Goal: Task Accomplishment & Management: Use online tool/utility

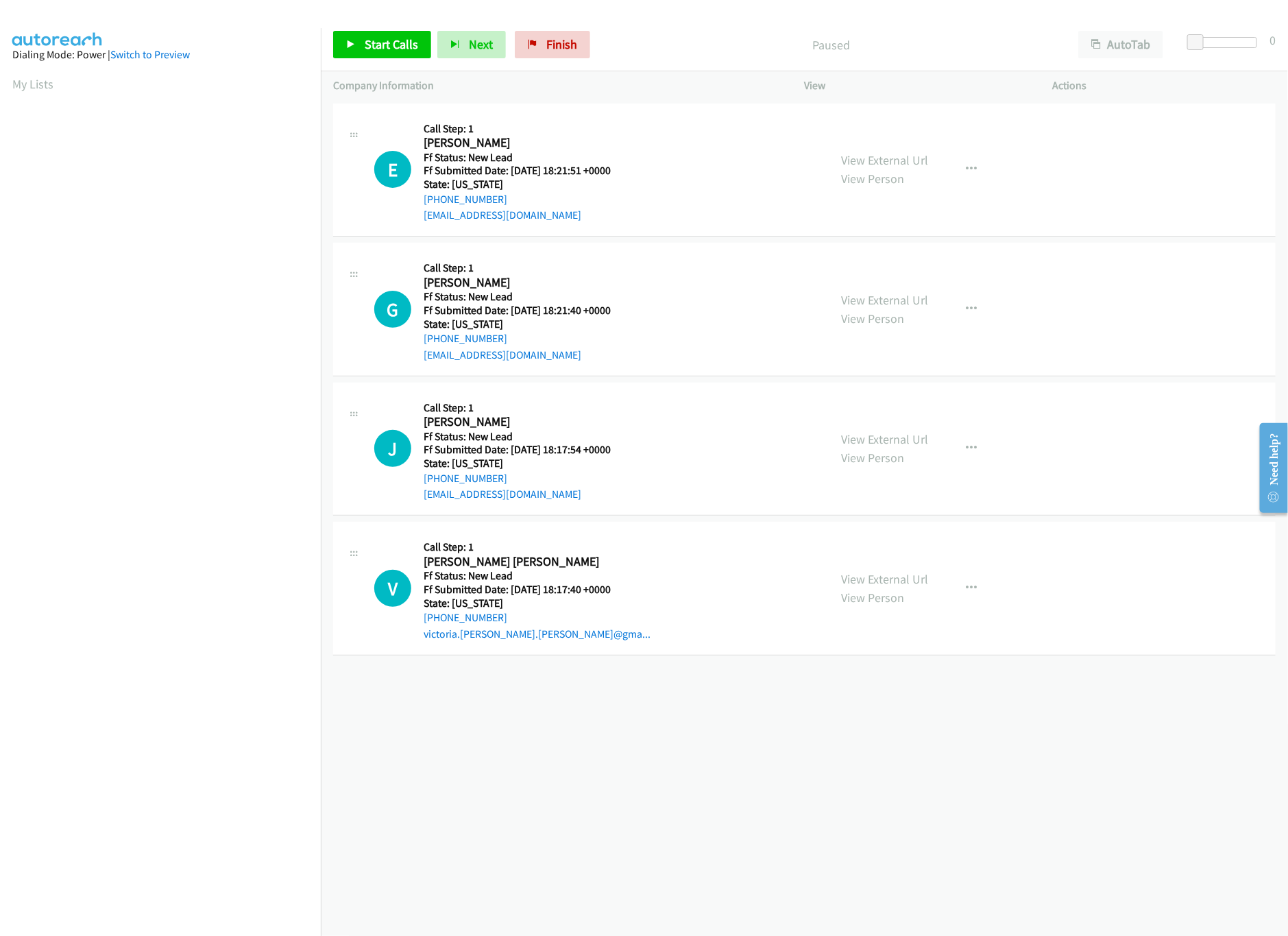
click at [686, 748] on div "[PHONE_NUMBER] Call failed - Please reload the list and try again The Callbar F…" at bounding box center [804, 518] width 967 height 836
click at [873, 299] on link "View External Url" at bounding box center [885, 300] width 87 height 16
click at [389, 35] on link "Start Calls" at bounding box center [382, 44] width 98 height 28
drag, startPoint x: 1198, startPoint y: 42, endPoint x: 1210, endPoint y: 39, distance: 12.4
click at [1210, 39] on span at bounding box center [1210, 43] width 17 height 17
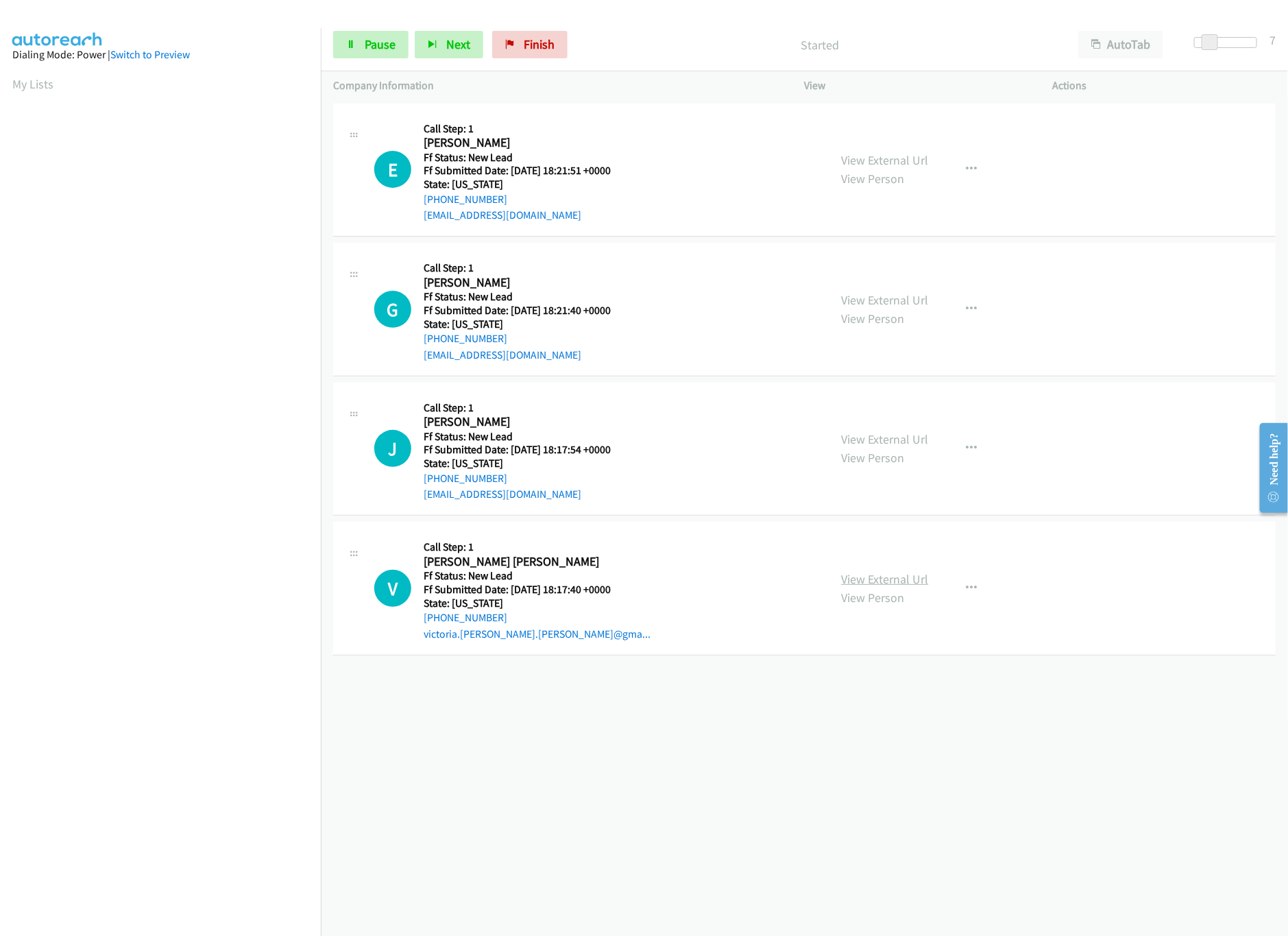
click at [895, 580] on link "View External Url" at bounding box center [885, 579] width 87 height 16
click at [889, 445] on link "View External Url" at bounding box center [885, 439] width 87 height 16
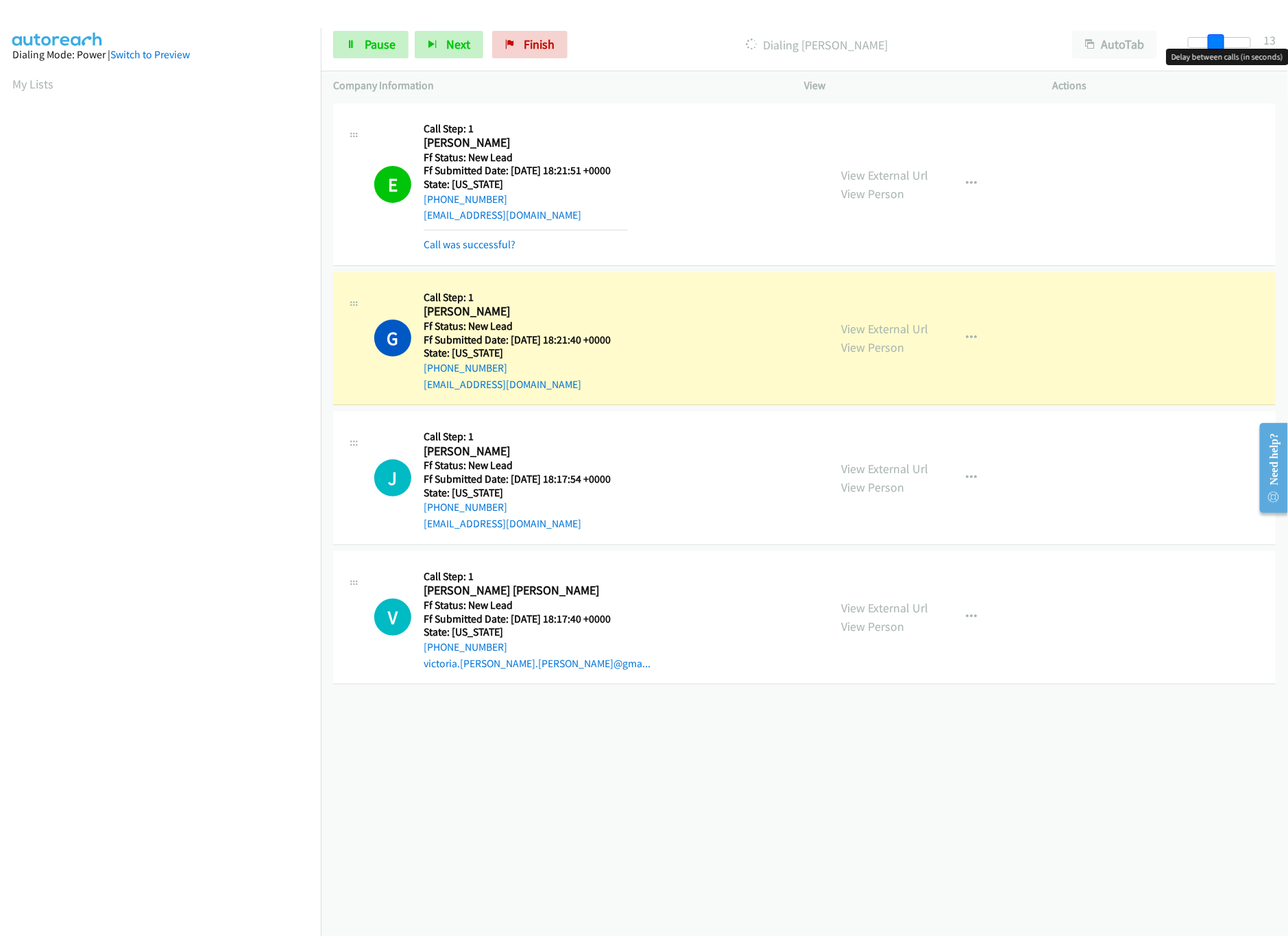
drag, startPoint x: 1210, startPoint y: 44, endPoint x: 1222, endPoint y: 44, distance: 12.0
click at [1222, 44] on span at bounding box center [1217, 43] width 17 height 17
drag, startPoint x: 1220, startPoint y: 39, endPoint x: 1367, endPoint y: 79, distance: 152.3
click at [1288, 65] on html "Start Calls Pause Next Finish Dialing George Millan AutoTab AutoTab 15 Company …" at bounding box center [644, 33] width 1288 height 65
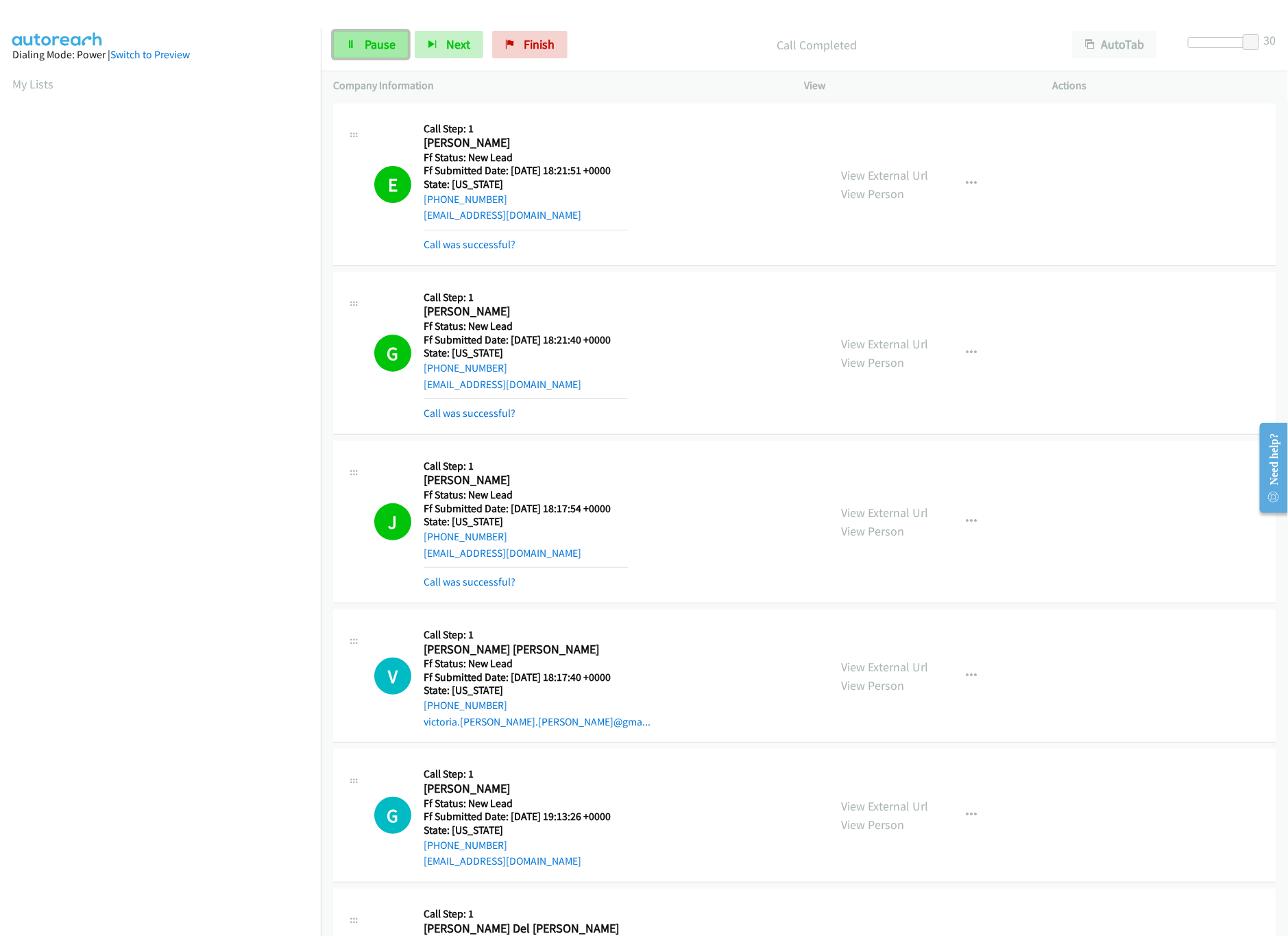
click at [358, 39] on link "Pause" at bounding box center [371, 44] width 75 height 28
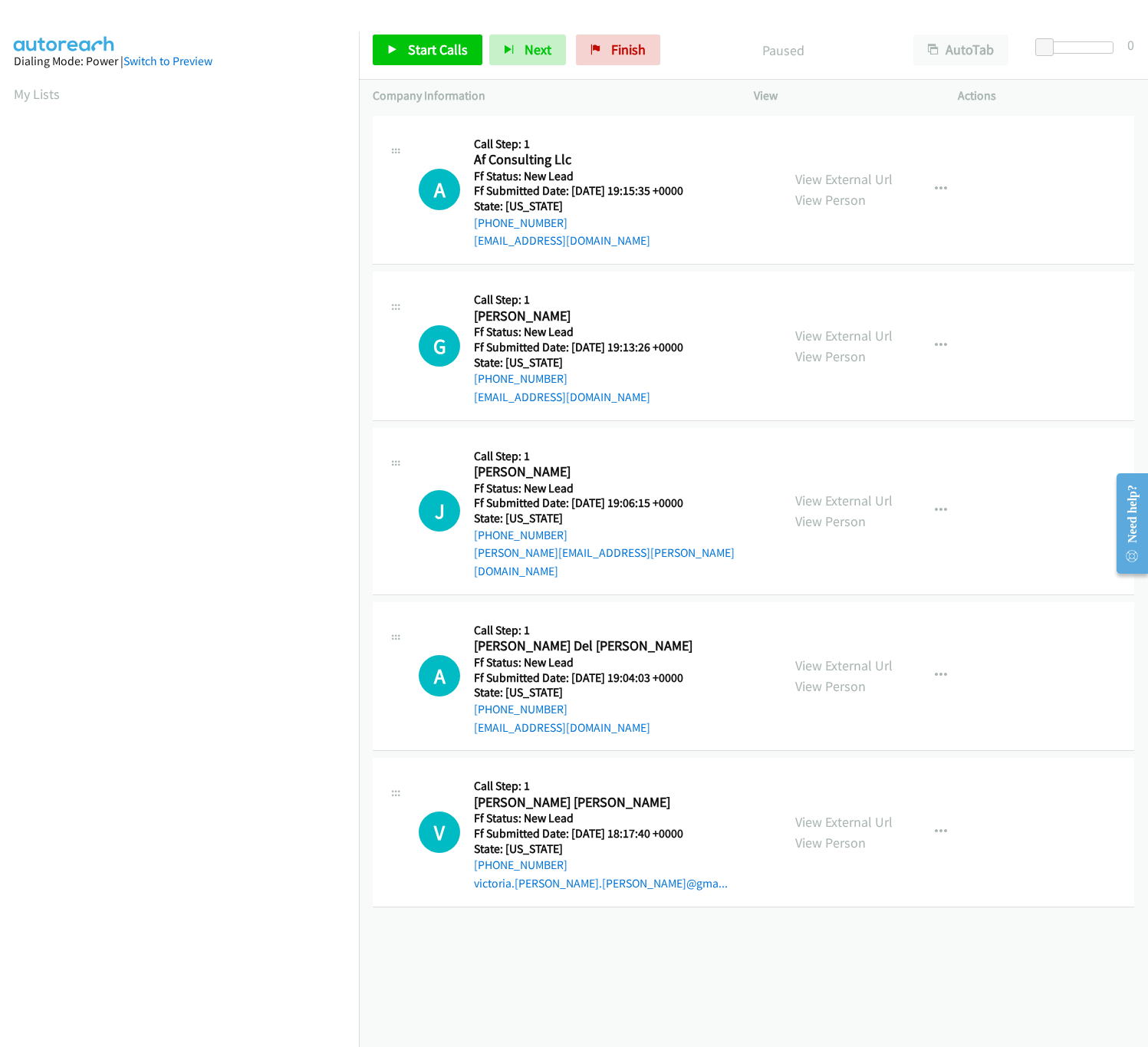
click at [723, 989] on div "+1 415-964-1034 Call failed - Please reload the list and try again The Callbar …" at bounding box center [753, 580] width 788 height 935
click at [840, 171] on link "View External Url" at bounding box center [844, 179] width 97 height 18
click at [849, 325] on div "View External Url View Person" at bounding box center [844, 346] width 97 height 41
click at [849, 332] on link "View External Url" at bounding box center [844, 335] width 97 height 18
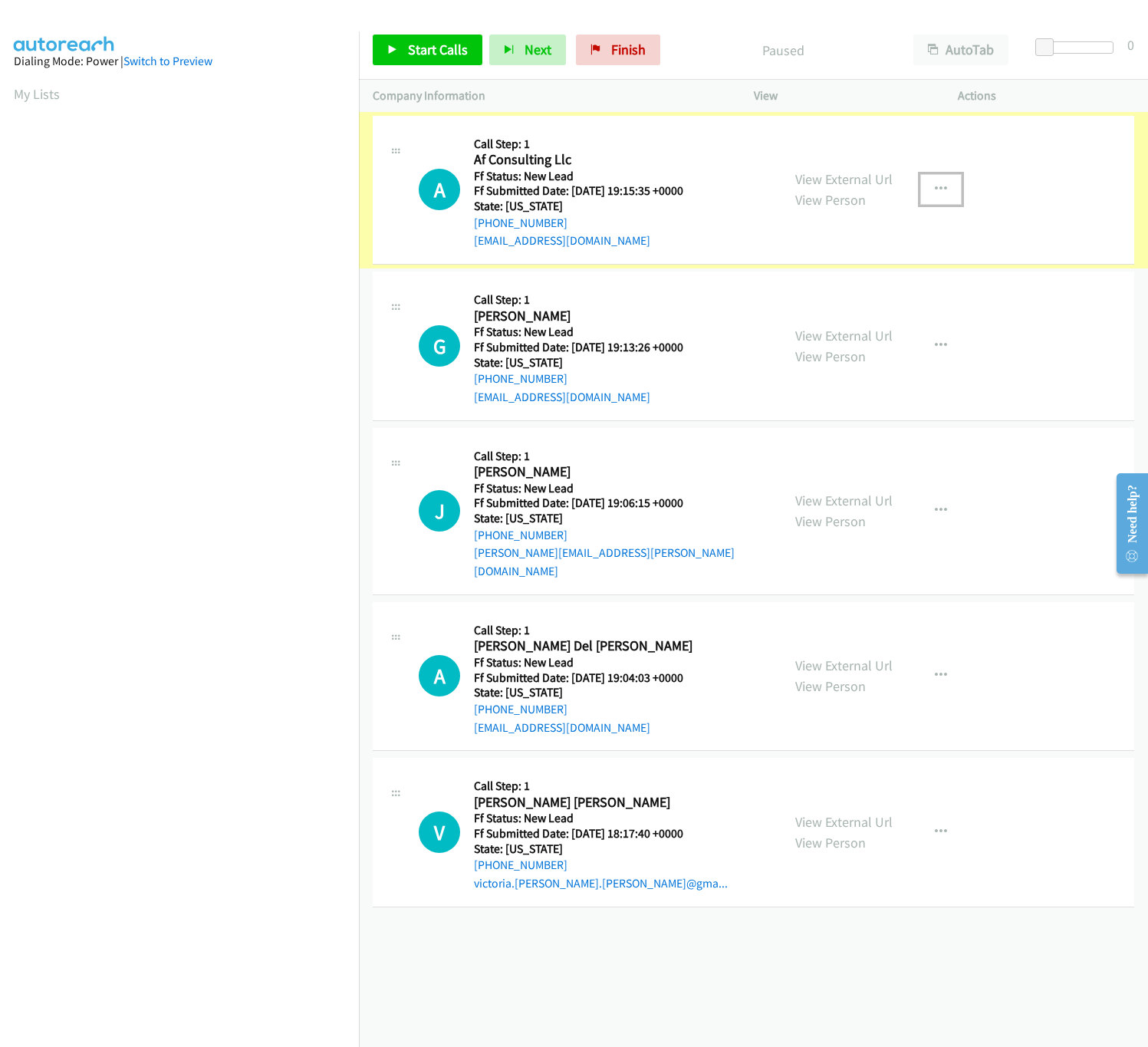
click at [938, 189] on button "button" at bounding box center [941, 189] width 41 height 31
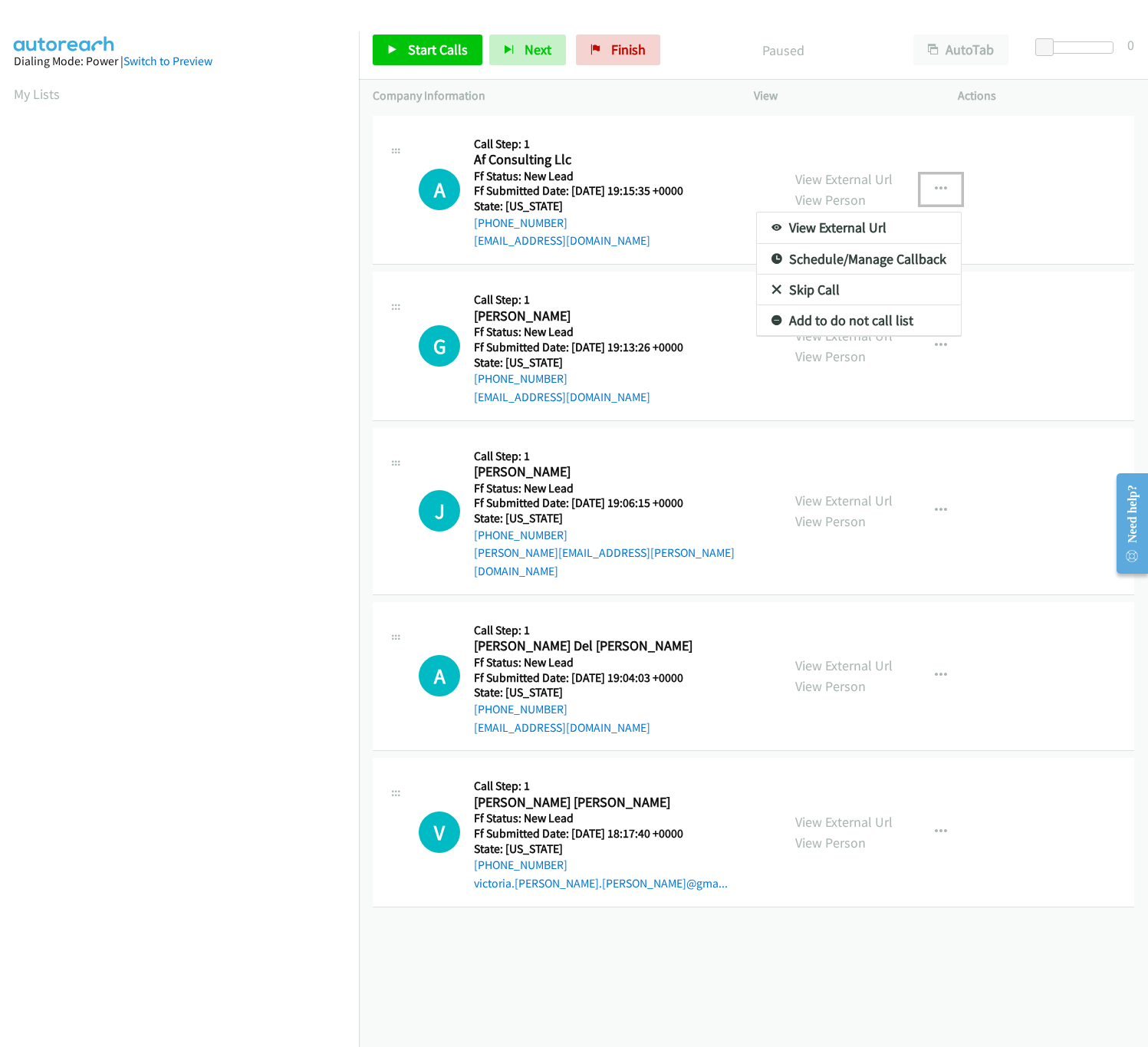
click at [833, 286] on link "Skip Call" at bounding box center [859, 289] width 204 height 31
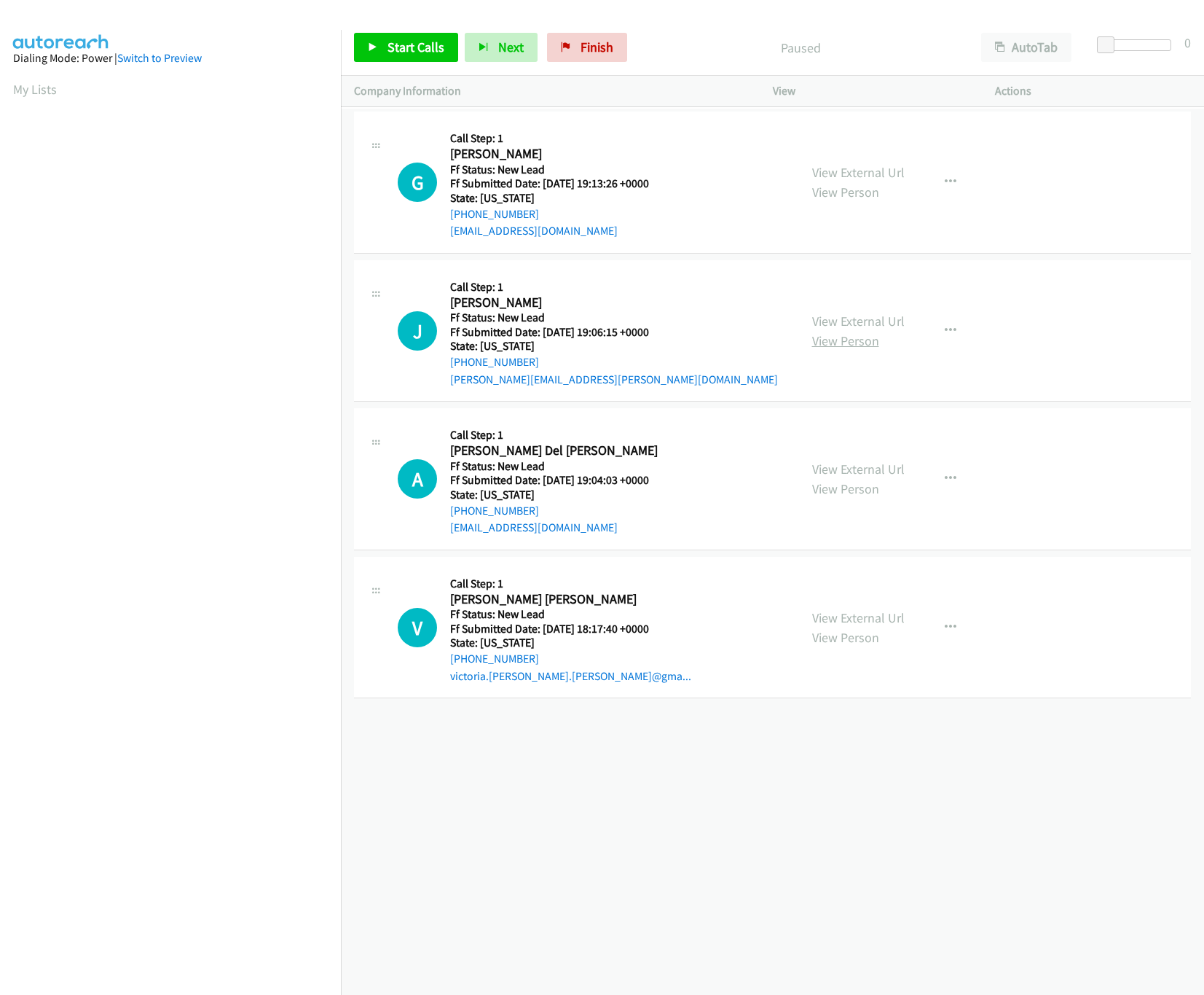
click at [849, 332] on link "View Person" at bounding box center [845, 340] width 67 height 17
click at [854, 317] on link "View External Url" at bounding box center [859, 320] width 93 height 17
click at [842, 474] on link "View External Url" at bounding box center [859, 468] width 93 height 17
click at [357, 46] on div "Start Calls Pause Next Finish Paused AutoTab AutoTab 0" at bounding box center [772, 47] width 863 height 56
click at [361, 46] on link "Start Calls" at bounding box center [406, 47] width 104 height 29
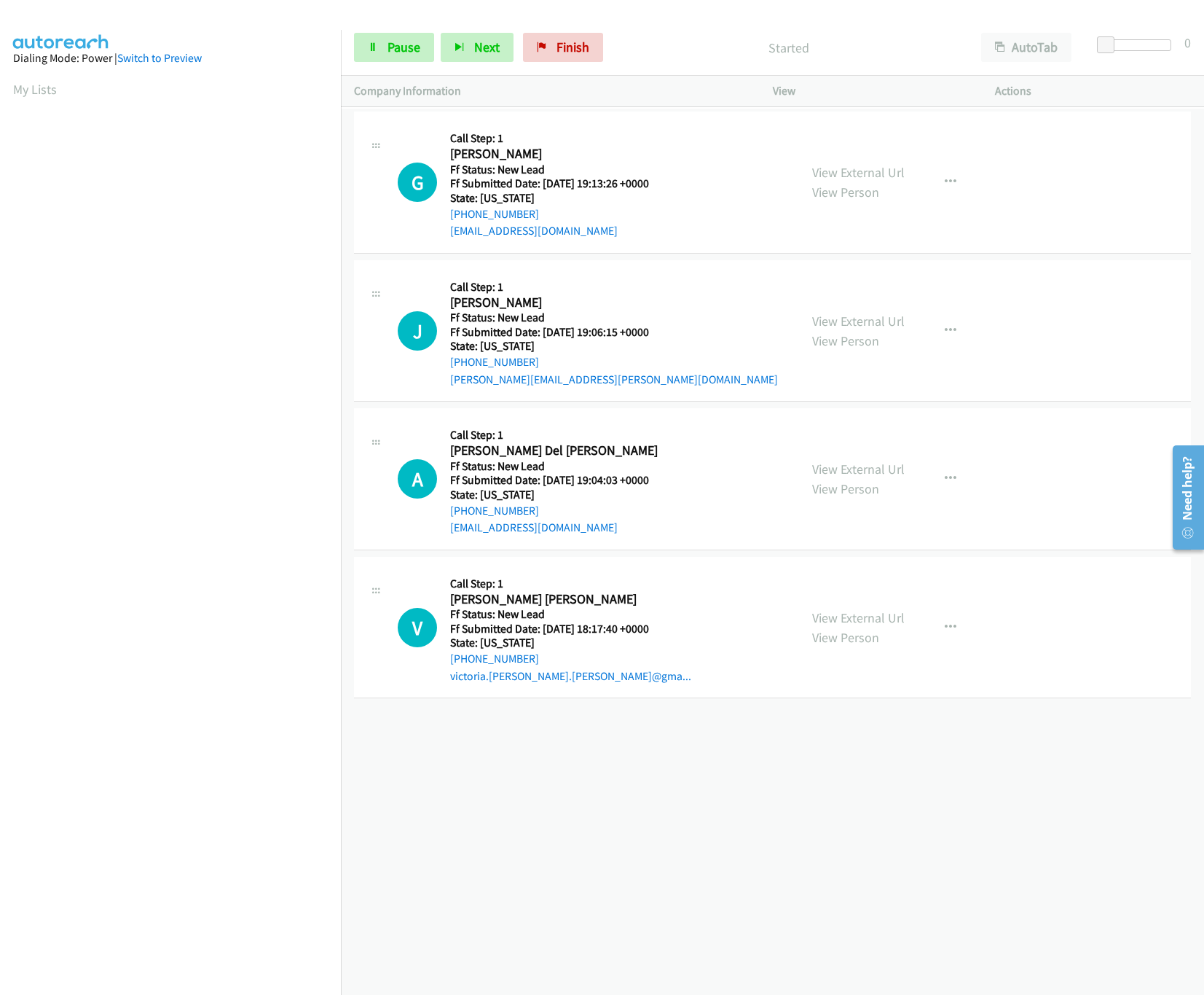
scroll to position [0, 5]
click at [304, 112] on iframe at bounding box center [177, 458] width 327 height 692
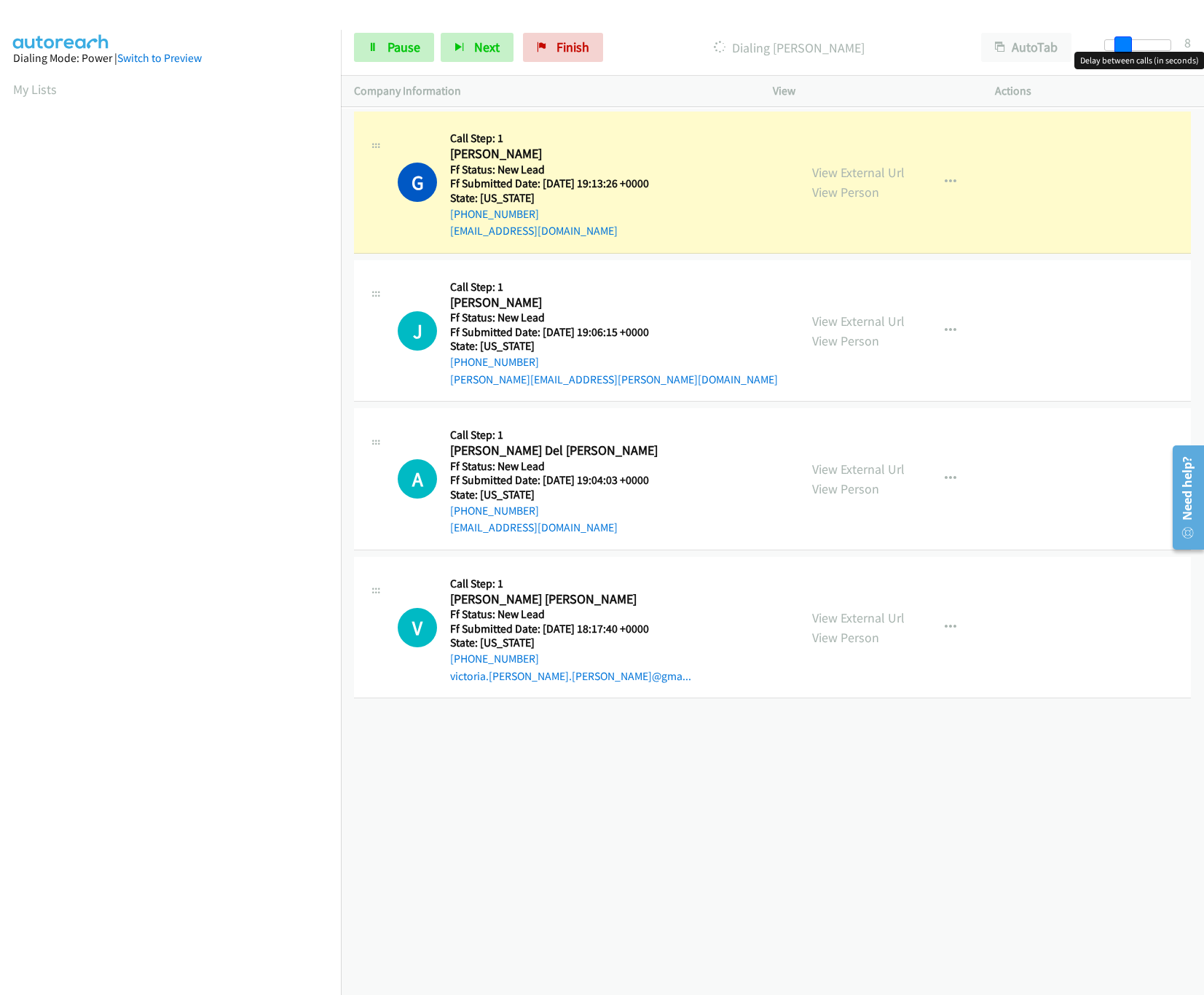
drag, startPoint x: 1103, startPoint y: 42, endPoint x: 1121, endPoint y: 42, distance: 18.0
click at [1090, 42] on span at bounding box center [1124, 45] width 18 height 18
click at [1090, 44] on span at bounding box center [1124, 45] width 18 height 18
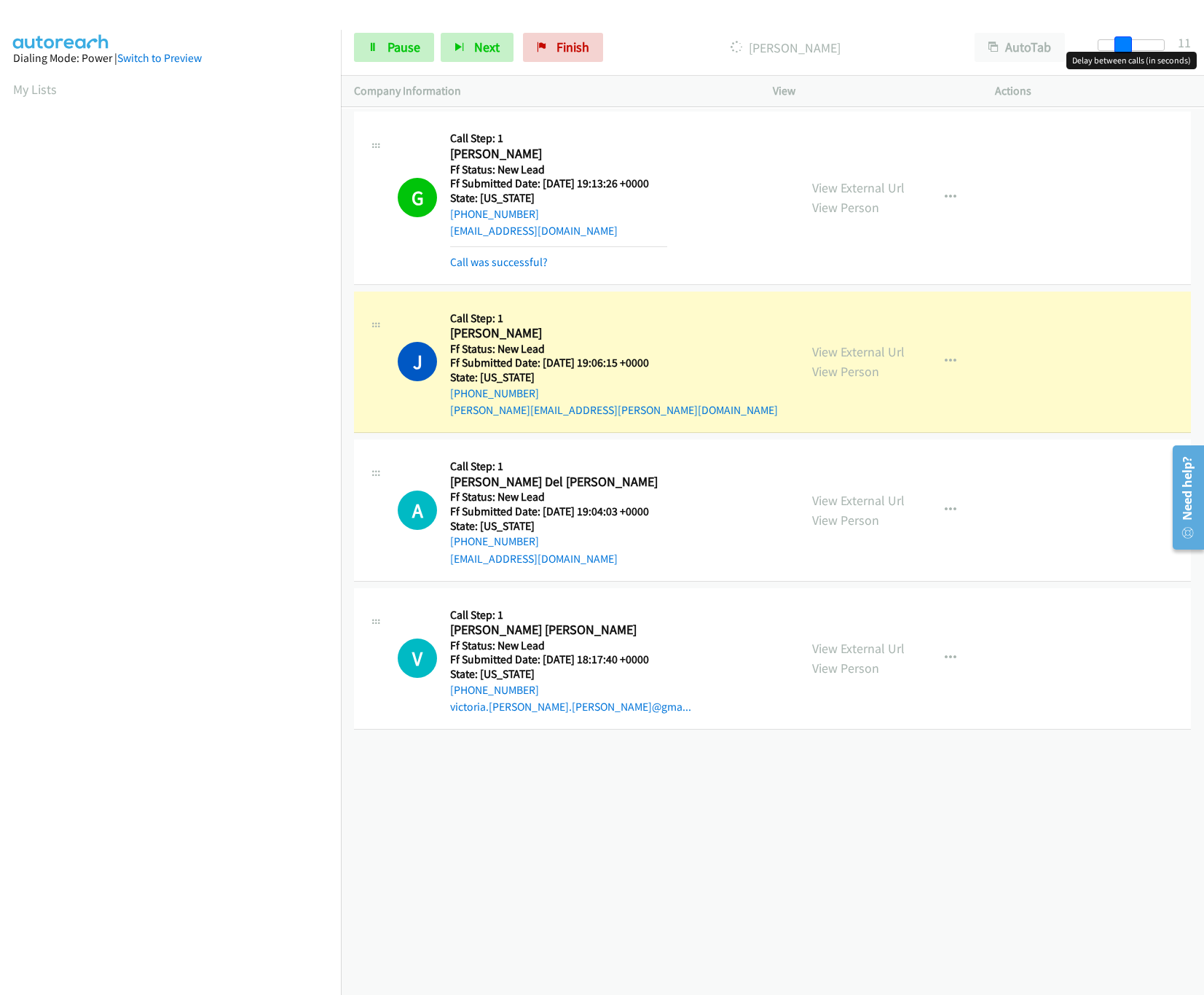
drag, startPoint x: 1126, startPoint y: 36, endPoint x: 1160, endPoint y: 39, distance: 34.1
click at [1090, 39] on span at bounding box center [1124, 45] width 18 height 18
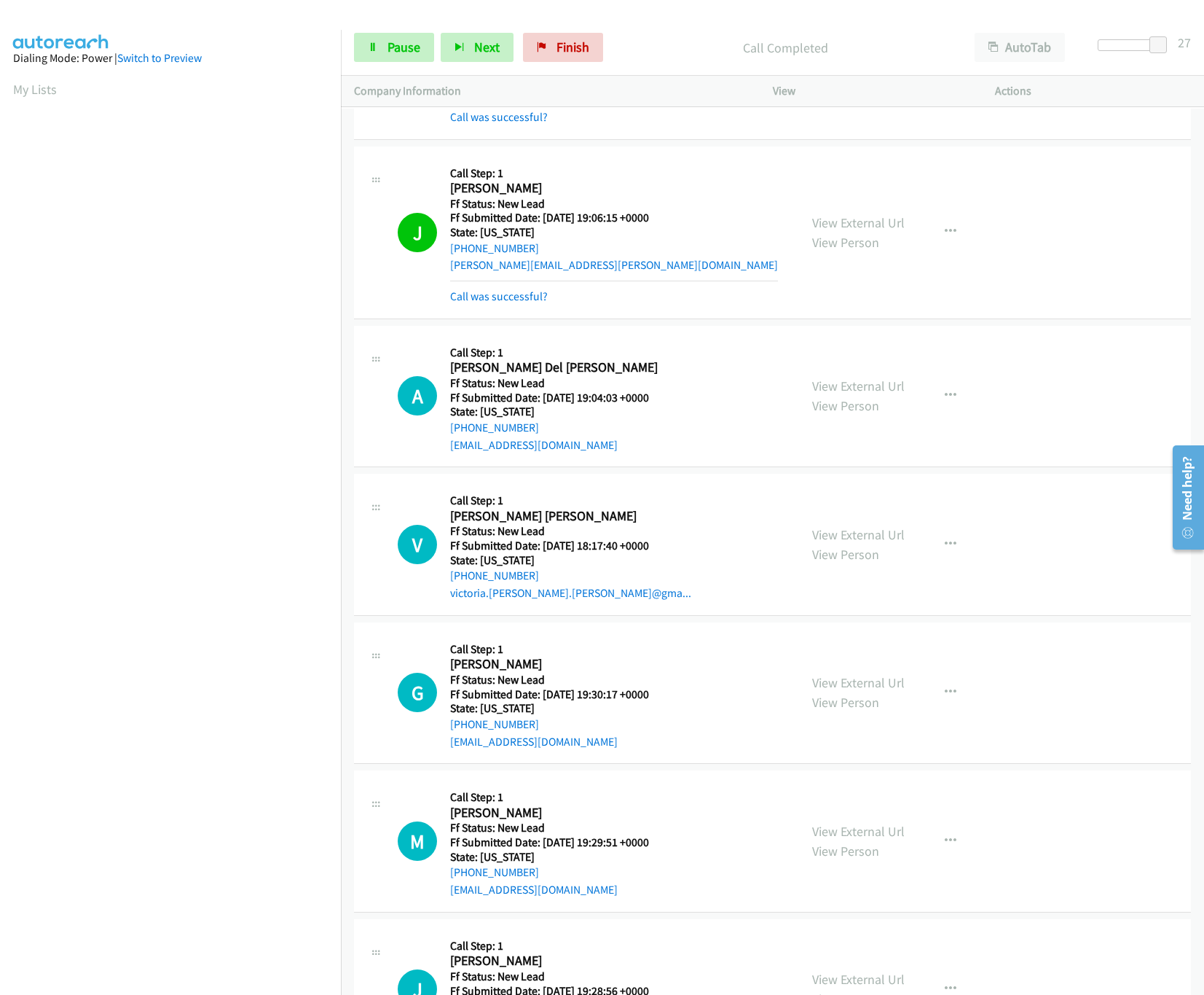
scroll to position [240, 0]
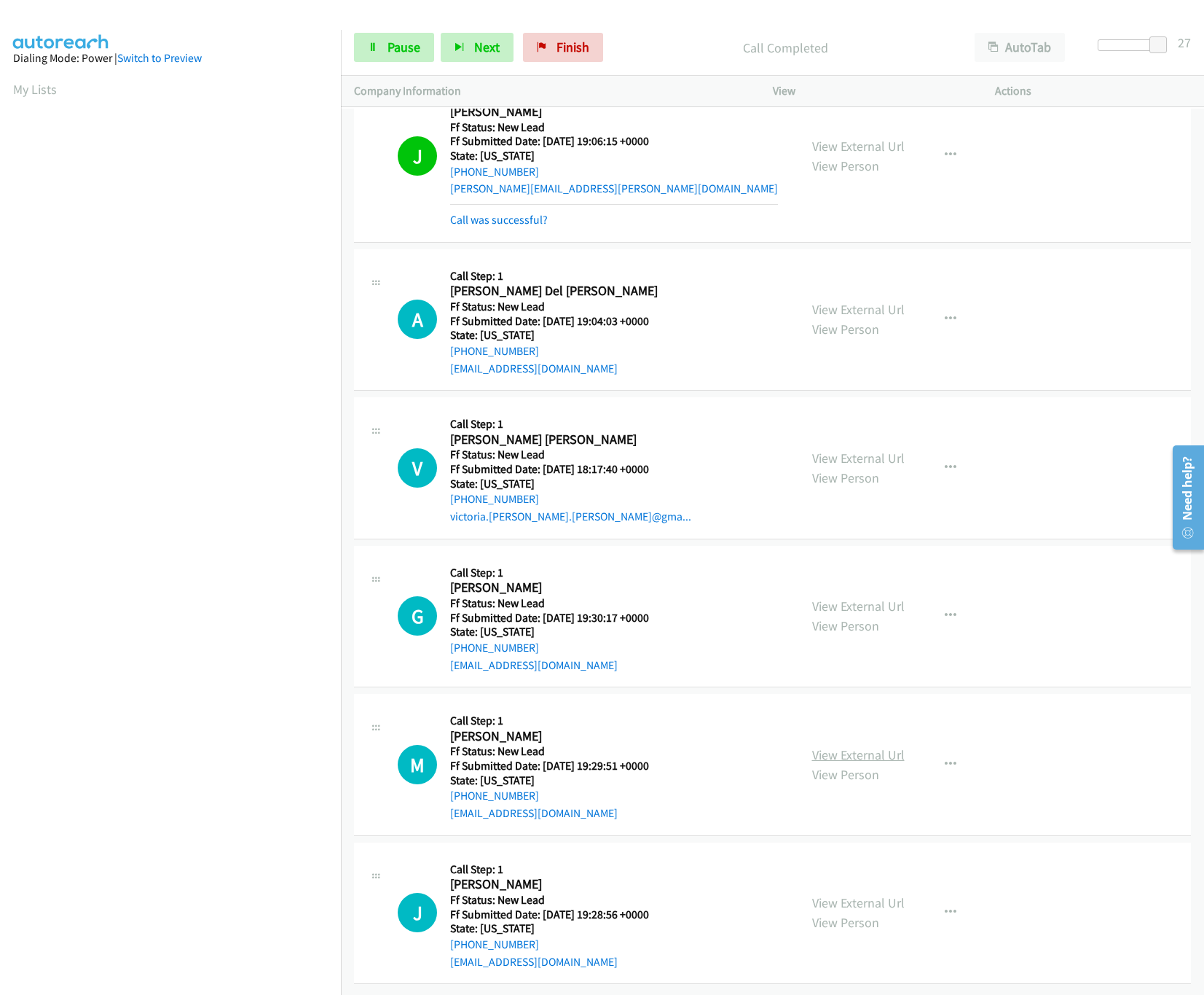
drag, startPoint x: 842, startPoint y: 741, endPoint x: 840, endPoint y: 732, distance: 9.2
click at [842, 746] on link "View External Url" at bounding box center [859, 754] width 93 height 17
click at [877, 597] on link "View External Url" at bounding box center [859, 605] width 93 height 17
click at [894, 449] on div "View External Url View Person" at bounding box center [859, 468] width 93 height 39
click at [892, 449] on div "View External Url View Person" at bounding box center [859, 468] width 93 height 39
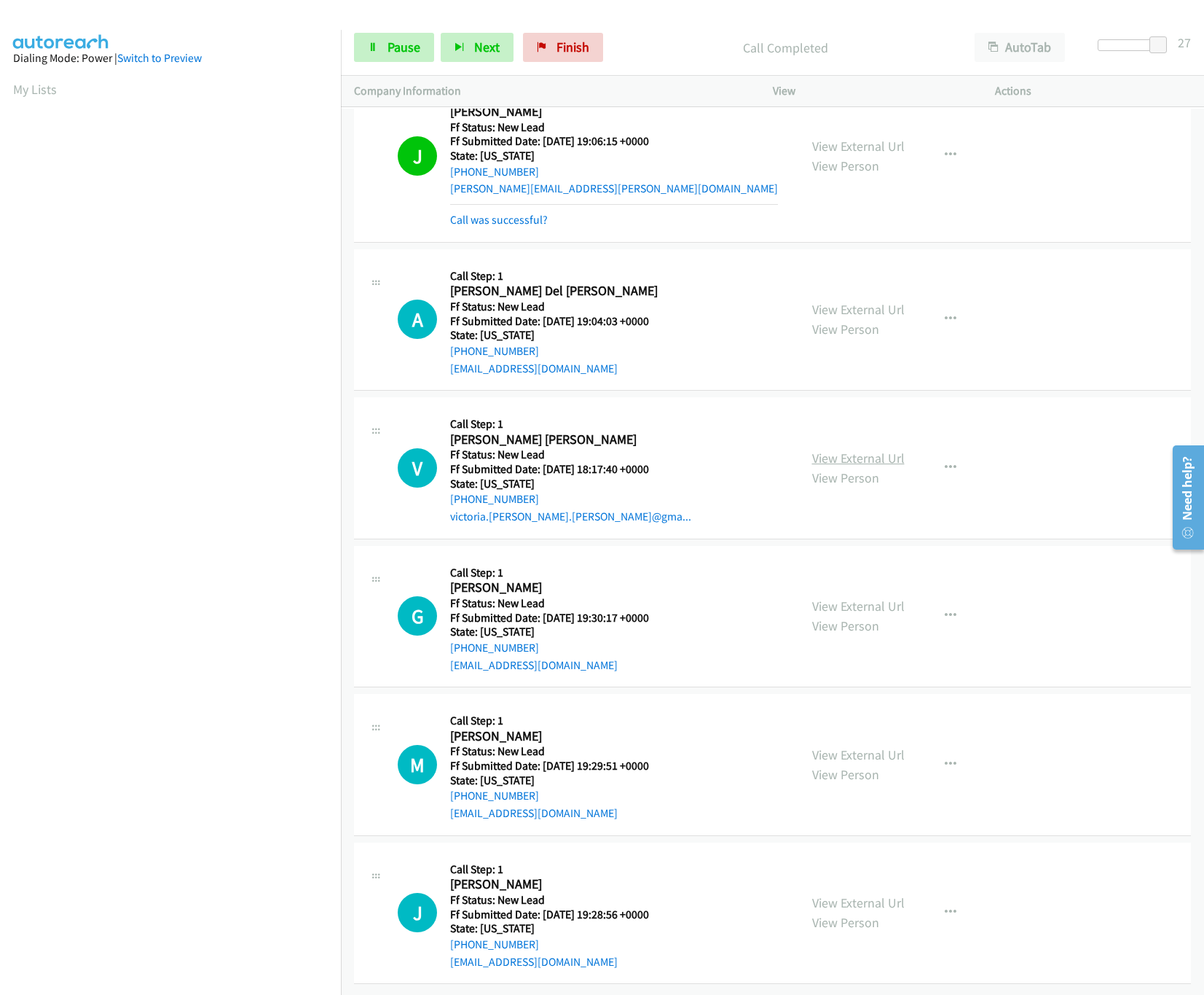
click at [885, 449] on link "View External Url" at bounding box center [859, 457] width 93 height 17
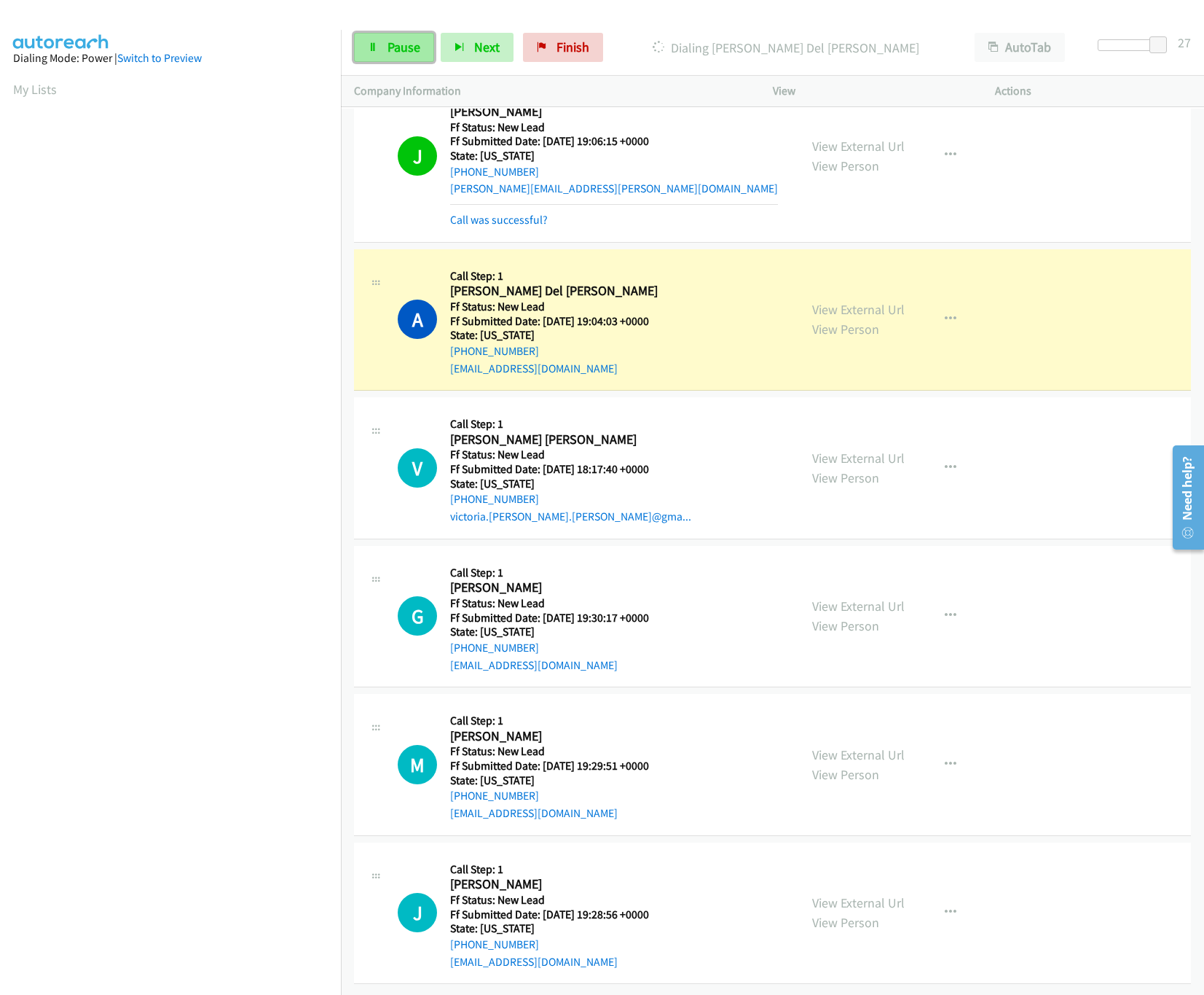
click at [416, 51] on span "Pause" at bounding box center [404, 46] width 33 height 17
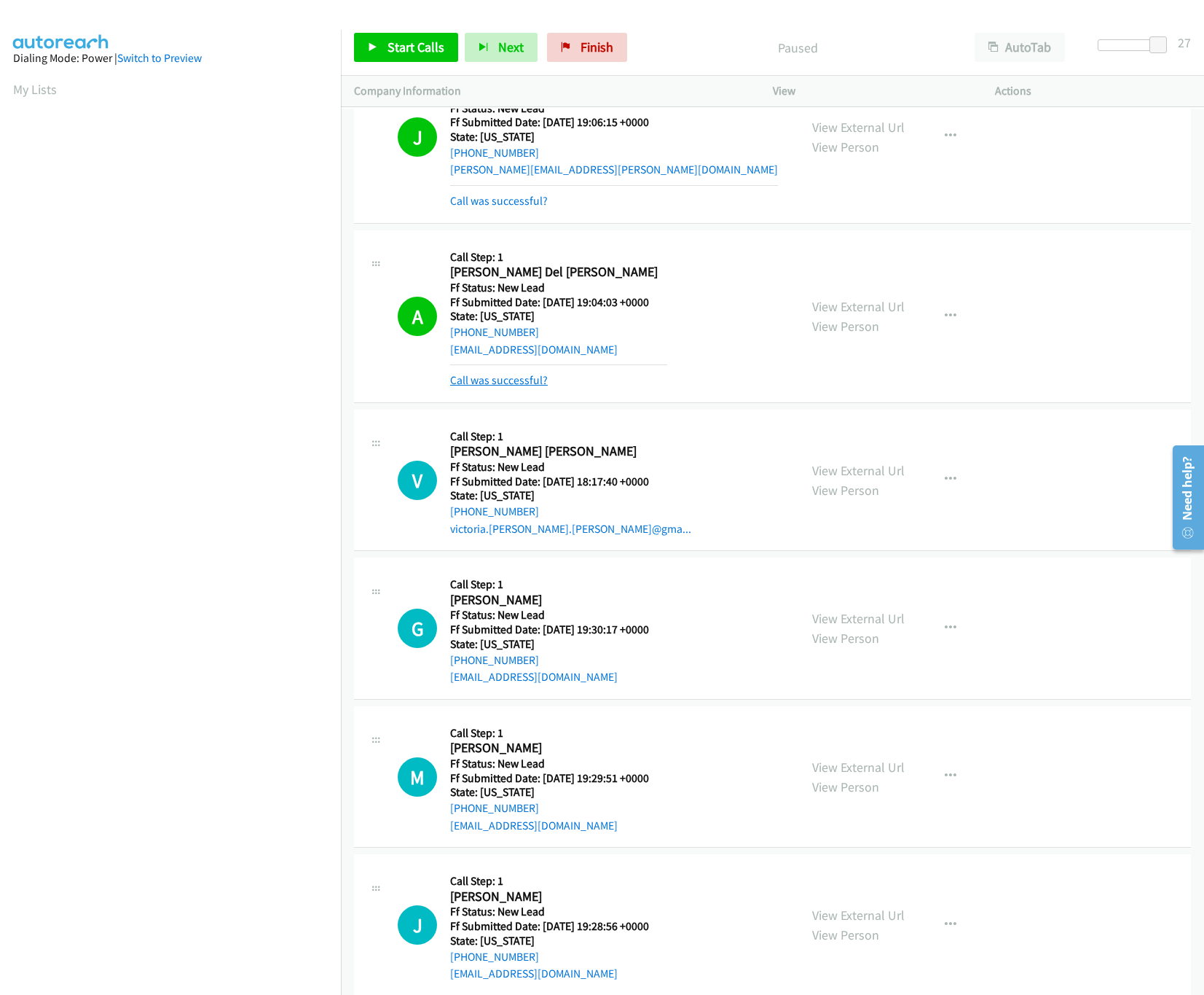
click at [516, 374] on link "Call was successful?" at bounding box center [499, 380] width 98 height 14
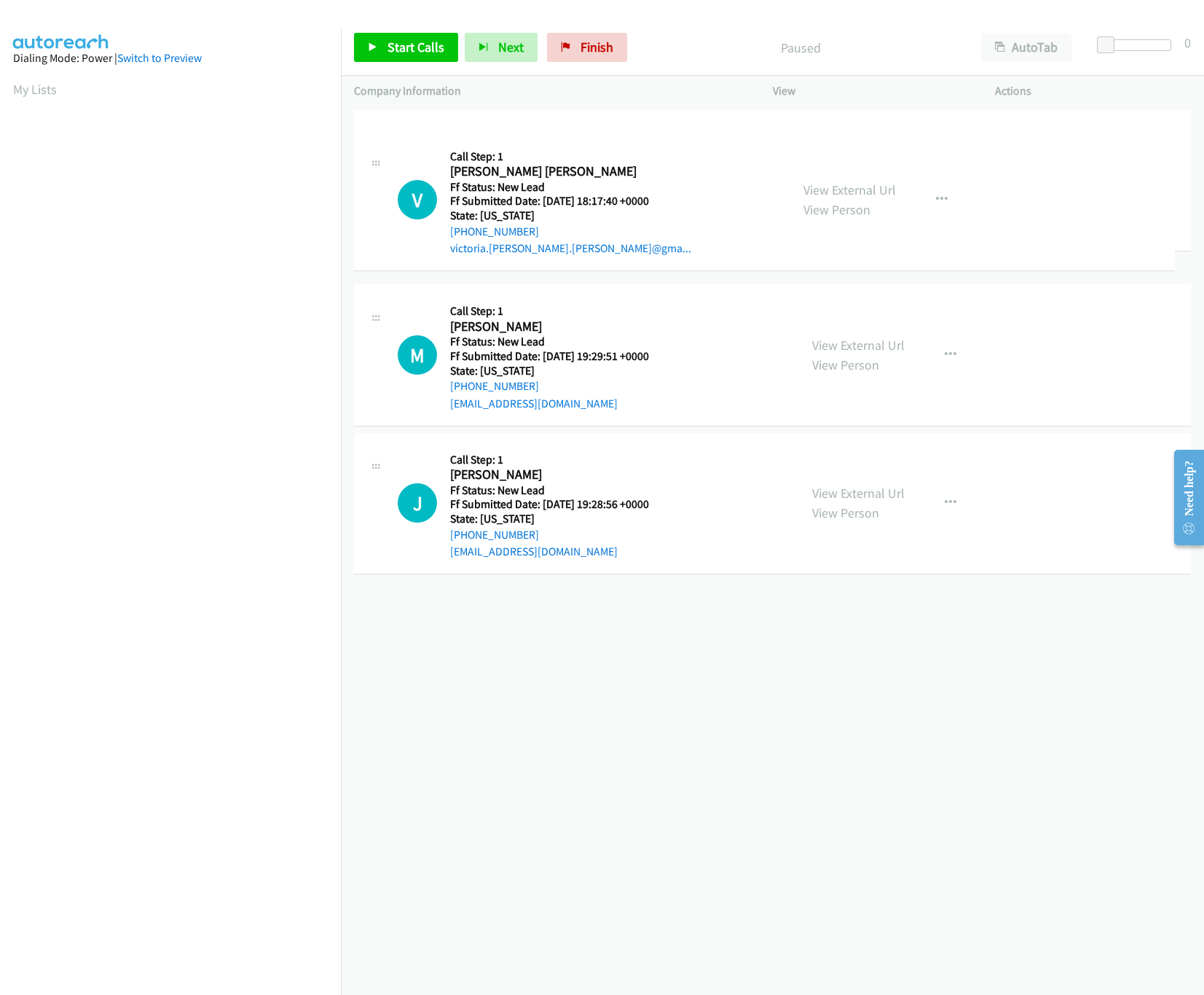
drag, startPoint x: 708, startPoint y: 625, endPoint x: 705, endPoint y: 125, distance: 500.0
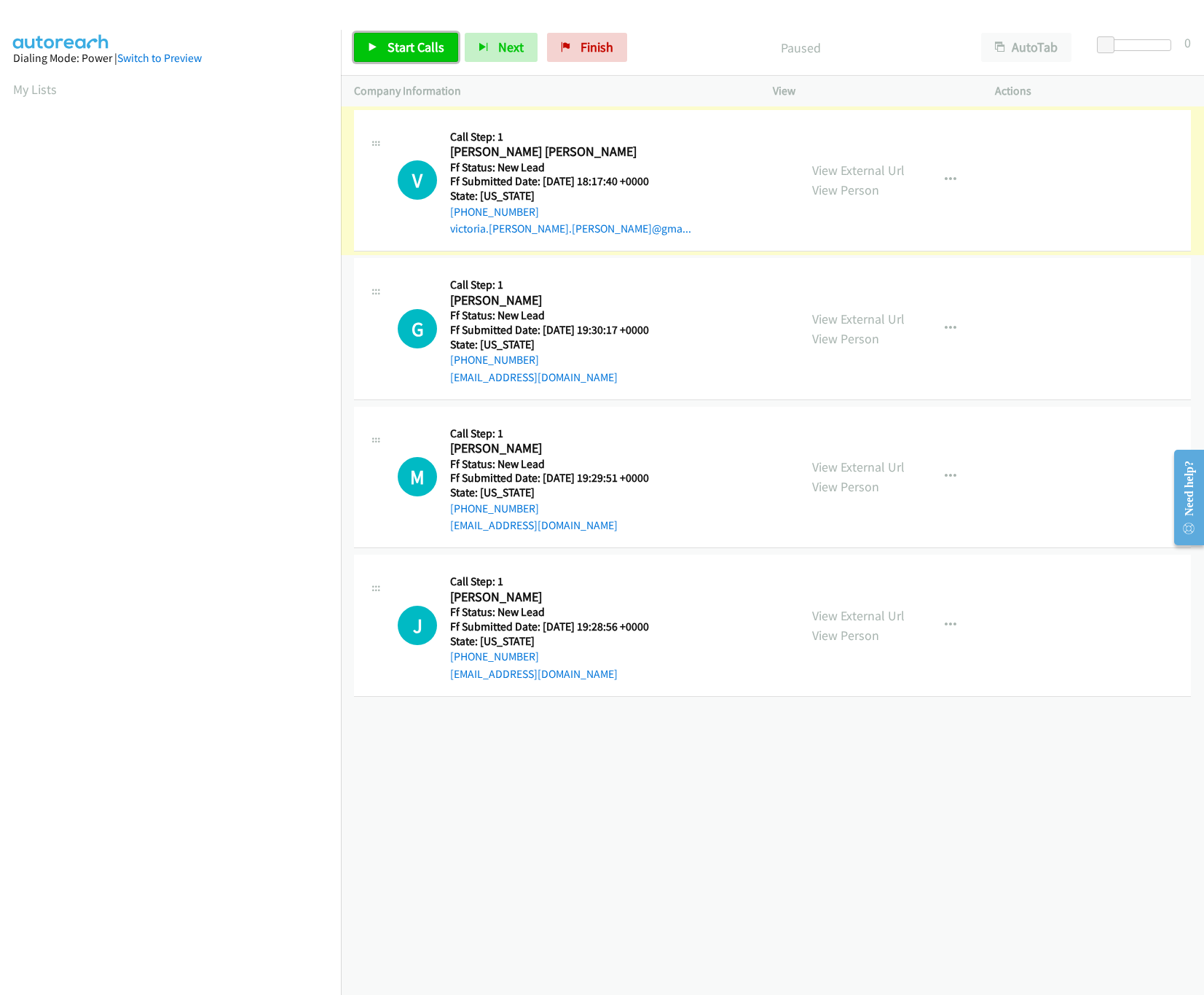
click at [390, 44] on span "Start Calls" at bounding box center [416, 46] width 57 height 17
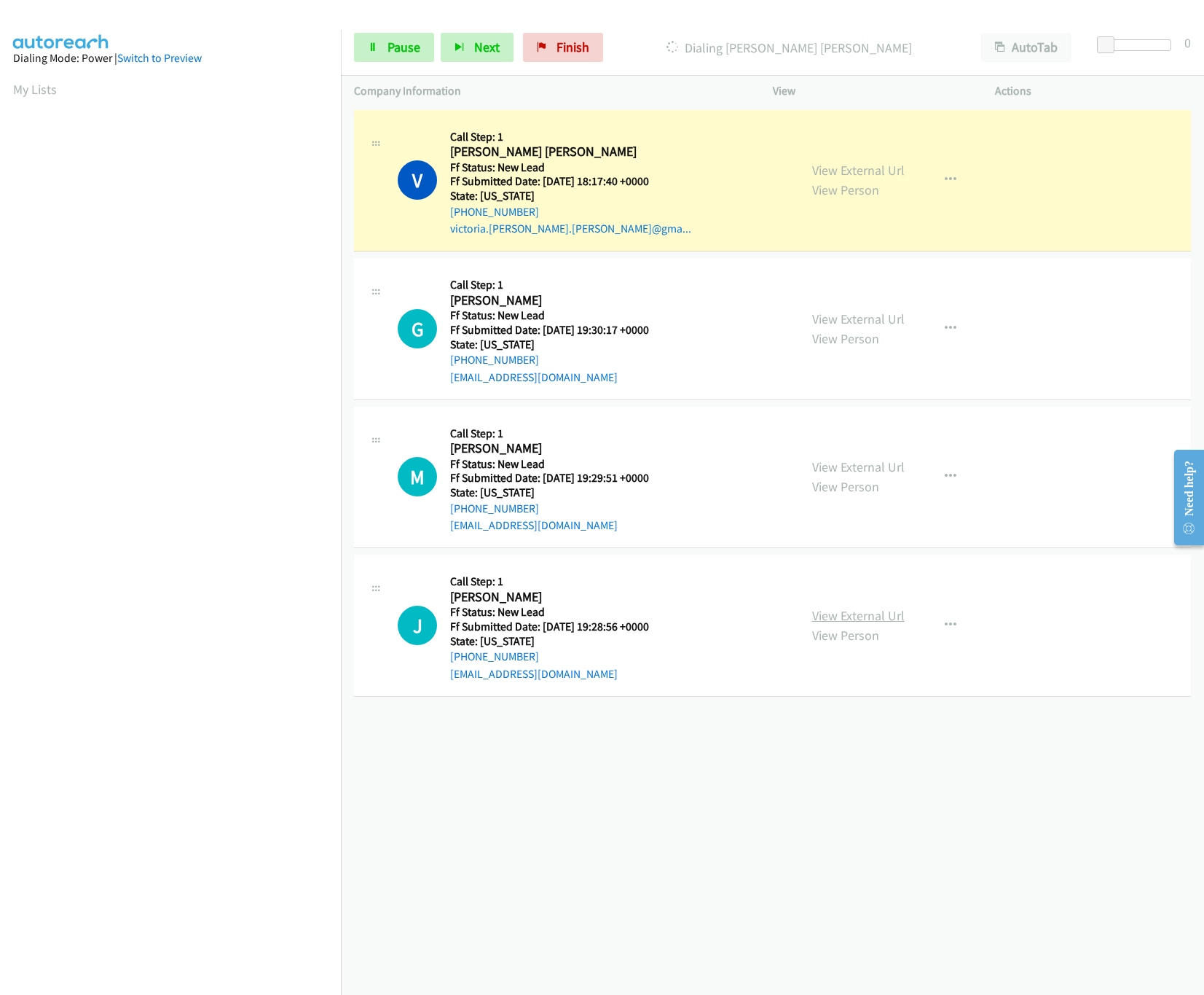
click at [839, 621] on link "View External Url" at bounding box center [859, 615] width 93 height 17
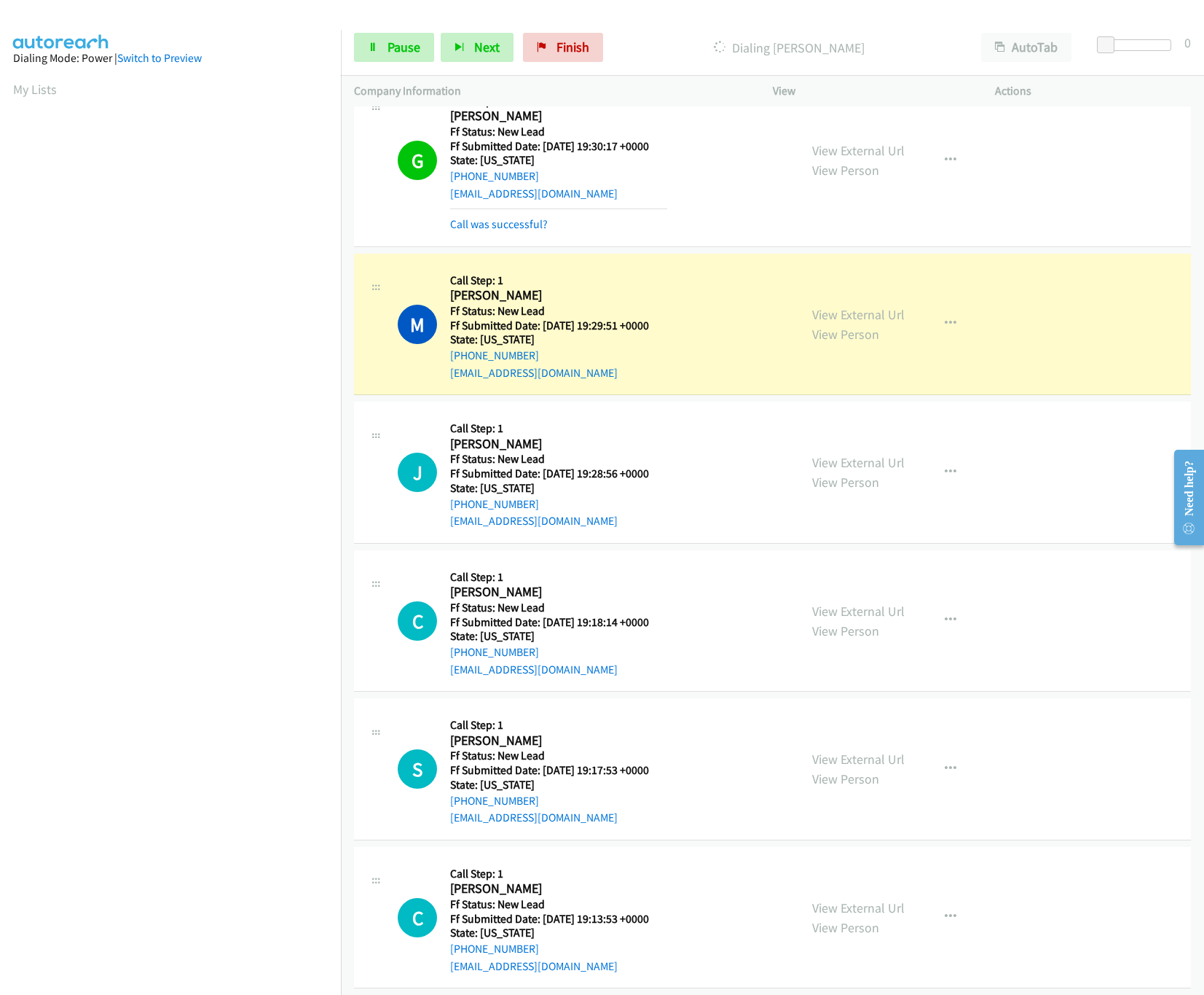
scroll to position [239, 0]
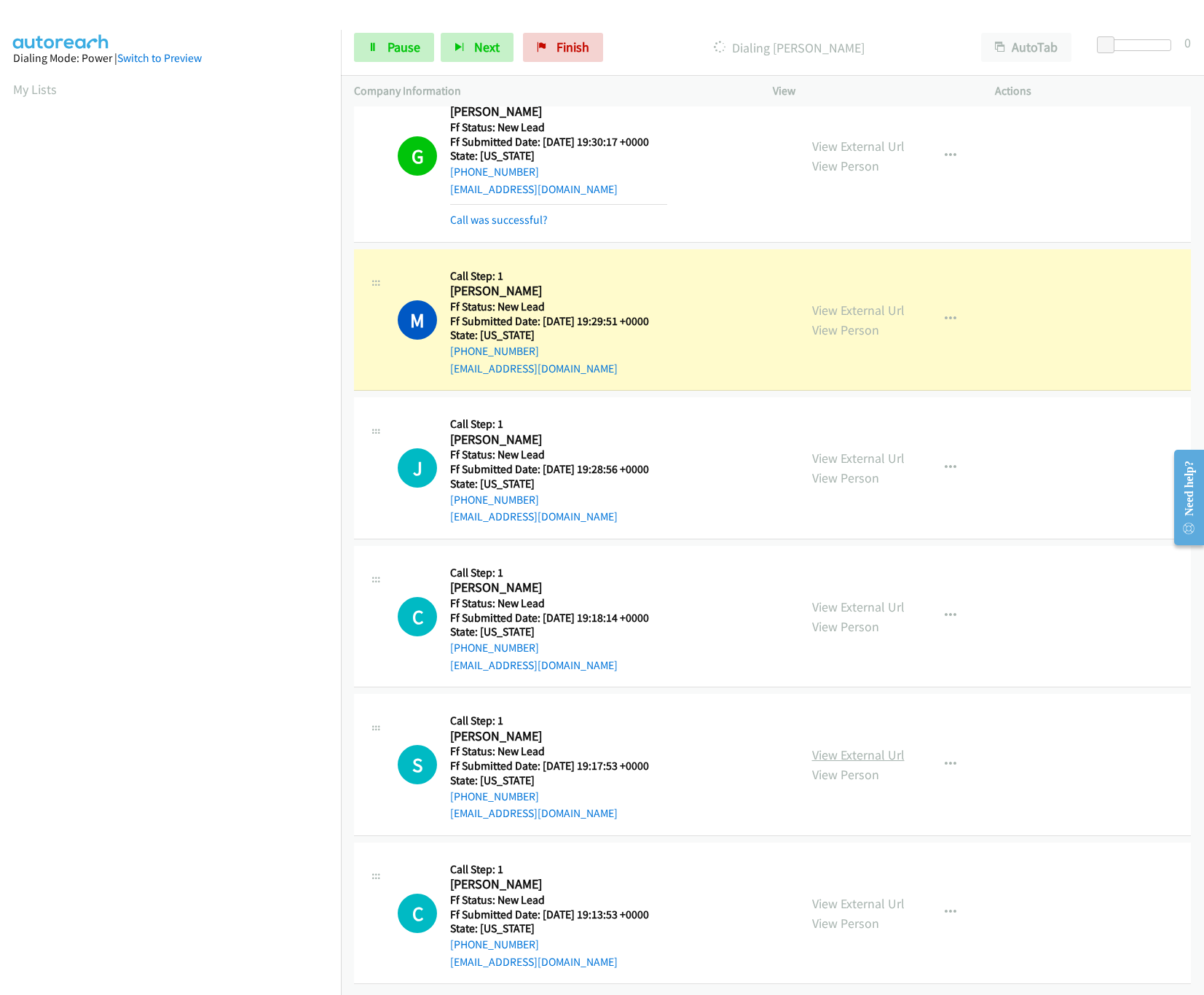
click at [839, 746] on link "View External Url" at bounding box center [859, 754] width 93 height 17
click at [866, 598] on link "View External Url" at bounding box center [859, 606] width 93 height 17
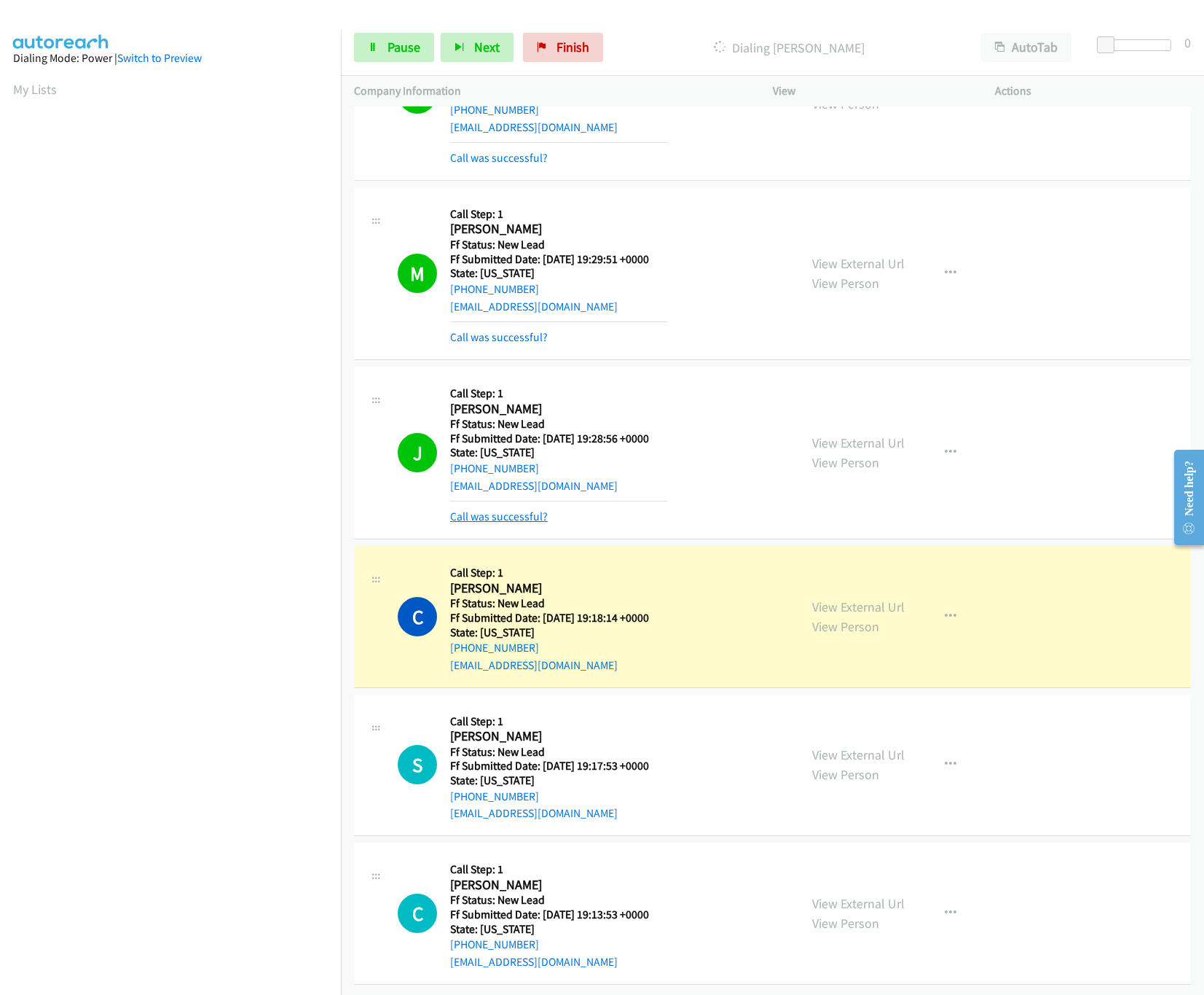
click at [492, 509] on link "Call was successful?" at bounding box center [499, 516] width 98 height 14
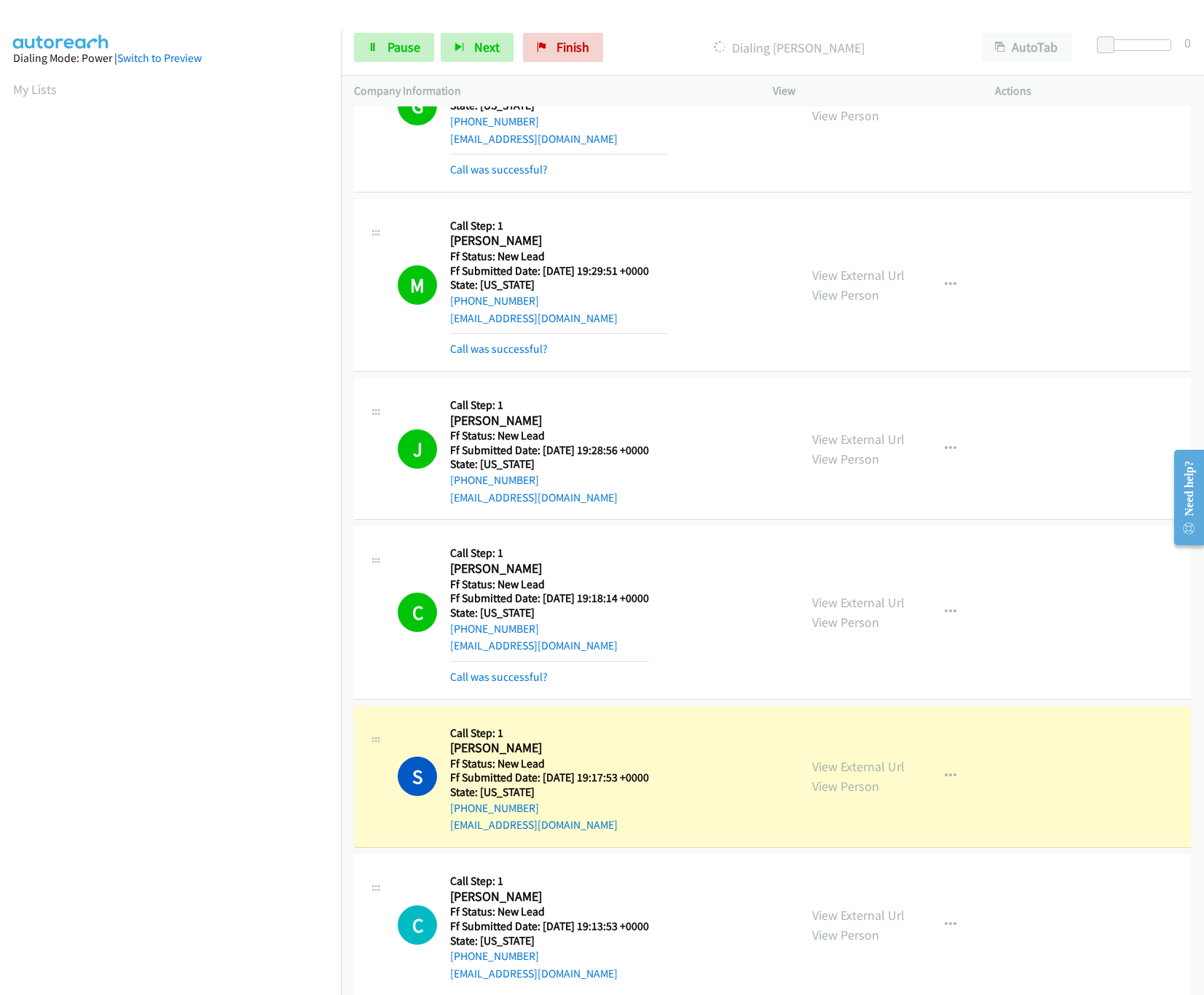
scroll to position [302, 0]
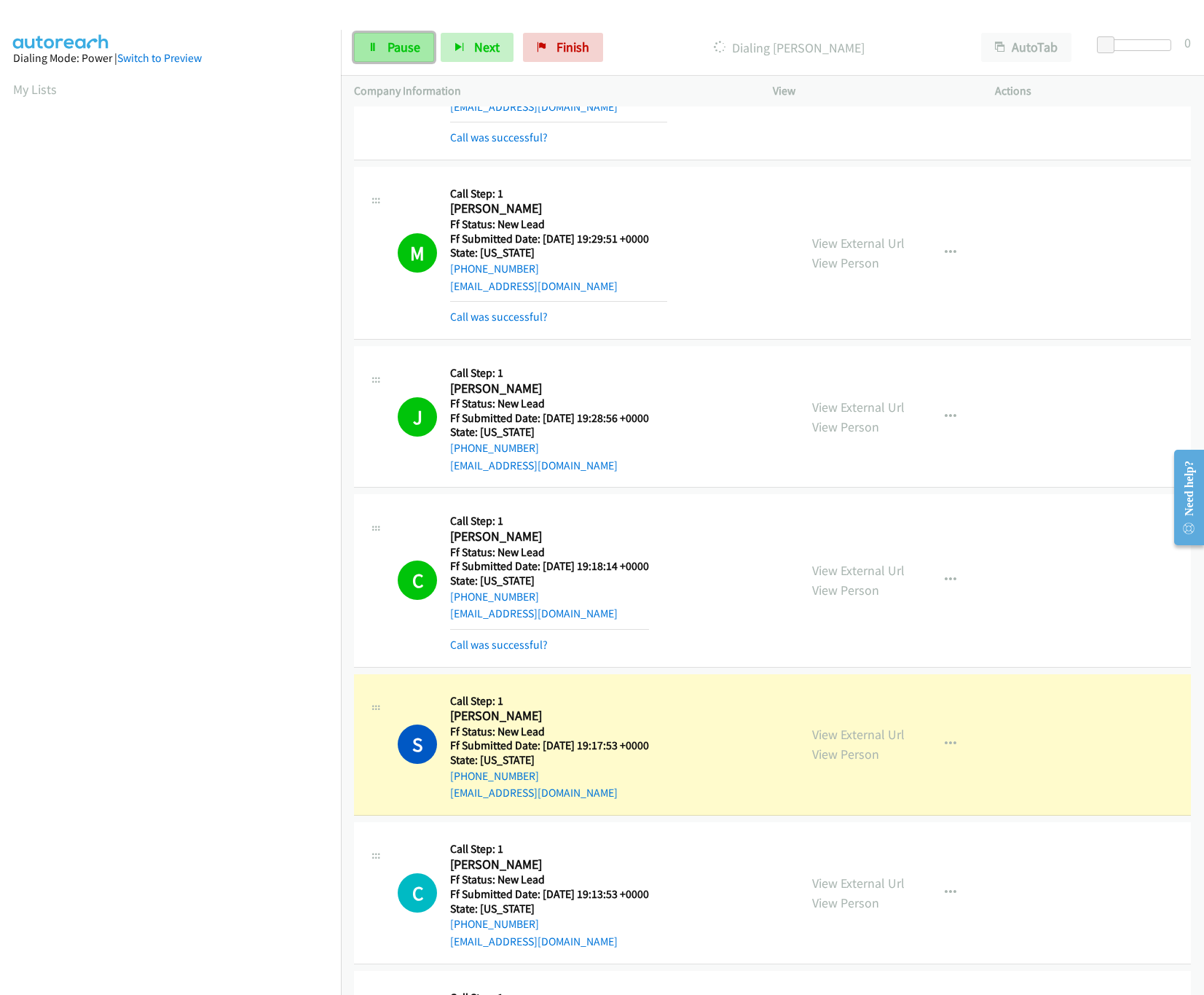
click at [413, 37] on link "Pause" at bounding box center [394, 47] width 80 height 29
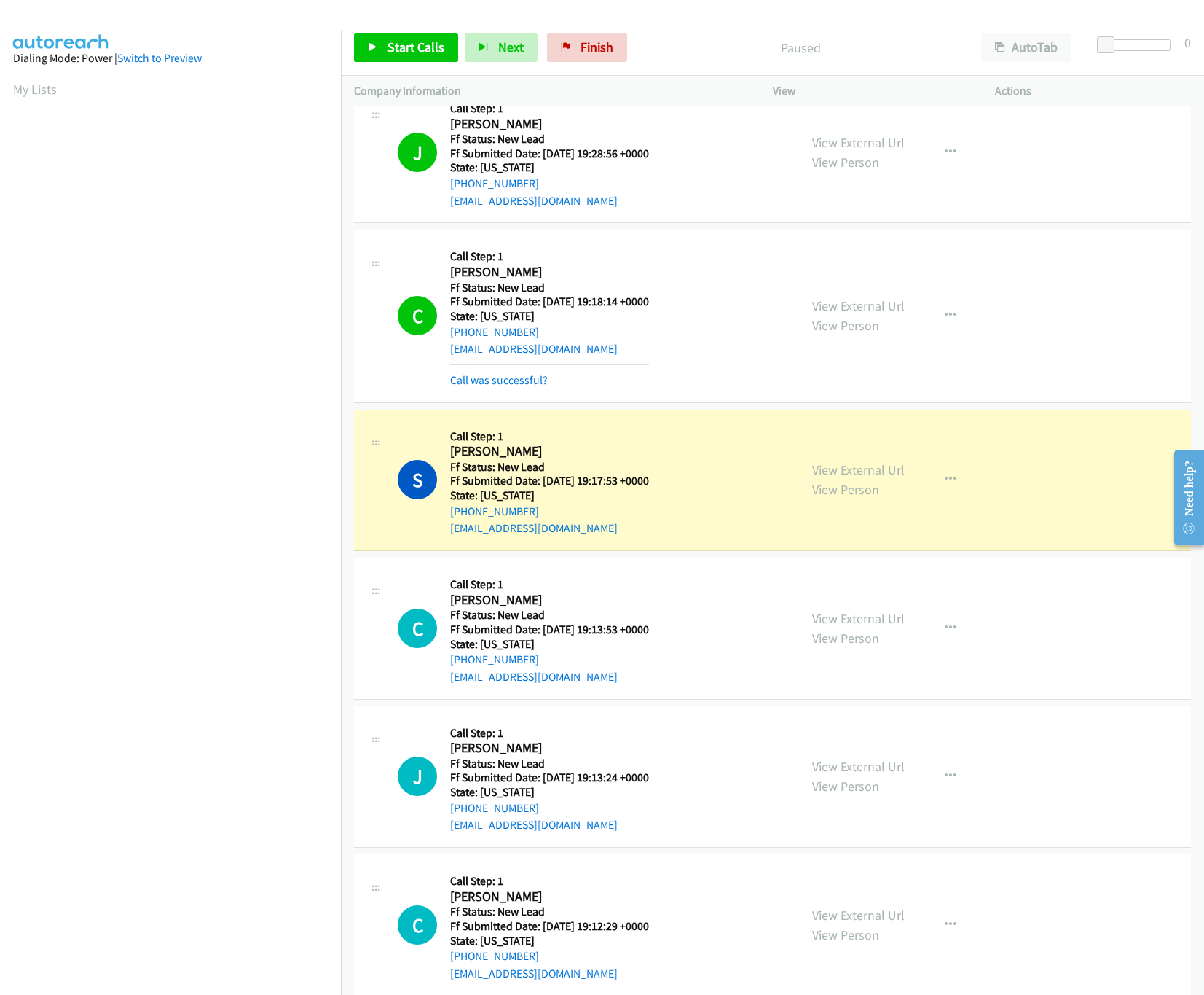
scroll to position [748, 0]
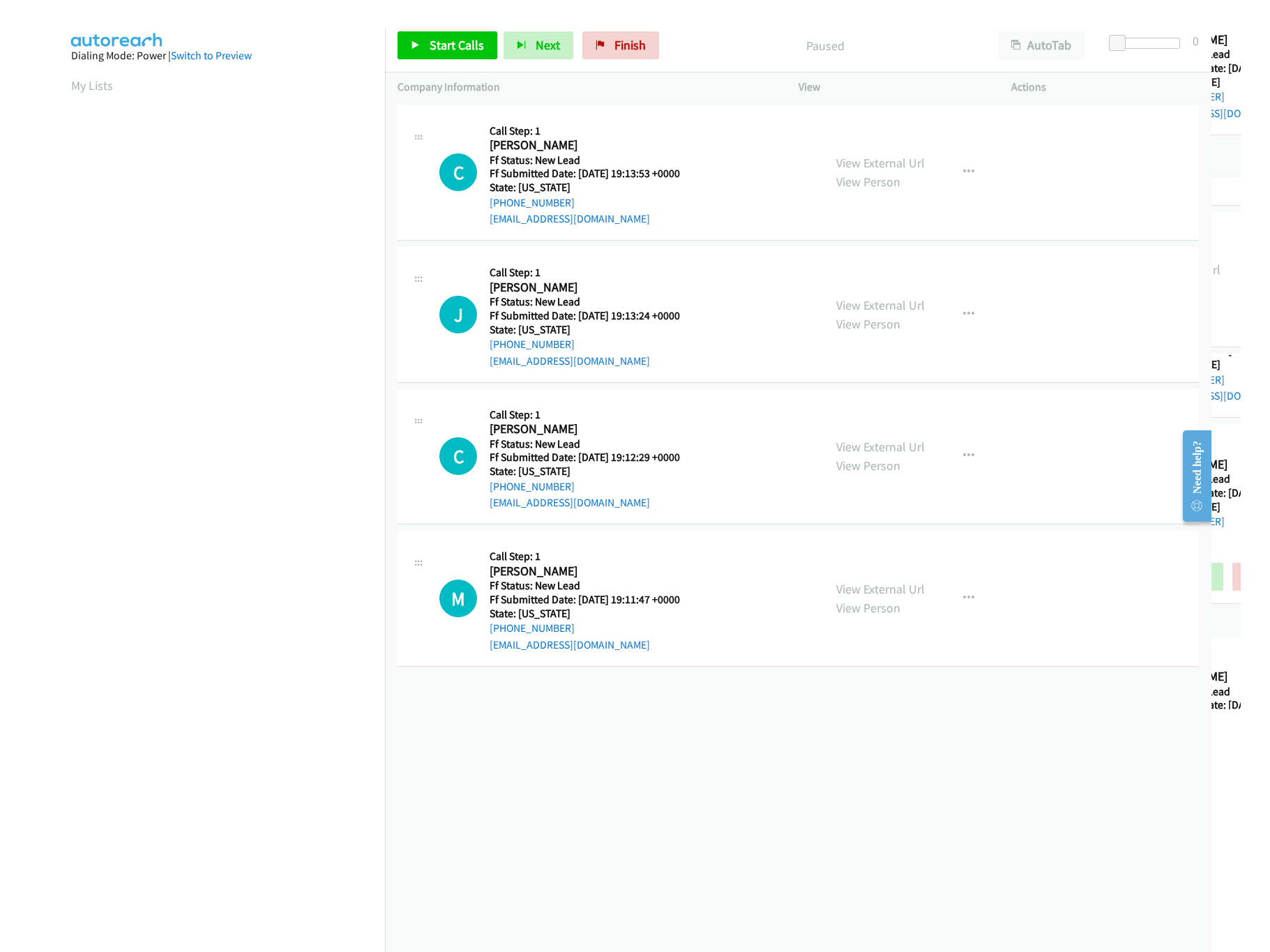
scroll to position [0, 5]
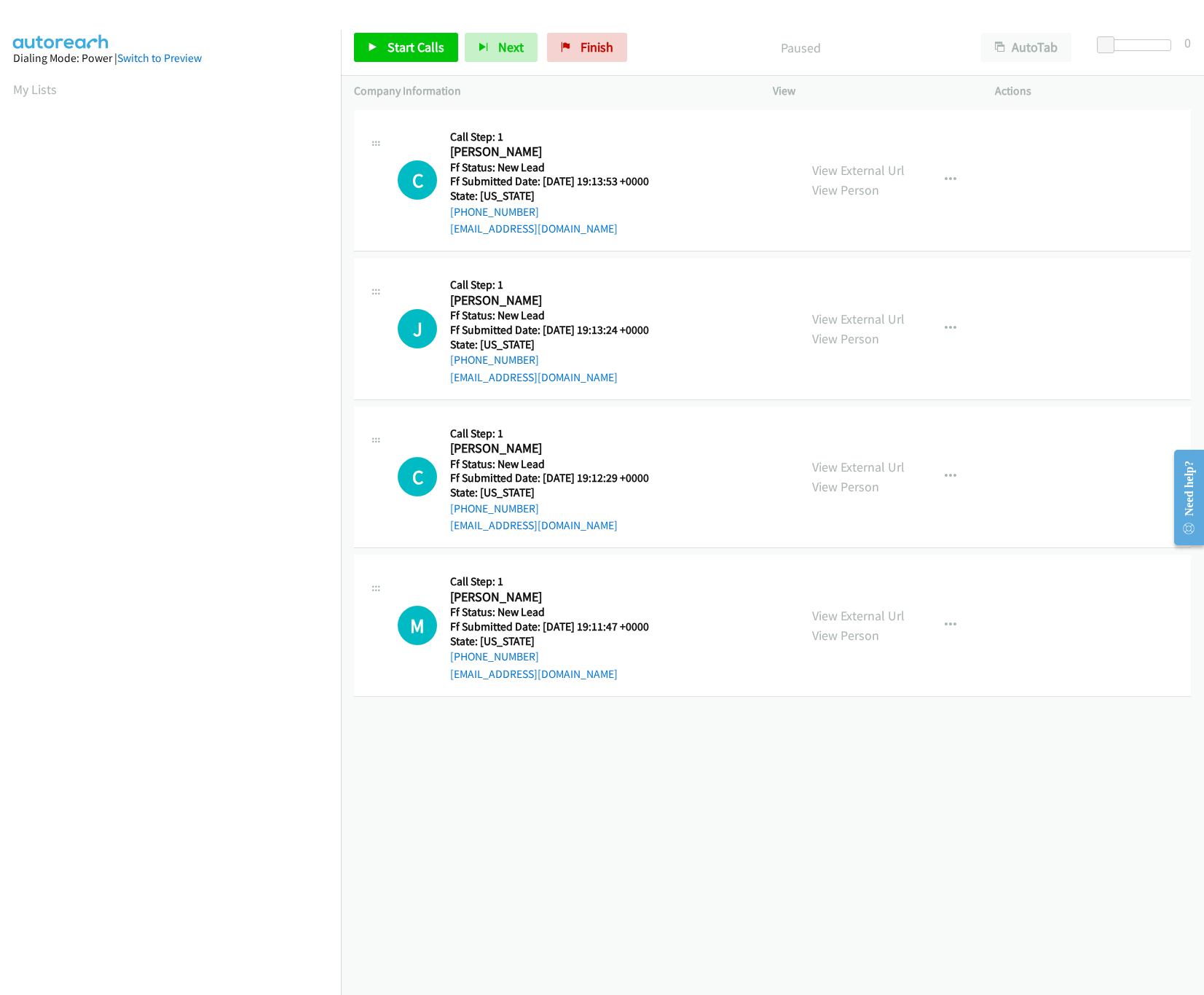
click at [494, 778] on div "+1 415-964-1034 Call failed - Please reload the list and try again The Callbar …" at bounding box center [772, 551] width 863 height 888
click at [533, 812] on div "+1 415-964-1034 Call failed - Please reload the list and try again The Callbar …" at bounding box center [772, 551] width 863 height 888
click at [603, 836] on div "+1 415-964-1034 Call failed - Please reload the list and try again The Callbar …" at bounding box center [772, 551] width 863 height 888
click at [702, 842] on div "+1 415-964-1034 Call failed - Please reload the list and try again The Callbar …" at bounding box center [772, 551] width 863 height 888
click at [402, 44] on span "Start Calls" at bounding box center [416, 46] width 57 height 17
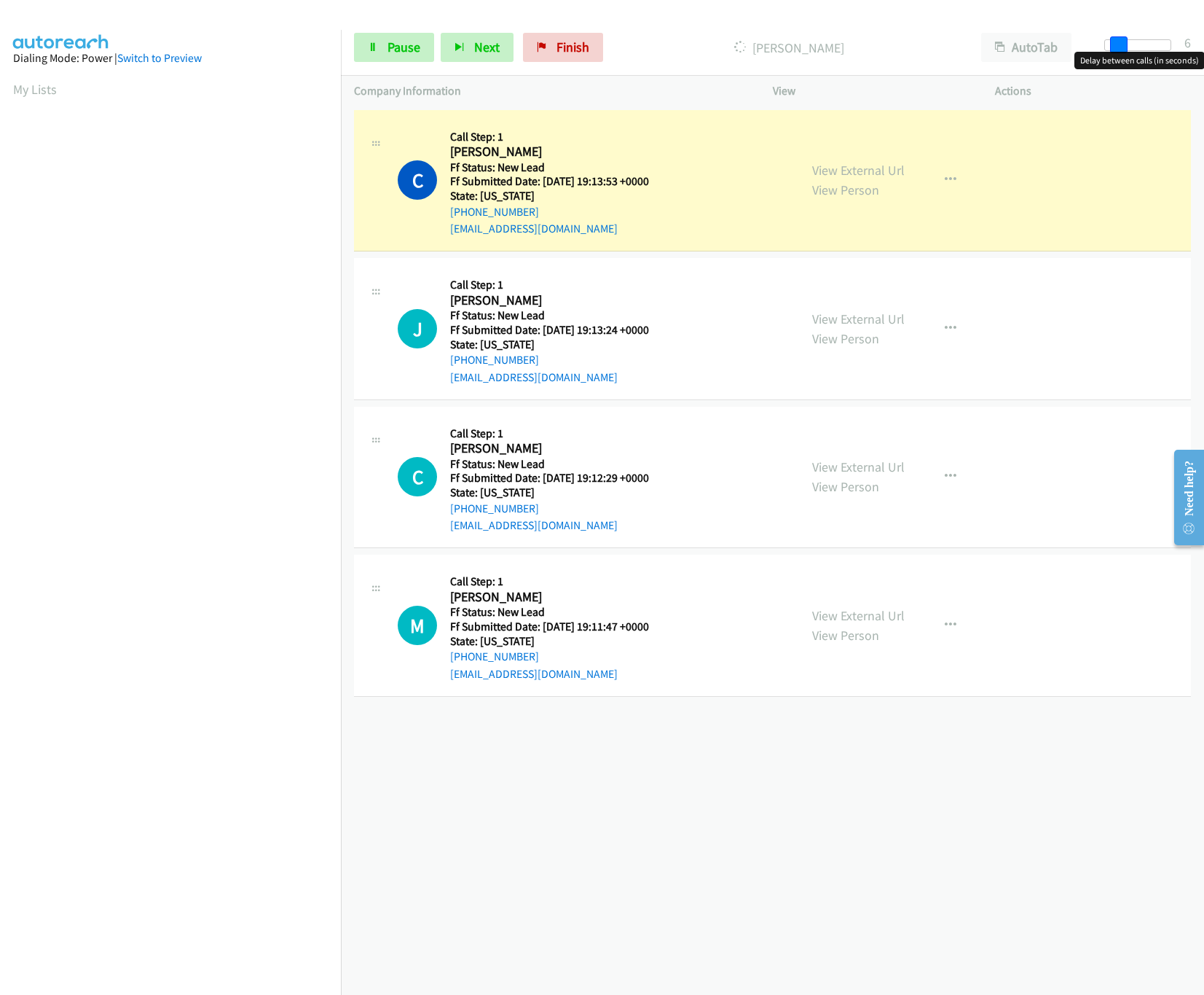
drag, startPoint x: 1108, startPoint y: 39, endPoint x: 1121, endPoint y: 42, distance: 13.3
click at [1121, 42] on span at bounding box center [1119, 45] width 18 height 18
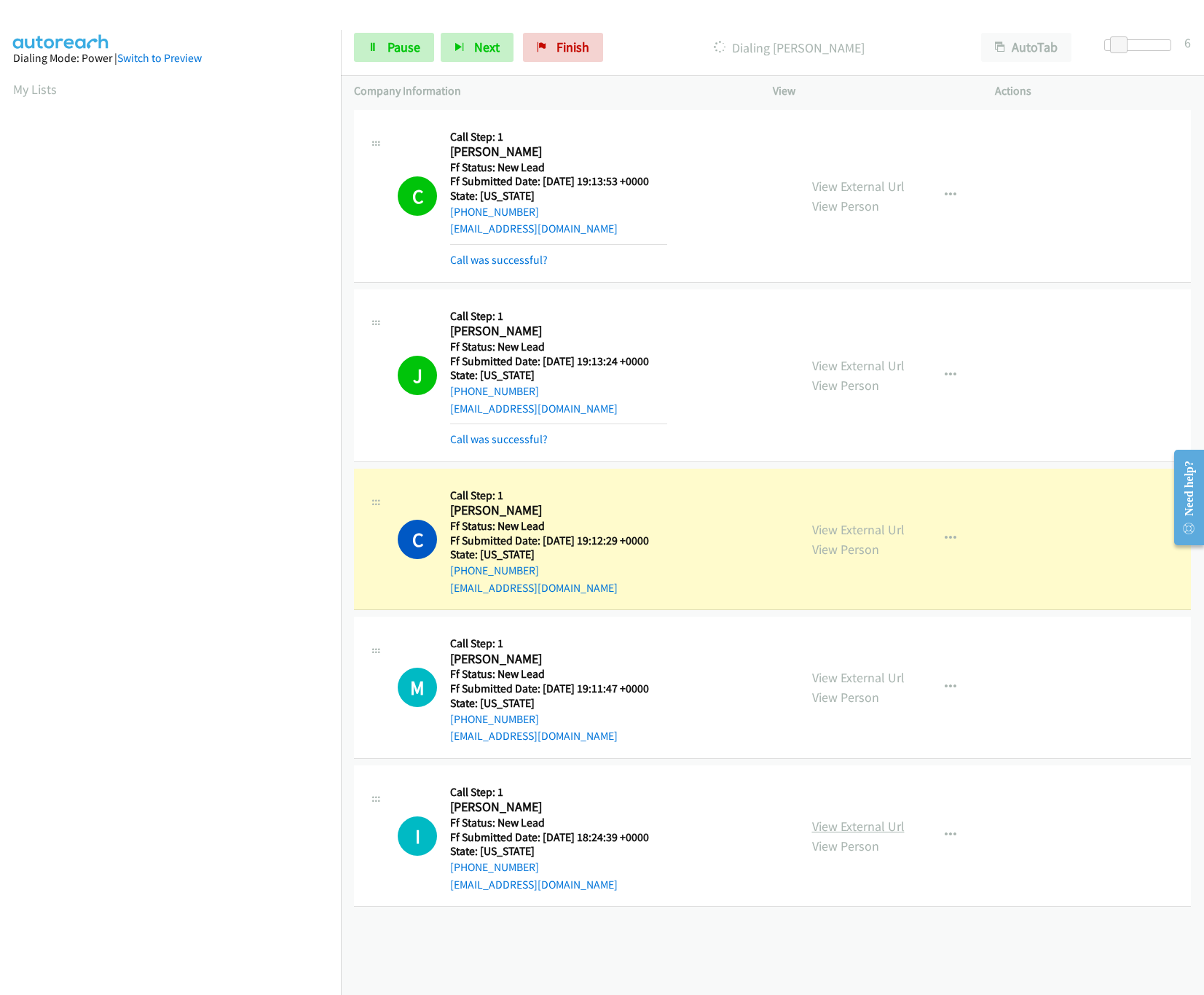
click at [824, 820] on link "View External Url" at bounding box center [859, 826] width 93 height 17
click at [411, 53] on span "Pause" at bounding box center [404, 46] width 33 height 17
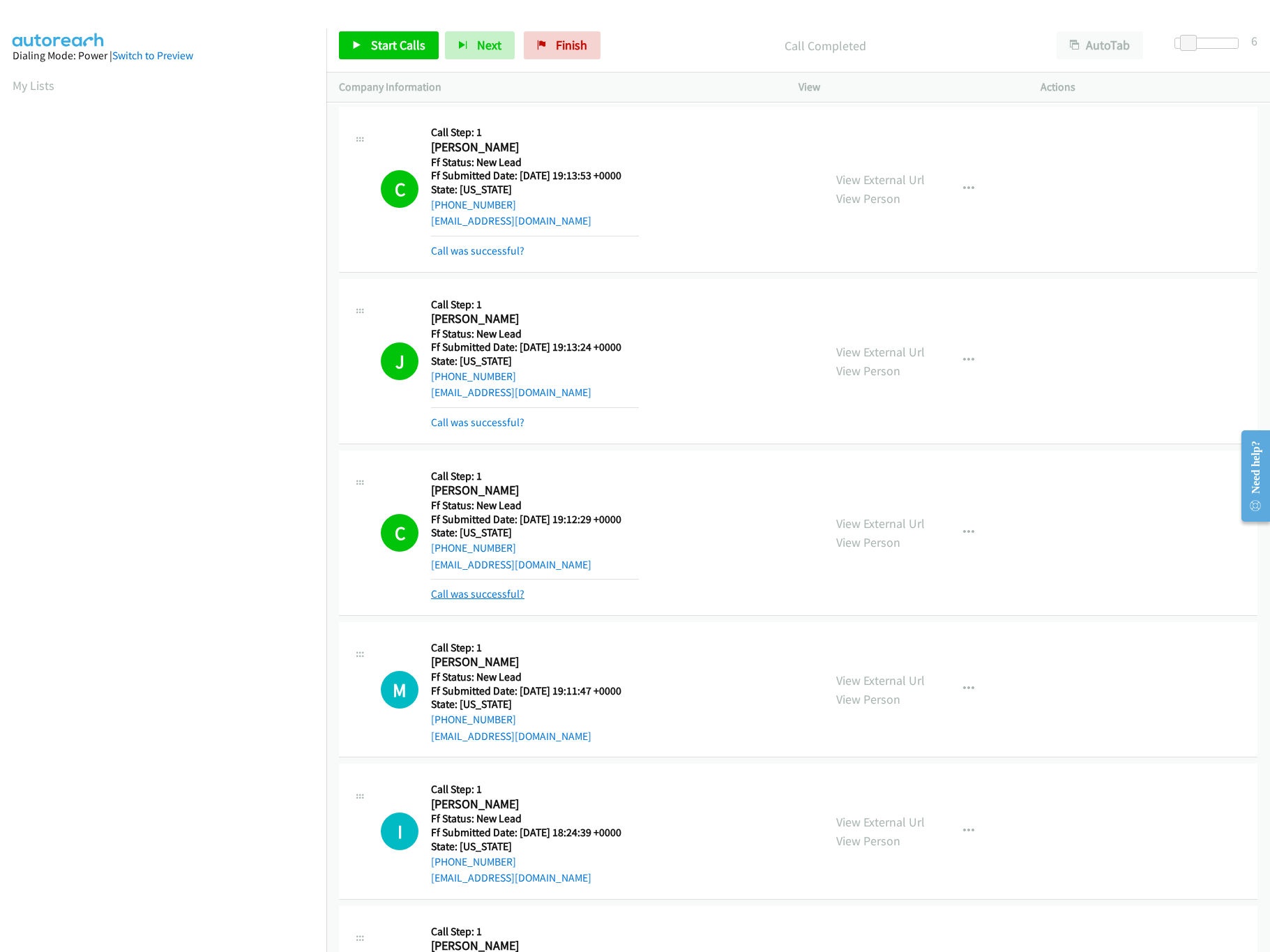
click at [515, 594] on link "Call was successful?" at bounding box center [478, 594] width 94 height 14
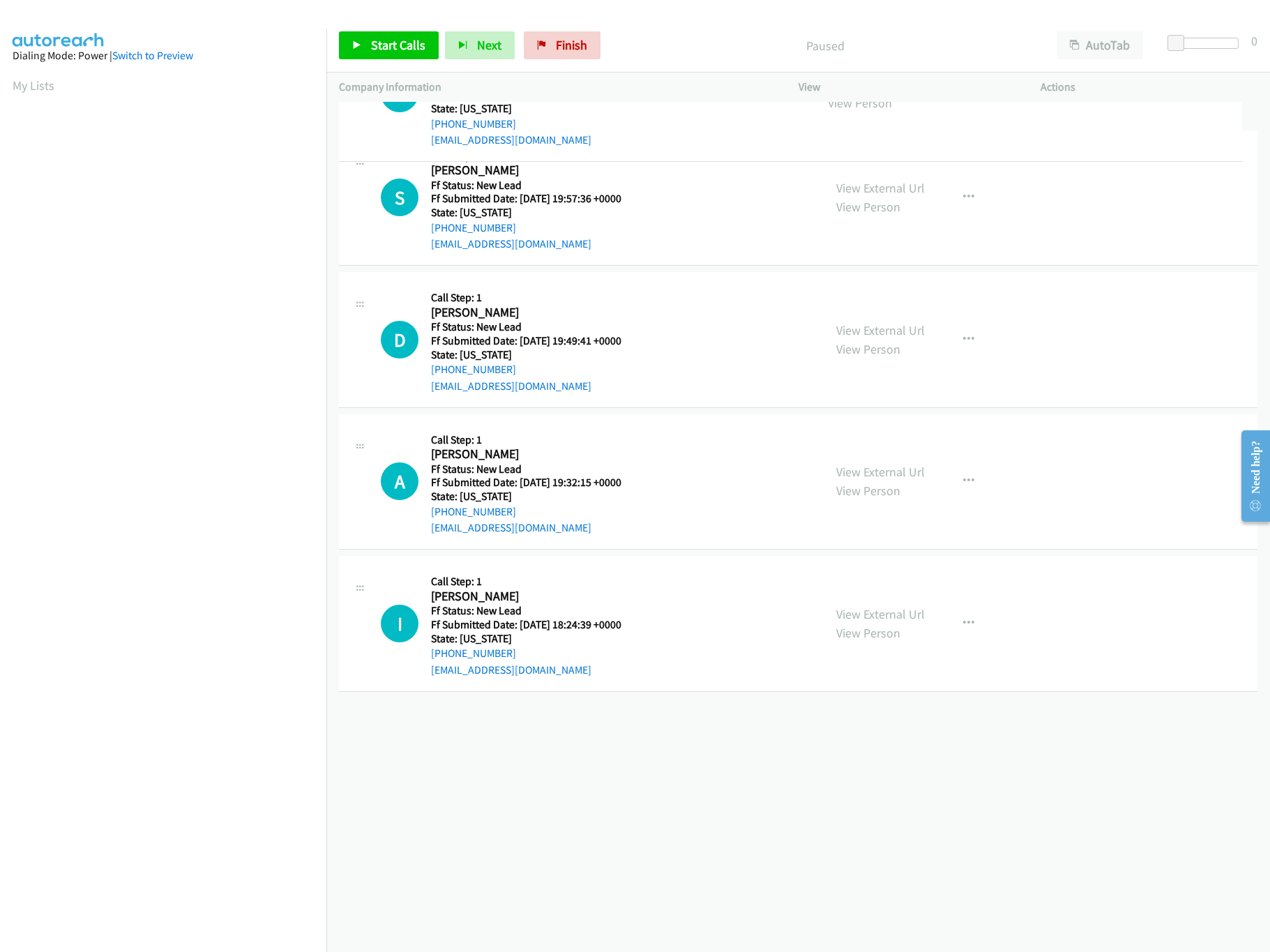
drag, startPoint x: 665, startPoint y: 615, endPoint x: 679, endPoint y: 106, distance: 509.2
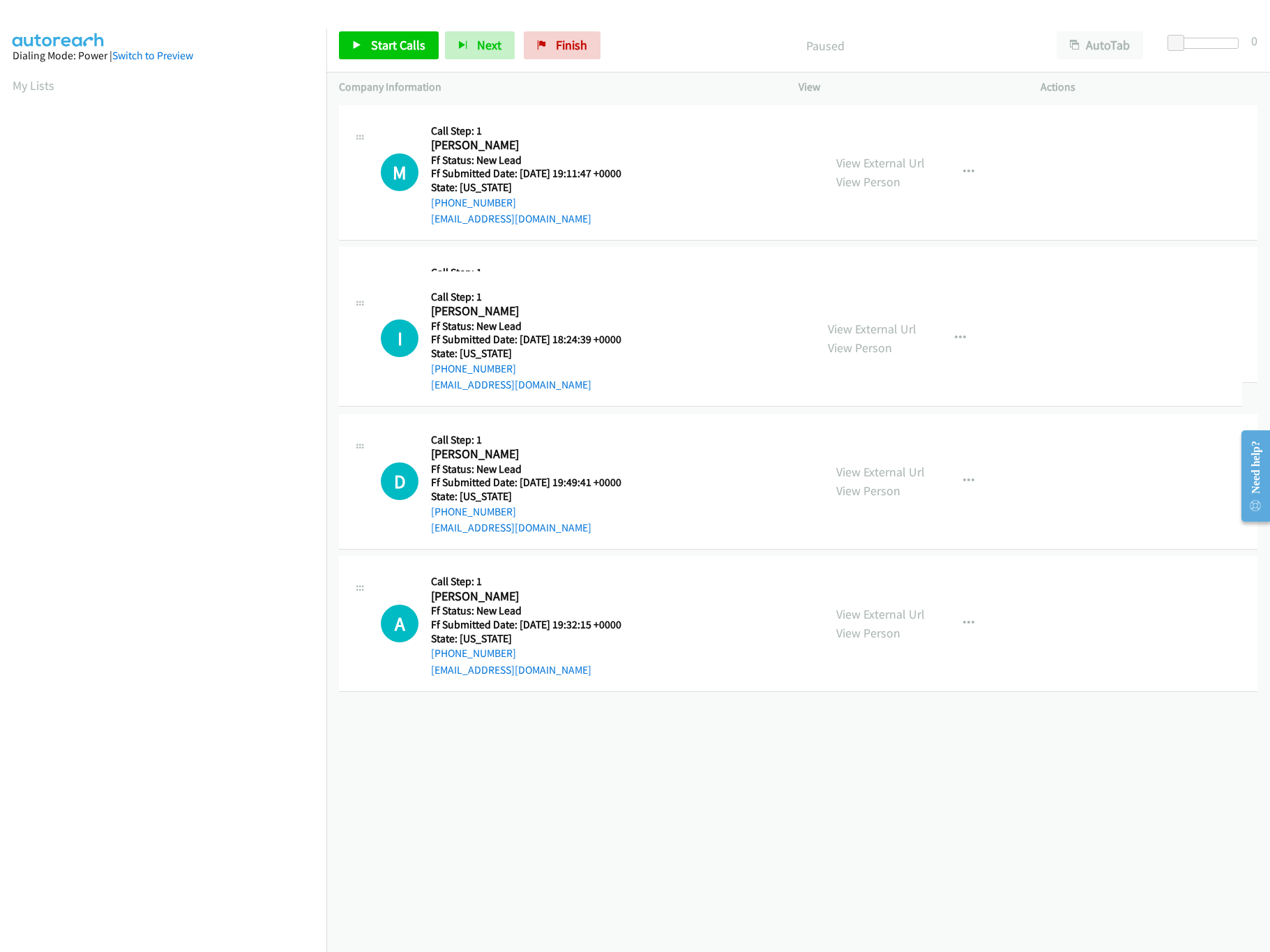
drag, startPoint x: 599, startPoint y: 741, endPoint x: 695, endPoint y: 271, distance: 479.7
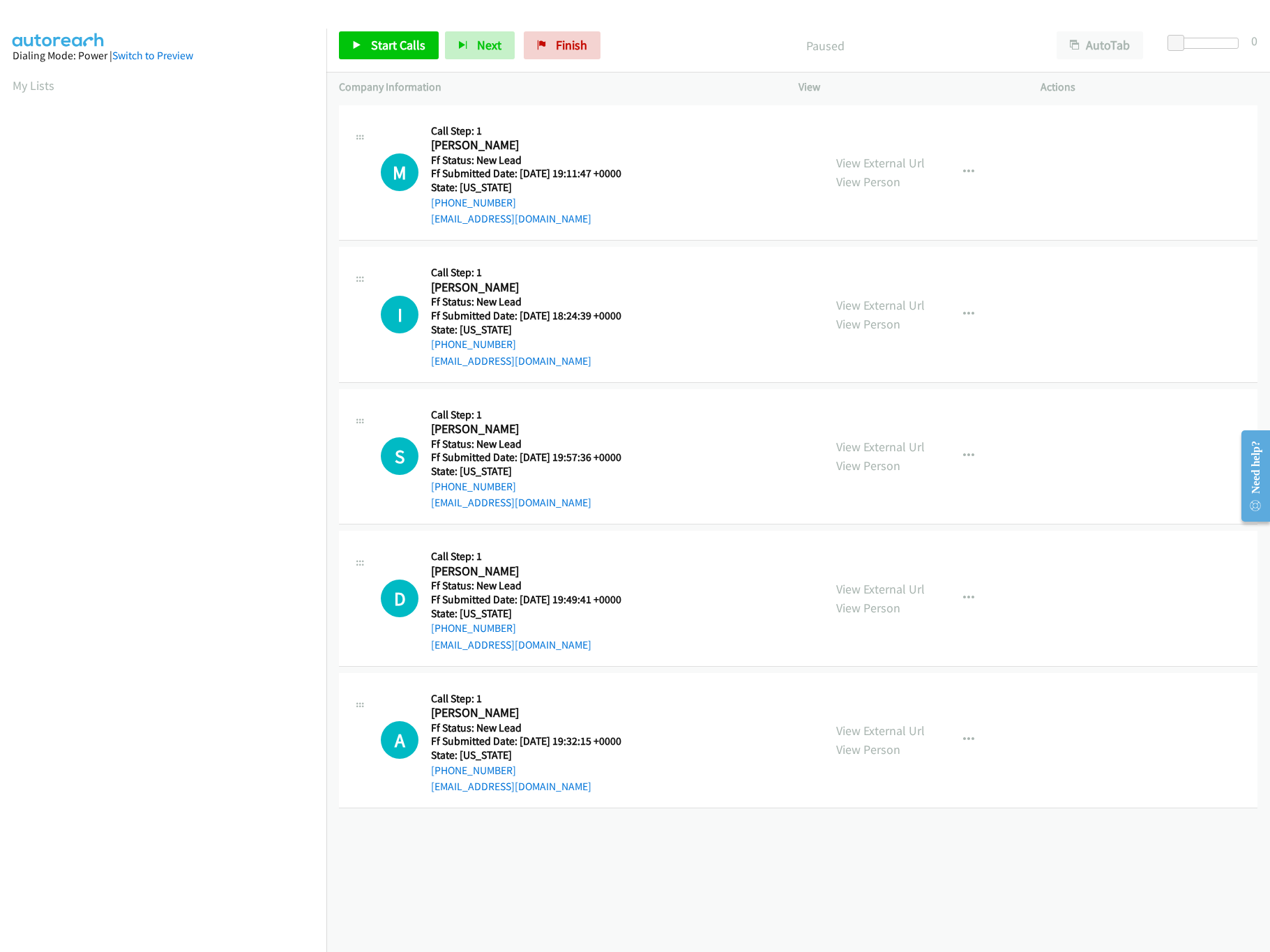
click at [892, 602] on div "View External Url View Person" at bounding box center [881, 598] width 89 height 37
click at [892, 597] on div "View External Url View Person" at bounding box center [881, 598] width 89 height 37
click at [892, 590] on link "View External Url" at bounding box center [881, 588] width 89 height 16
click at [894, 448] on link "View External Url" at bounding box center [881, 446] width 89 height 16
click at [885, 739] on div "View External Url View Person" at bounding box center [881, 740] width 89 height 37
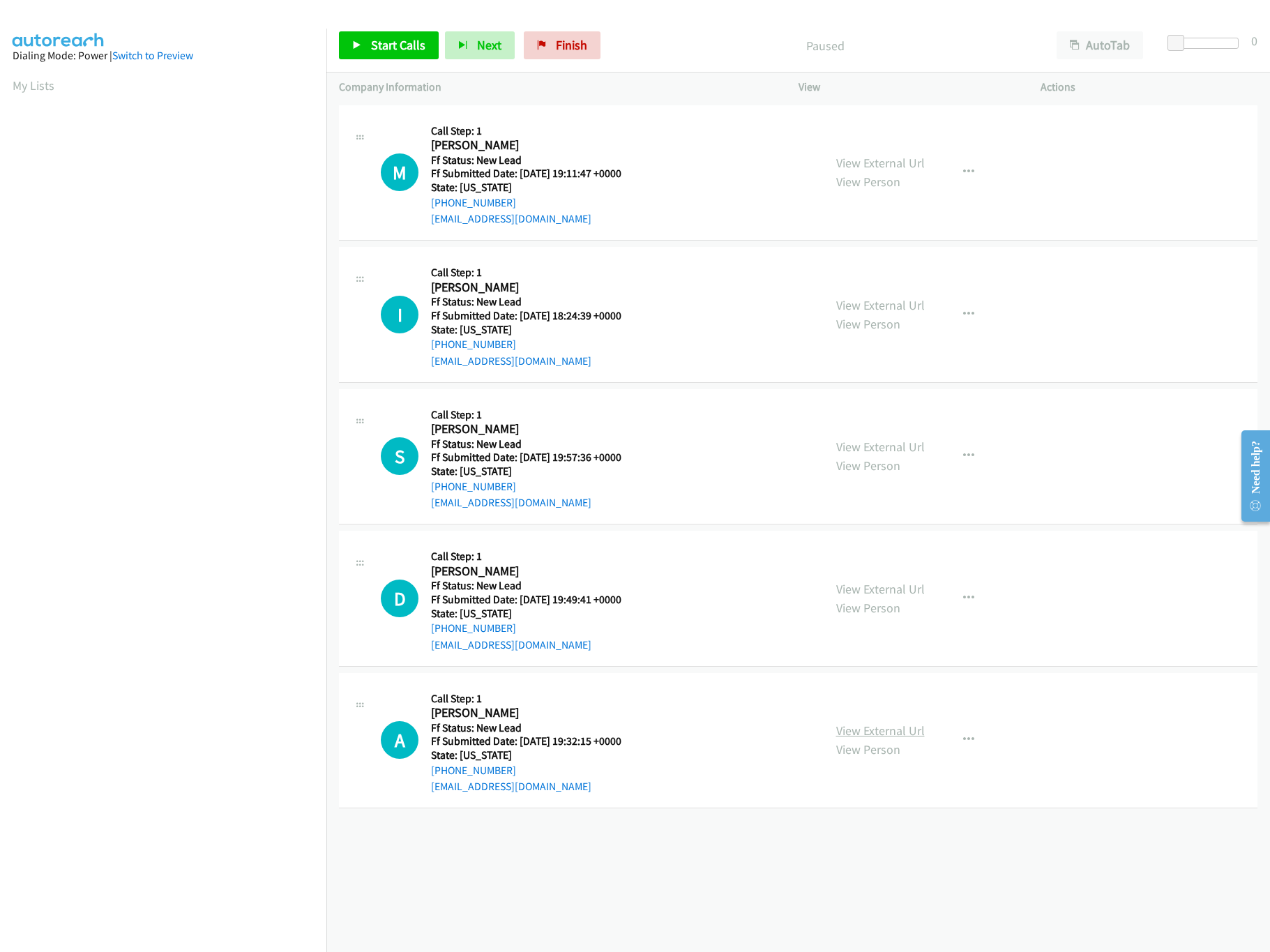
click at [885, 732] on link "View External Url" at bounding box center [881, 730] width 89 height 16
click at [555, 903] on div "+1 415-964-1034 Call failed - Please reload the list and try again The Callbar …" at bounding box center [798, 527] width 944 height 850
click at [509, 862] on div "+1 415-964-1034 Call failed - Please reload the list and try again The Callbar …" at bounding box center [798, 527] width 944 height 850
click at [578, 902] on div "+1 415-964-1034 Call failed - Please reload the list and try again The Callbar …" at bounding box center [798, 527] width 944 height 850
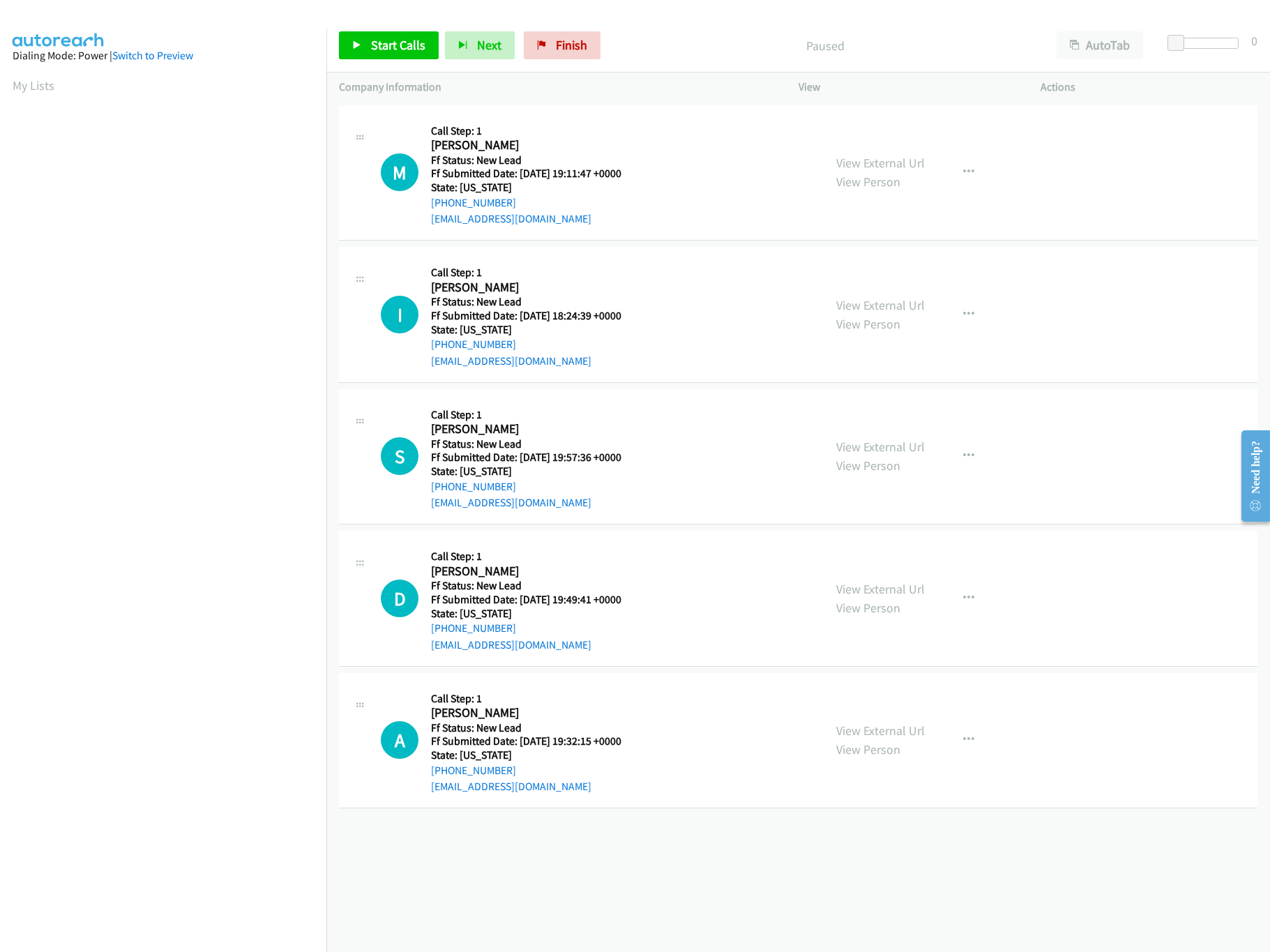
click at [537, 841] on div "+1 415-964-1034 Call failed - Please reload the list and try again The Callbar …" at bounding box center [798, 527] width 944 height 850
click at [436, 852] on div "+1 415-964-1034 Call failed - Please reload the list and try again The Callbar …" at bounding box center [798, 527] width 944 height 850
click at [406, 44] on span "Start Calls" at bounding box center [399, 44] width 55 height 16
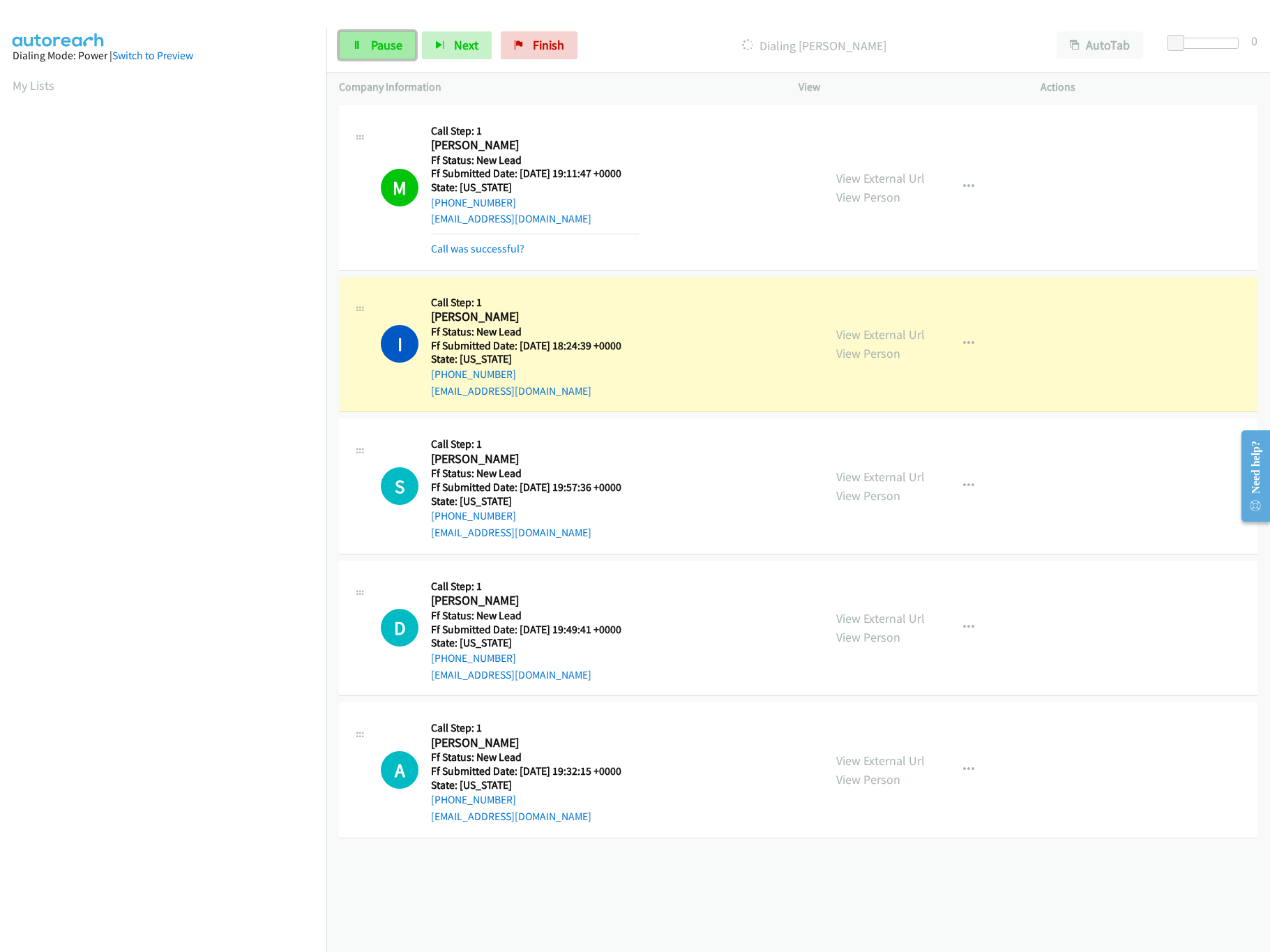
click at [364, 42] on link "Pause" at bounding box center [377, 45] width 77 height 28
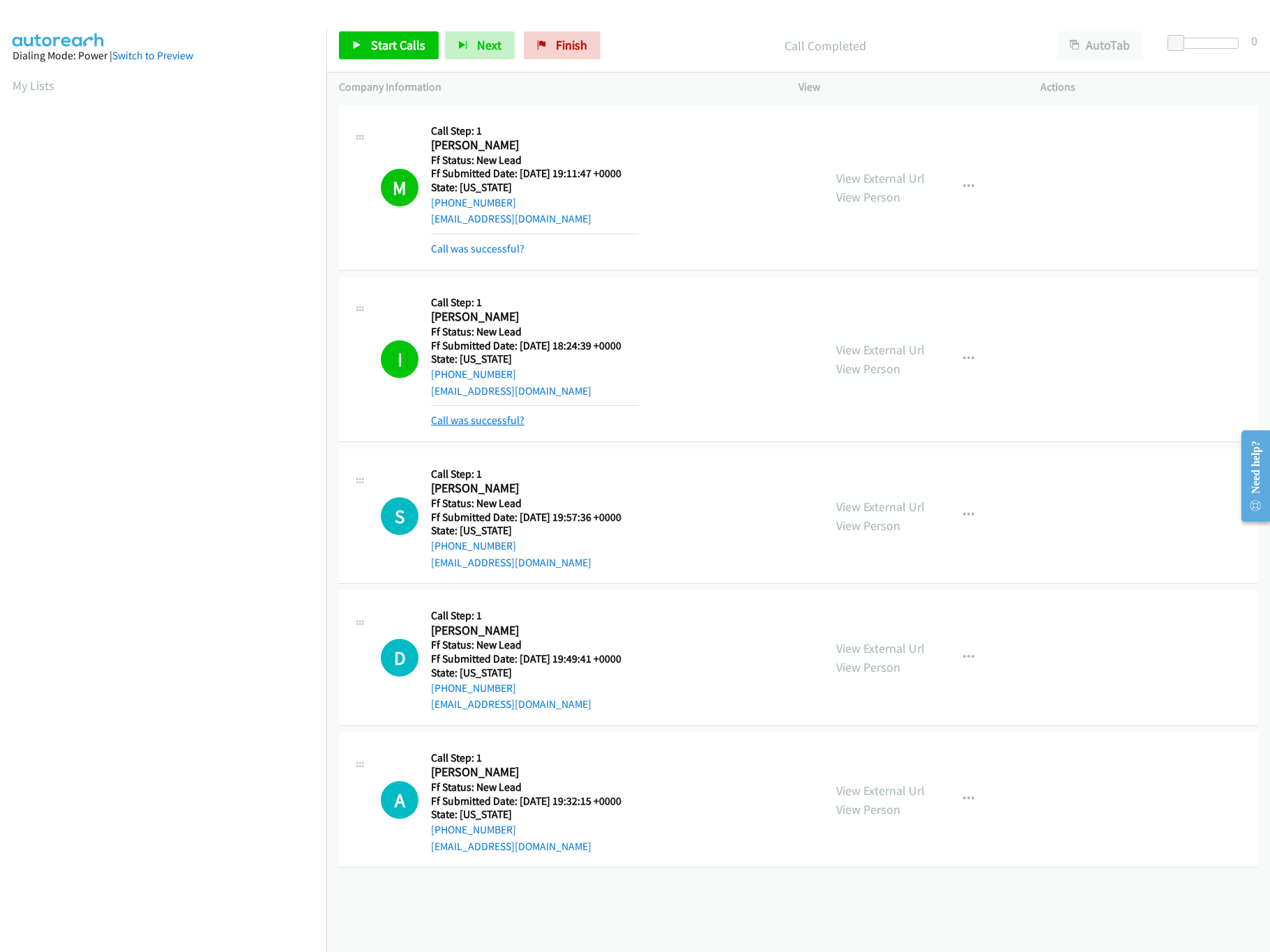
click at [464, 427] on link "Call was successful?" at bounding box center [478, 421] width 94 height 14
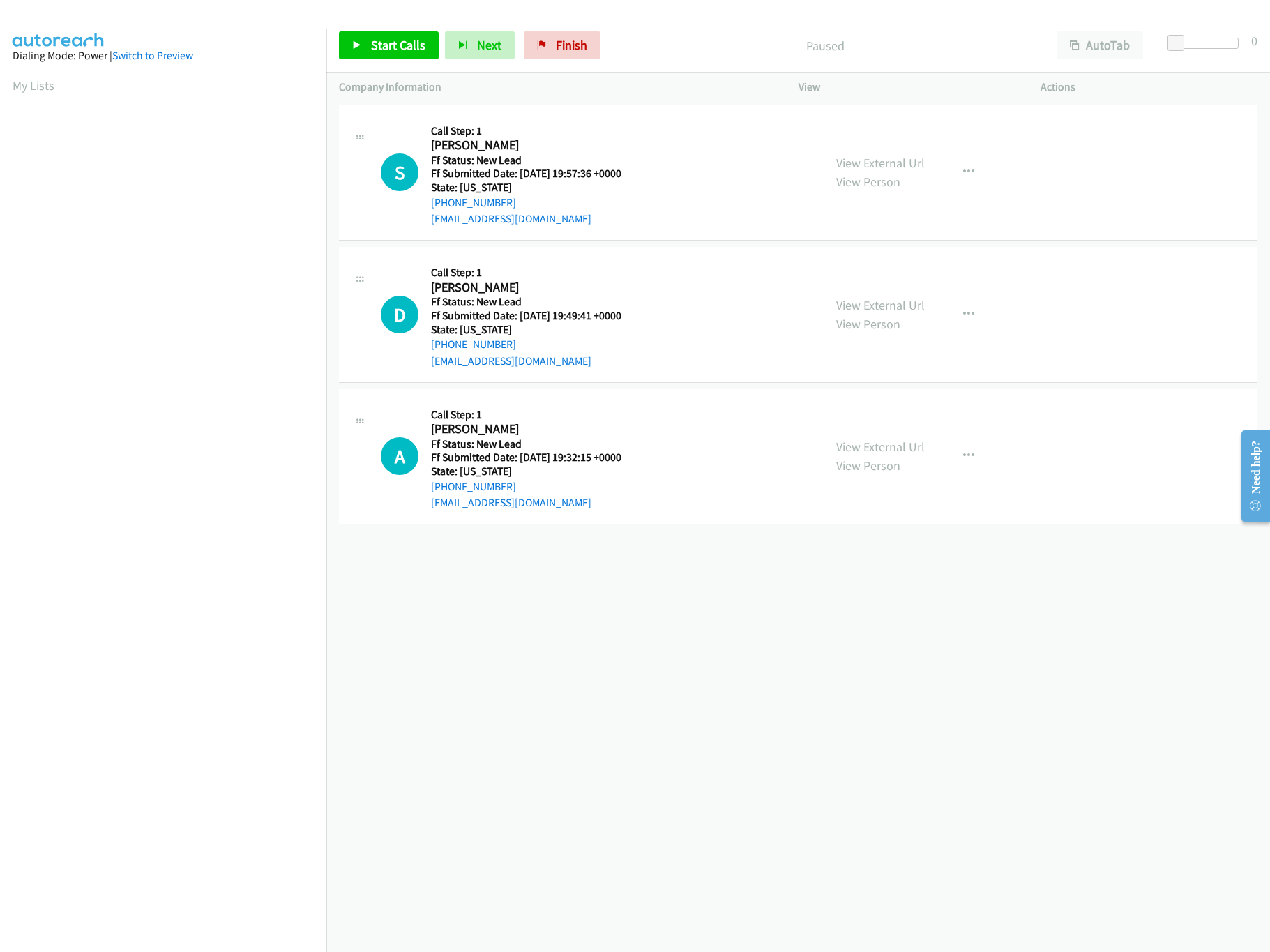
click at [715, 665] on div "[PHONE_NUMBER] Call failed - Please reload the list and try again The Callbar F…" at bounding box center [798, 527] width 944 height 850
click at [344, 34] on link "Start Calls" at bounding box center [388, 45] width 100 height 28
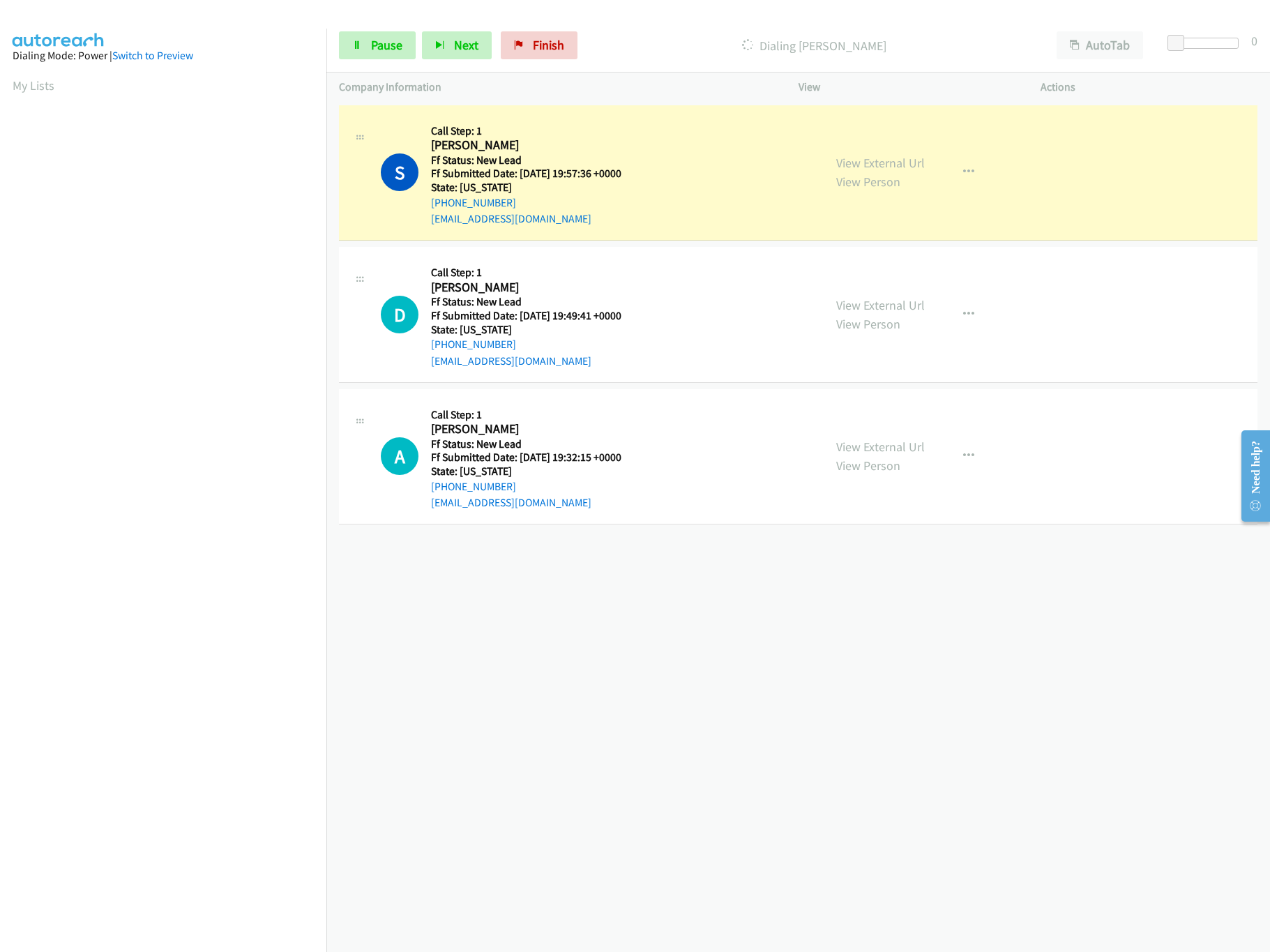
click at [721, 659] on div "[PHONE_NUMBER] Call failed - Please reload the list and try again The Callbar F…" at bounding box center [798, 527] width 944 height 850
click at [675, 586] on div "[PHONE_NUMBER] Call failed - Please reload the list and try again The Callbar F…" at bounding box center [798, 527] width 944 height 850
click at [523, 559] on div "+1 415-964-1034 Call failed - Please reload the list and try again The Callbar …" at bounding box center [798, 527] width 944 height 850
click at [800, 726] on div "+1 415-964-1034 Call failed - Please reload the list and try again The Callbar …" at bounding box center [798, 527] width 944 height 850
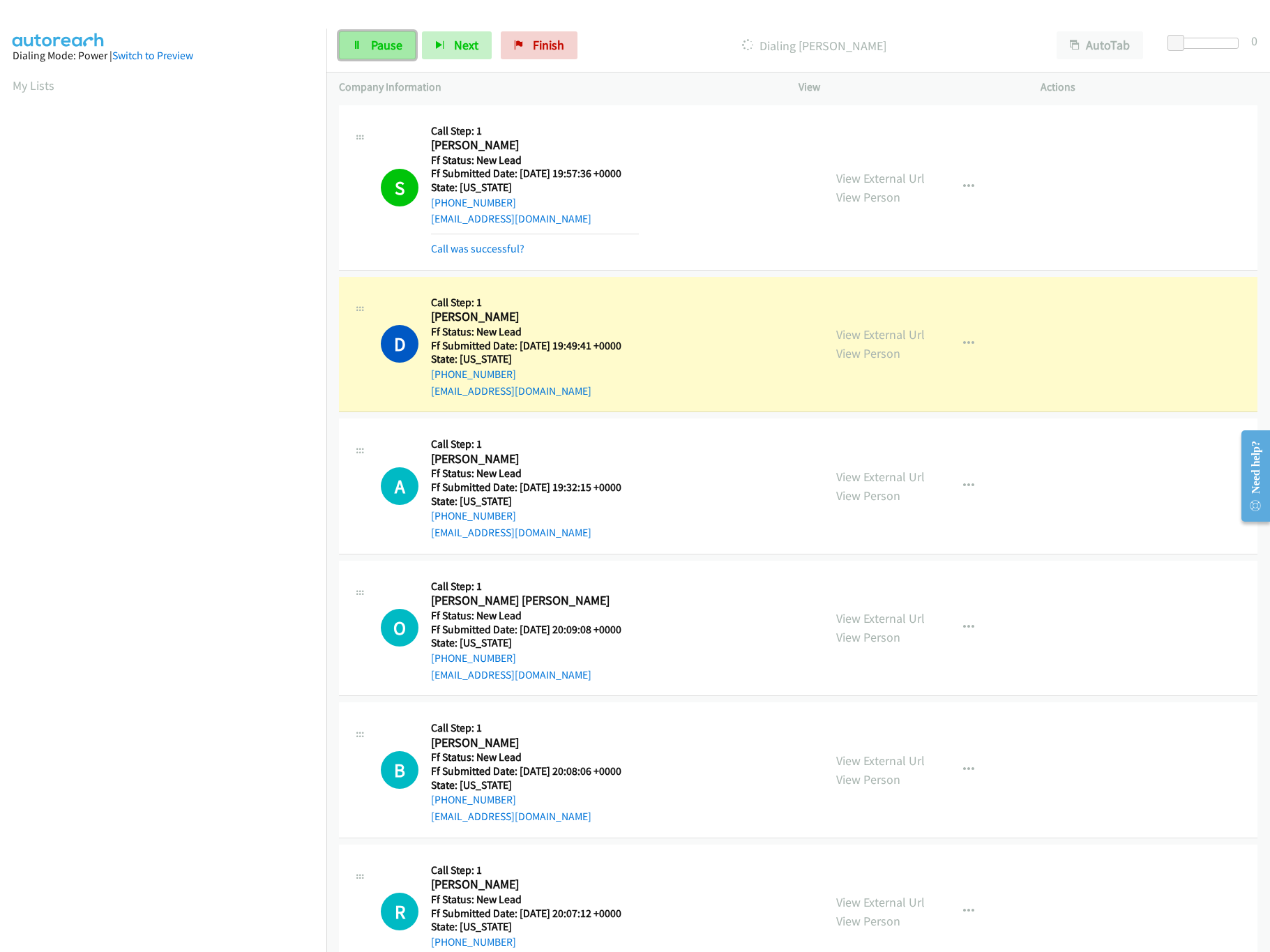
click at [371, 44] on span "Pause" at bounding box center [387, 44] width 32 height 16
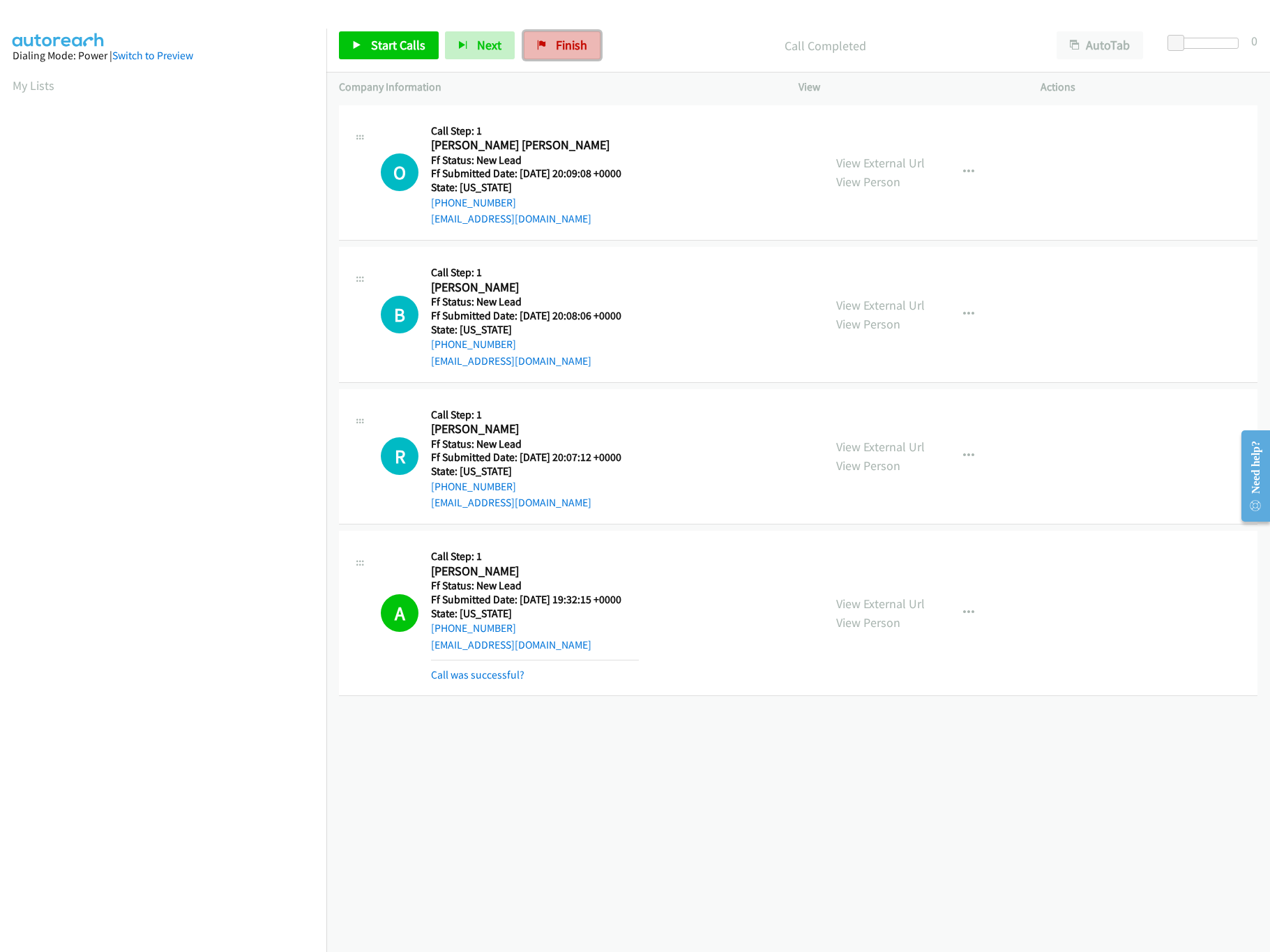
click at [575, 40] on span "Finish" at bounding box center [572, 44] width 32 height 16
click at [698, 75] on div "Company Information" at bounding box center [556, 87] width 460 height 29
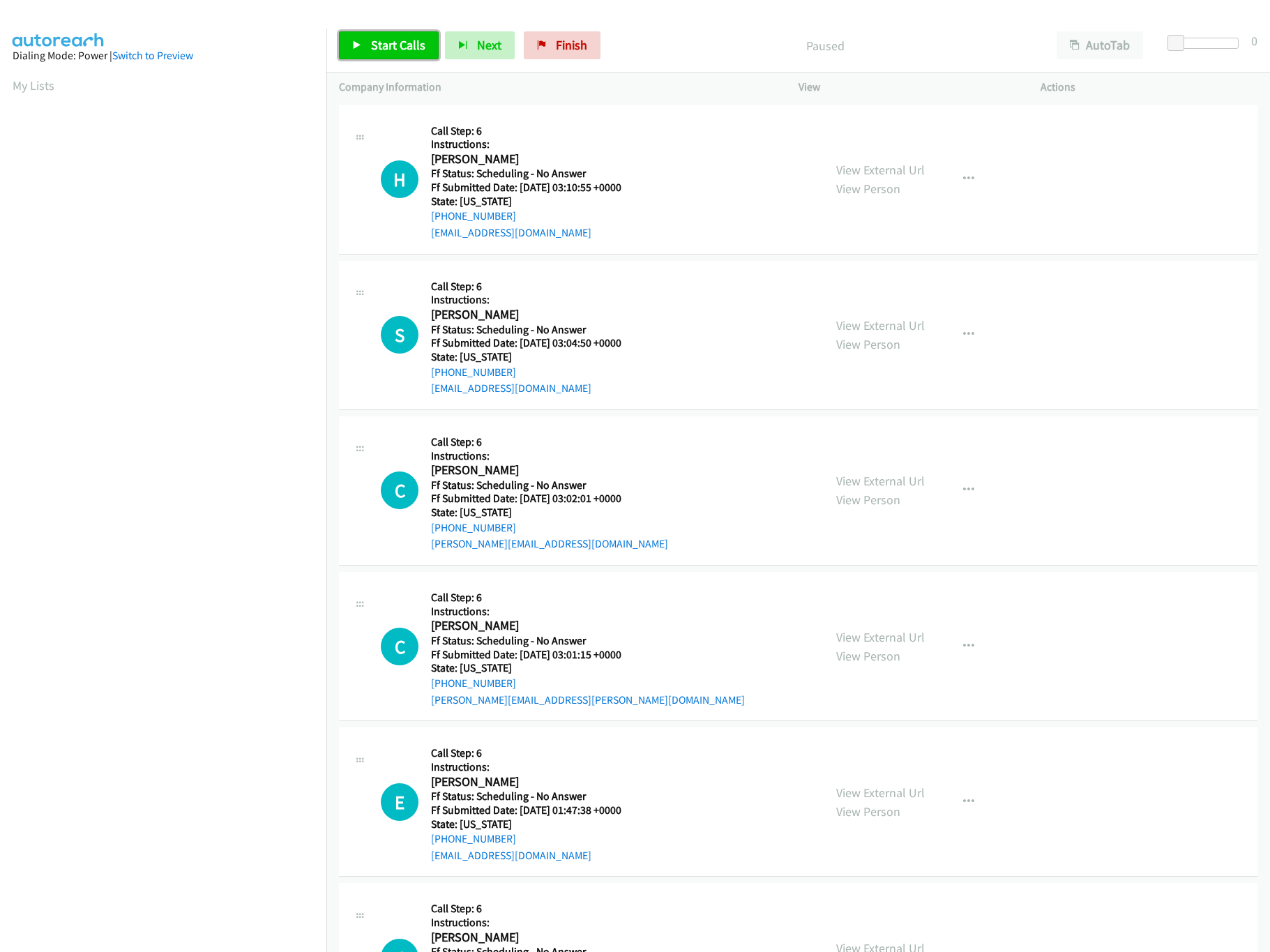
click at [360, 51] on link "Start Calls" at bounding box center [388, 45] width 100 height 28
click at [887, 178] on div "View External Url View Person" at bounding box center [881, 179] width 89 height 37
click at [908, 163] on link "View External Url" at bounding box center [881, 169] width 89 height 16
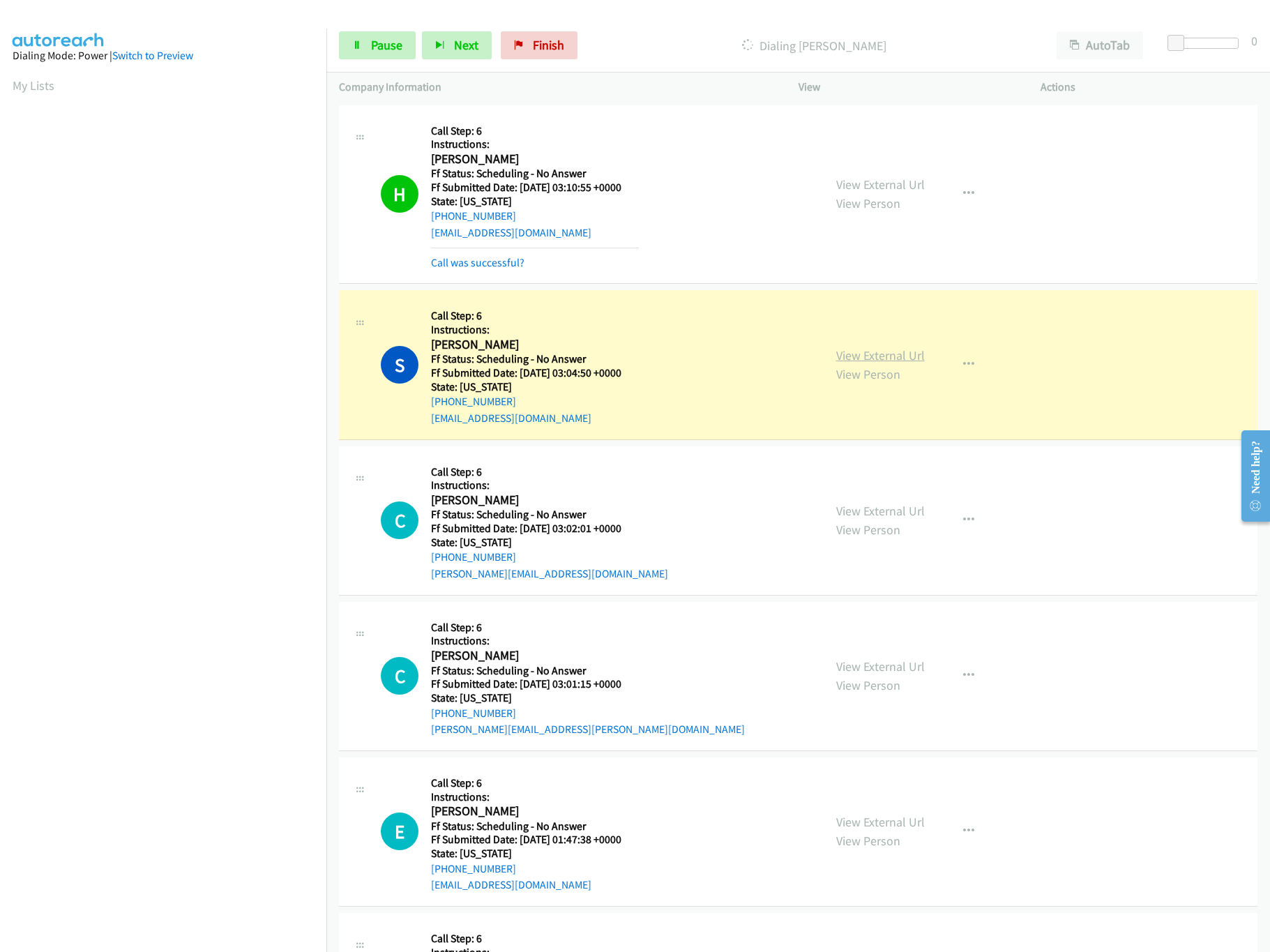
click at [866, 356] on link "View External Url" at bounding box center [881, 355] width 89 height 16
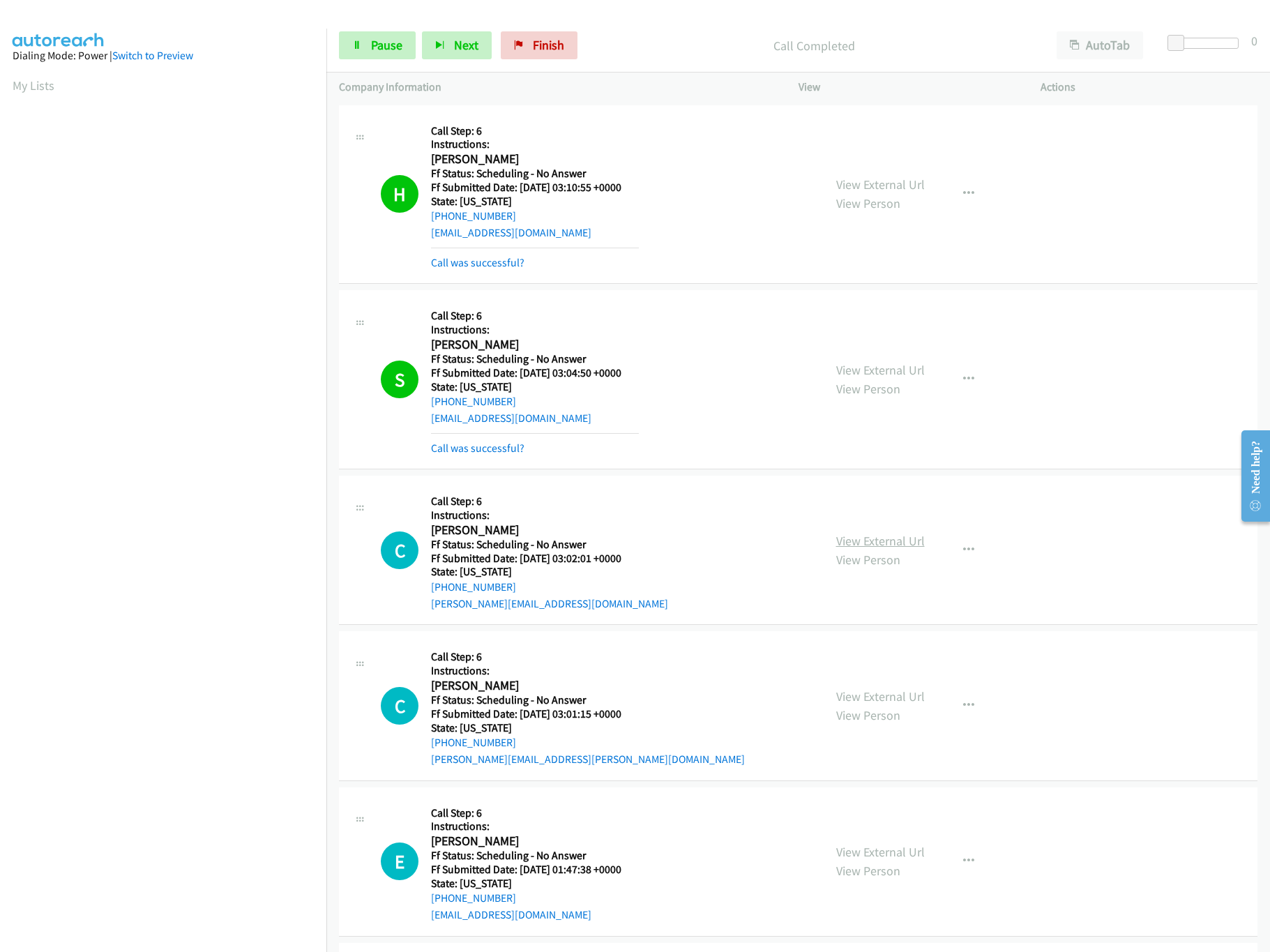
click at [854, 538] on link "View External Url" at bounding box center [881, 541] width 89 height 16
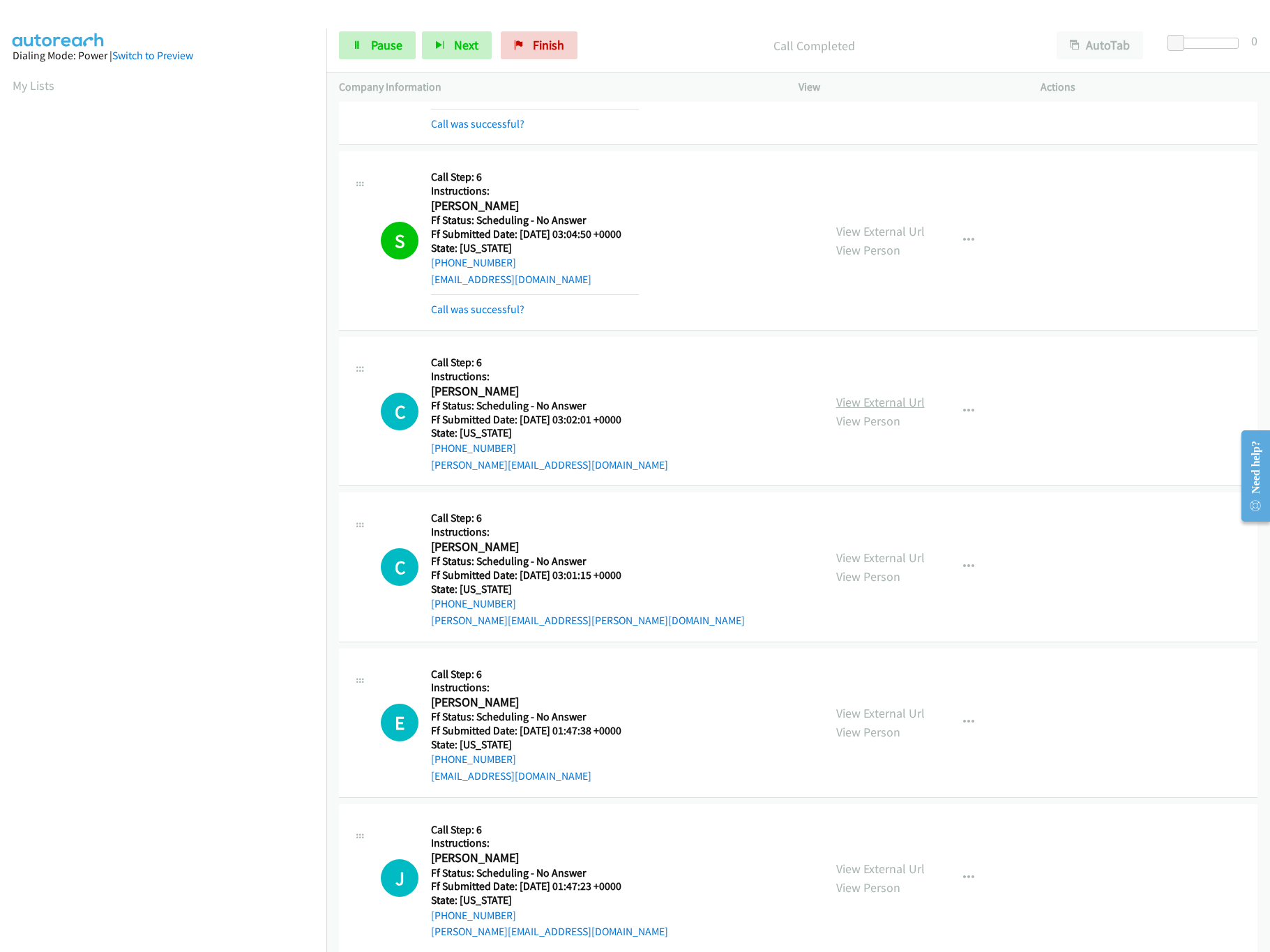
scroll to position [279, 0]
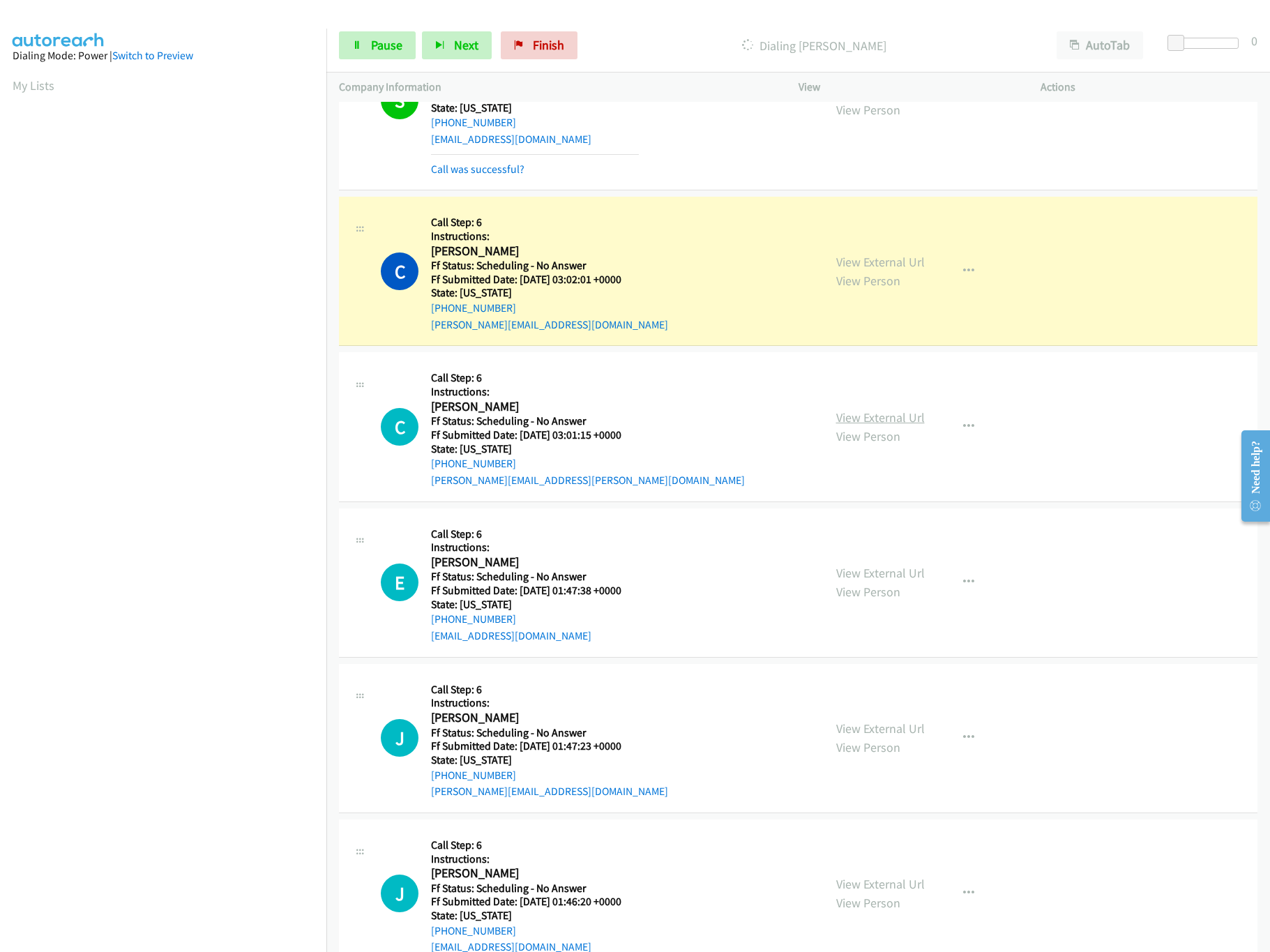
click at [852, 418] on link "View External Url" at bounding box center [881, 417] width 89 height 16
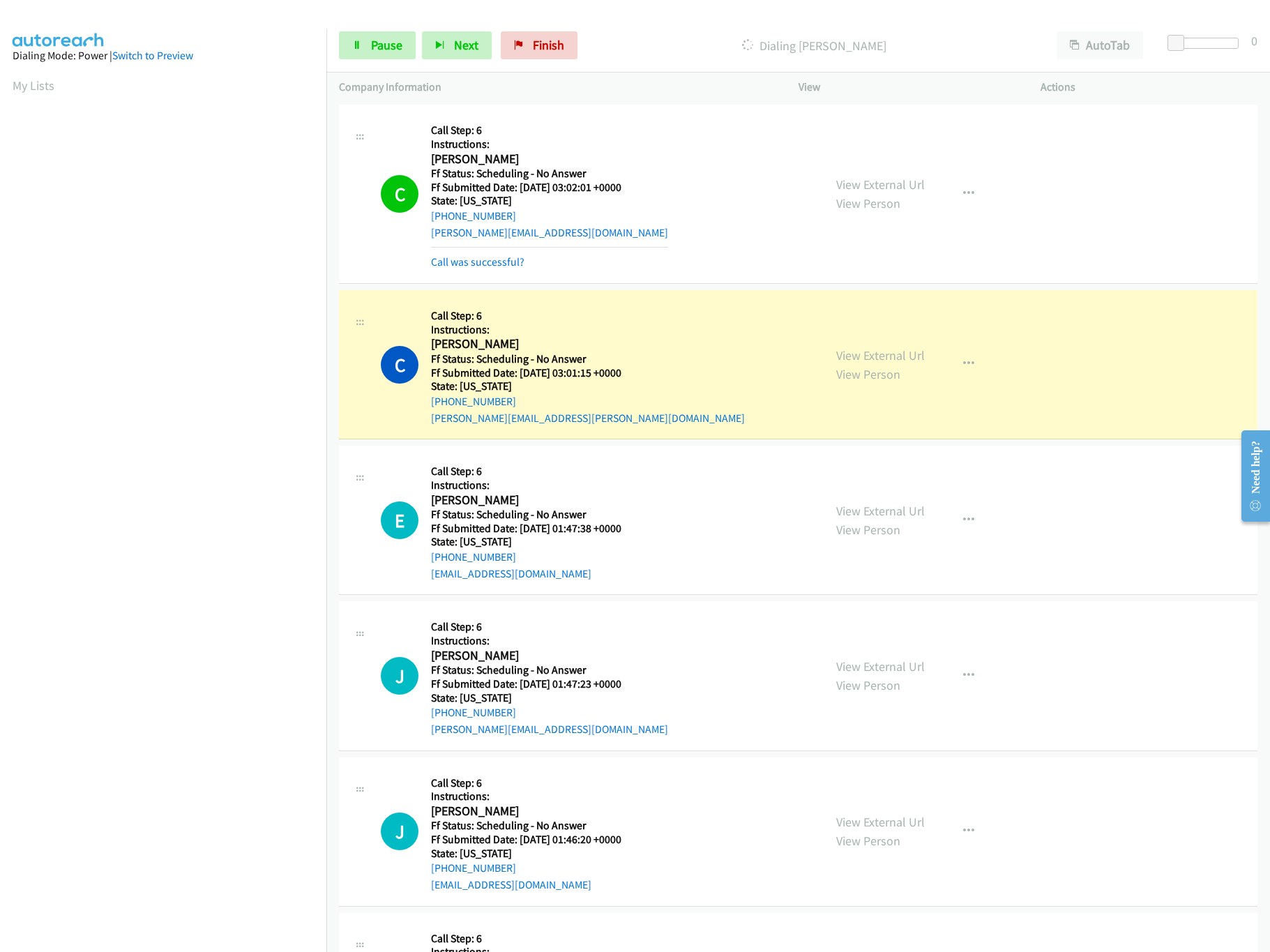
scroll to position [418, 0]
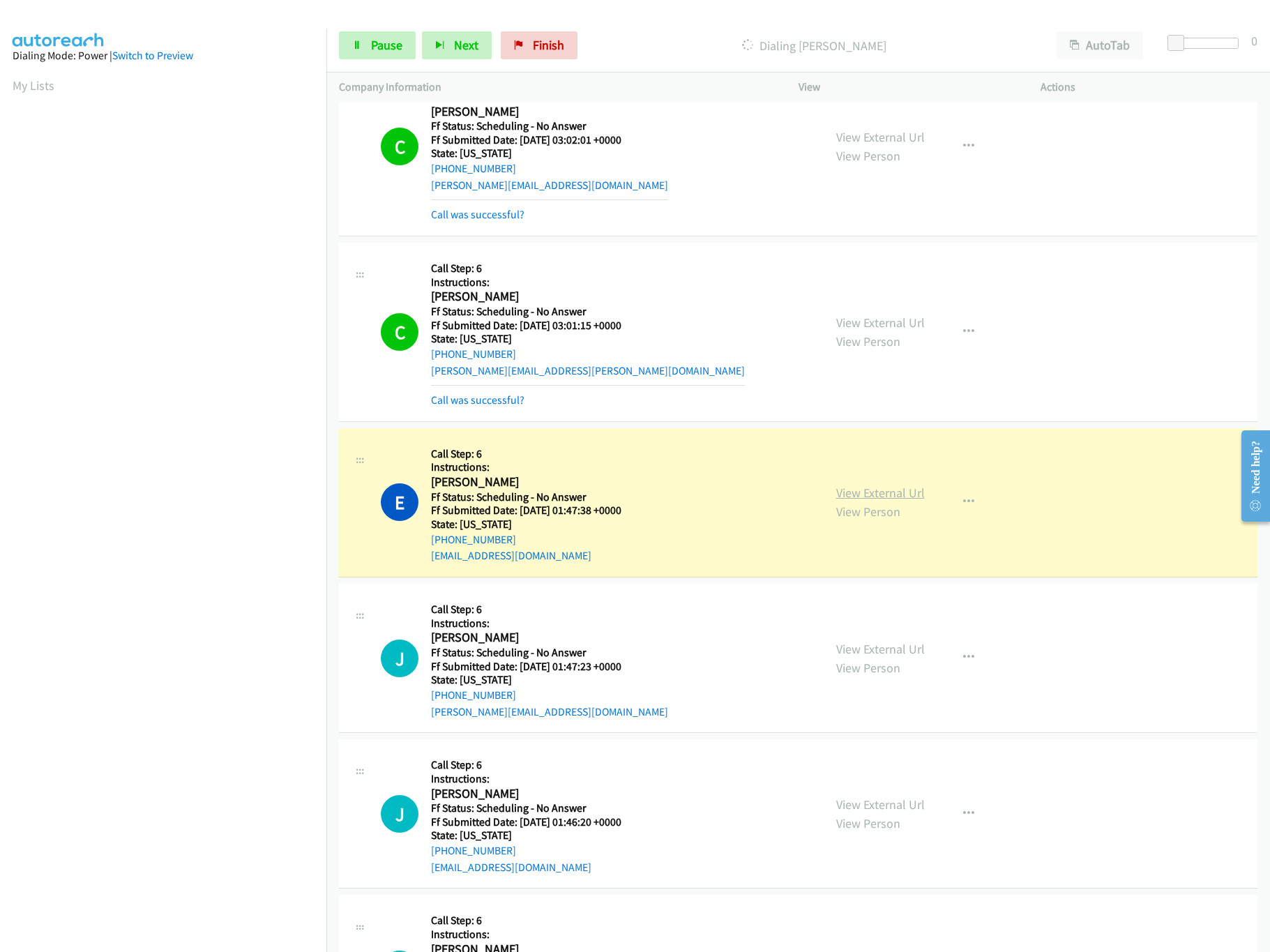
click at [875, 490] on link "View External Url" at bounding box center [881, 492] width 89 height 16
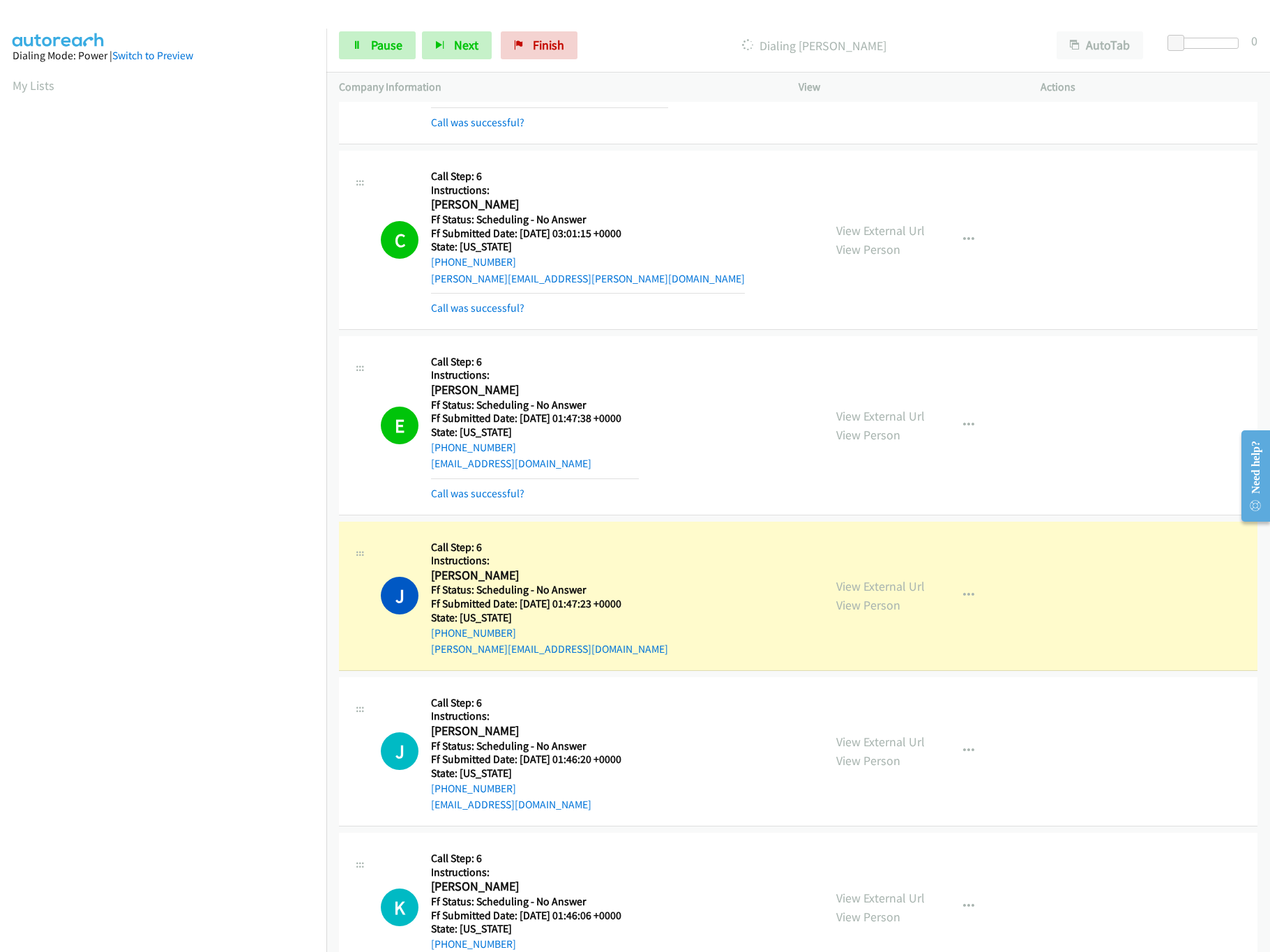
scroll to position [557, 0]
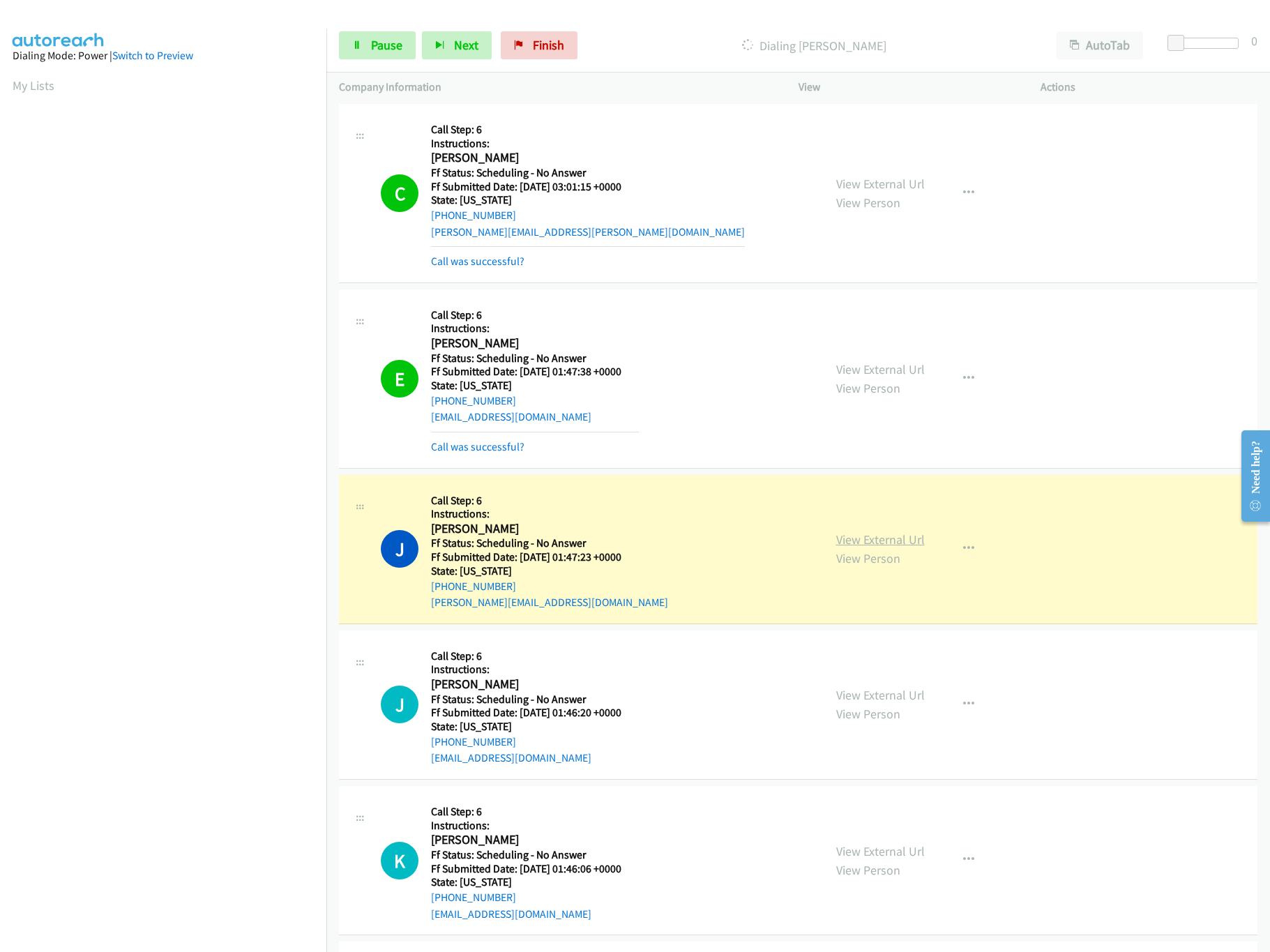
click at [859, 542] on link "View External Url" at bounding box center [881, 539] width 89 height 16
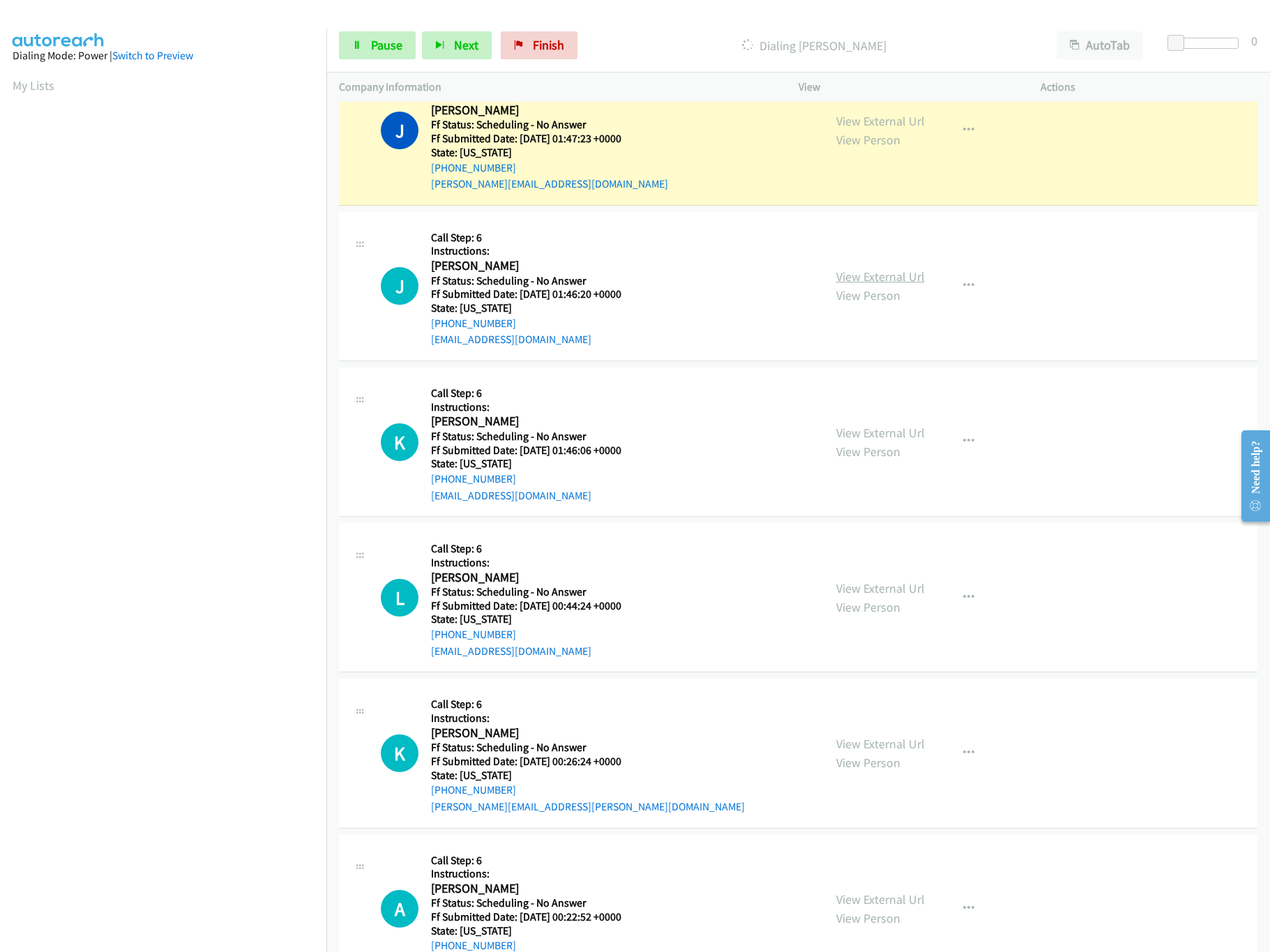
click at [877, 276] on link "View External Url" at bounding box center [881, 276] width 89 height 16
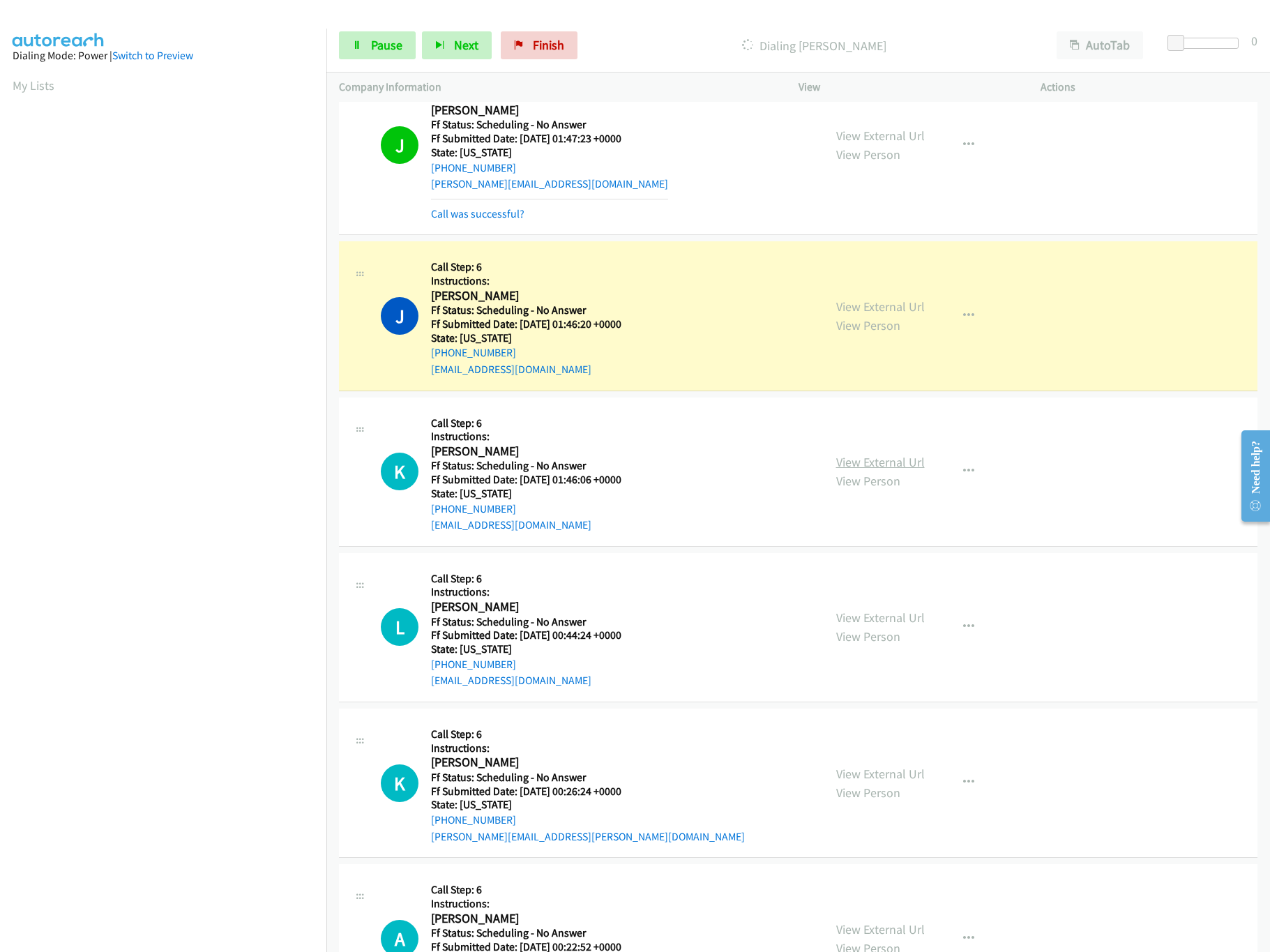
click at [862, 458] on link "View External Url" at bounding box center [881, 462] width 89 height 16
click at [883, 615] on link "View External Url" at bounding box center [881, 617] width 89 height 16
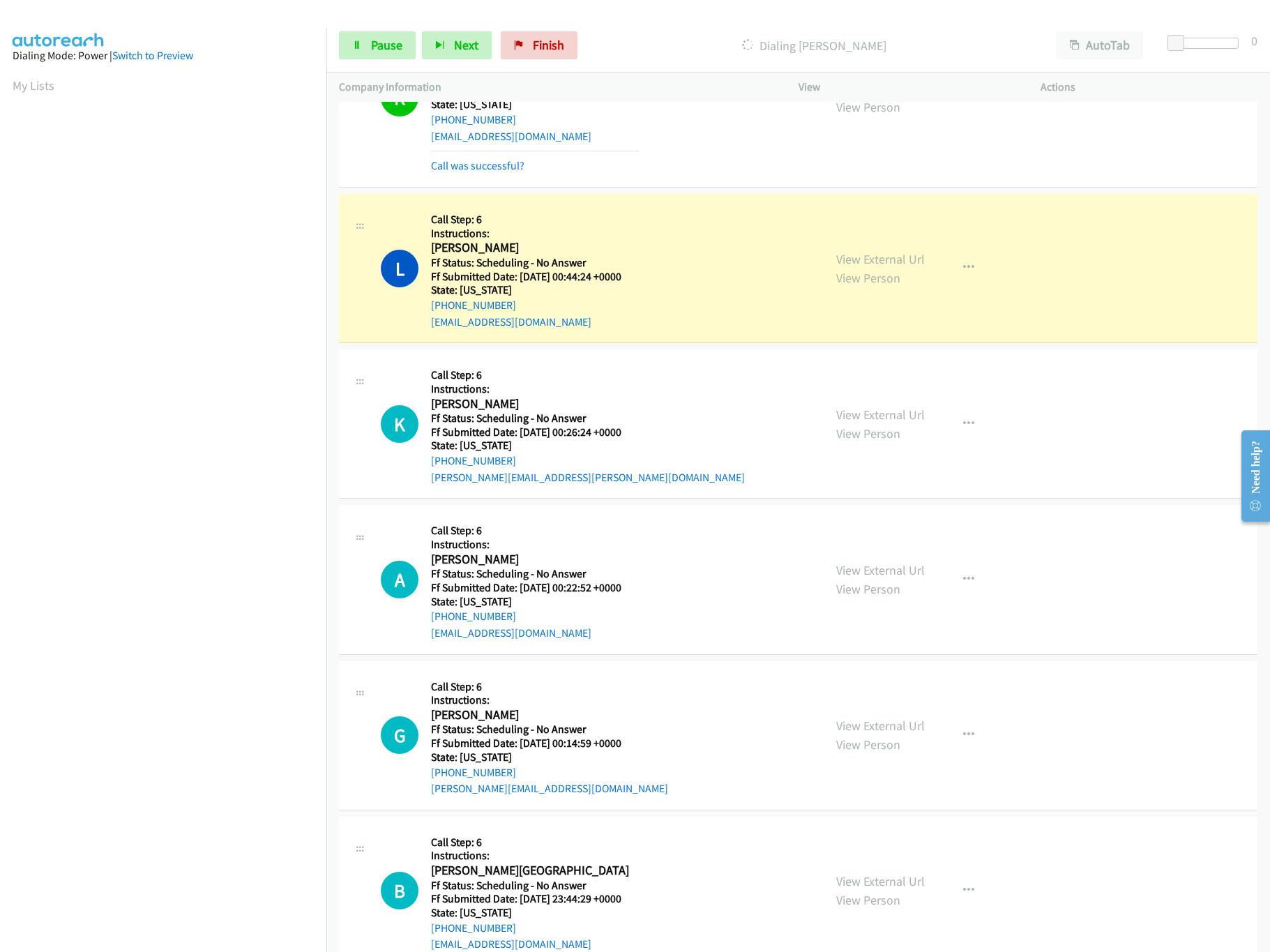
click at [876, 409] on div "View External Url View Person View External Url Email Schedule/Manage Callback …" at bounding box center [951, 423] width 255 height 123
click at [877, 417] on link "View External Url" at bounding box center [881, 414] width 89 height 16
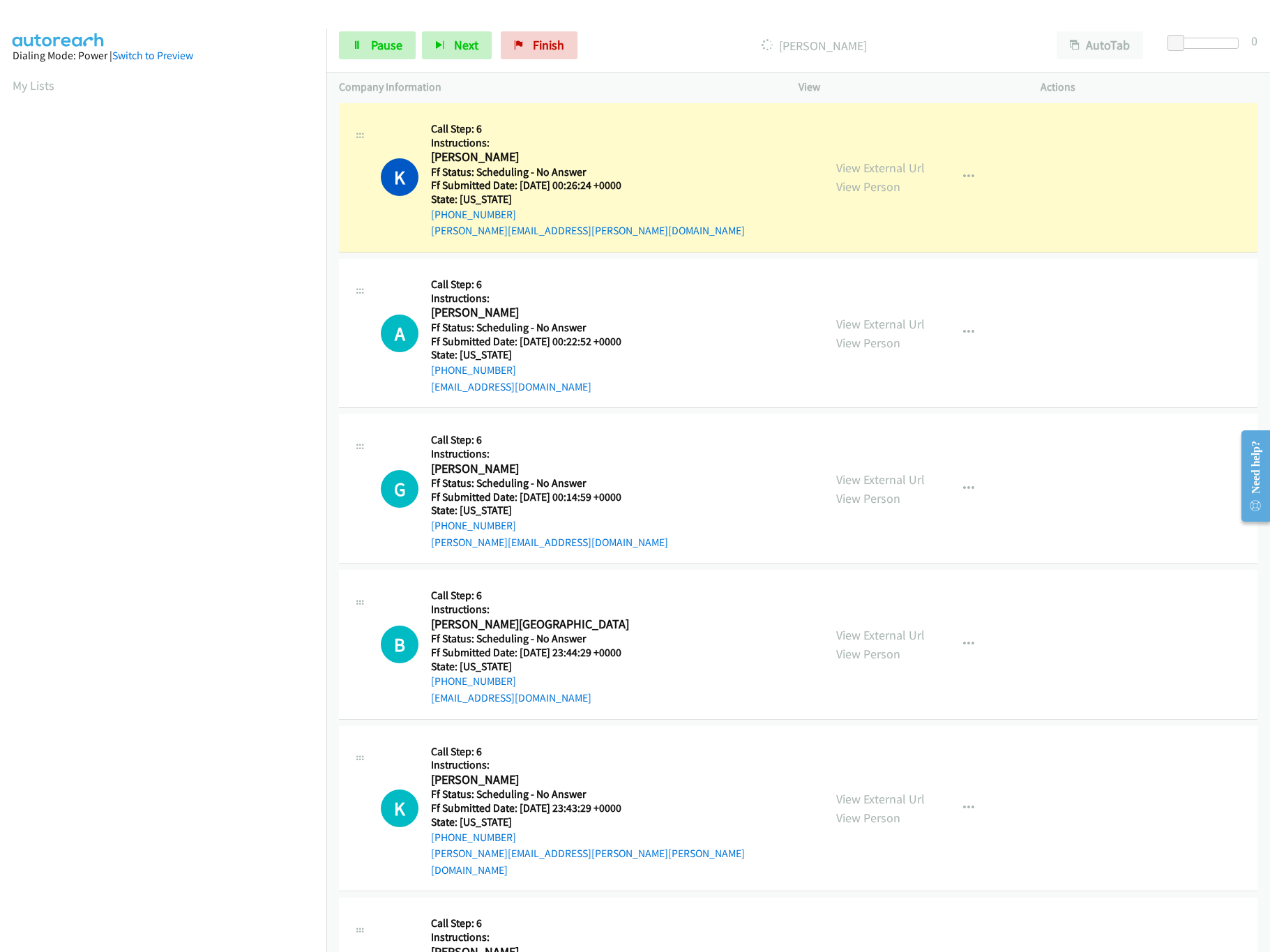
scroll to position [1673, 0]
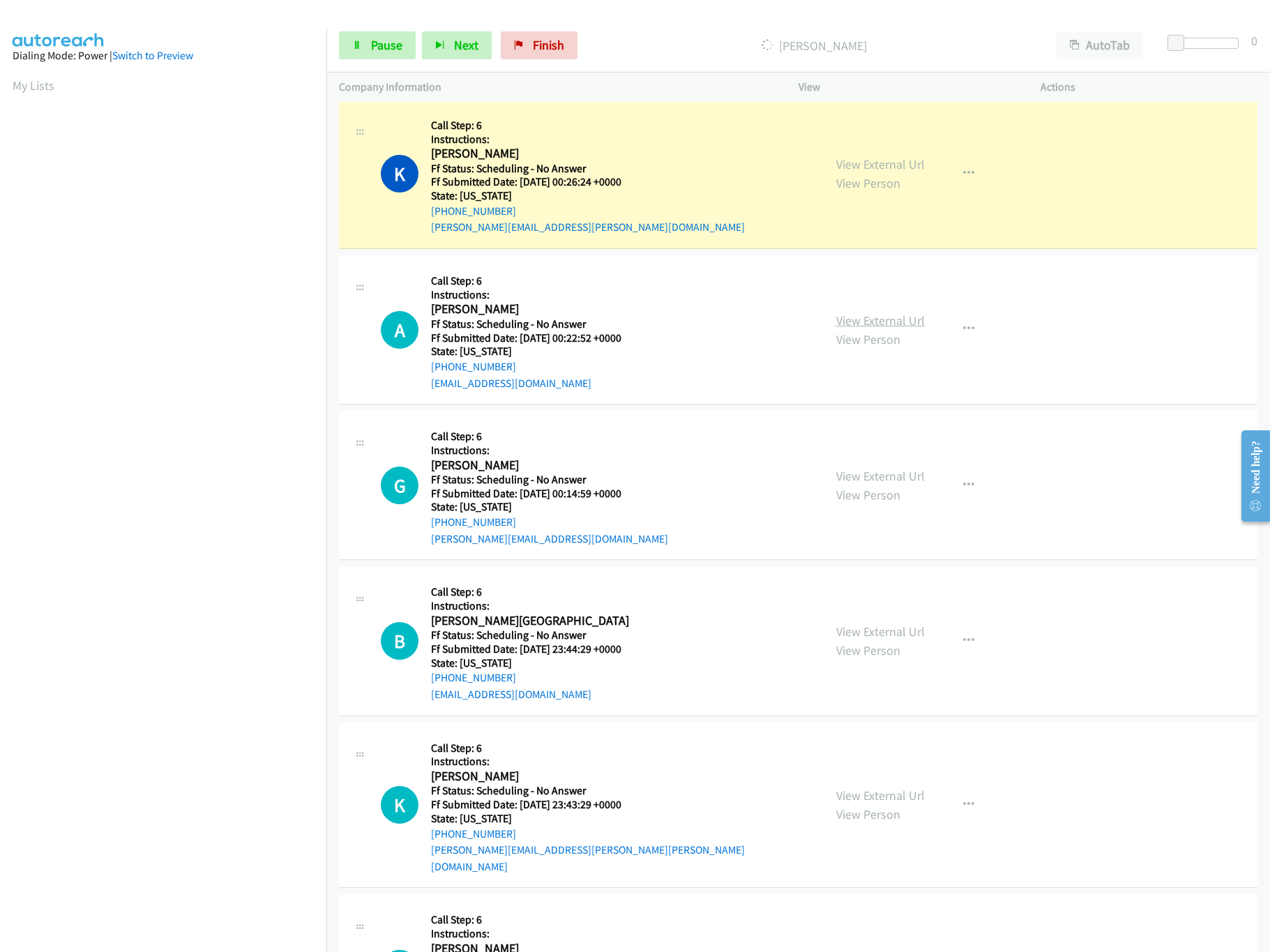
click at [859, 322] on link "View External Url" at bounding box center [881, 320] width 89 height 16
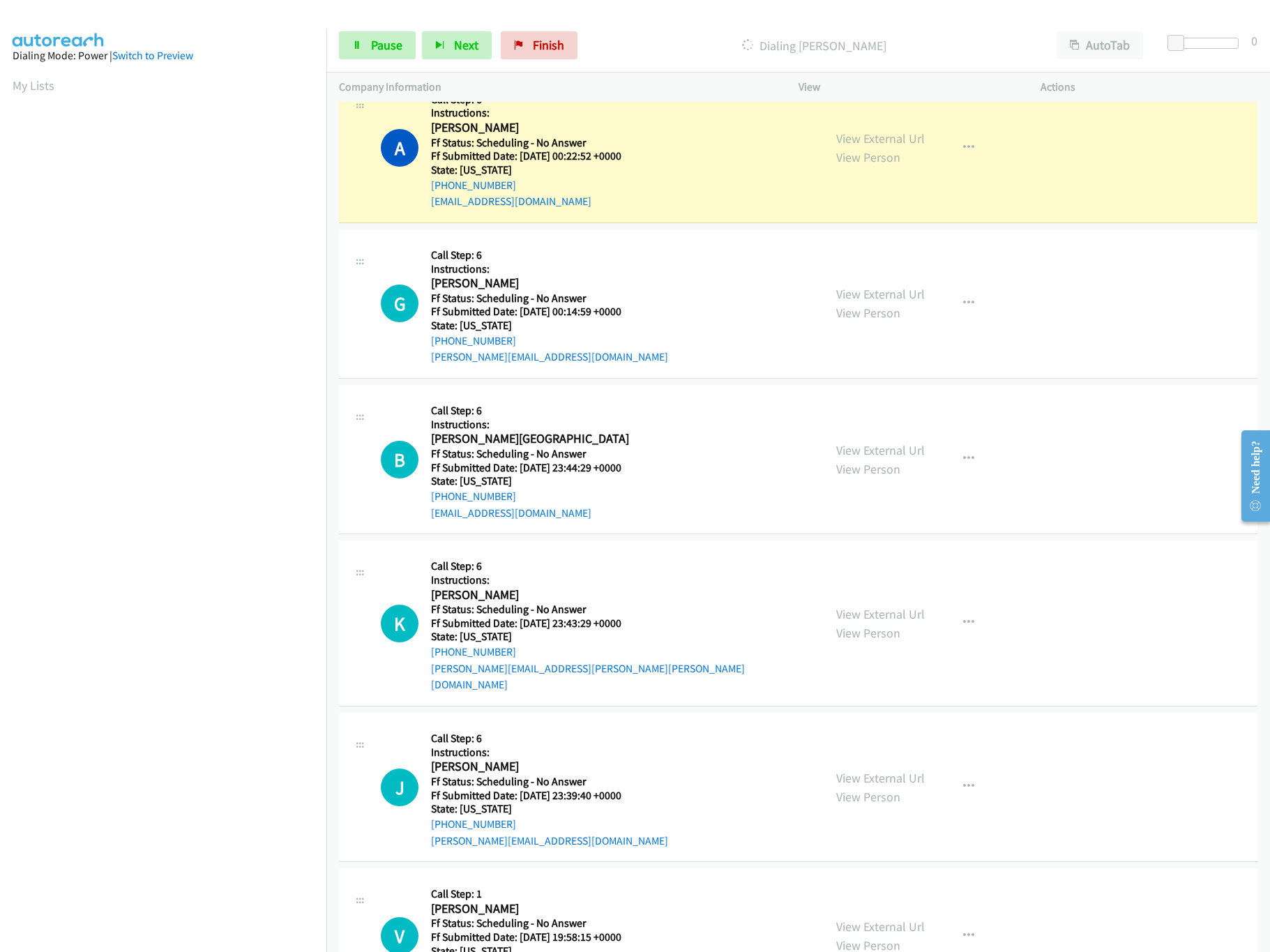
scroll to position [1953, 0]
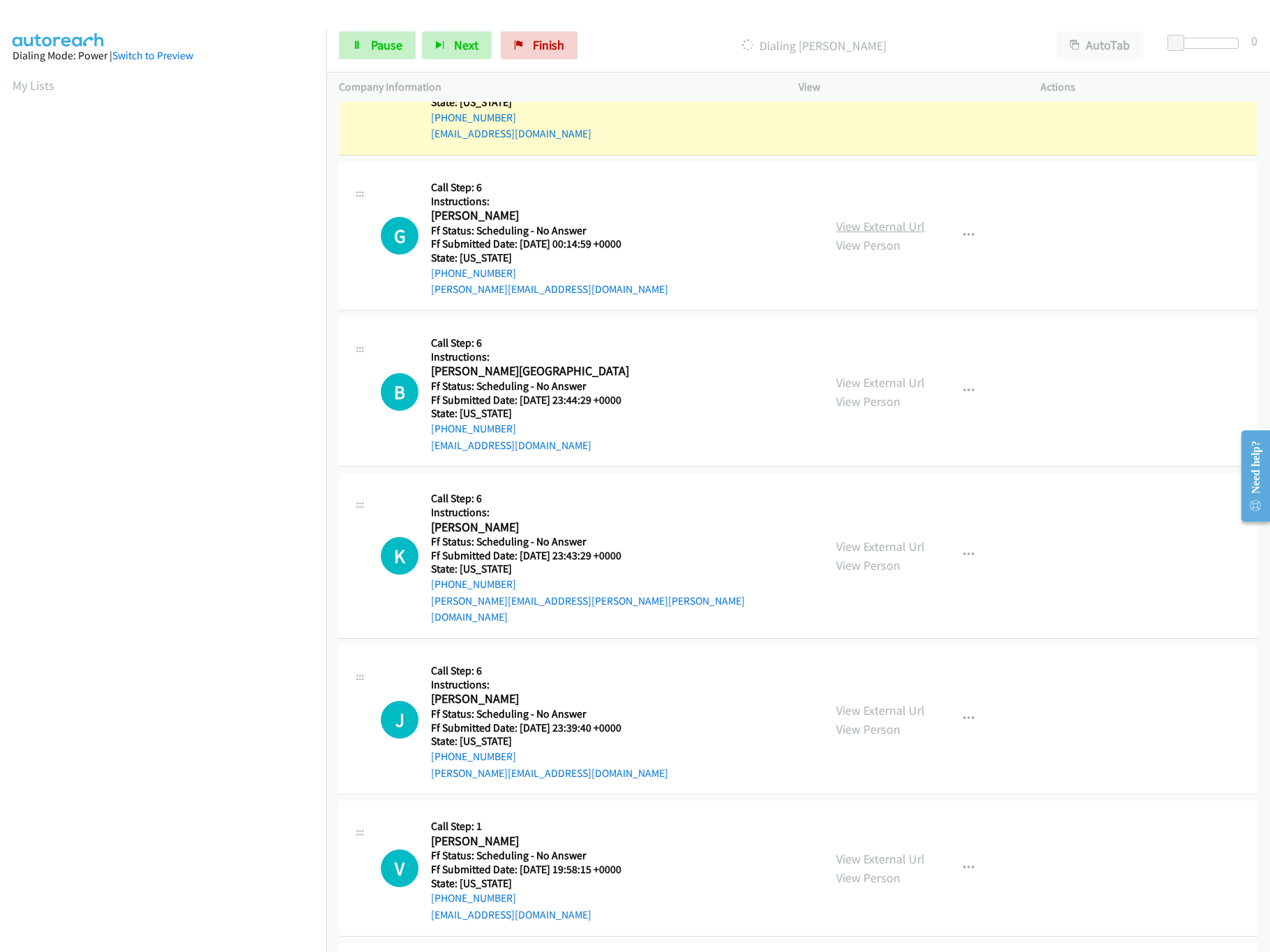
click at [875, 234] on link "View External Url" at bounding box center [881, 226] width 89 height 16
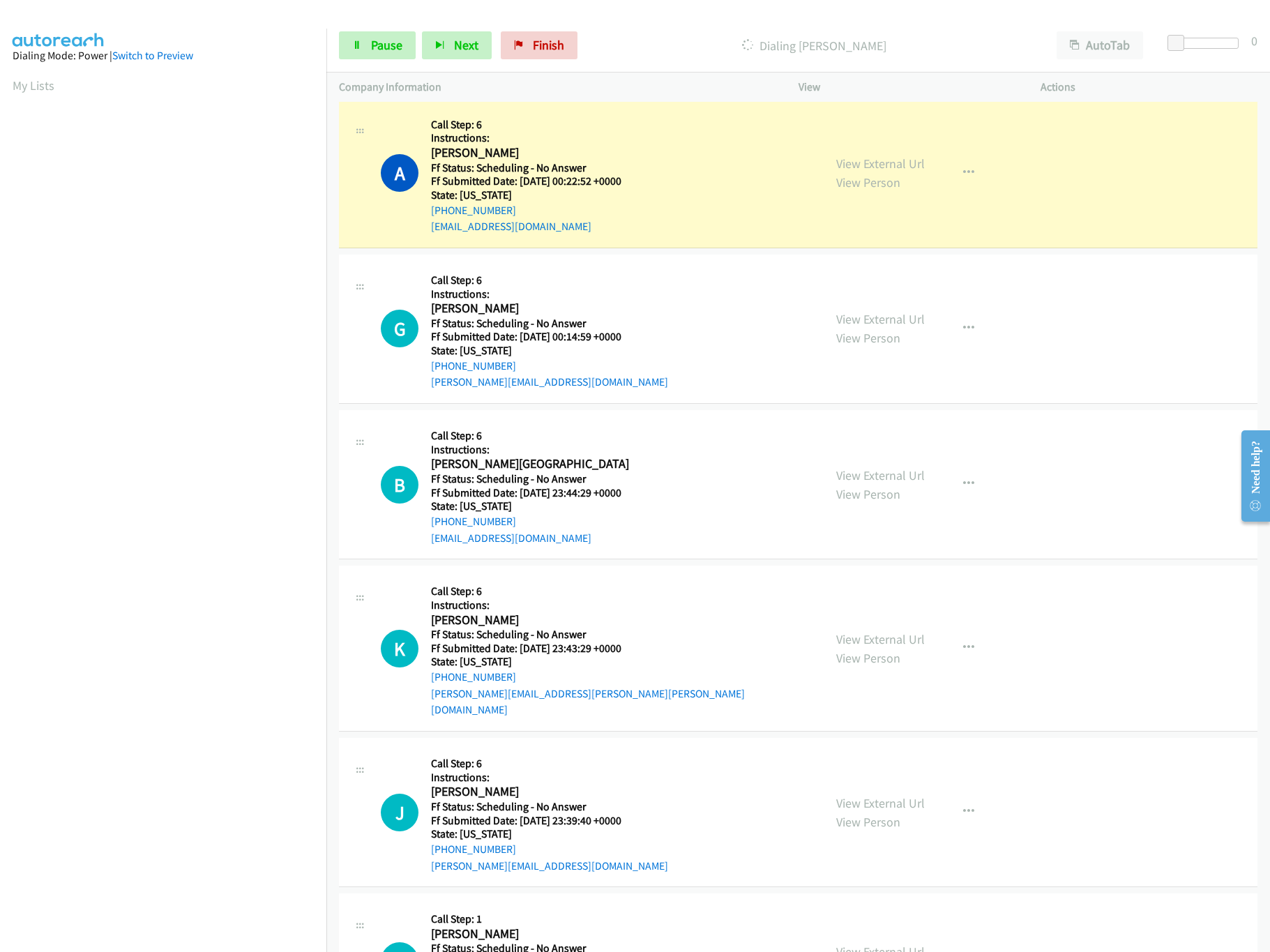
scroll to position [1812, 0]
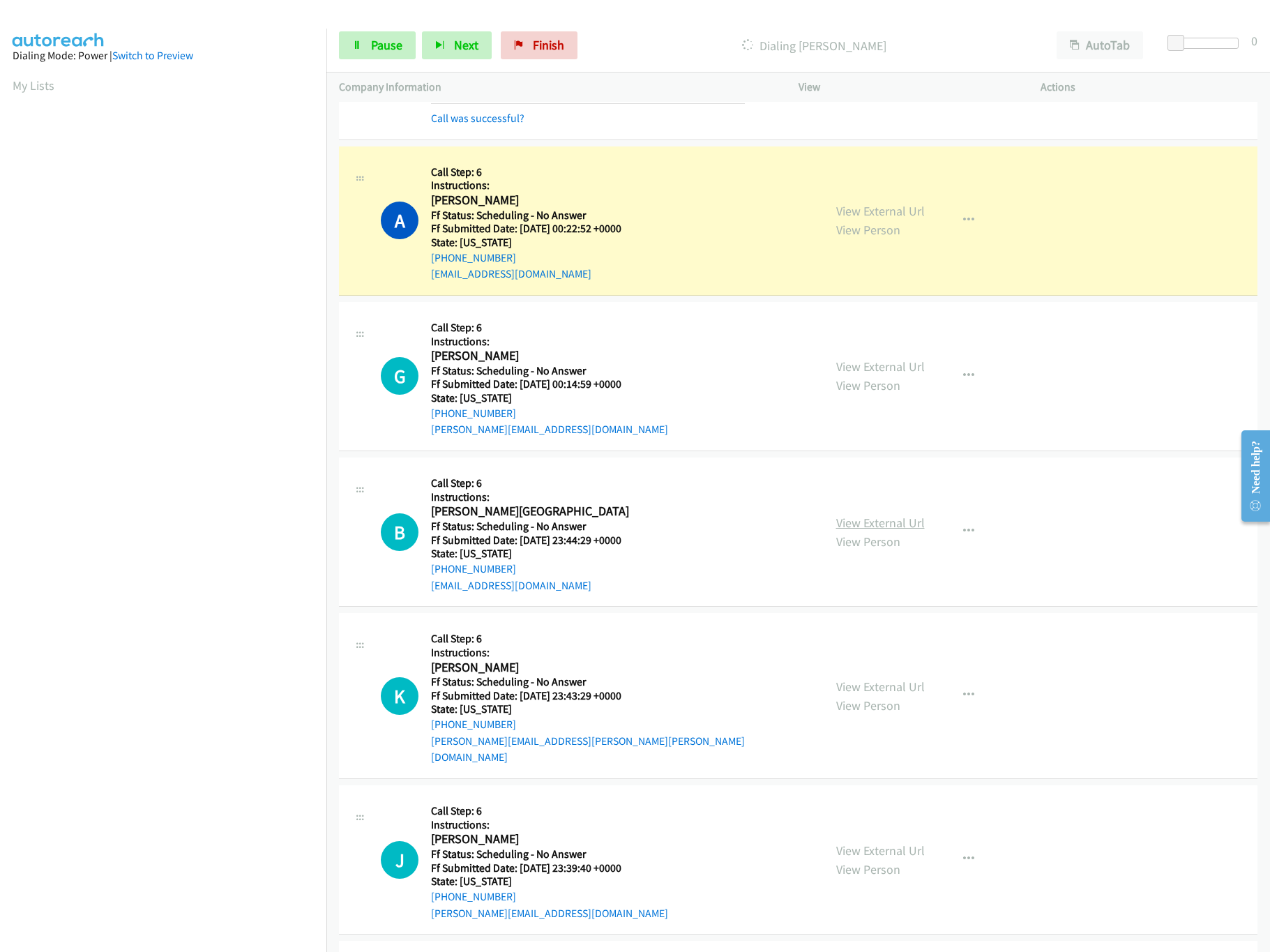
click at [890, 530] on link "View External Url" at bounding box center [881, 522] width 89 height 16
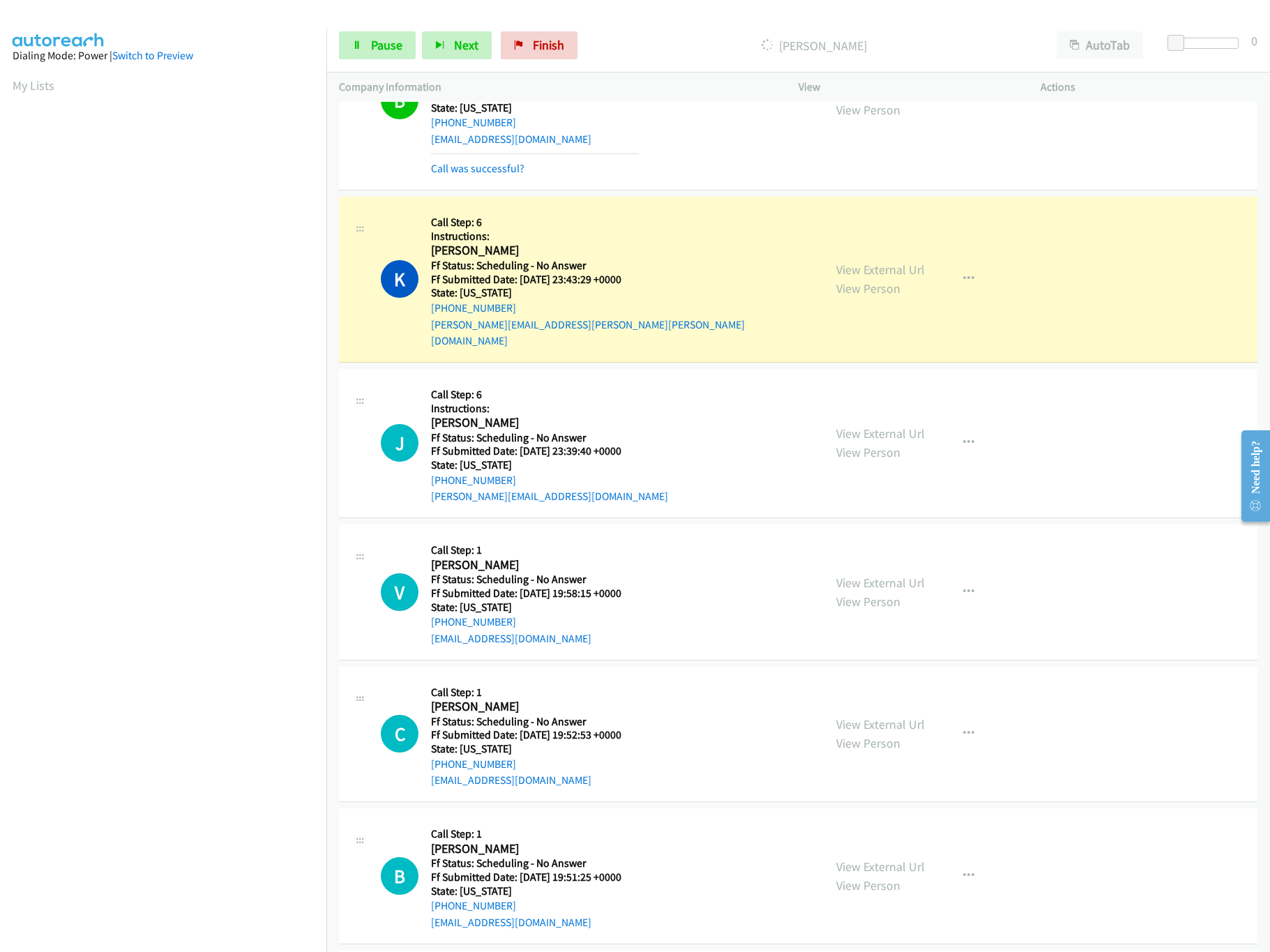
scroll to position [2371, 0]
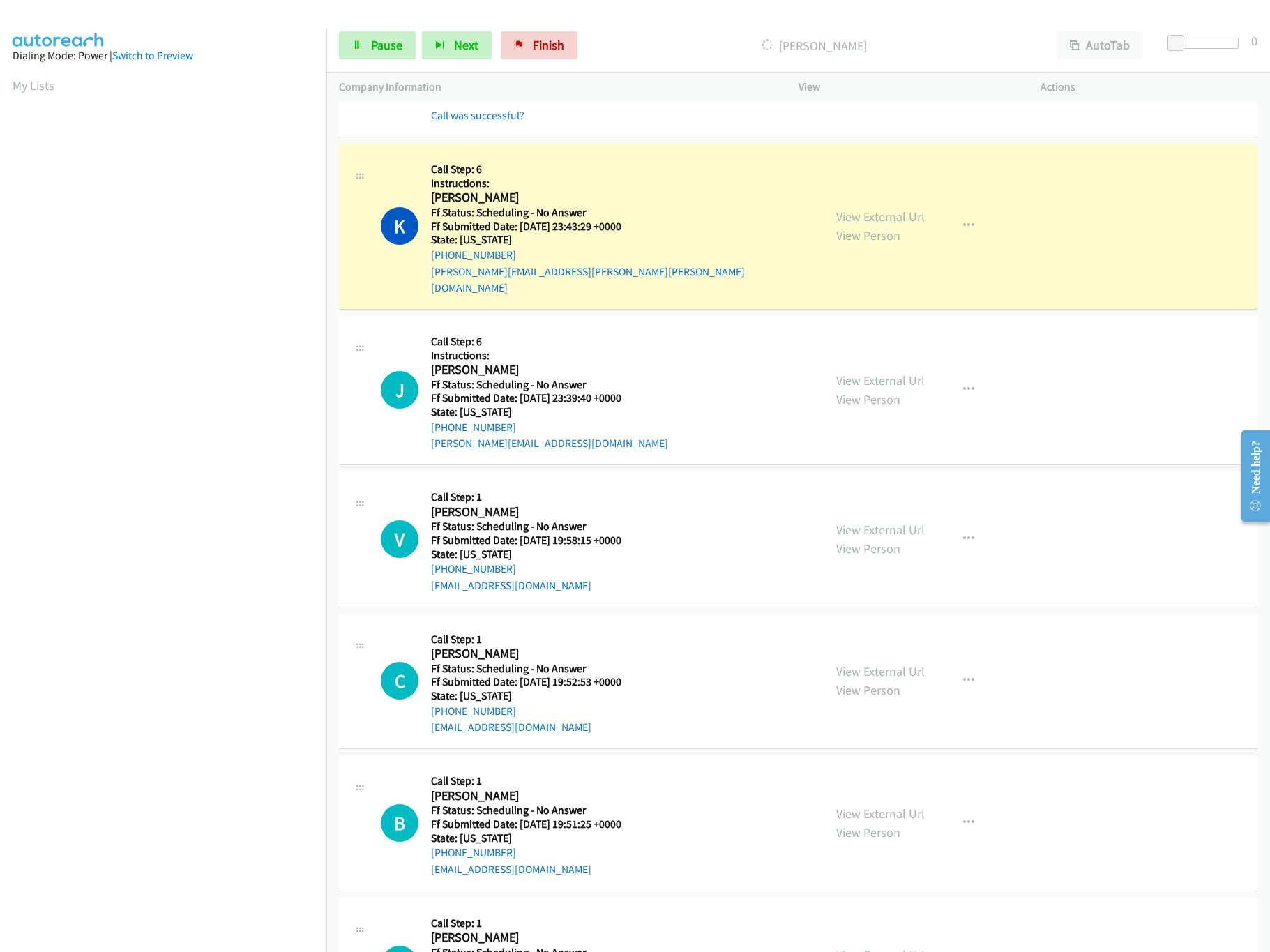
click at [891, 221] on link "View External Url" at bounding box center [881, 216] width 89 height 16
click at [867, 379] on link "View External Url" at bounding box center [881, 380] width 89 height 16
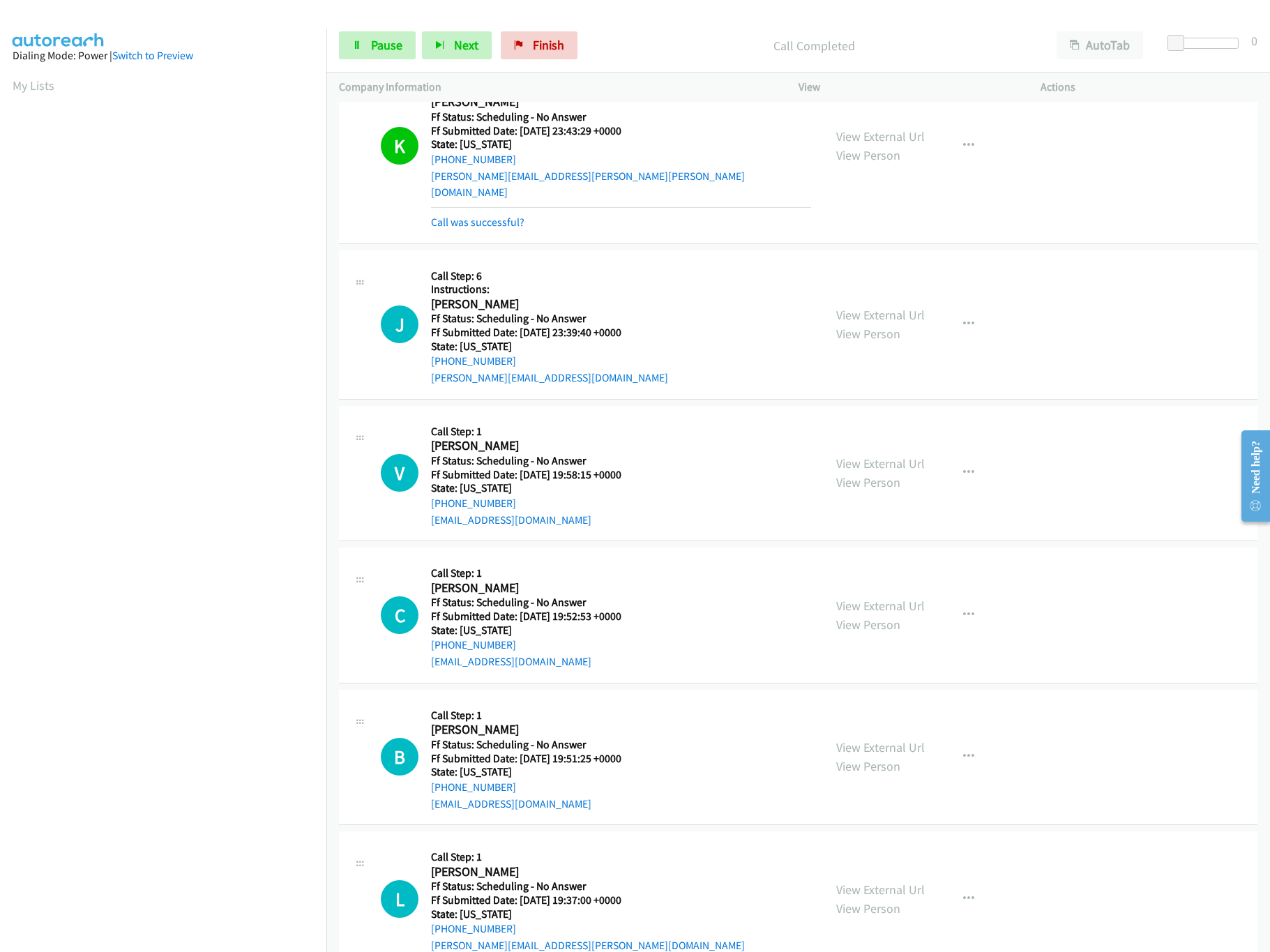
scroll to position [2510, 0]
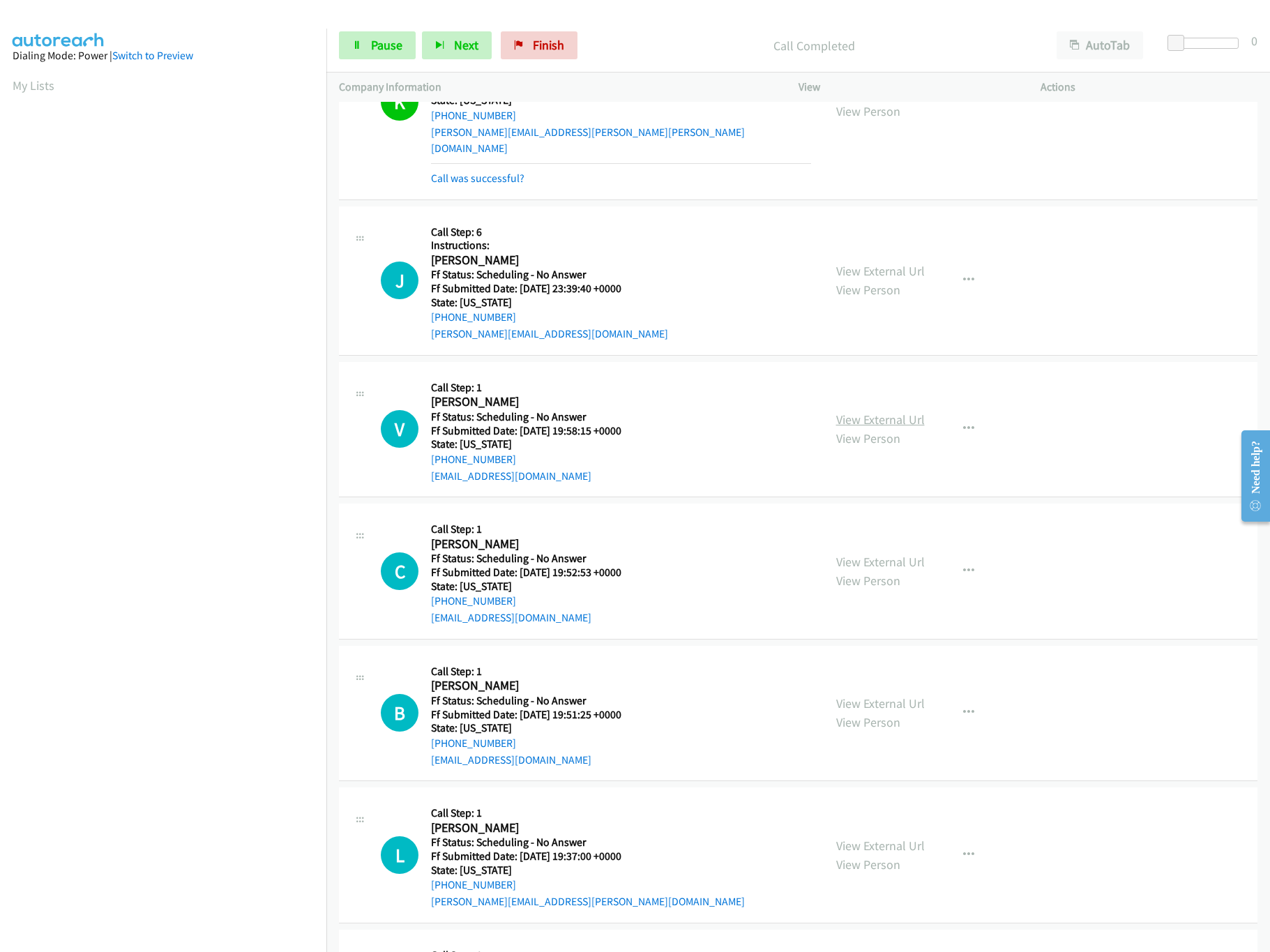
click at [877, 411] on link "View External Url" at bounding box center [881, 419] width 89 height 16
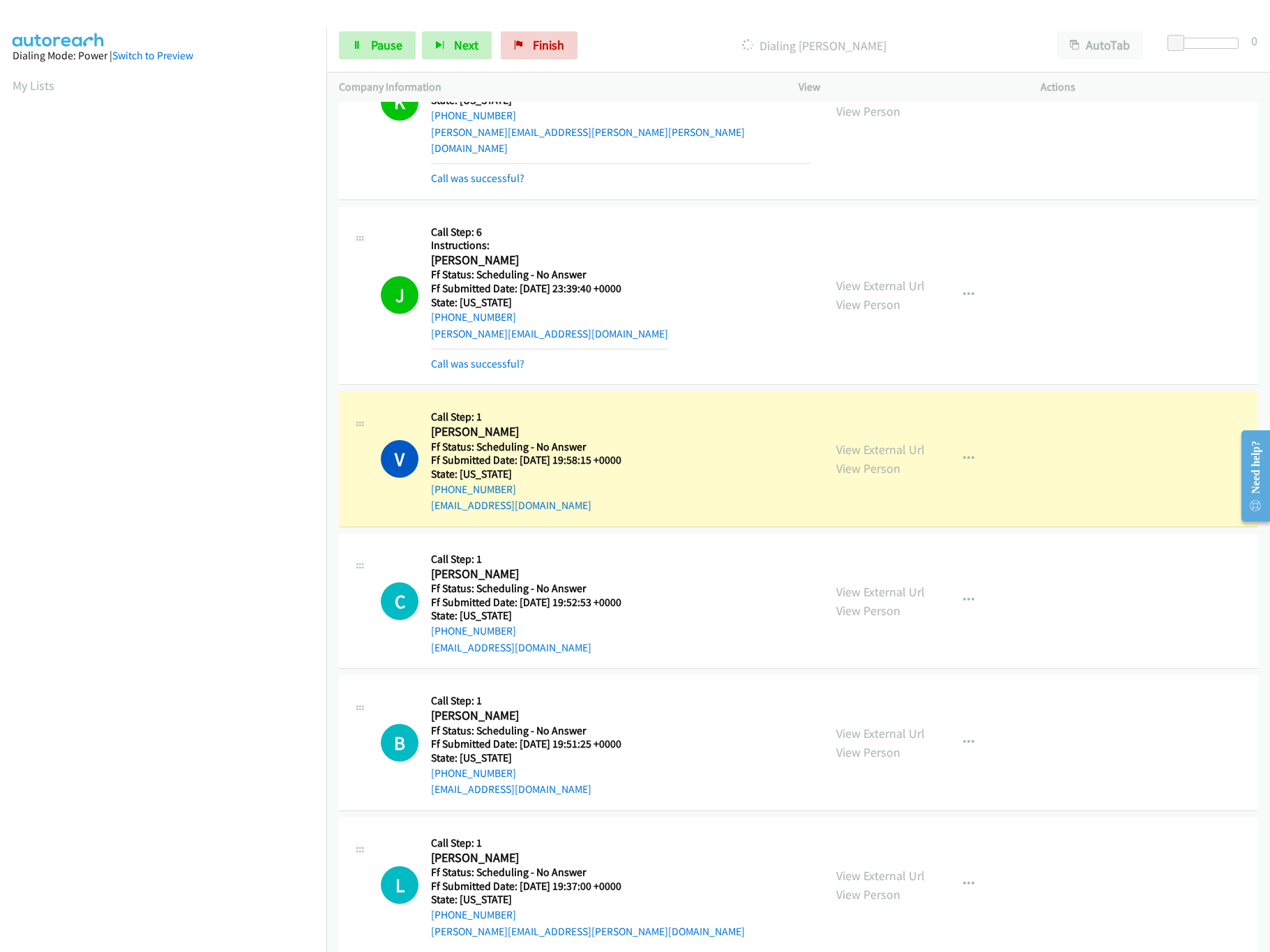
scroll to position [2648, 0]
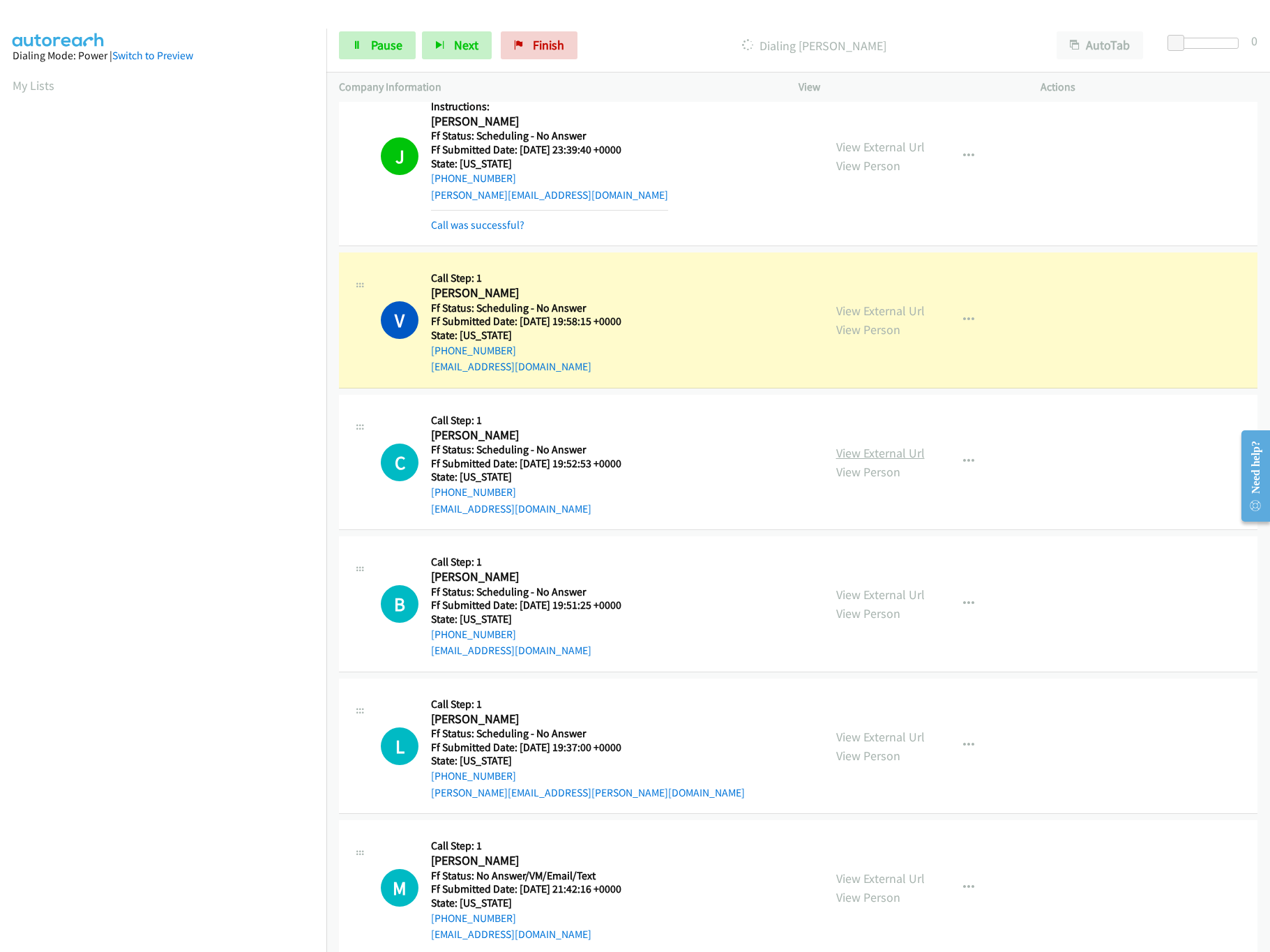
click at [887, 445] on link "View External Url" at bounding box center [881, 452] width 89 height 16
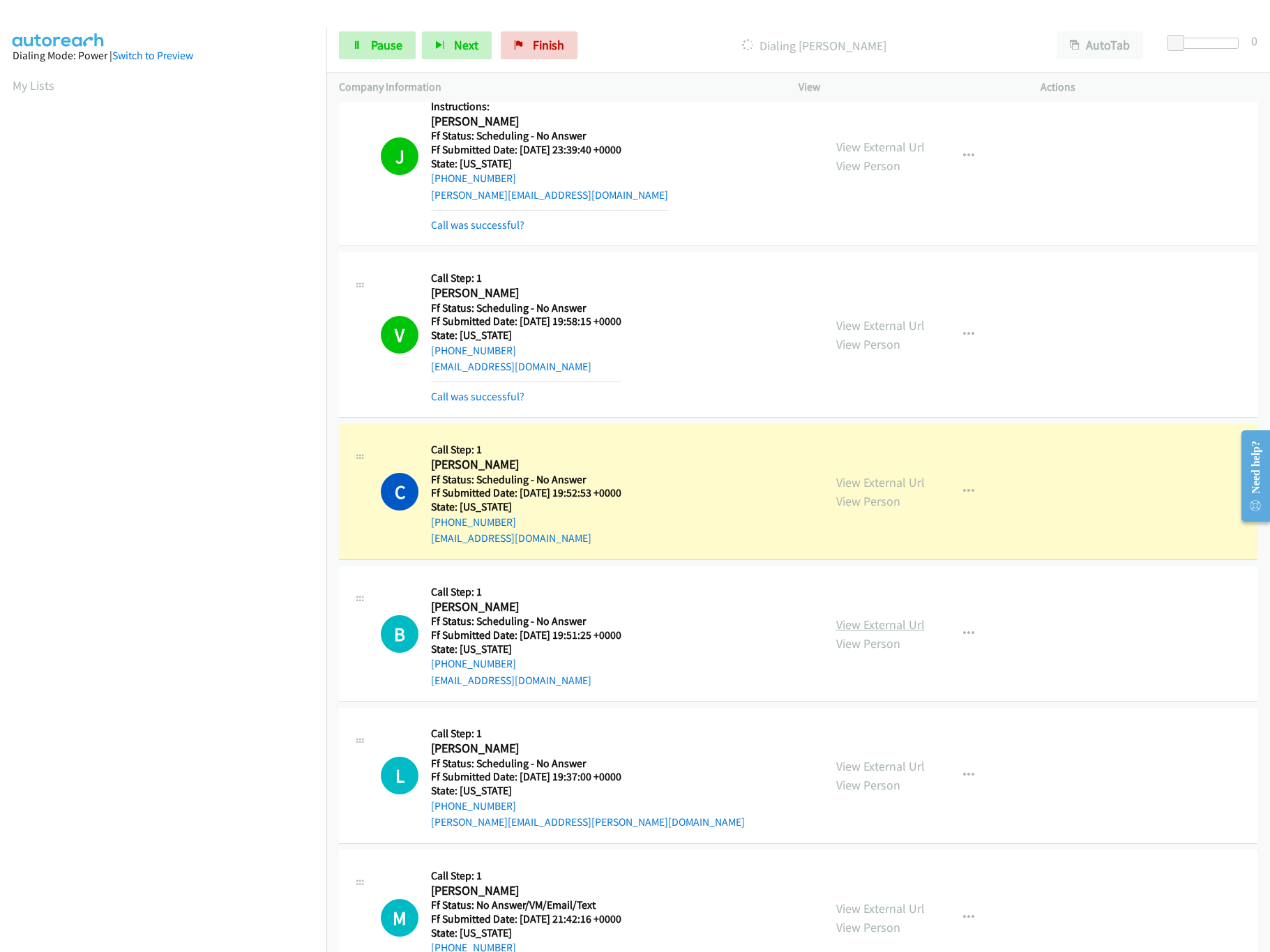
click at [871, 617] on link "View External Url" at bounding box center [881, 624] width 89 height 16
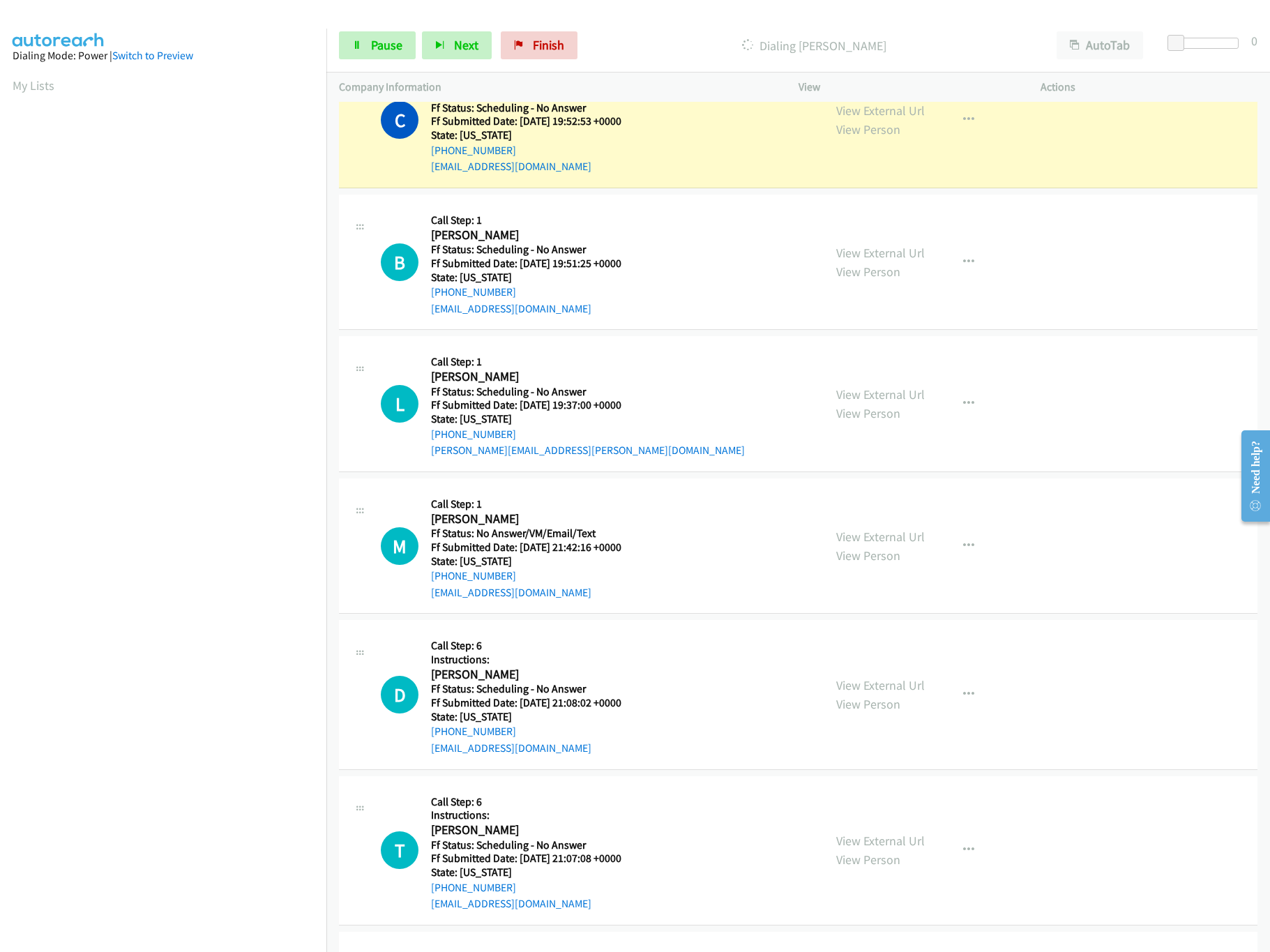
scroll to position [3067, 0]
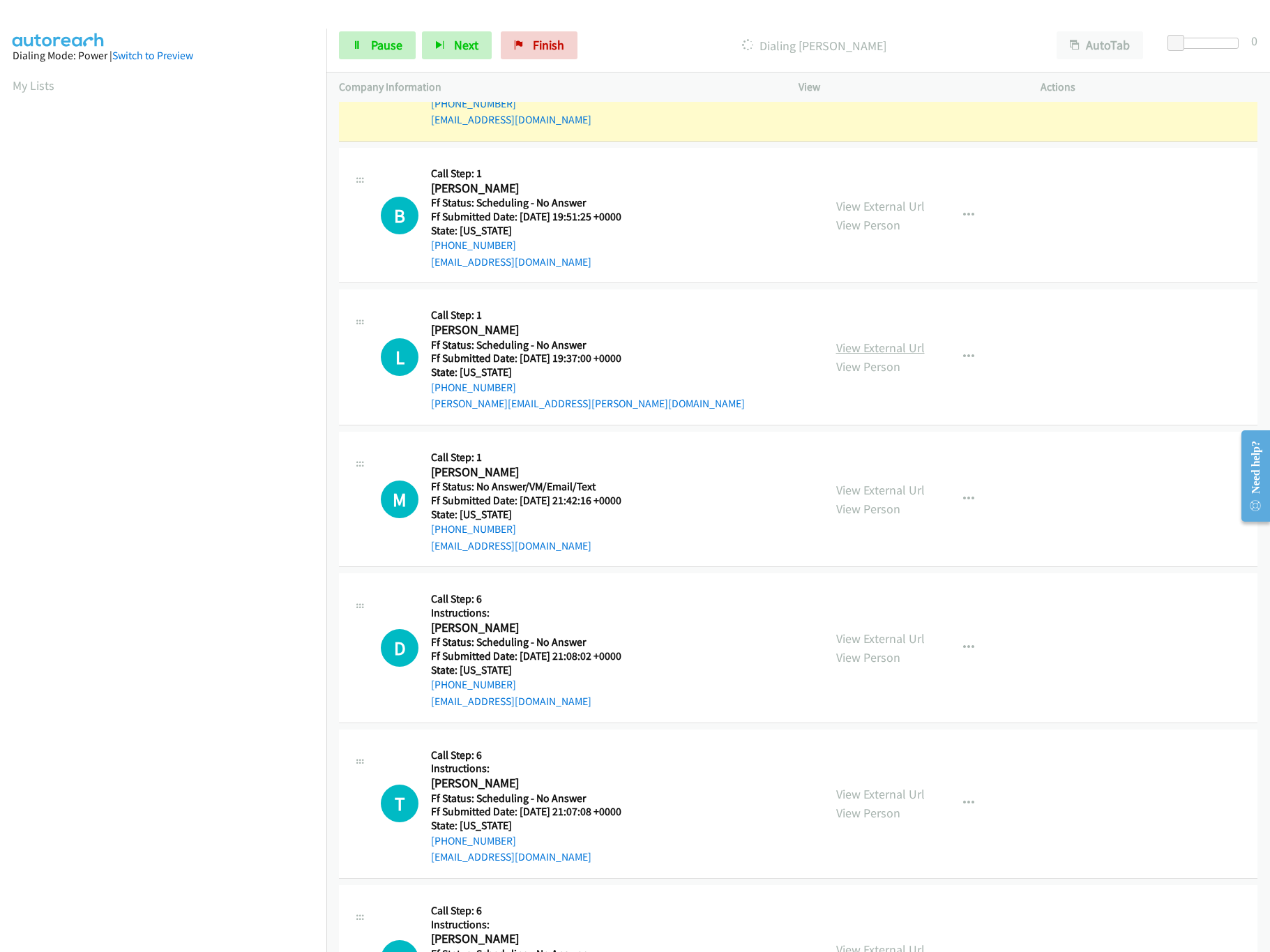
click at [902, 340] on link "View External Url" at bounding box center [881, 347] width 89 height 16
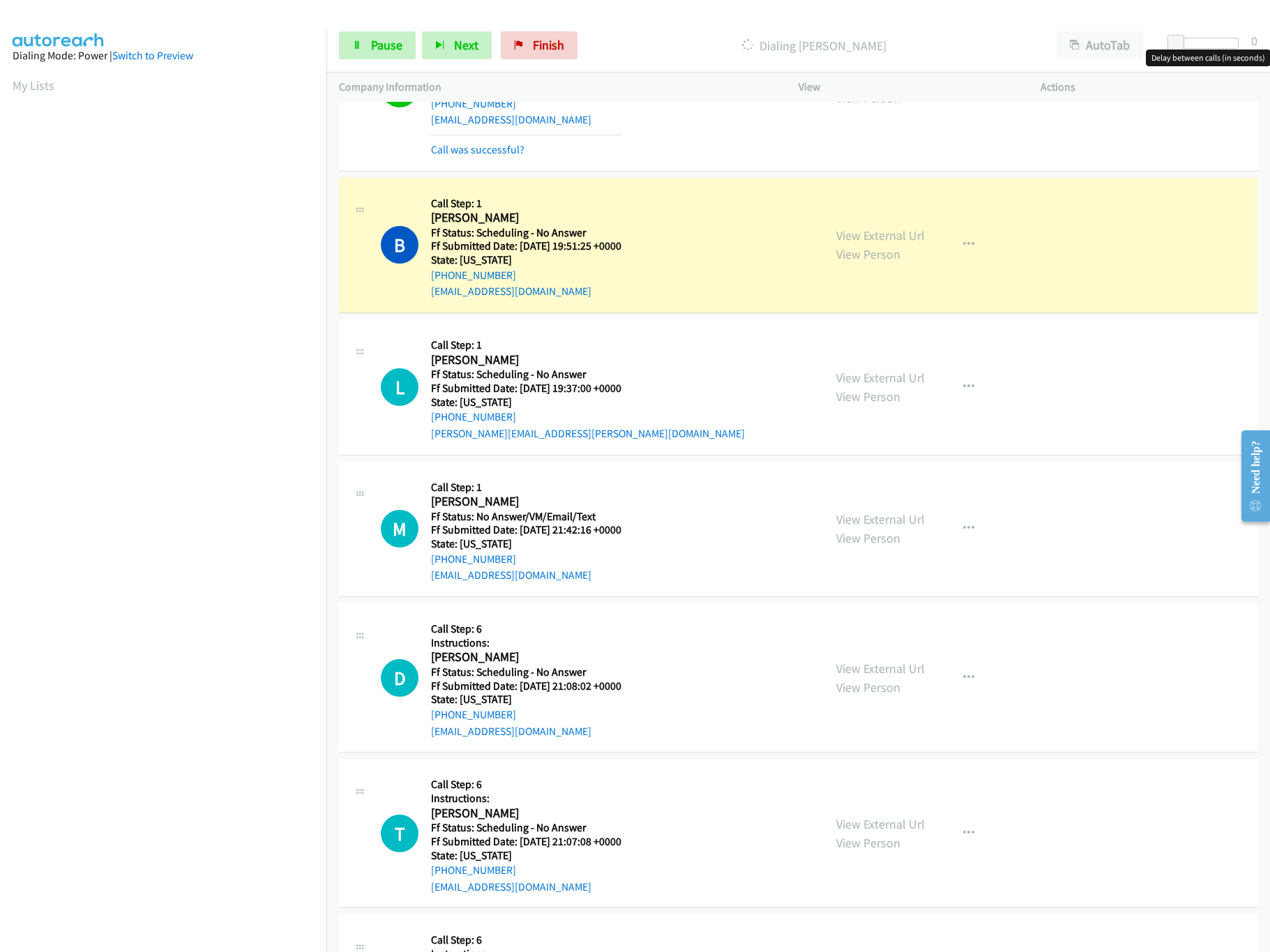
click at [1225, 43] on div at bounding box center [1206, 43] width 64 height 11
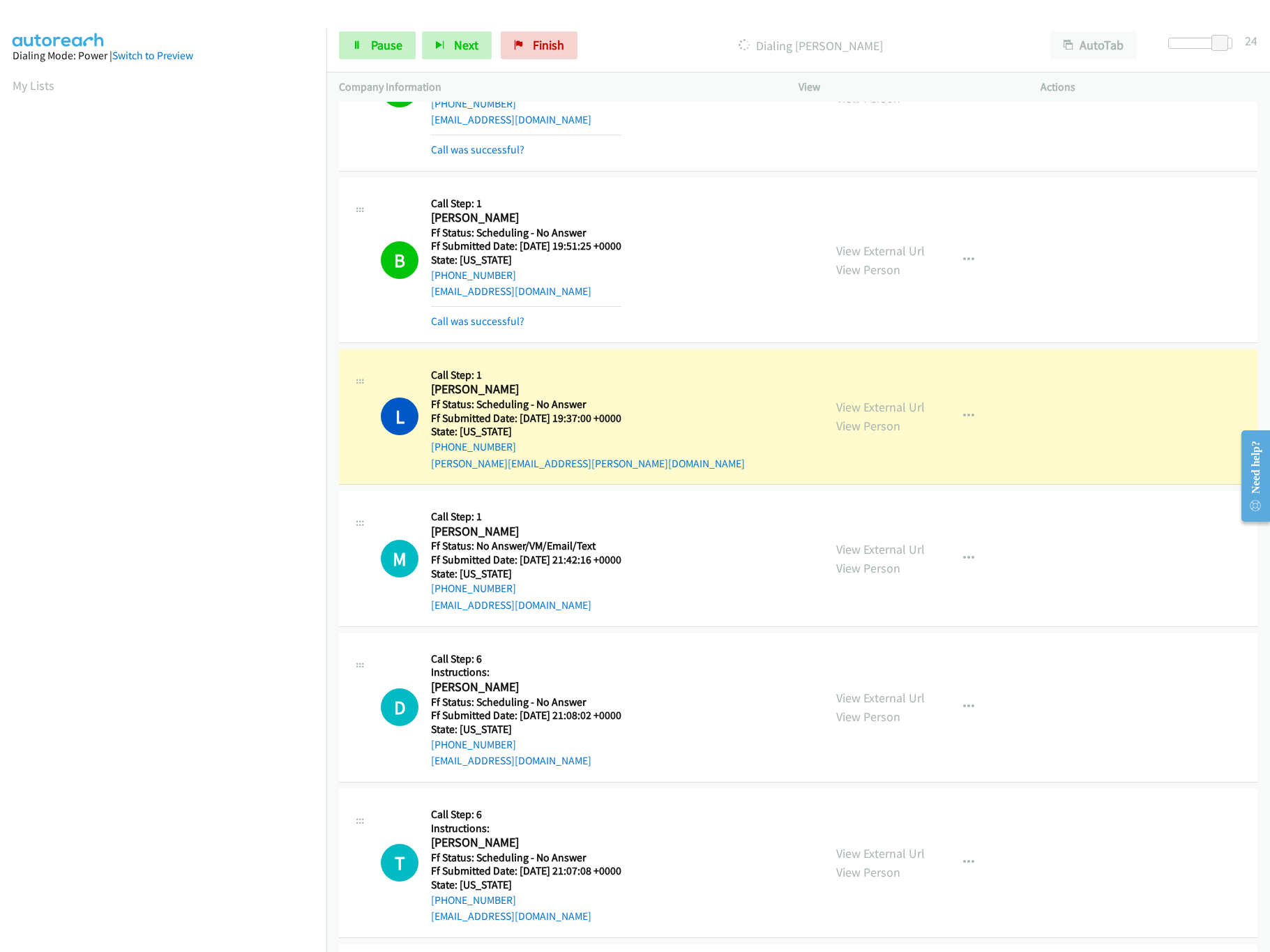
click at [928, 15] on div at bounding box center [629, 26] width 1257 height 54
drag, startPoint x: 1218, startPoint y: 40, endPoint x: 1142, endPoint y: 55, distance: 77.5
click at [1142, 55] on body "Start Calls Pause Next Finish Dialing Lorie Williams AutoTab AutoTab 6 Company …" at bounding box center [635, 33] width 1270 height 66
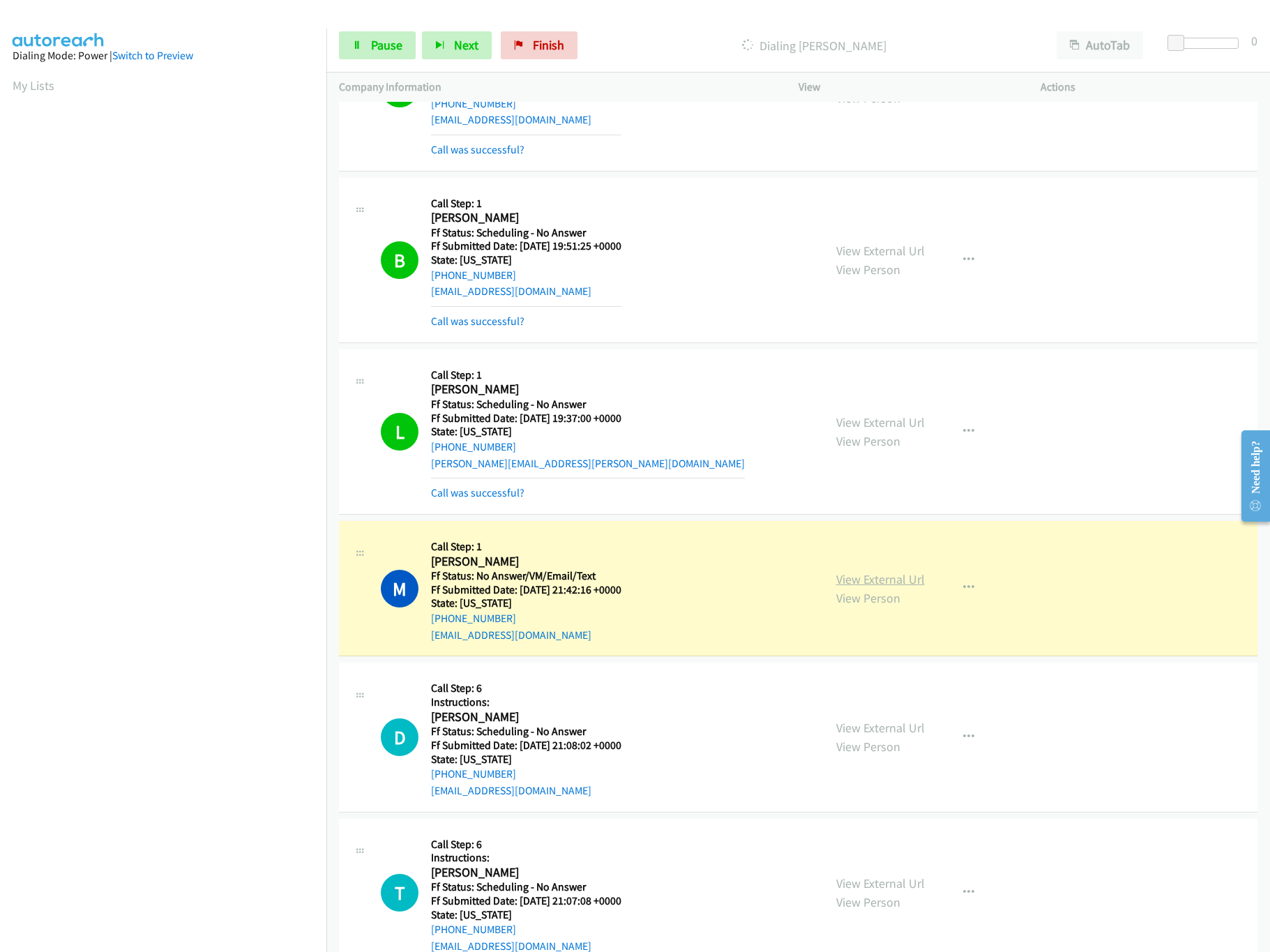
click at [876, 571] on link "View External Url" at bounding box center [881, 579] width 89 height 16
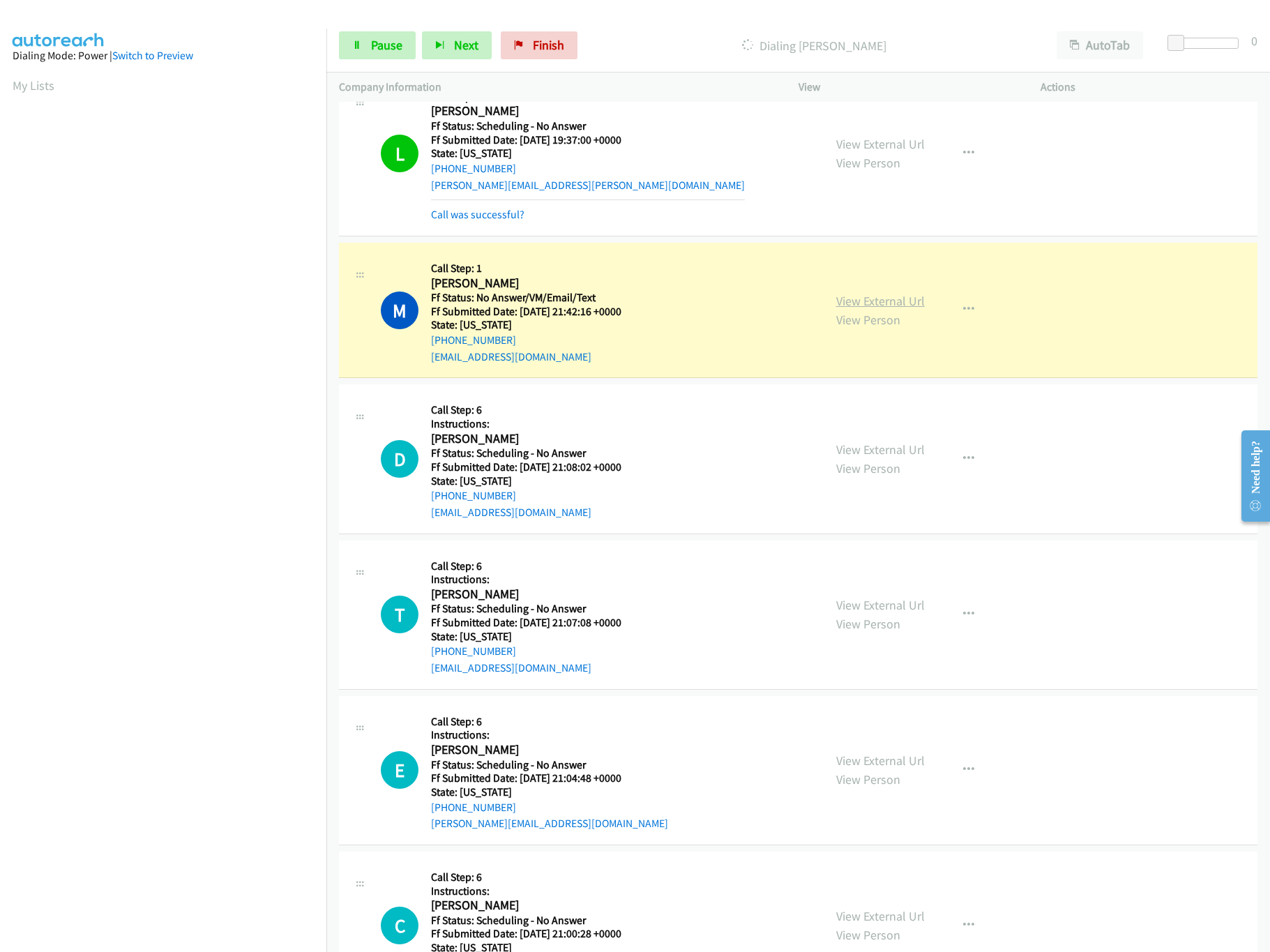
scroll to position [3346, 0]
click at [390, 46] on span "Pause" at bounding box center [387, 44] width 32 height 16
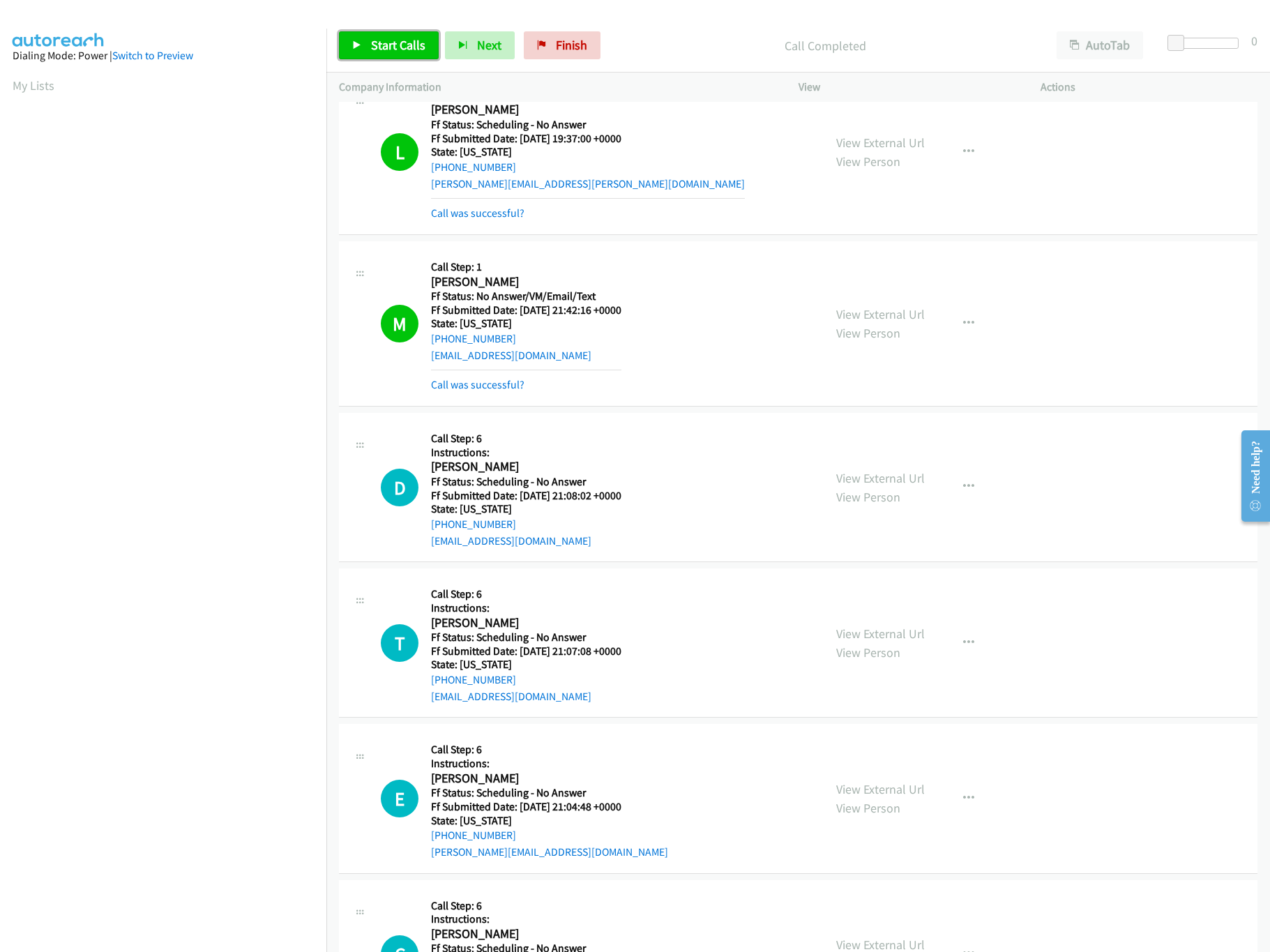
click at [409, 44] on span "Start Calls" at bounding box center [399, 44] width 55 height 16
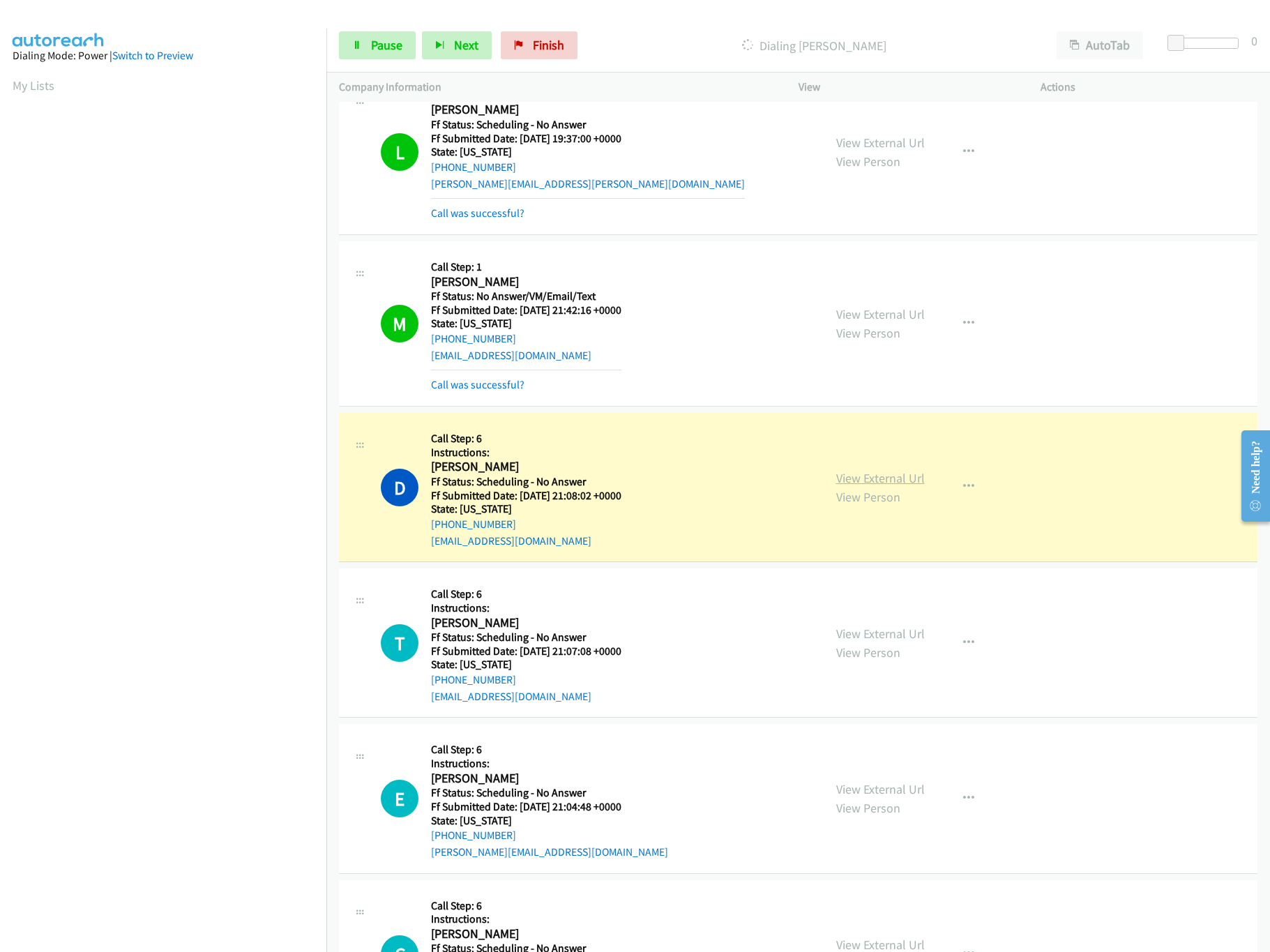
click at [886, 479] on link "View External Url" at bounding box center [881, 478] width 89 height 16
click at [860, 633] on link "View External Url" at bounding box center [881, 633] width 89 height 16
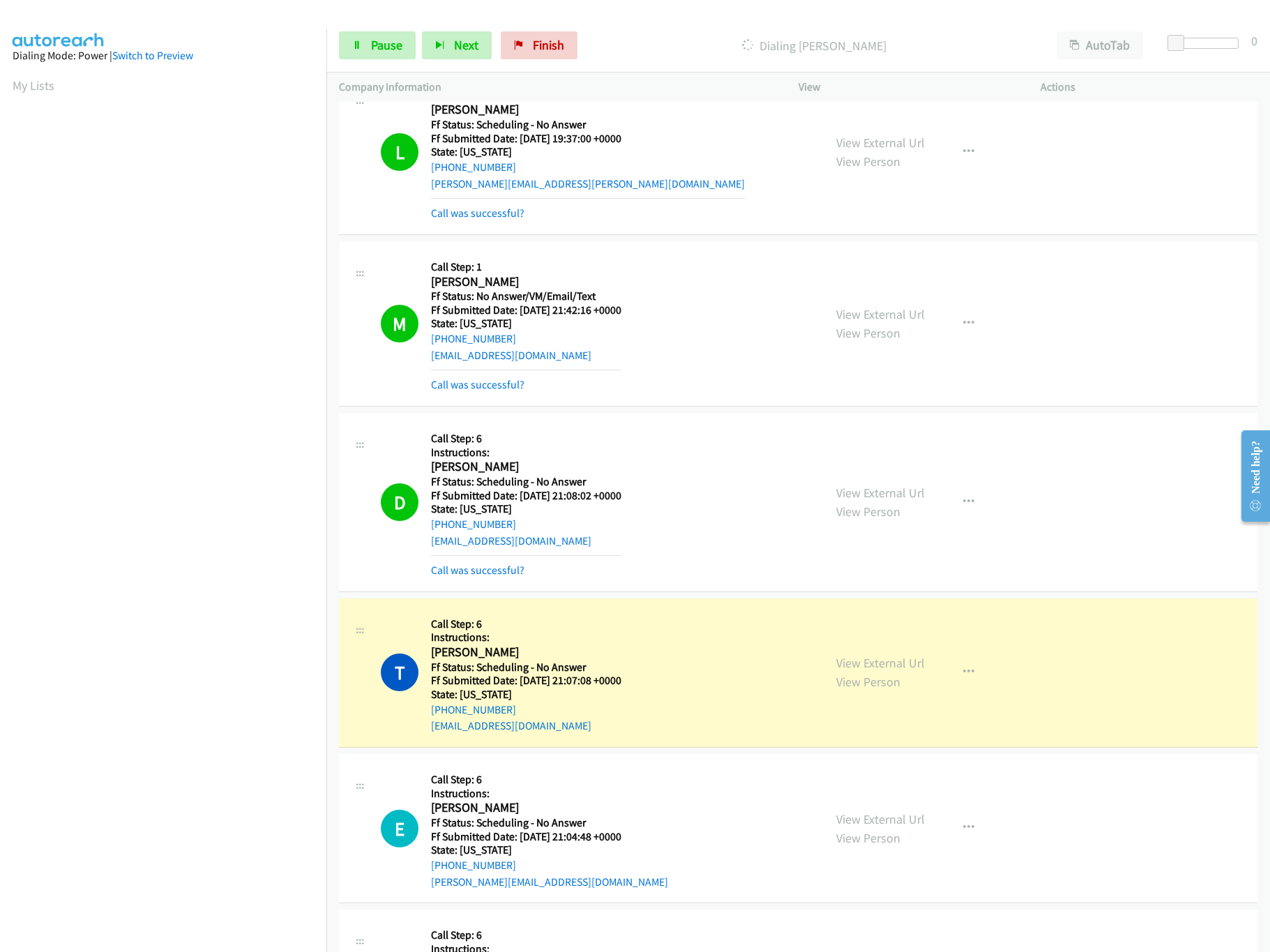
scroll to position [3765, 0]
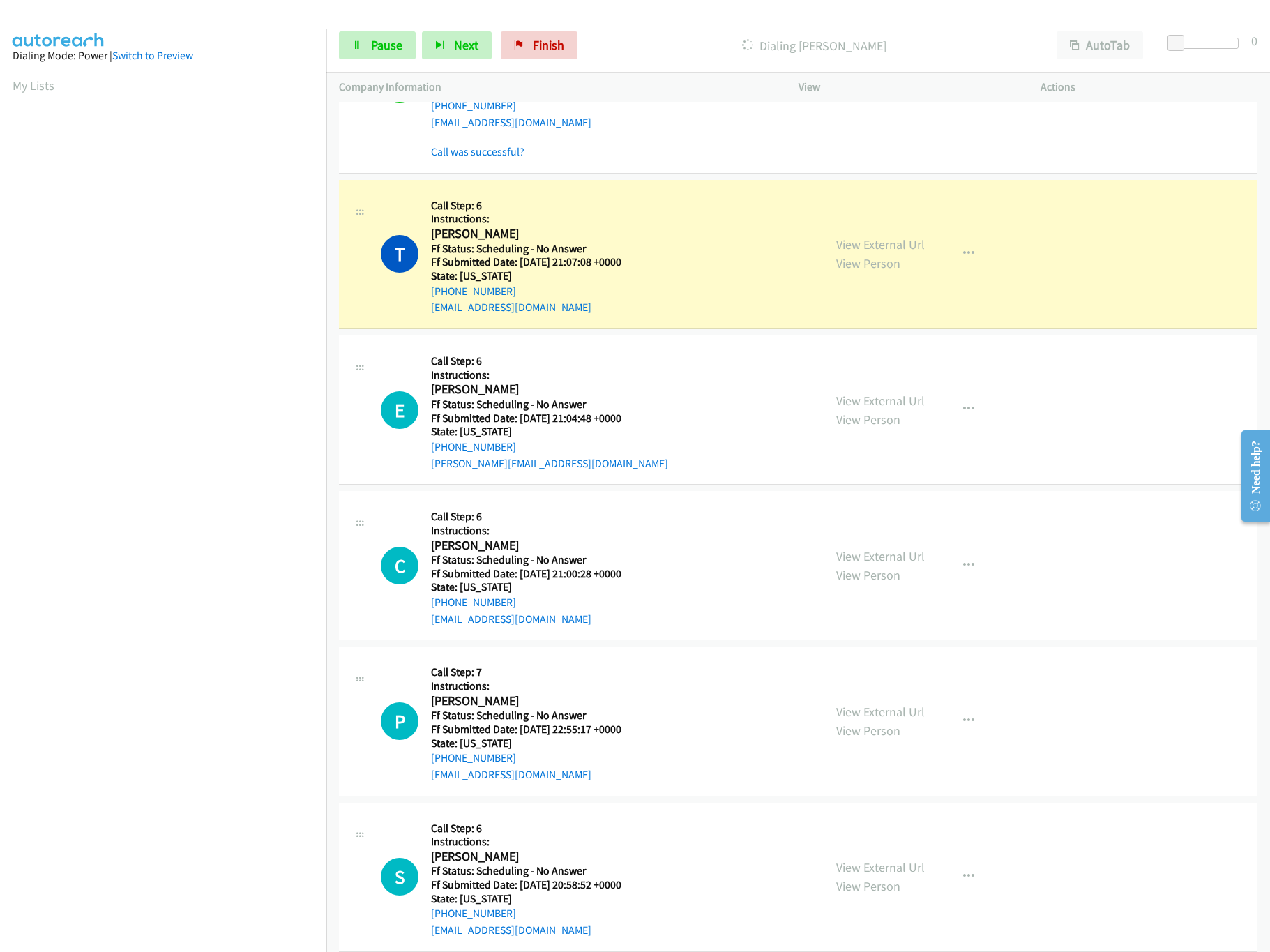
click at [868, 387] on div "View External Url View Person View External Url Email Schedule/Manage Callback …" at bounding box center [951, 410] width 255 height 123
click at [864, 406] on div "View External Url View Person" at bounding box center [881, 410] width 89 height 37
click at [860, 399] on link "View External Url" at bounding box center [881, 400] width 89 height 16
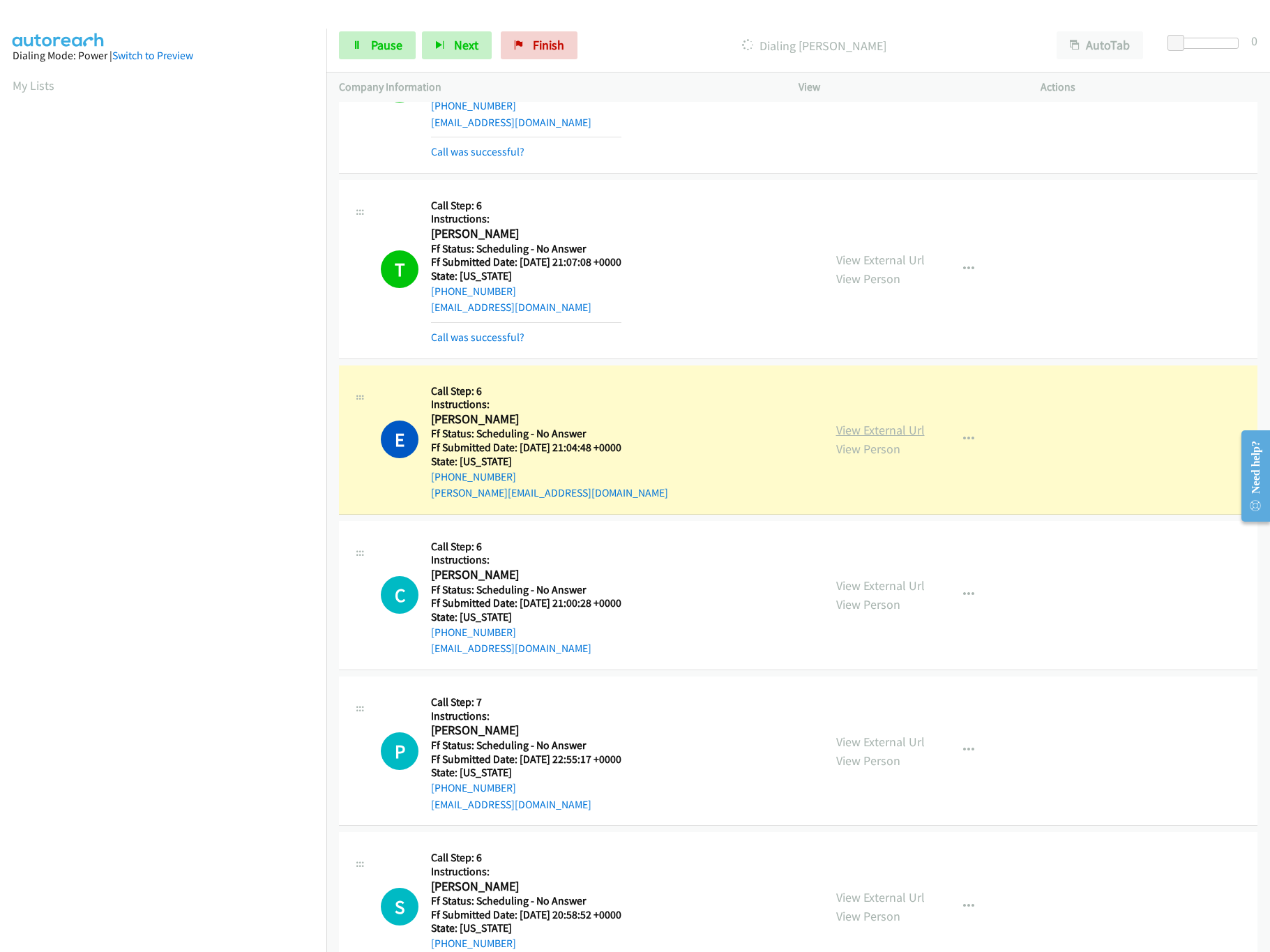
click at [862, 429] on link "View External Url" at bounding box center [881, 429] width 89 height 16
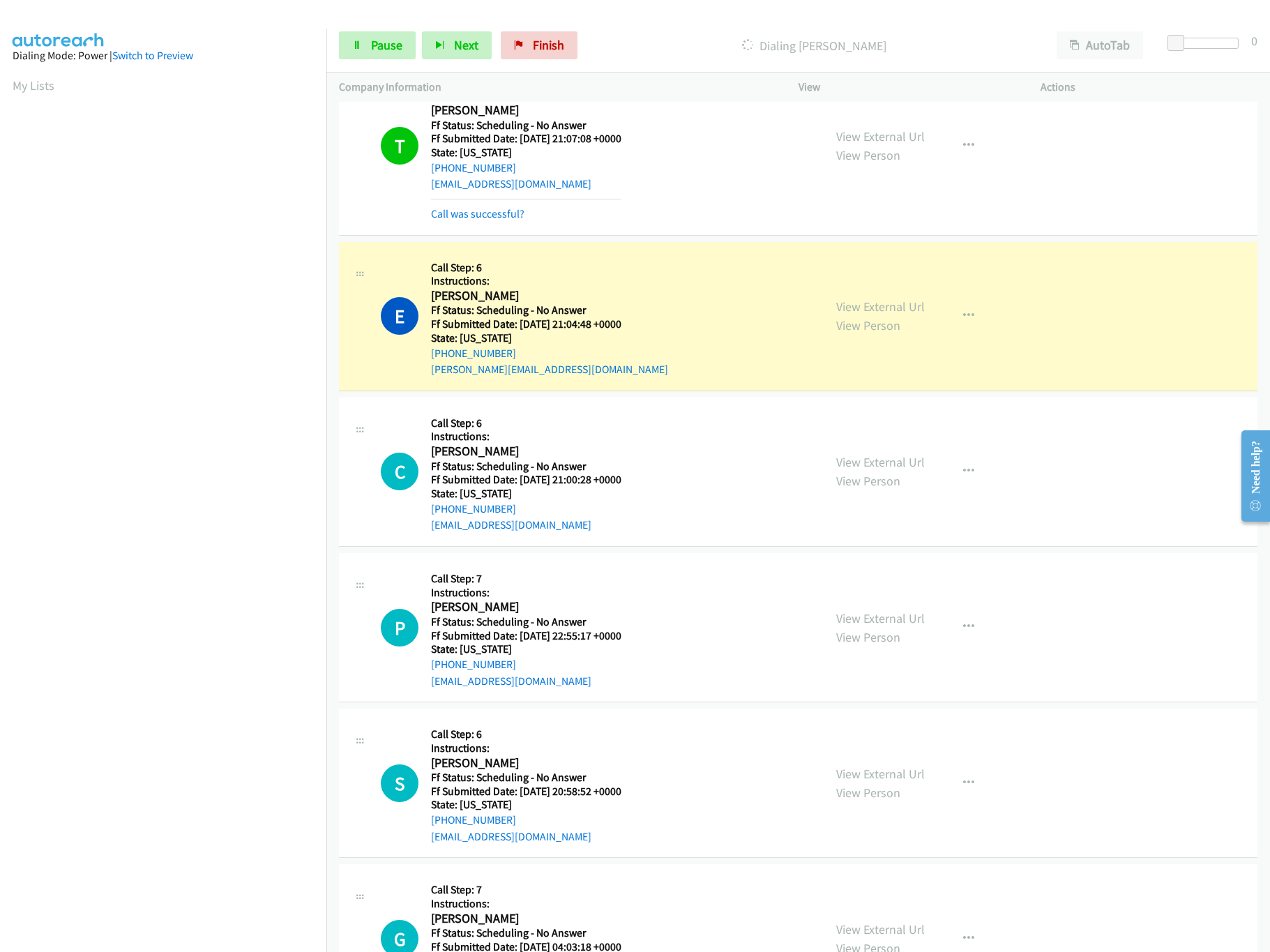
scroll to position [4044, 0]
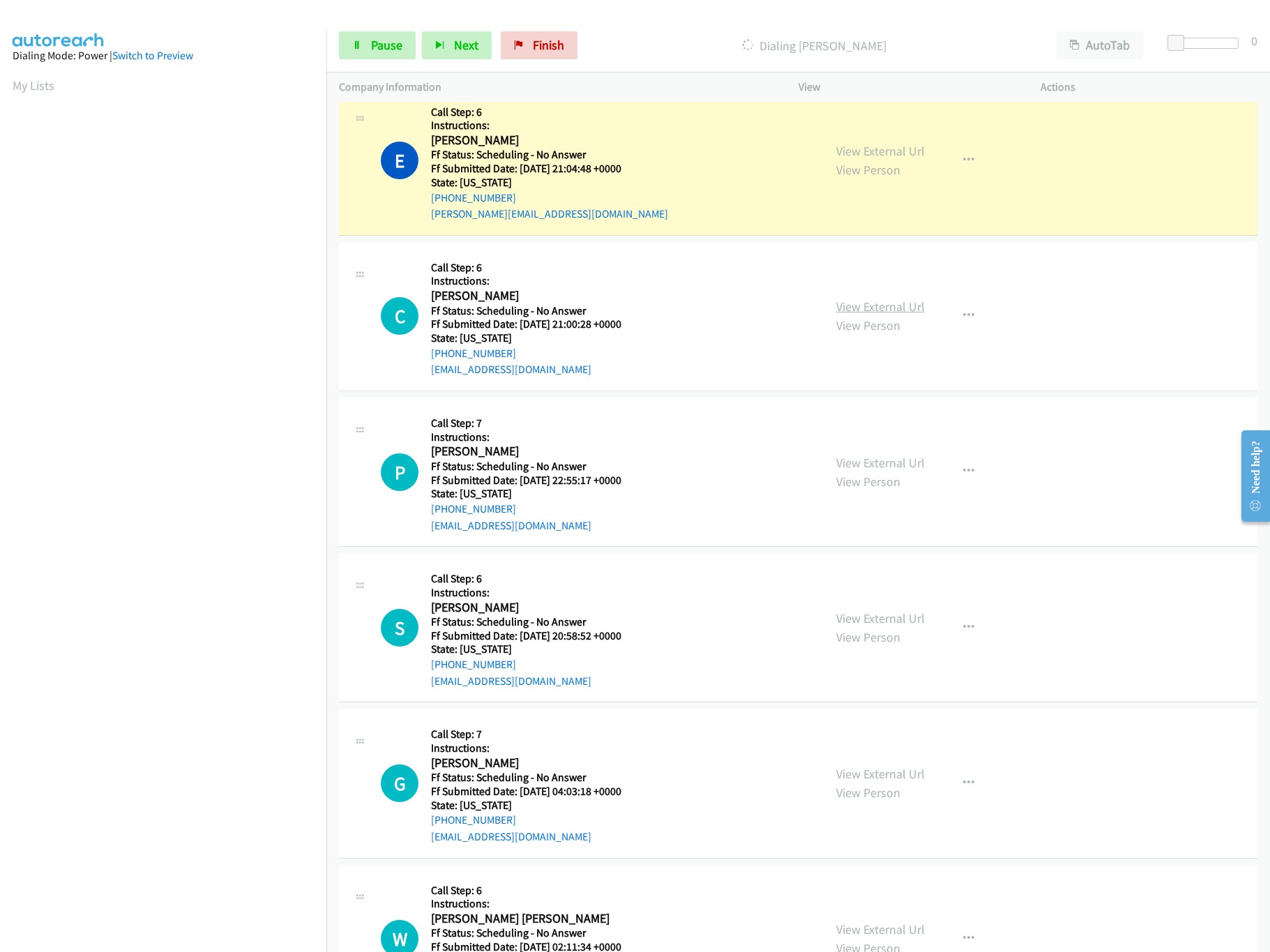
click at [863, 303] on link "View External Url" at bounding box center [881, 306] width 89 height 16
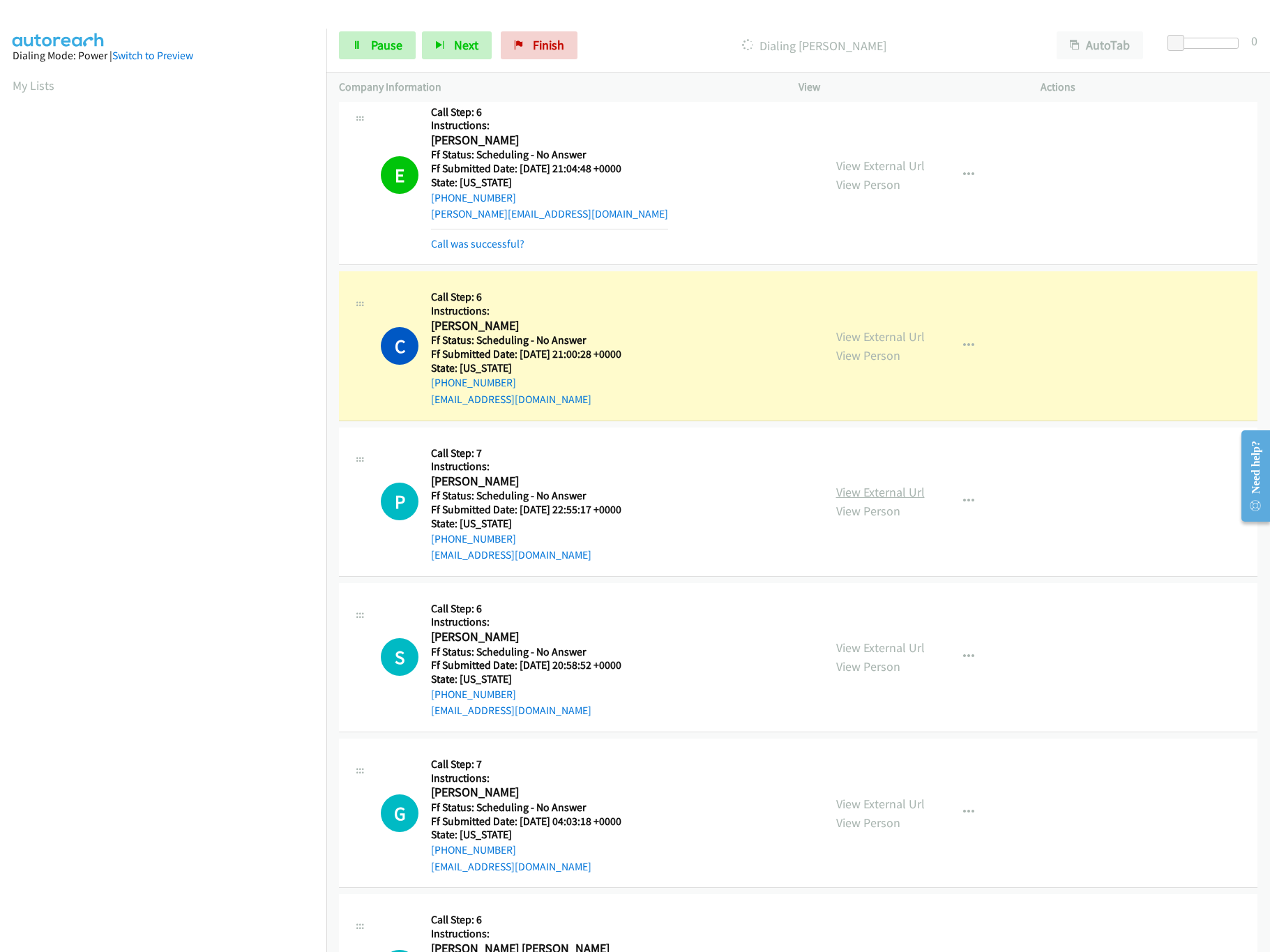
drag, startPoint x: 864, startPoint y: 494, endPoint x: 852, endPoint y: 494, distance: 12.0
click at [864, 494] on link "View External Url" at bounding box center [881, 491] width 89 height 16
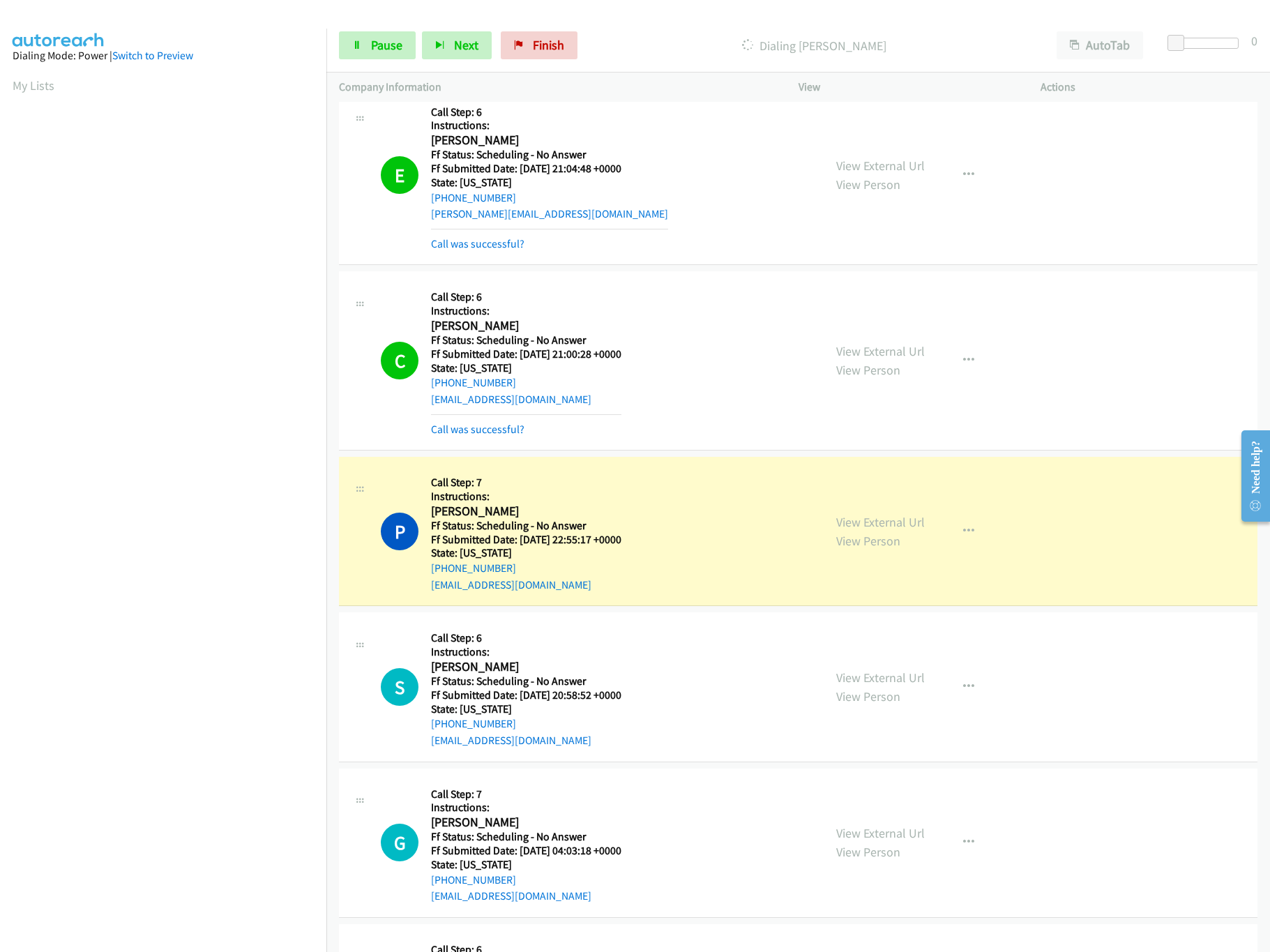
scroll to position [4321, 0]
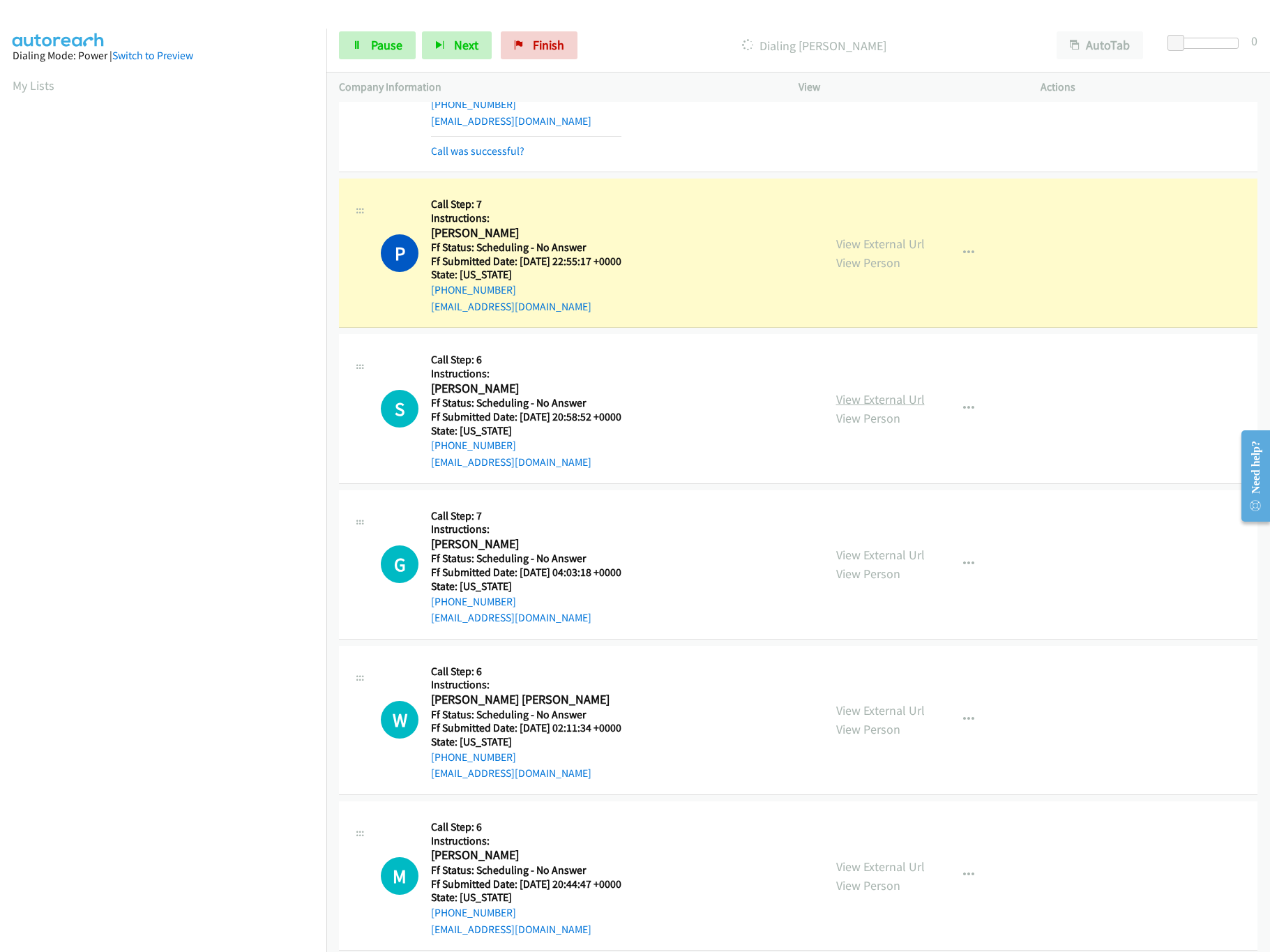
click at [860, 398] on link "View External Url" at bounding box center [881, 399] width 89 height 16
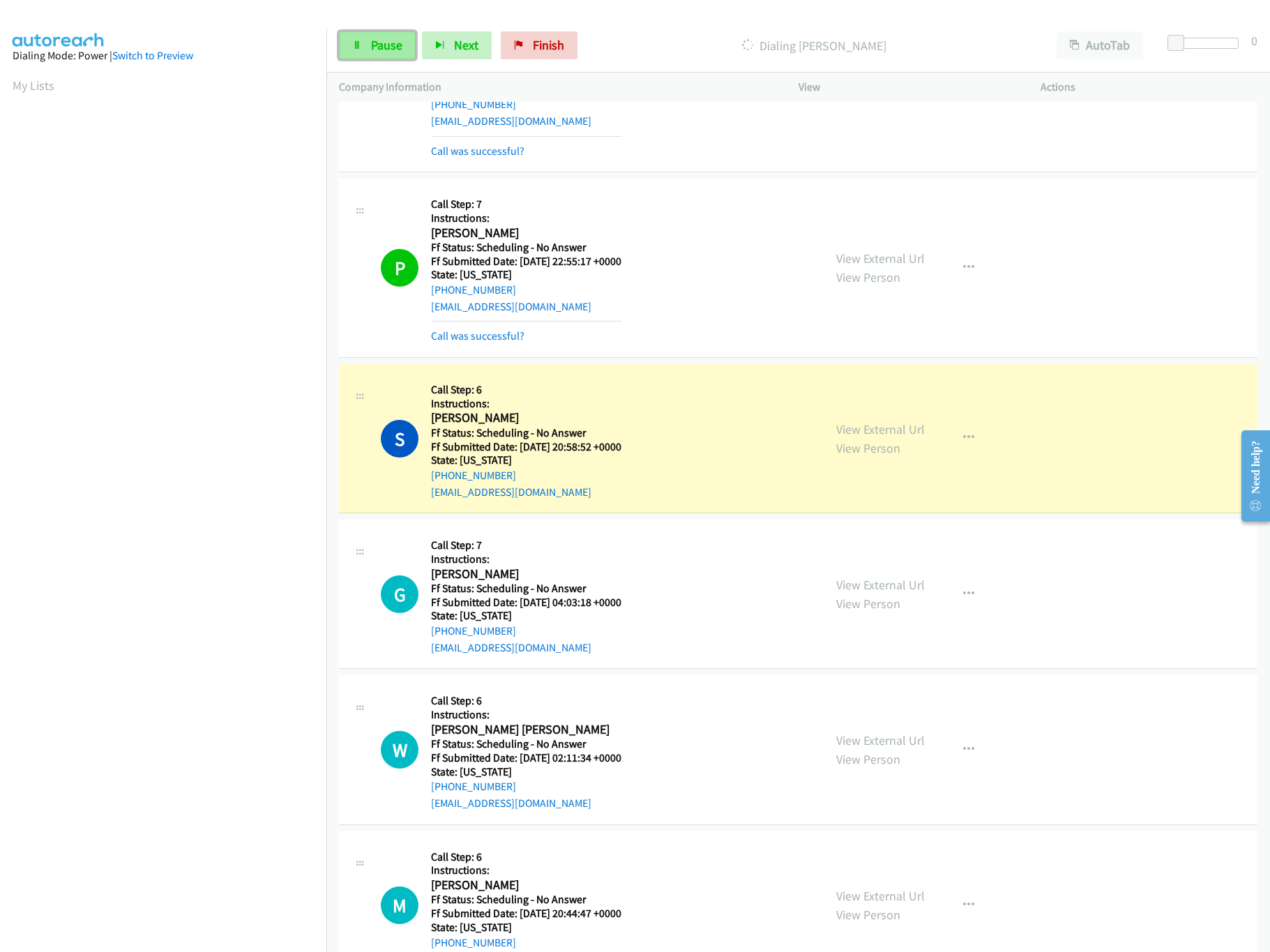
click at [379, 42] on span "Pause" at bounding box center [387, 44] width 32 height 16
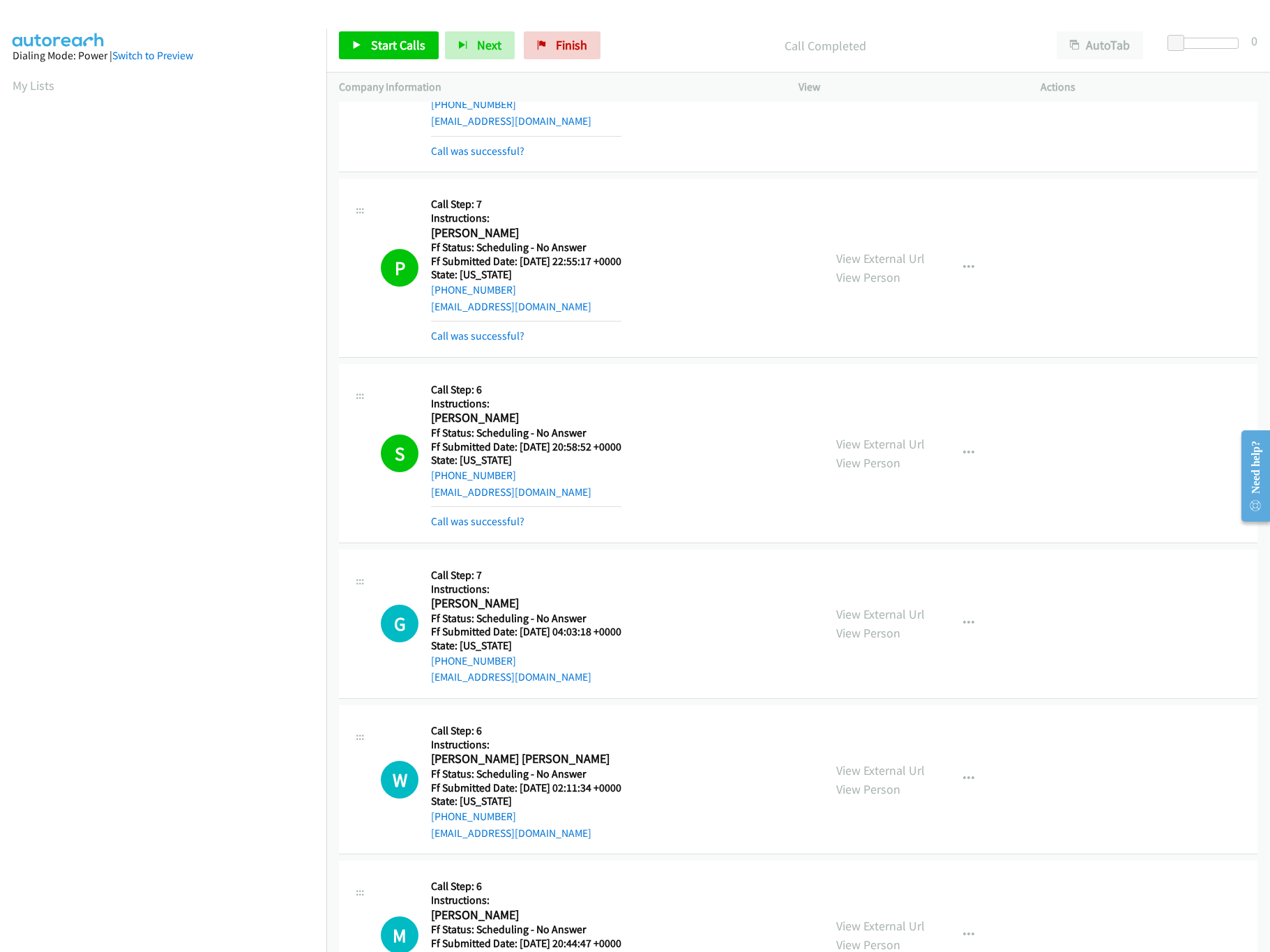
click at [601, 32] on div "Start Calls Pause Next Finish" at bounding box center [473, 45] width 267 height 28
click at [574, 46] on span "Finish" at bounding box center [572, 44] width 32 height 16
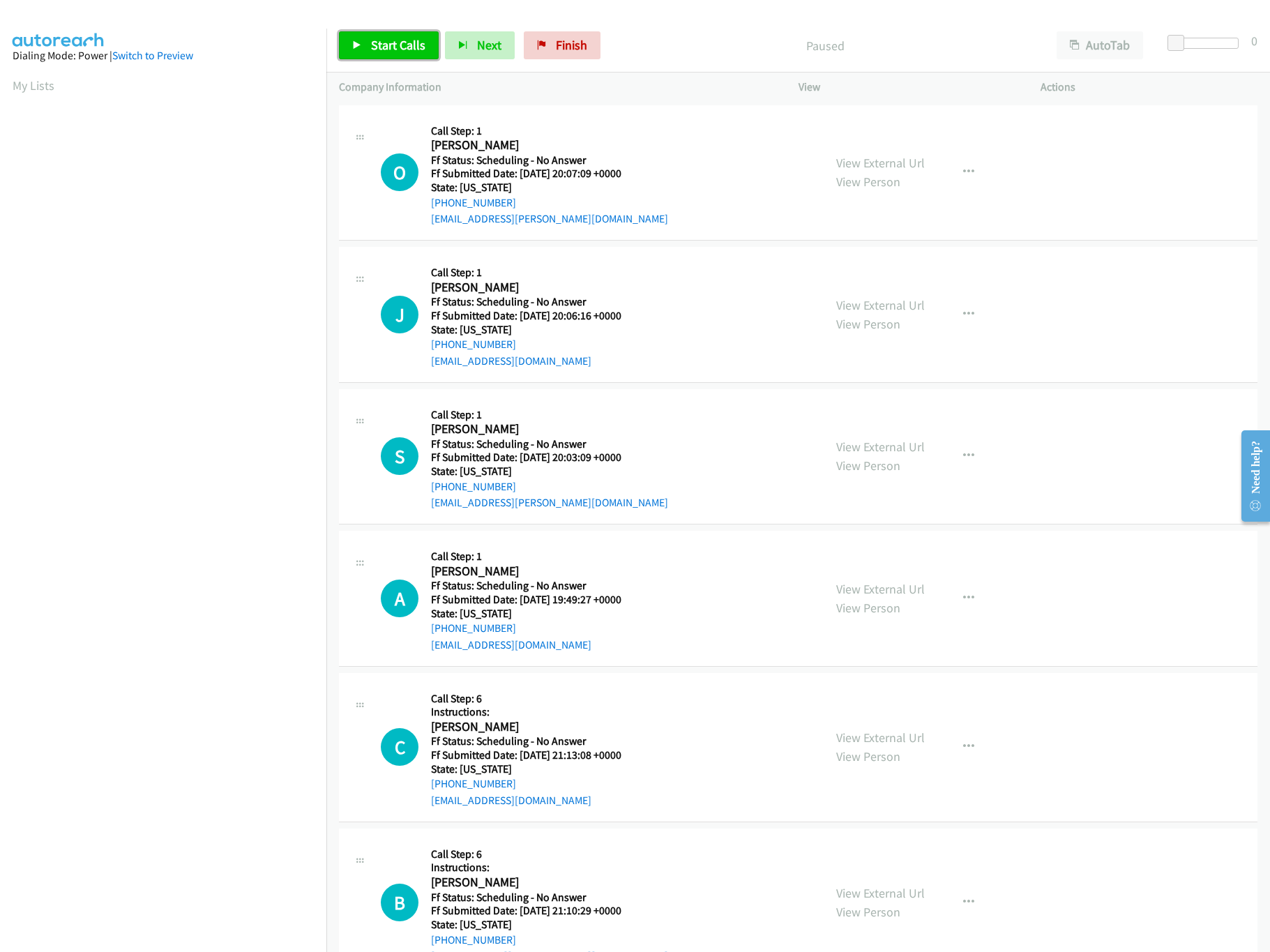
click at [366, 50] on link "Start Calls" at bounding box center [388, 45] width 100 height 28
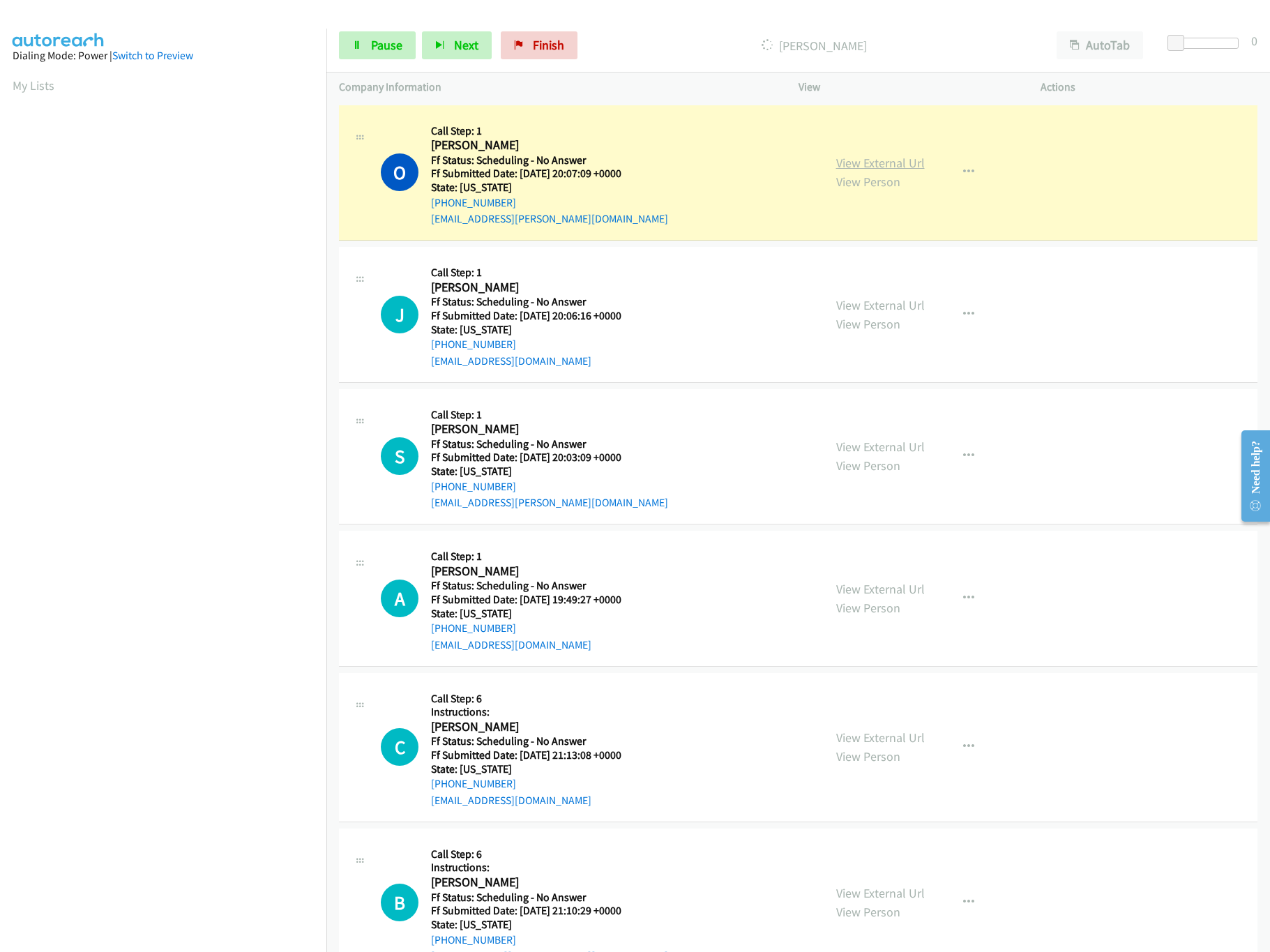
click at [866, 157] on link "View External Url" at bounding box center [881, 163] width 89 height 16
click at [885, 308] on link "View External Url" at bounding box center [881, 305] width 89 height 16
click at [899, 448] on link "View External Url" at bounding box center [881, 446] width 89 height 16
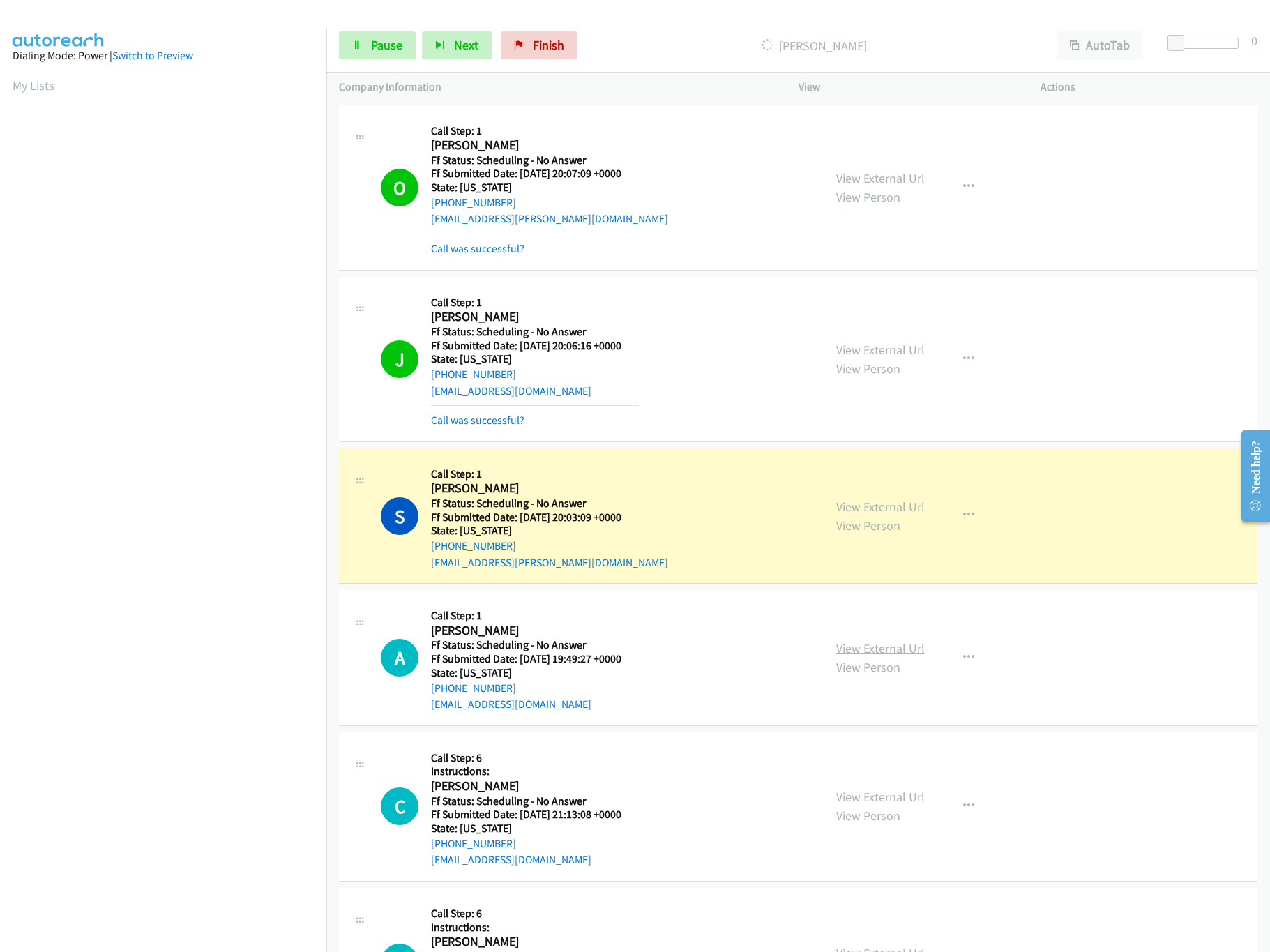
click at [876, 653] on link "View External Url" at bounding box center [881, 648] width 89 height 16
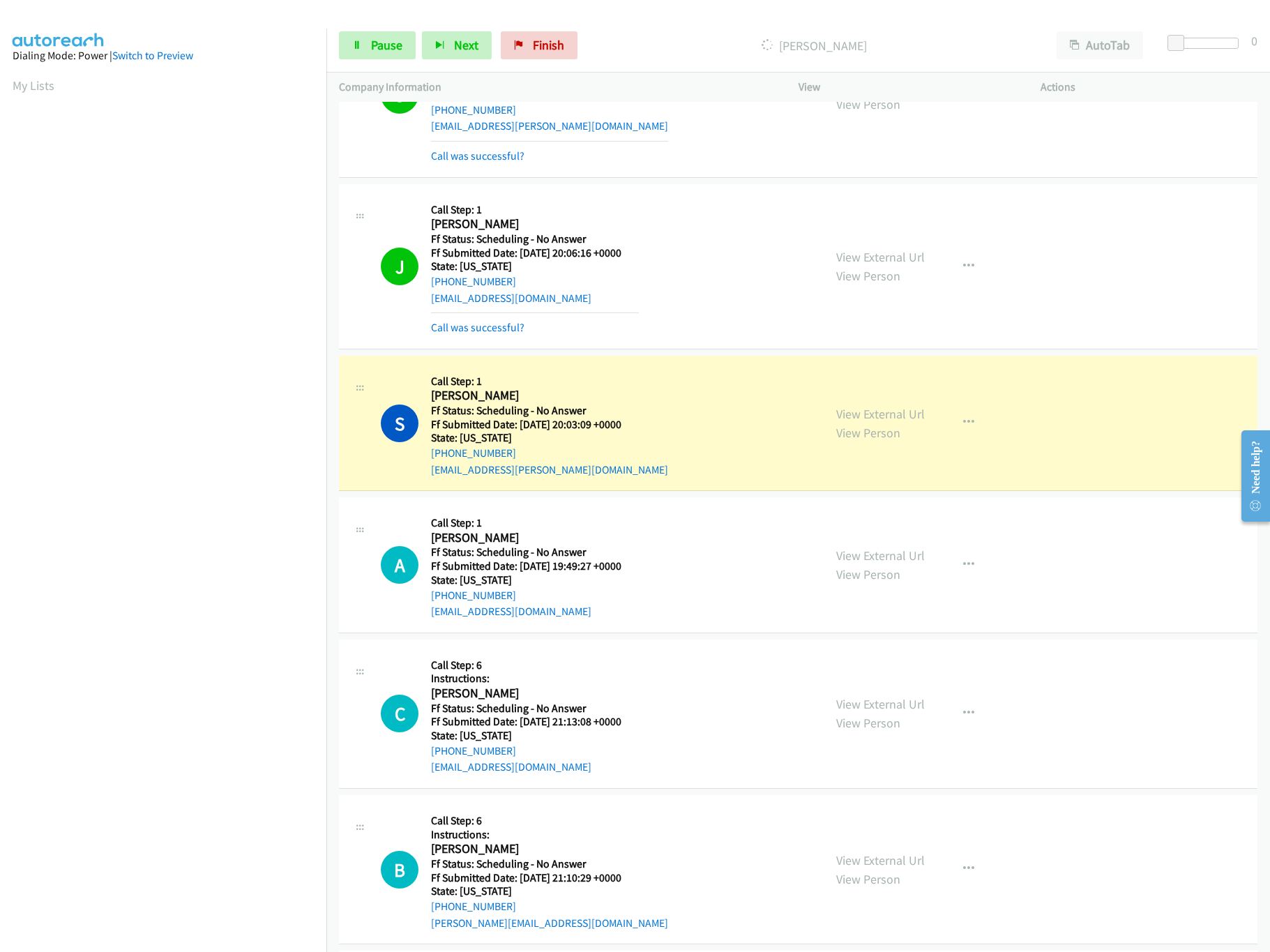
scroll to position [139, 0]
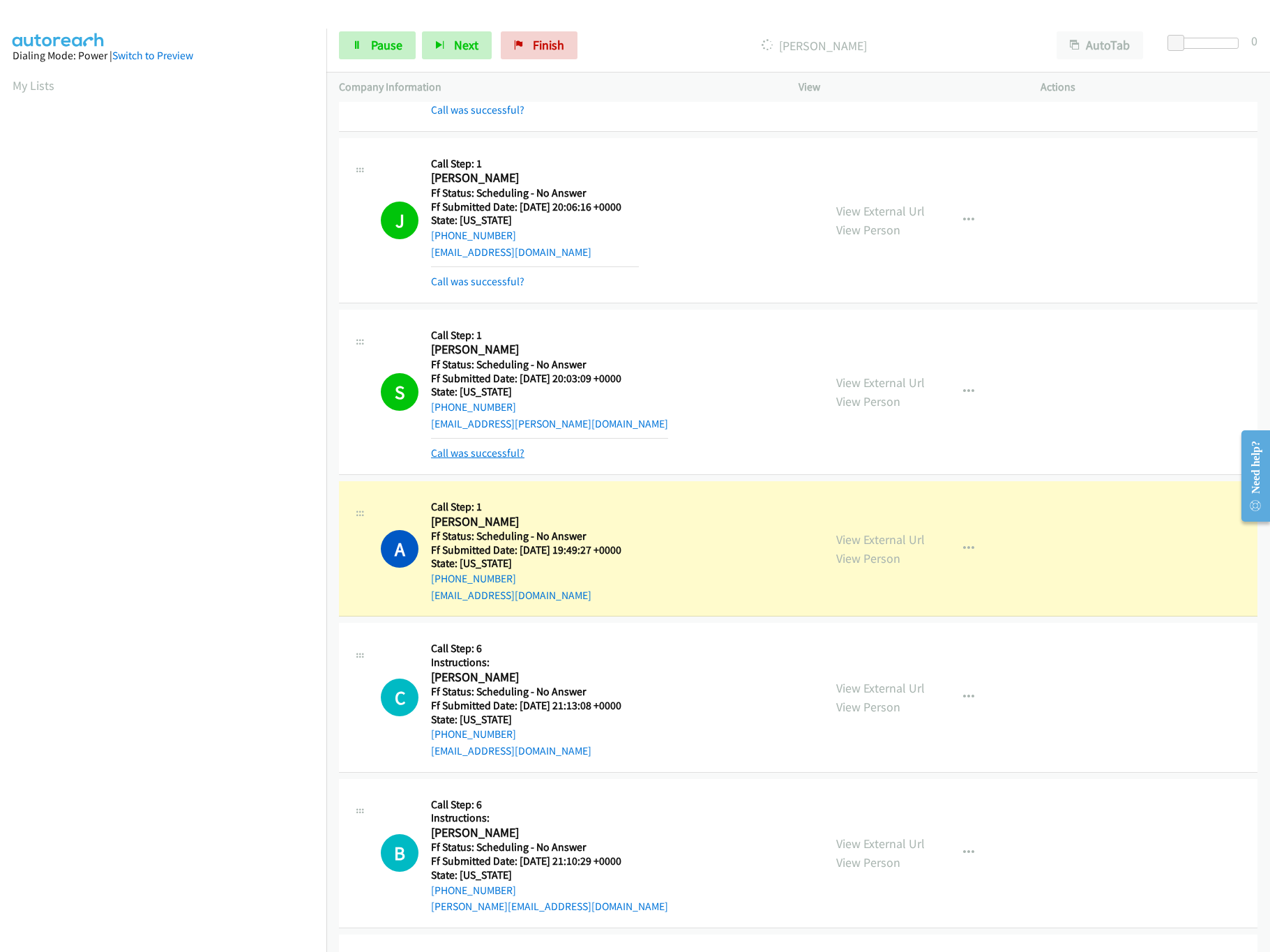
click at [503, 452] on link "Call was successful?" at bounding box center [478, 453] width 94 height 14
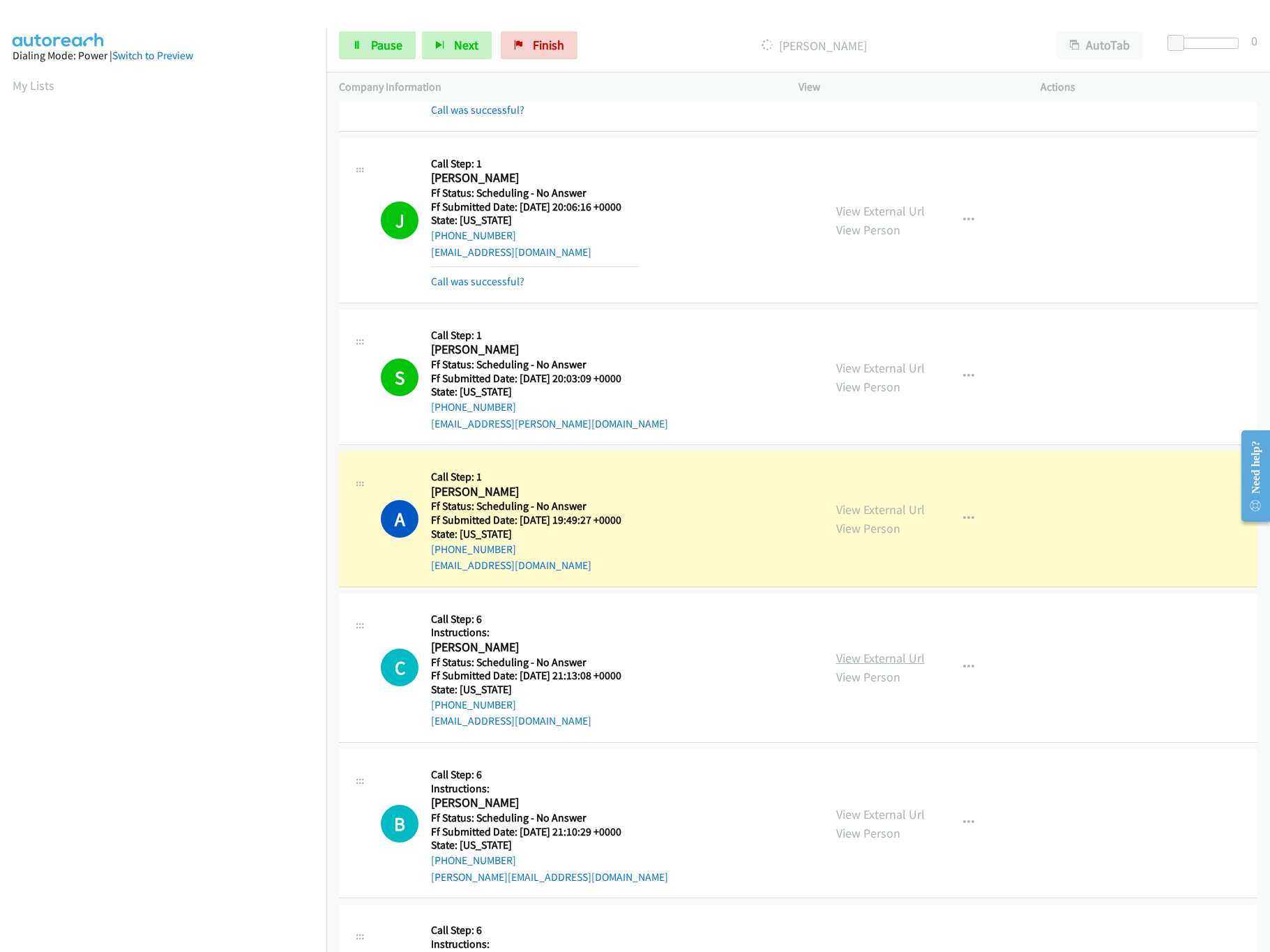
click at [881, 659] on link "View External Url" at bounding box center [881, 657] width 89 height 16
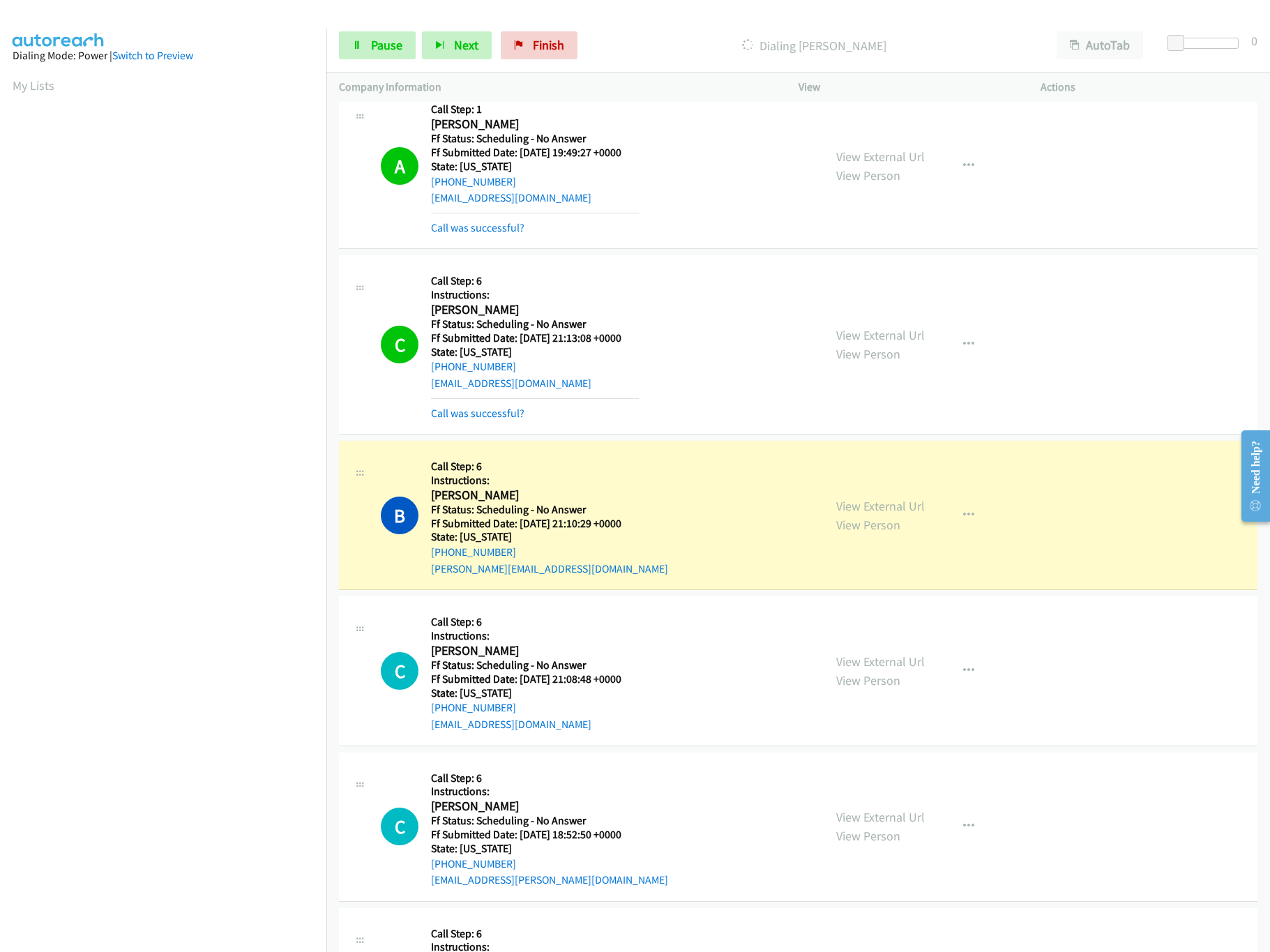
scroll to position [697, 0]
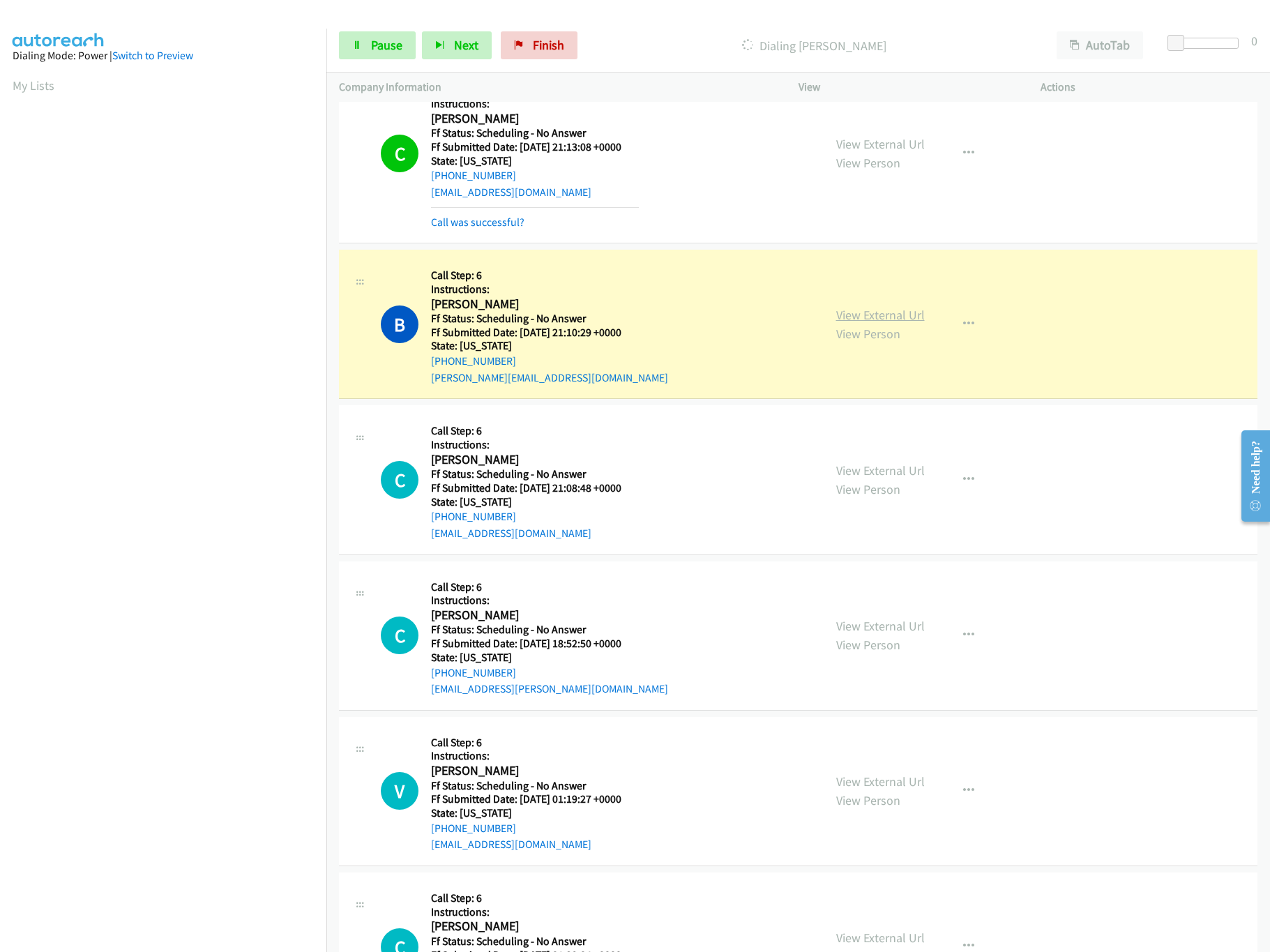
click at [896, 320] on link "View External Url" at bounding box center [881, 314] width 89 height 16
click at [871, 471] on link "View External Url" at bounding box center [881, 470] width 89 height 16
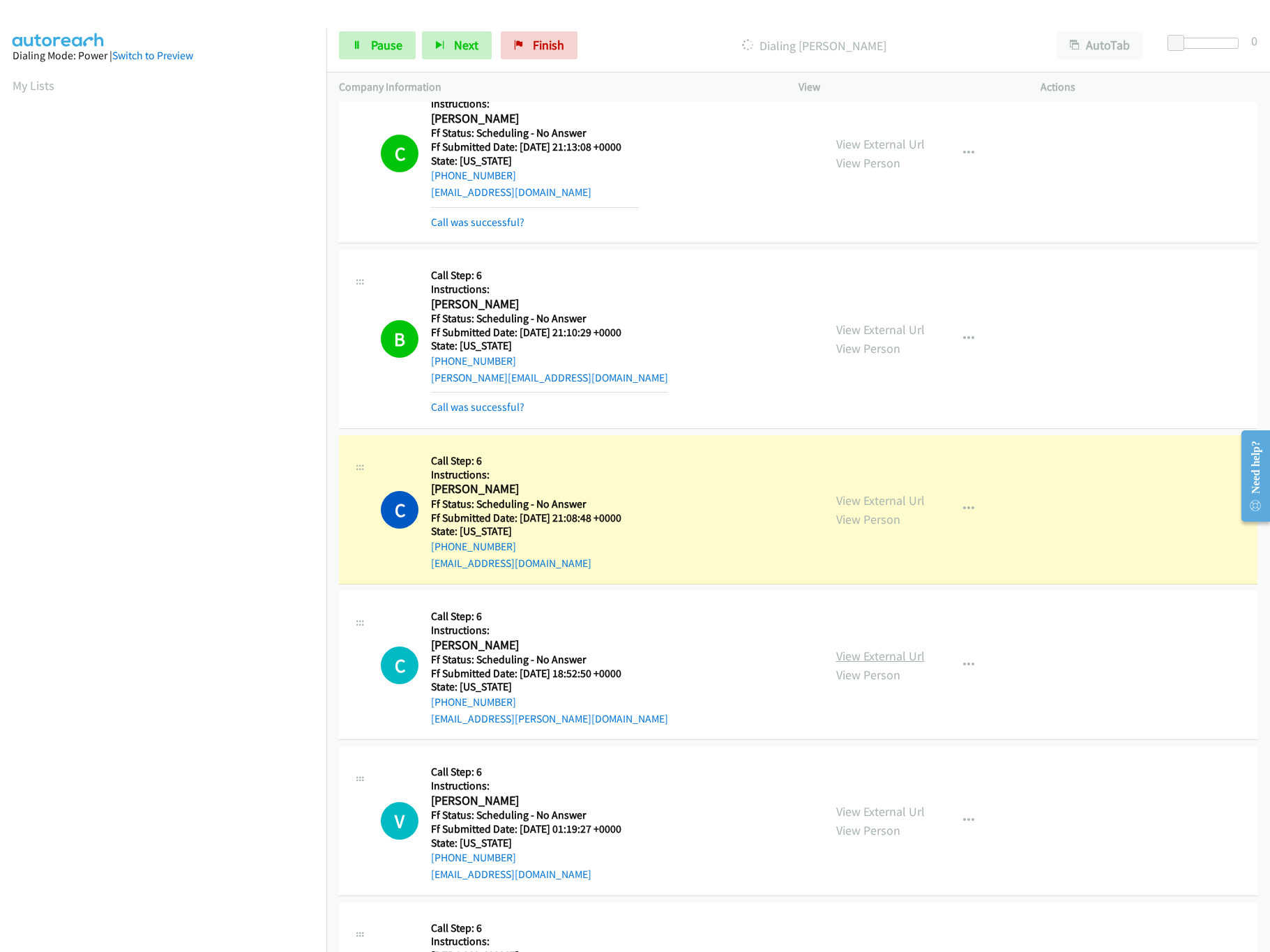
click at [885, 661] on link "View External Url" at bounding box center [881, 656] width 89 height 16
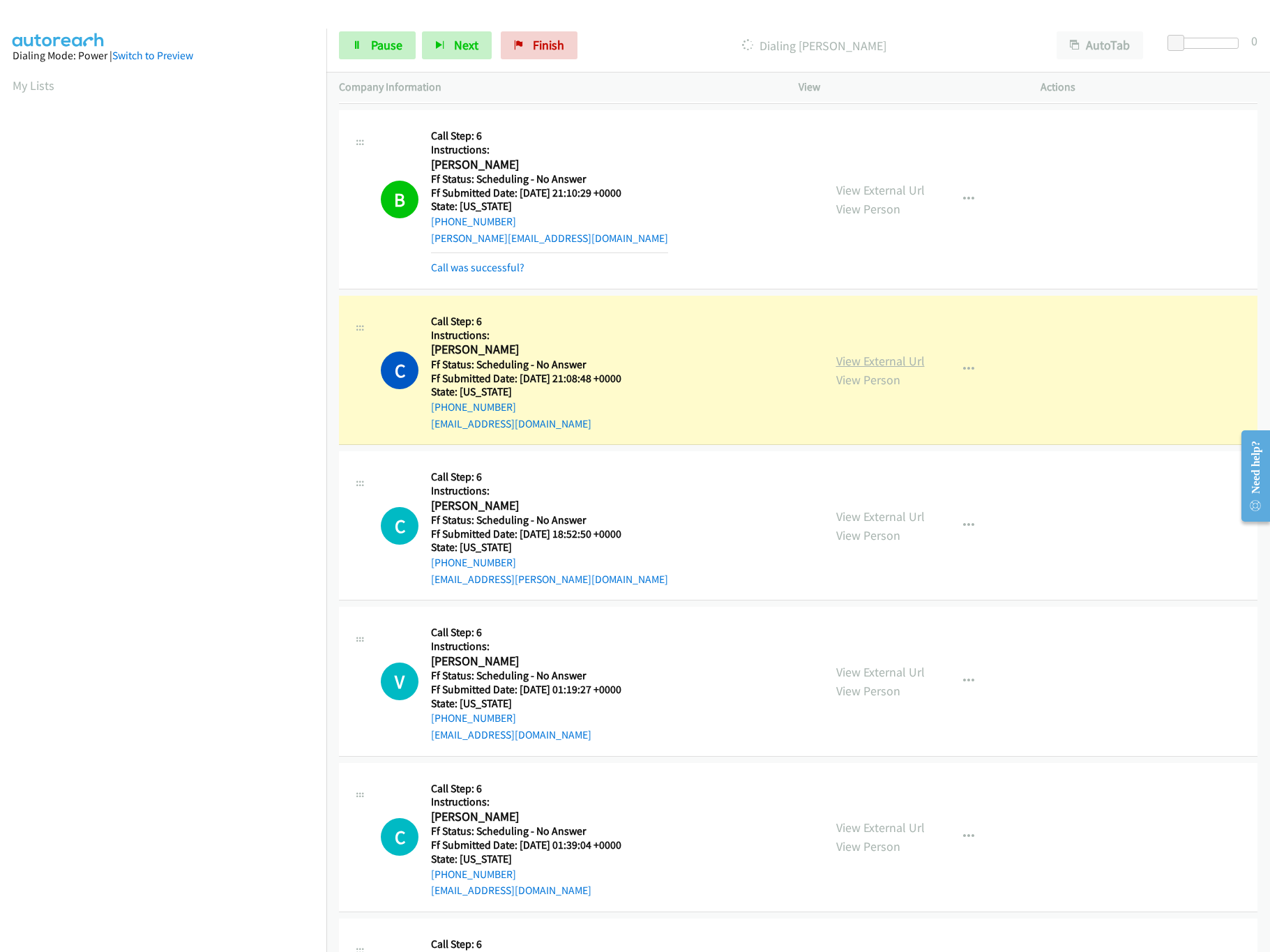
click at [902, 364] on link "View External Url" at bounding box center [881, 360] width 89 height 16
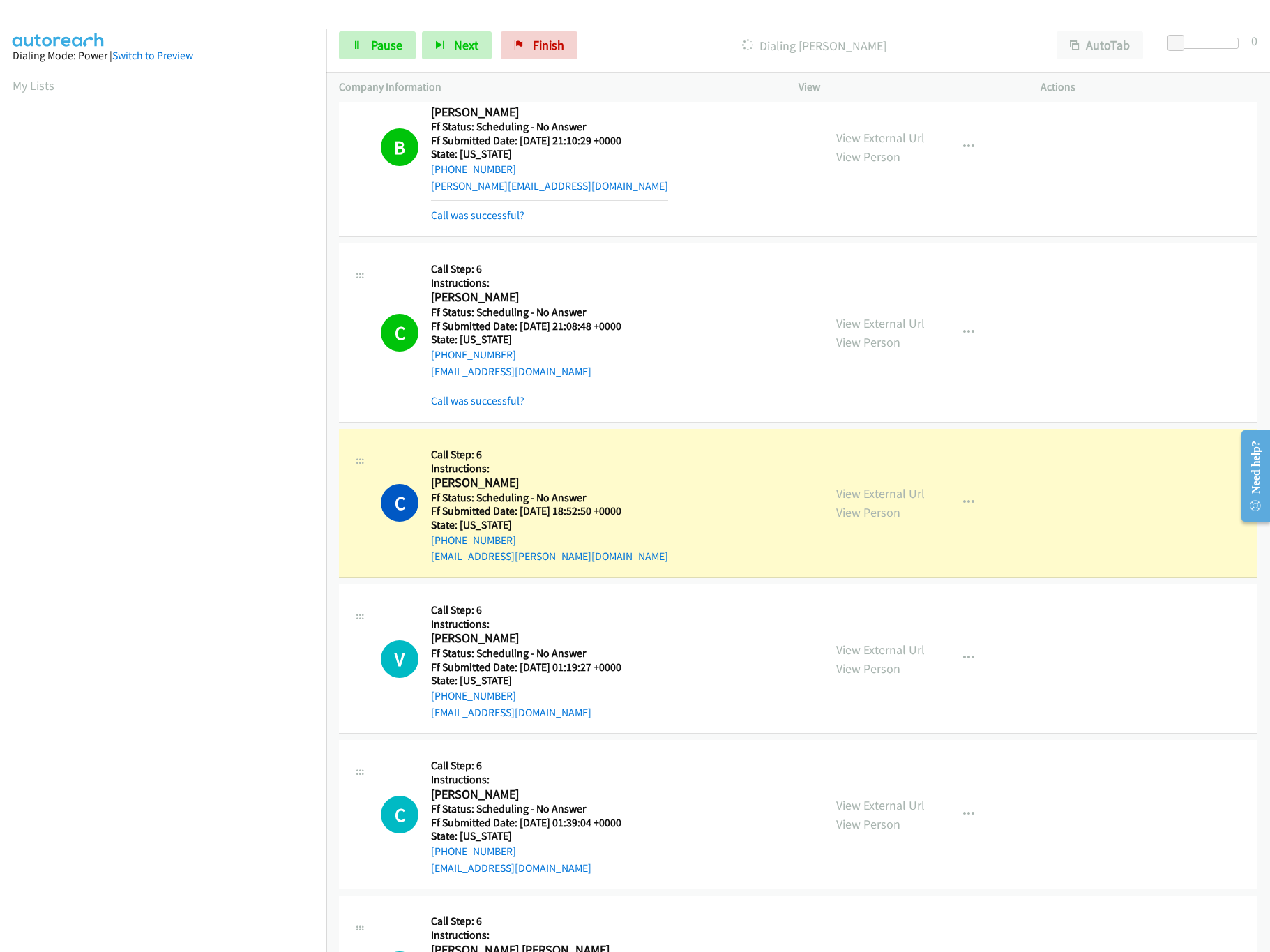
scroll to position [975, 0]
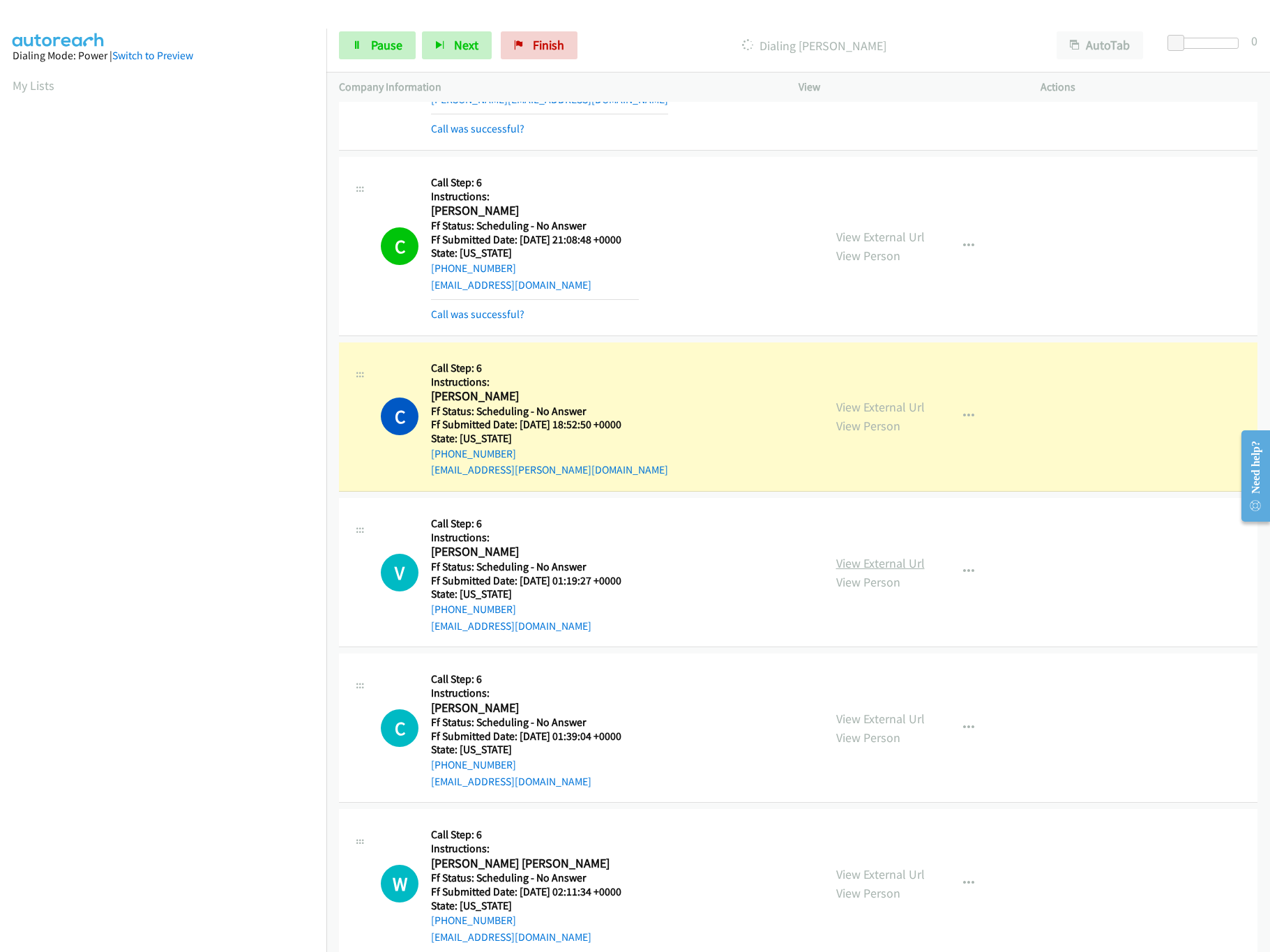
click at [868, 563] on link "View External Url" at bounding box center [881, 563] width 89 height 16
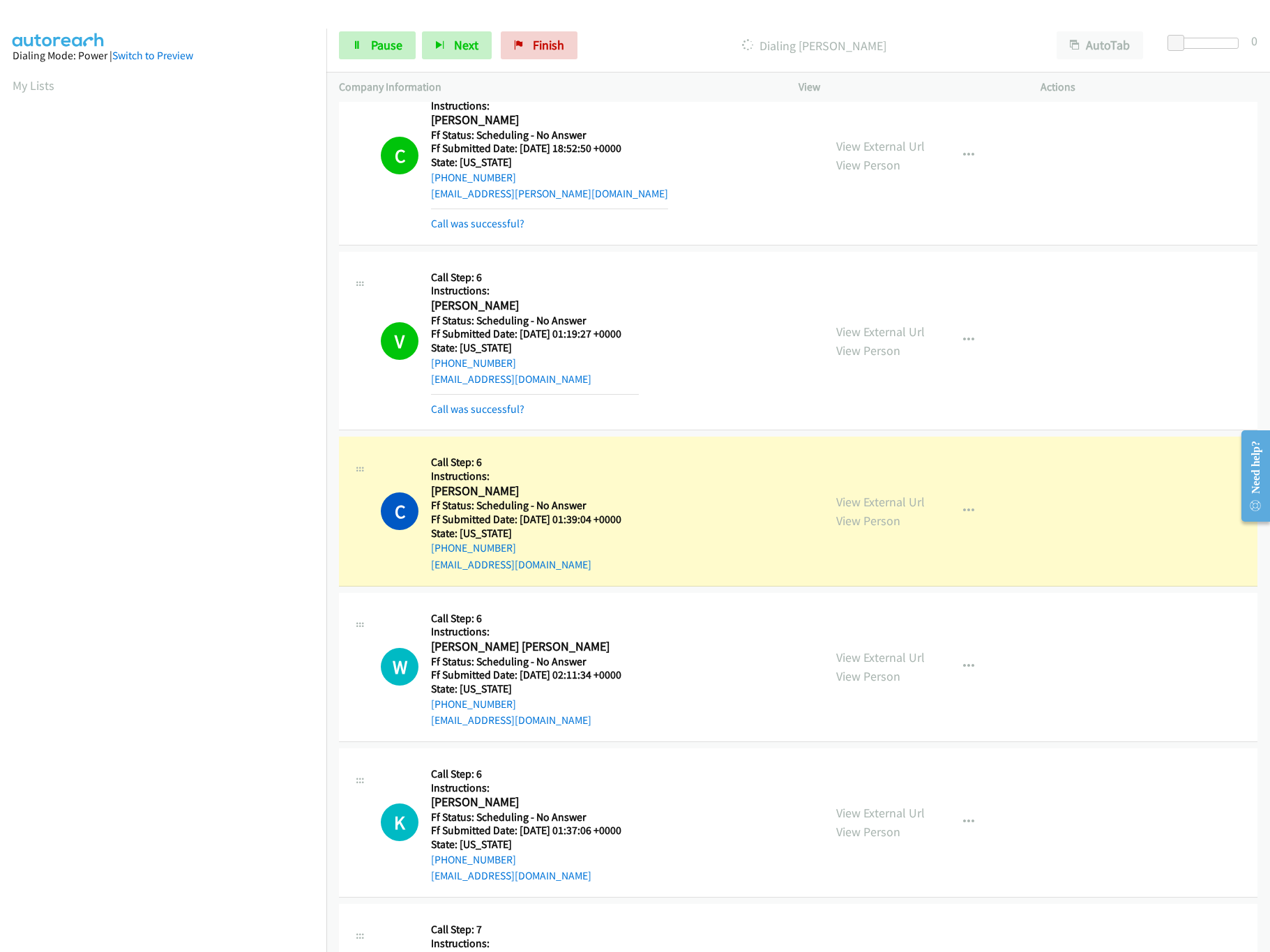
scroll to position [1255, 0]
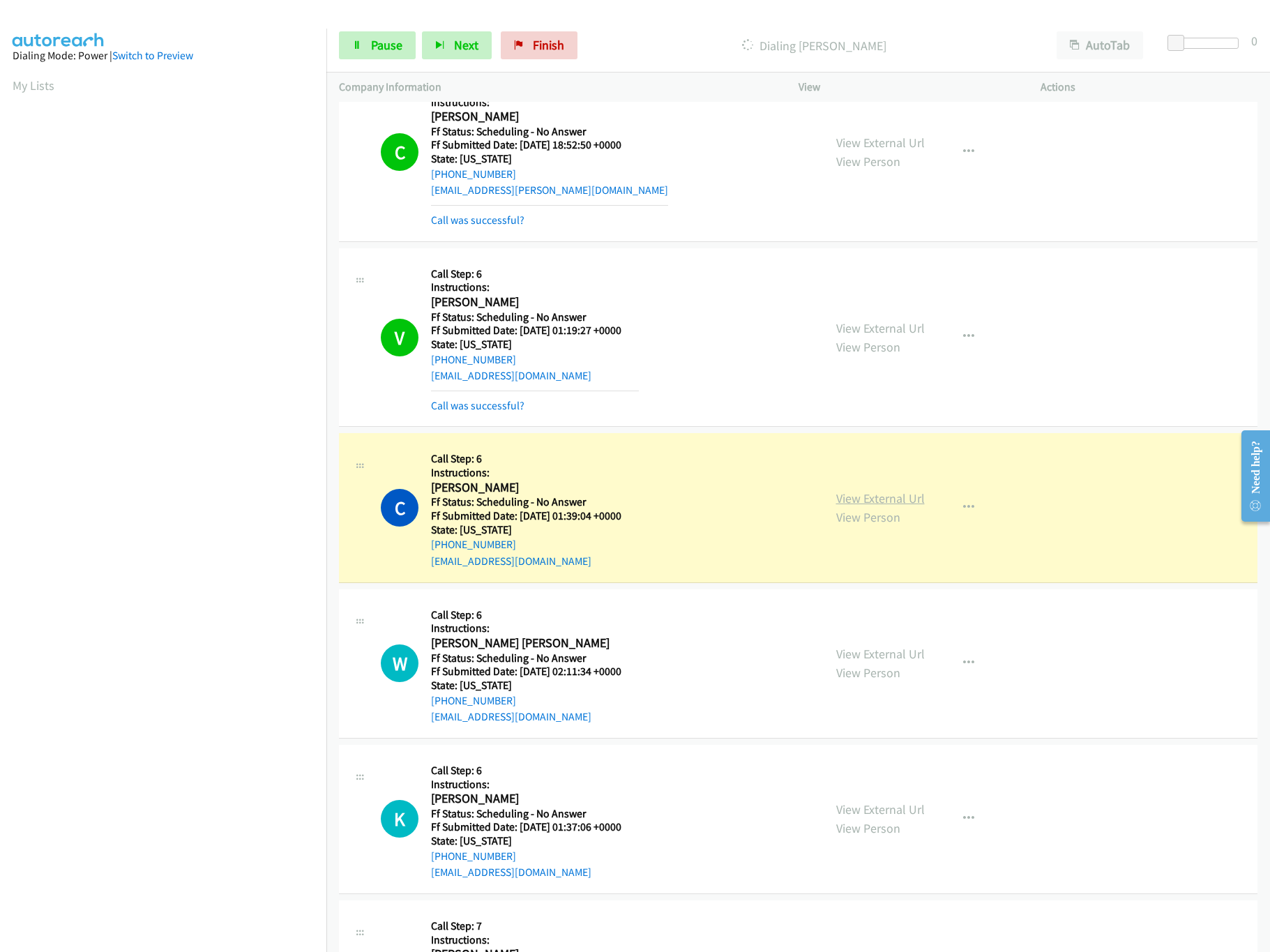
click at [873, 506] on link "View External Url" at bounding box center [881, 498] width 89 height 16
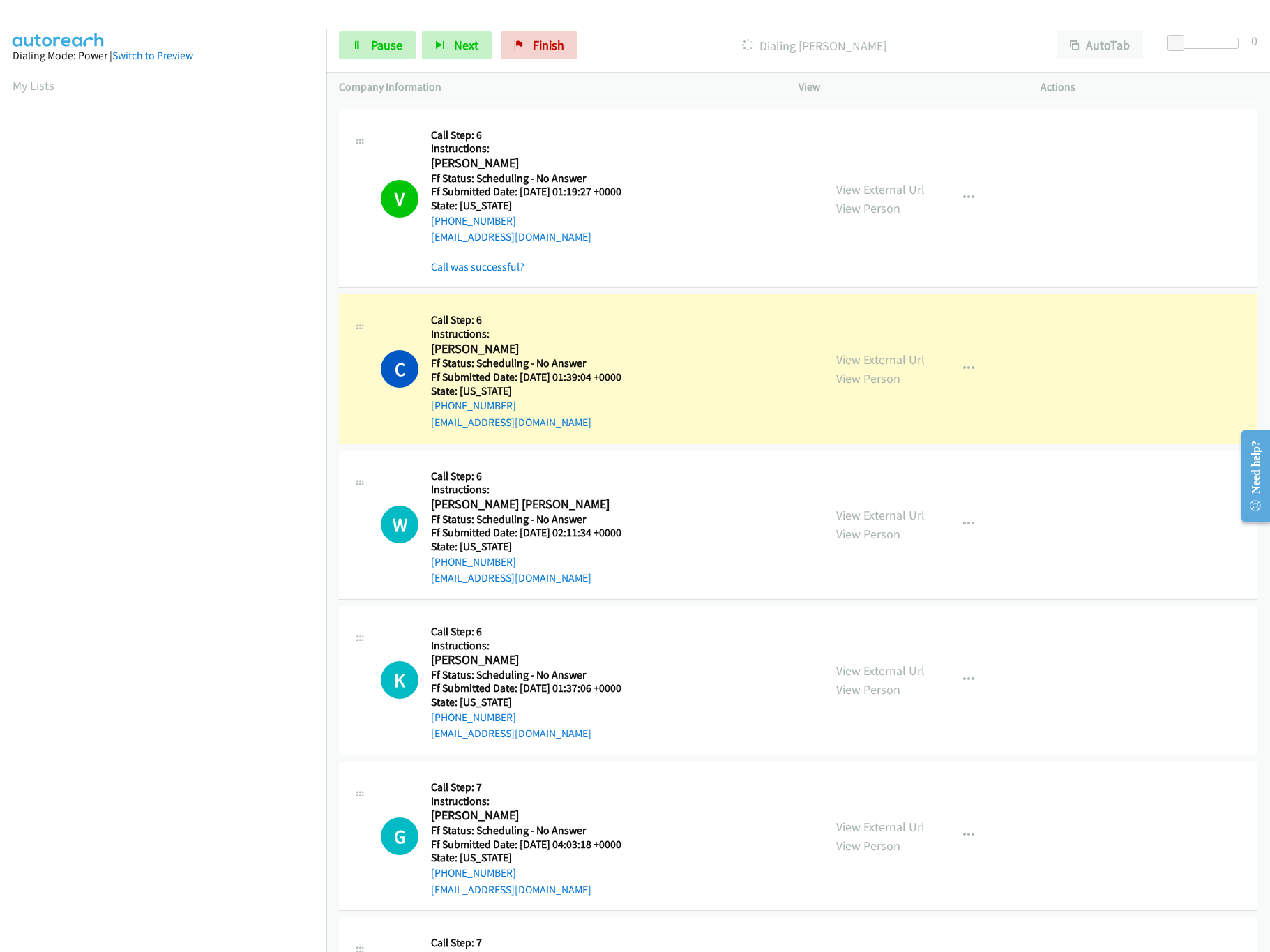
scroll to position [1534, 0]
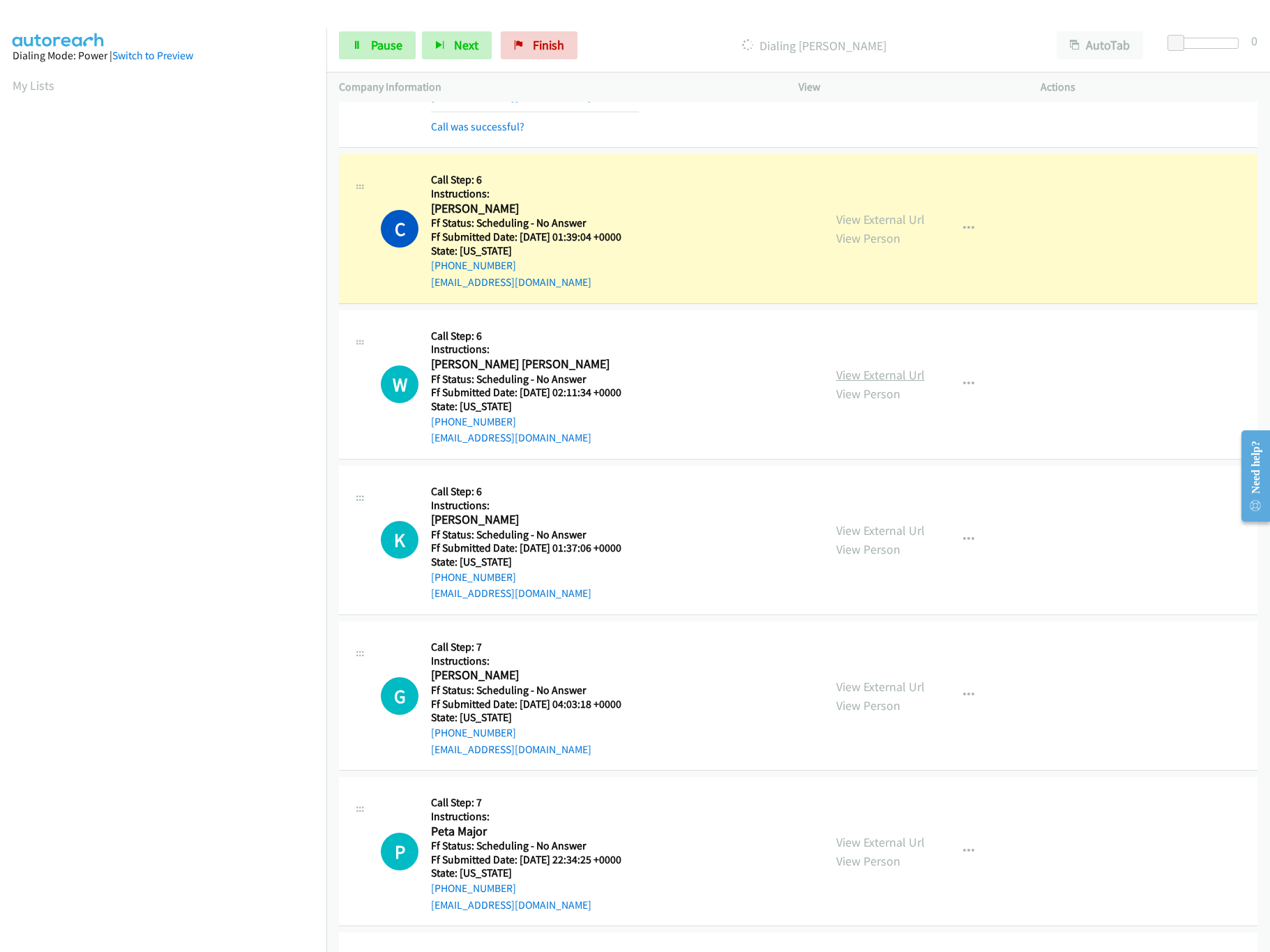
click at [905, 372] on link "View External Url" at bounding box center [881, 375] width 89 height 16
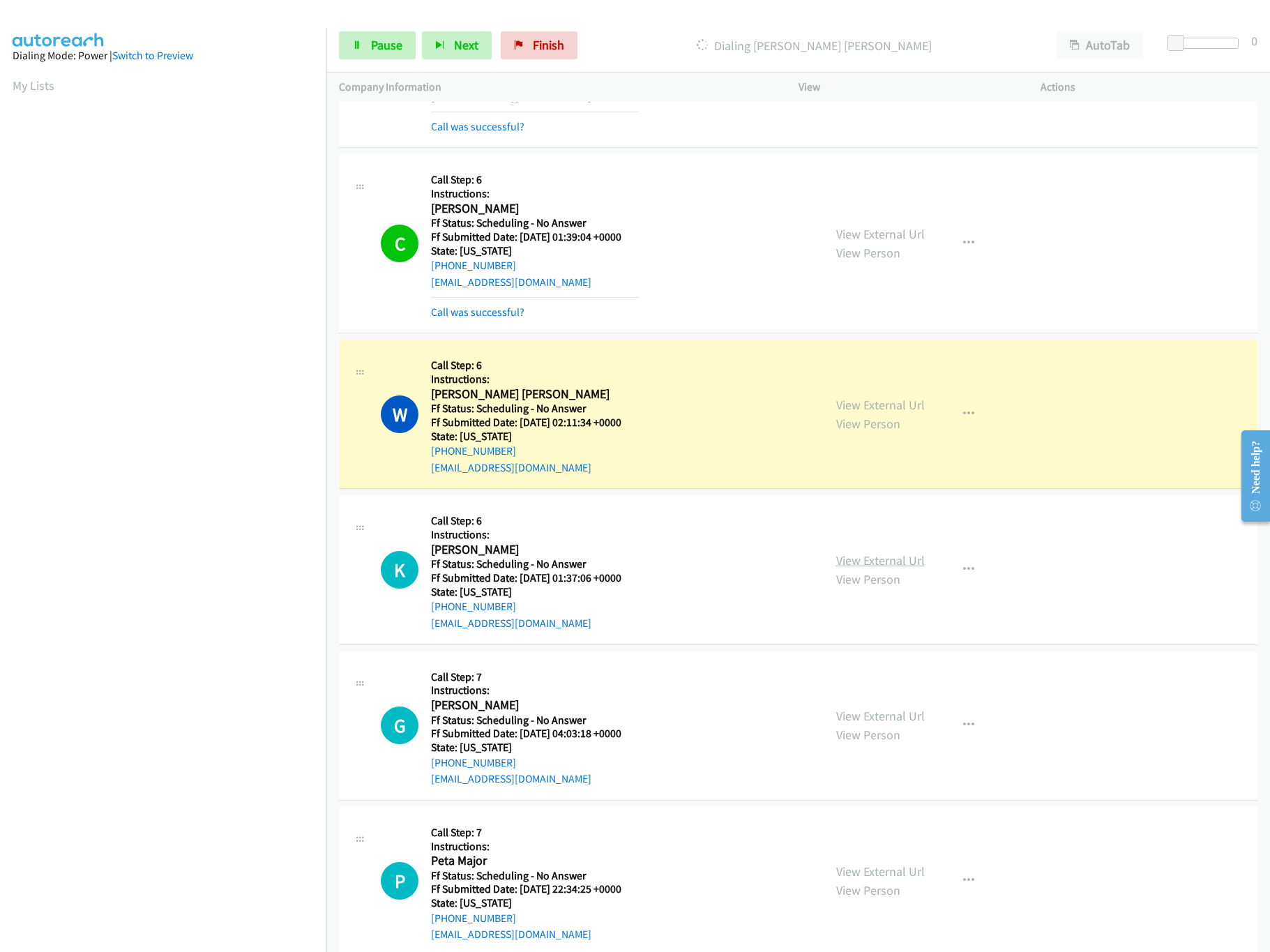
click at [882, 565] on link "View External Url" at bounding box center [881, 559] width 89 height 16
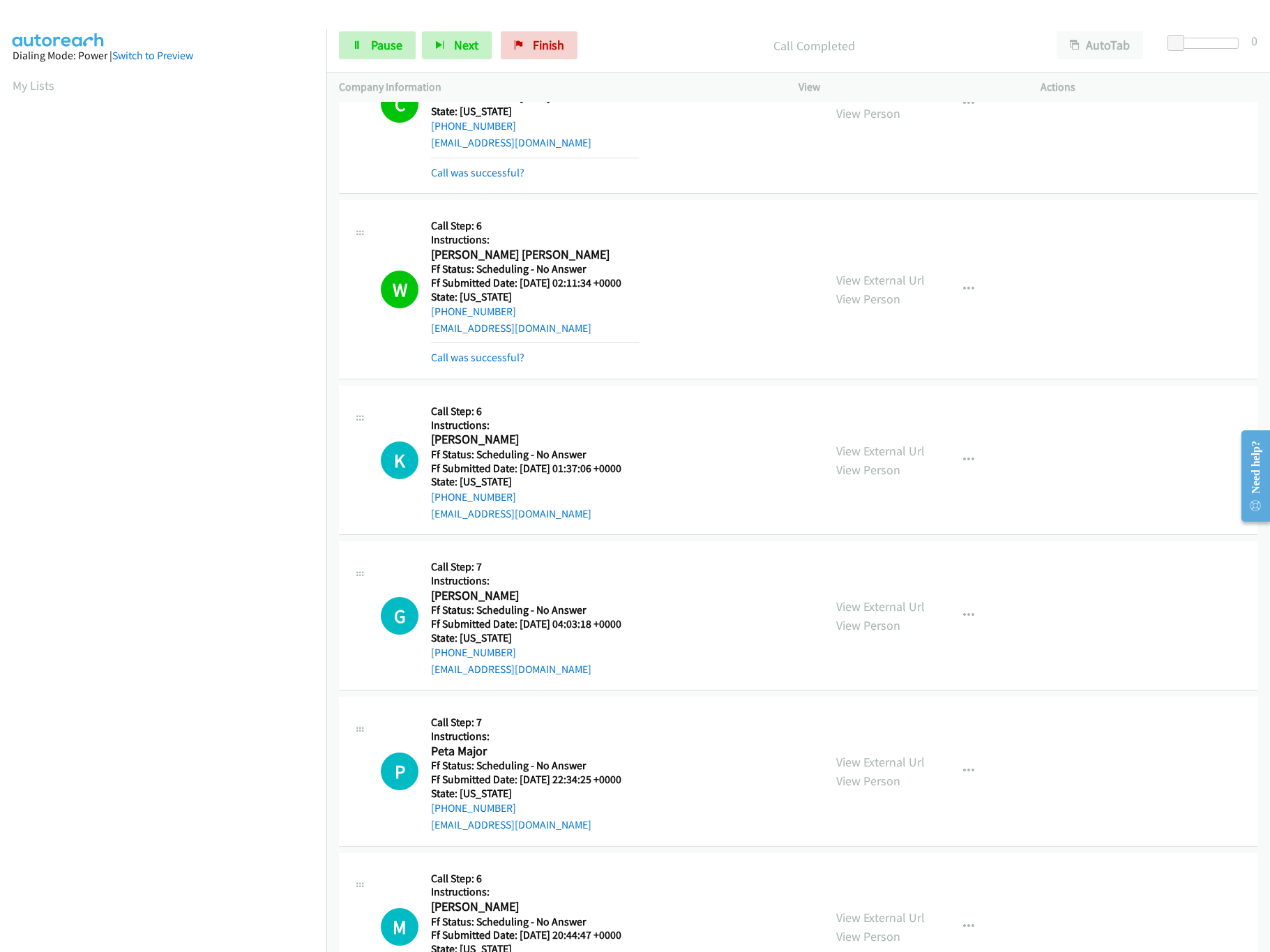
scroll to position [1812, 0]
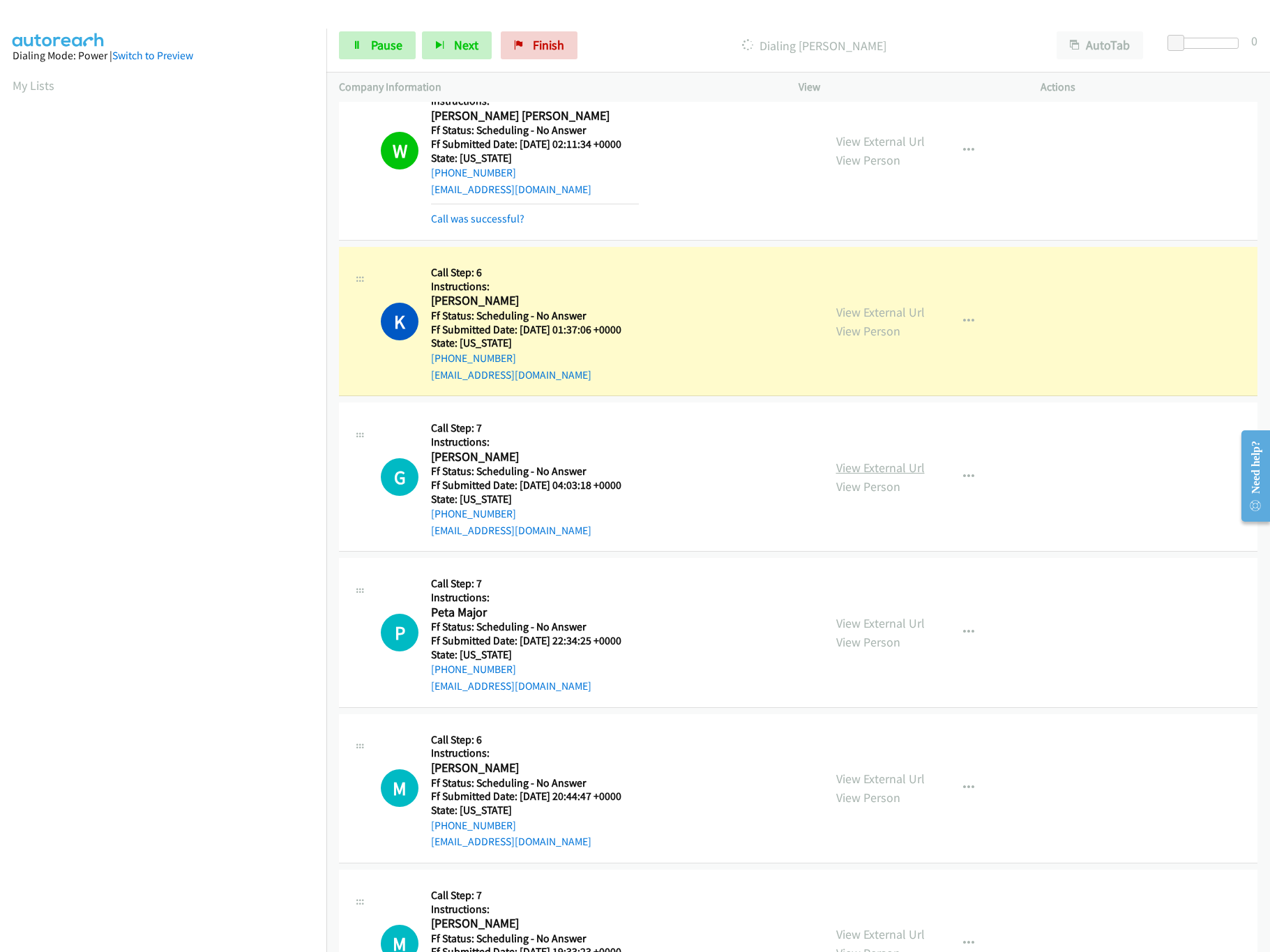
click at [859, 475] on link "View External Url" at bounding box center [881, 467] width 89 height 16
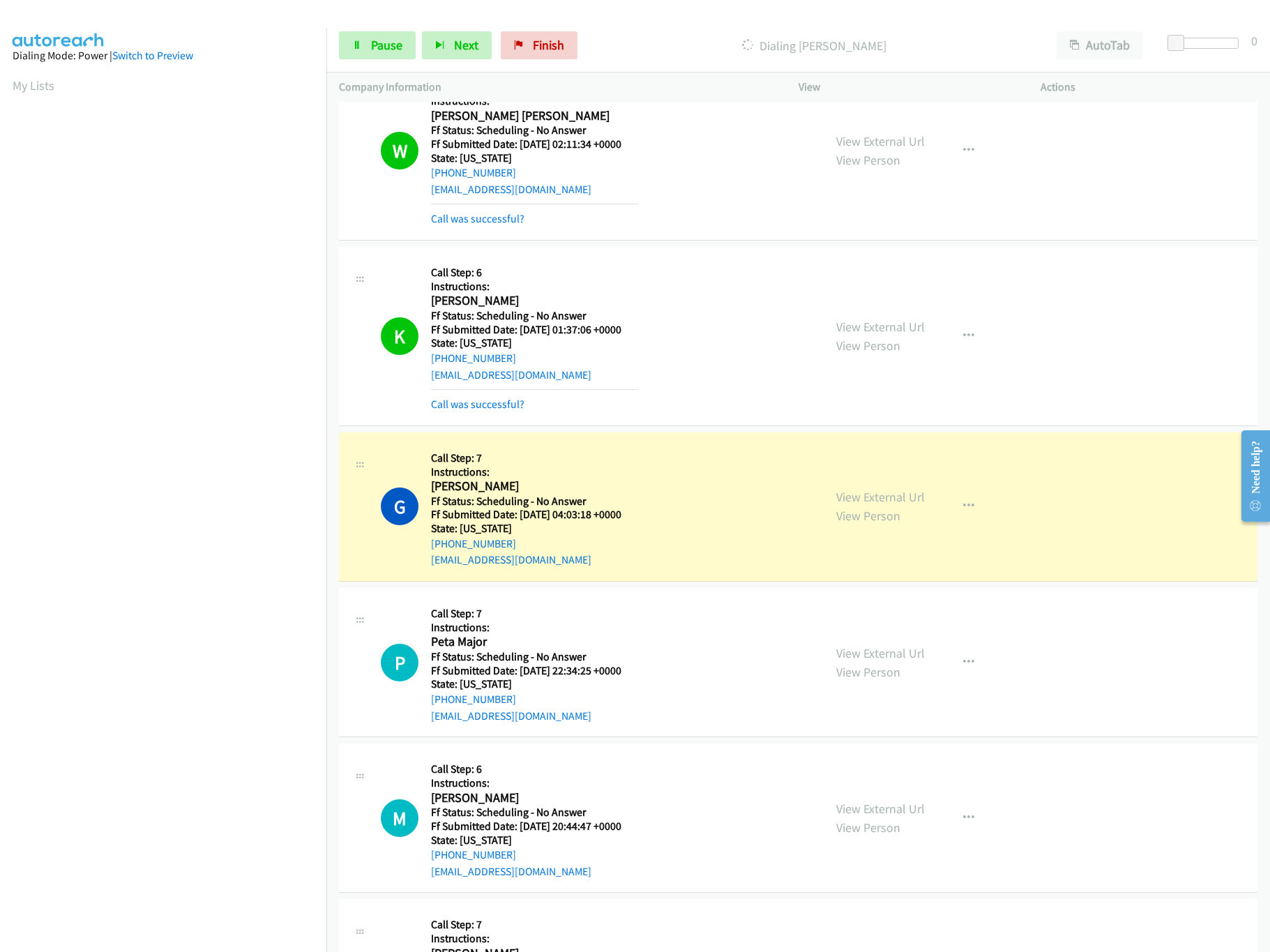
scroll to position [1953, 0]
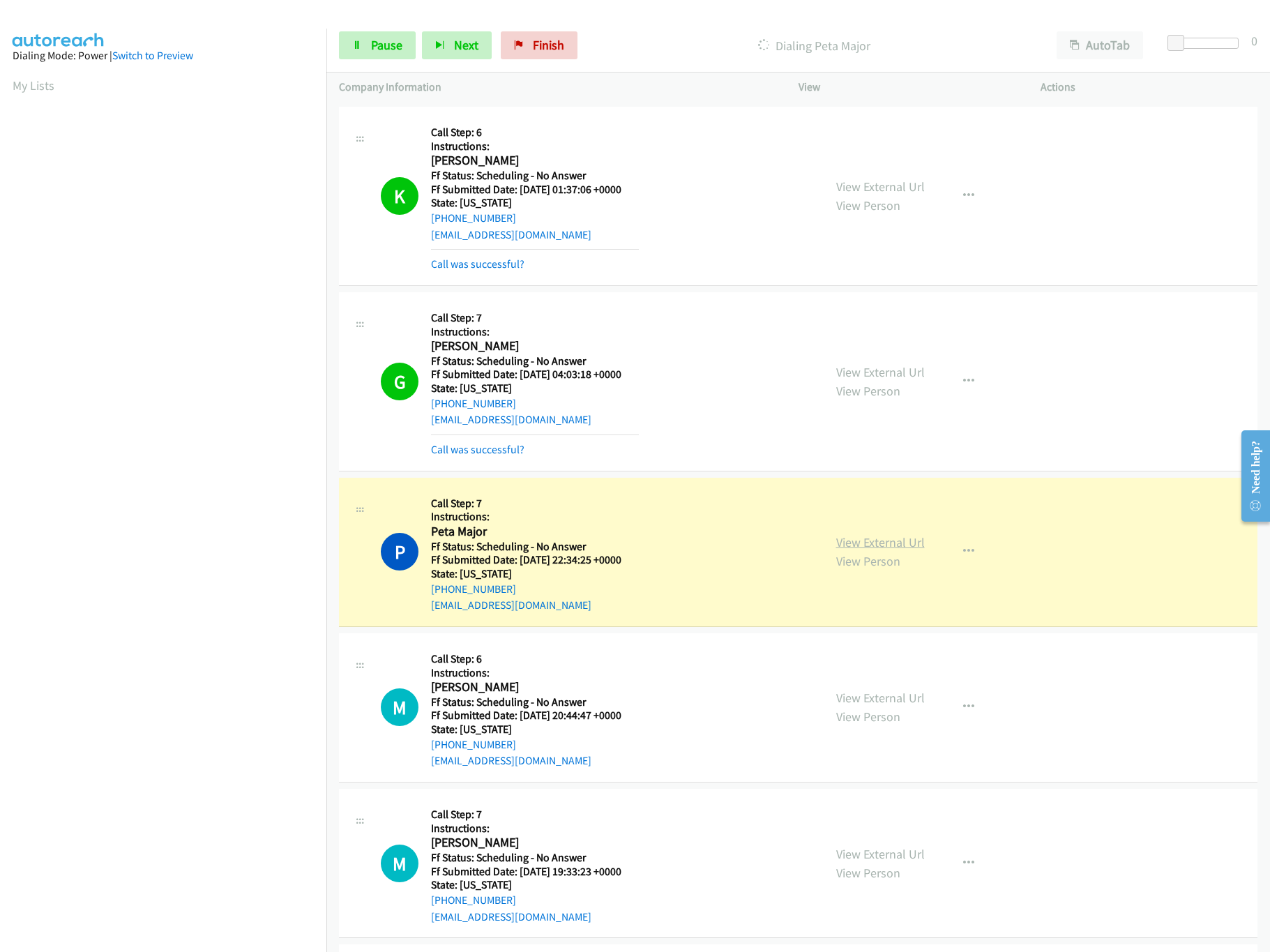
click at [869, 542] on link "View External Url" at bounding box center [881, 542] width 89 height 16
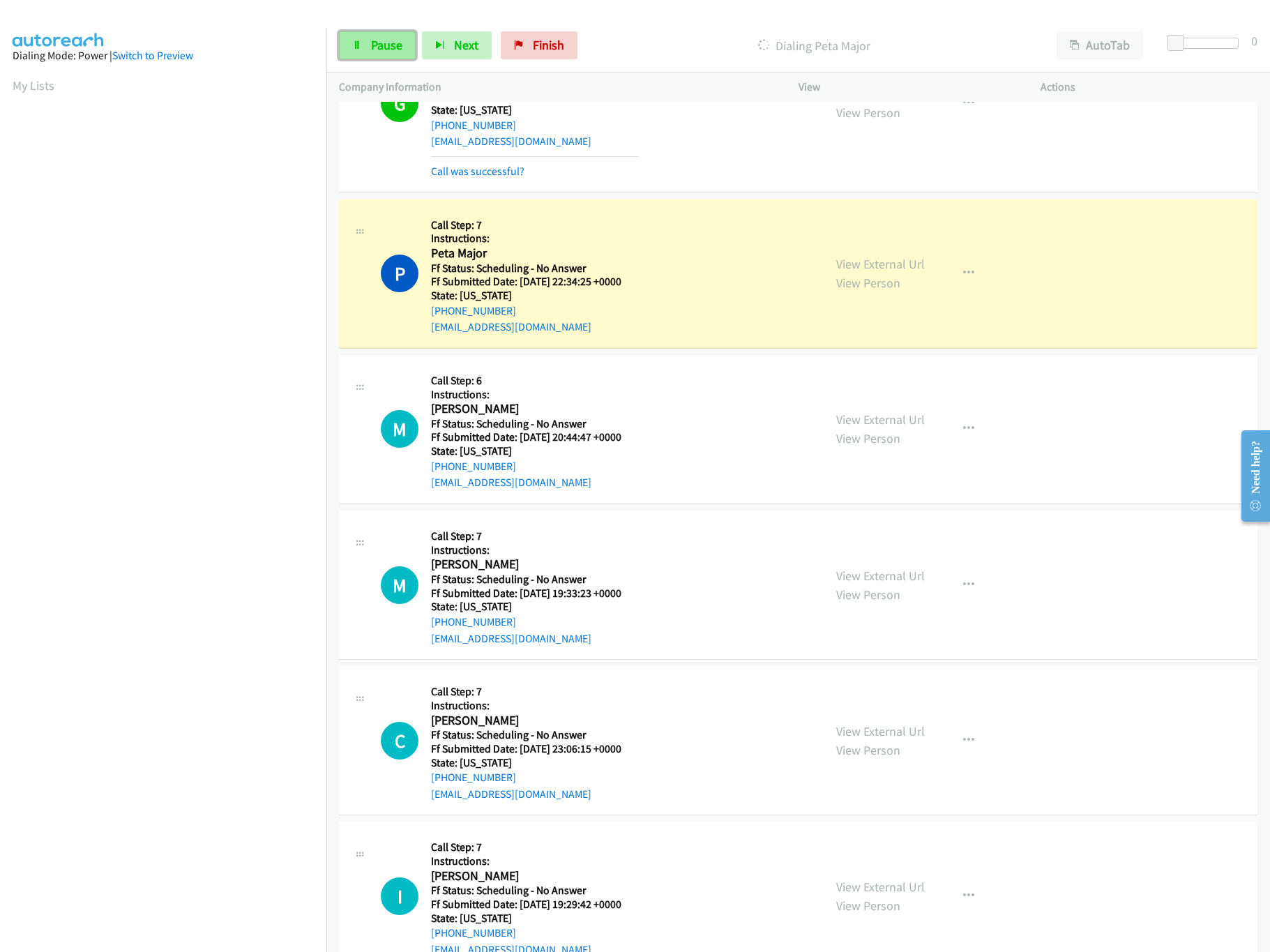
click at [381, 32] on link "Pause" at bounding box center [377, 45] width 77 height 28
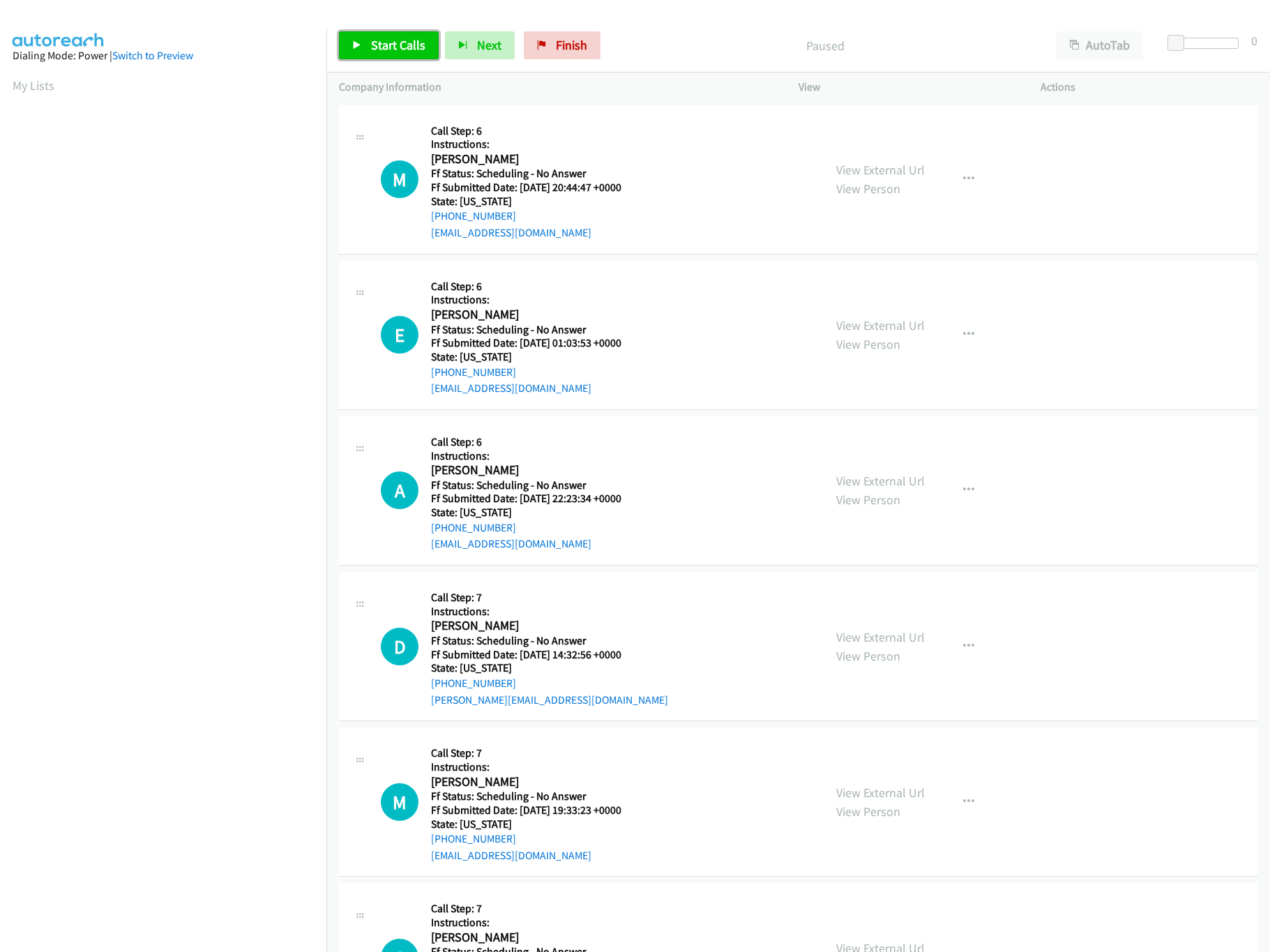
drag, startPoint x: 0, startPoint y: 0, endPoint x: 358, endPoint y: 36, distance: 359.8
click at [358, 36] on link "Start Calls" at bounding box center [388, 45] width 100 height 28
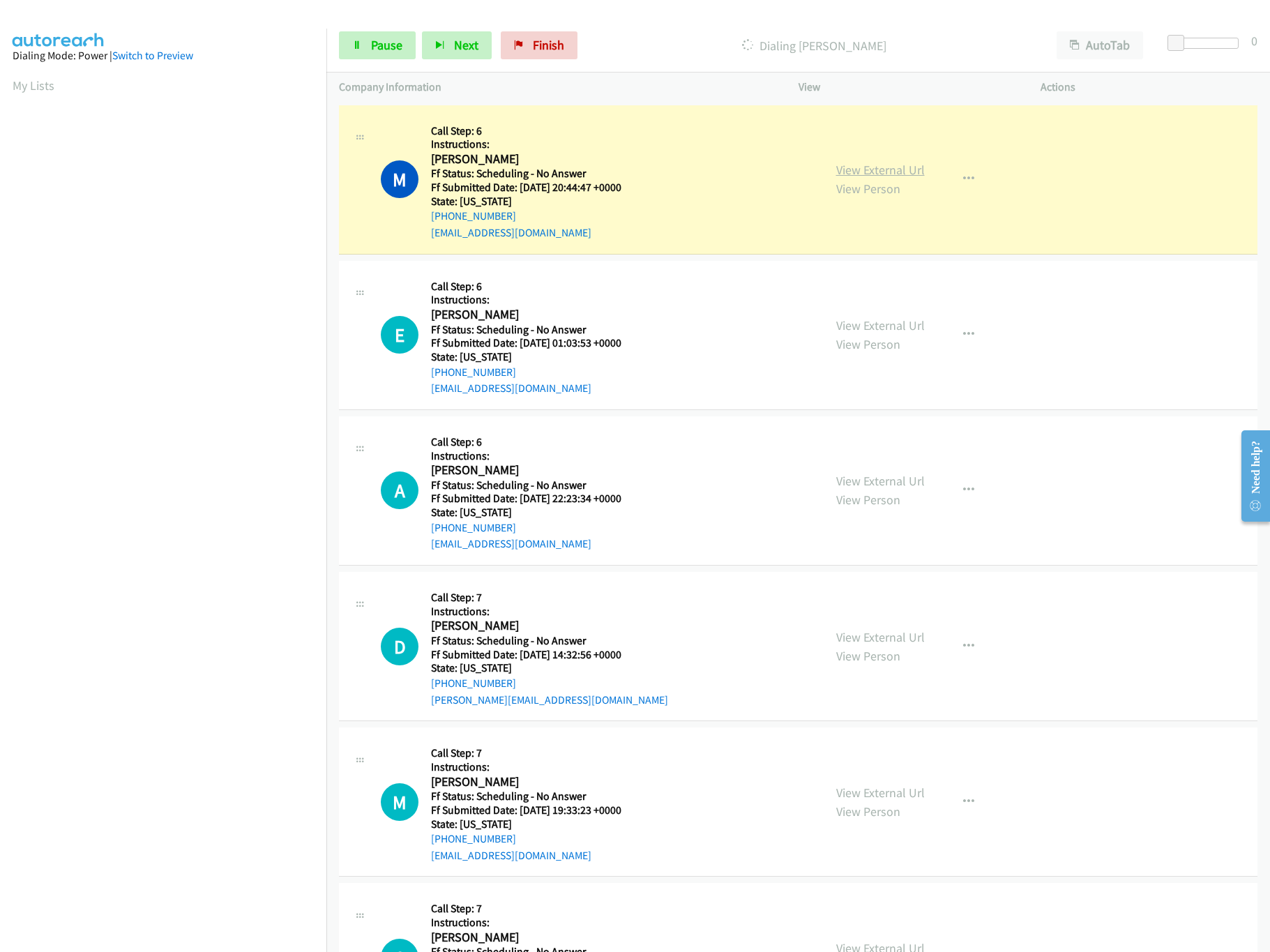
click at [879, 162] on link "View External Url" at bounding box center [881, 169] width 89 height 16
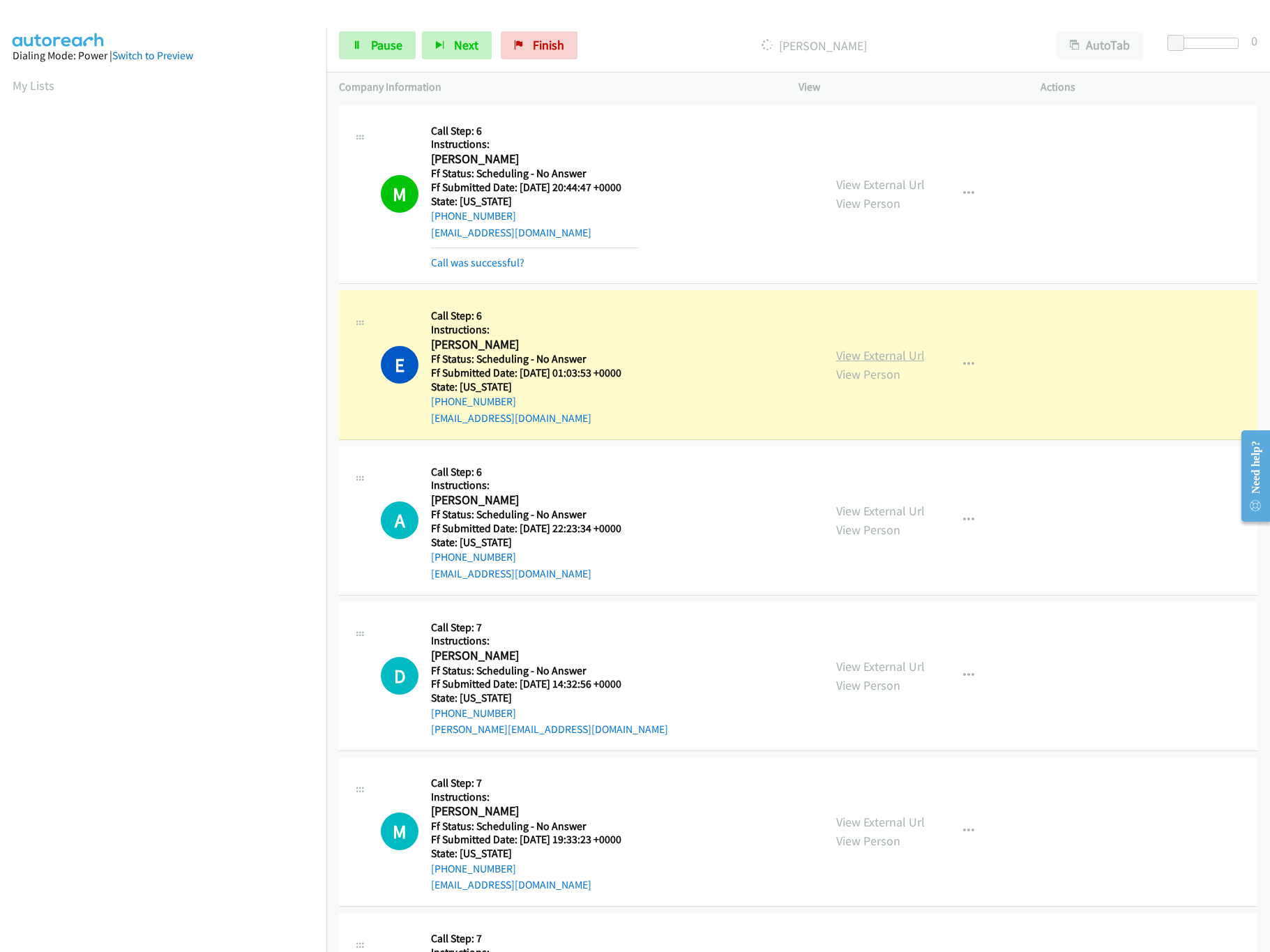
click at [877, 360] on link "View External Url" at bounding box center [881, 355] width 89 height 16
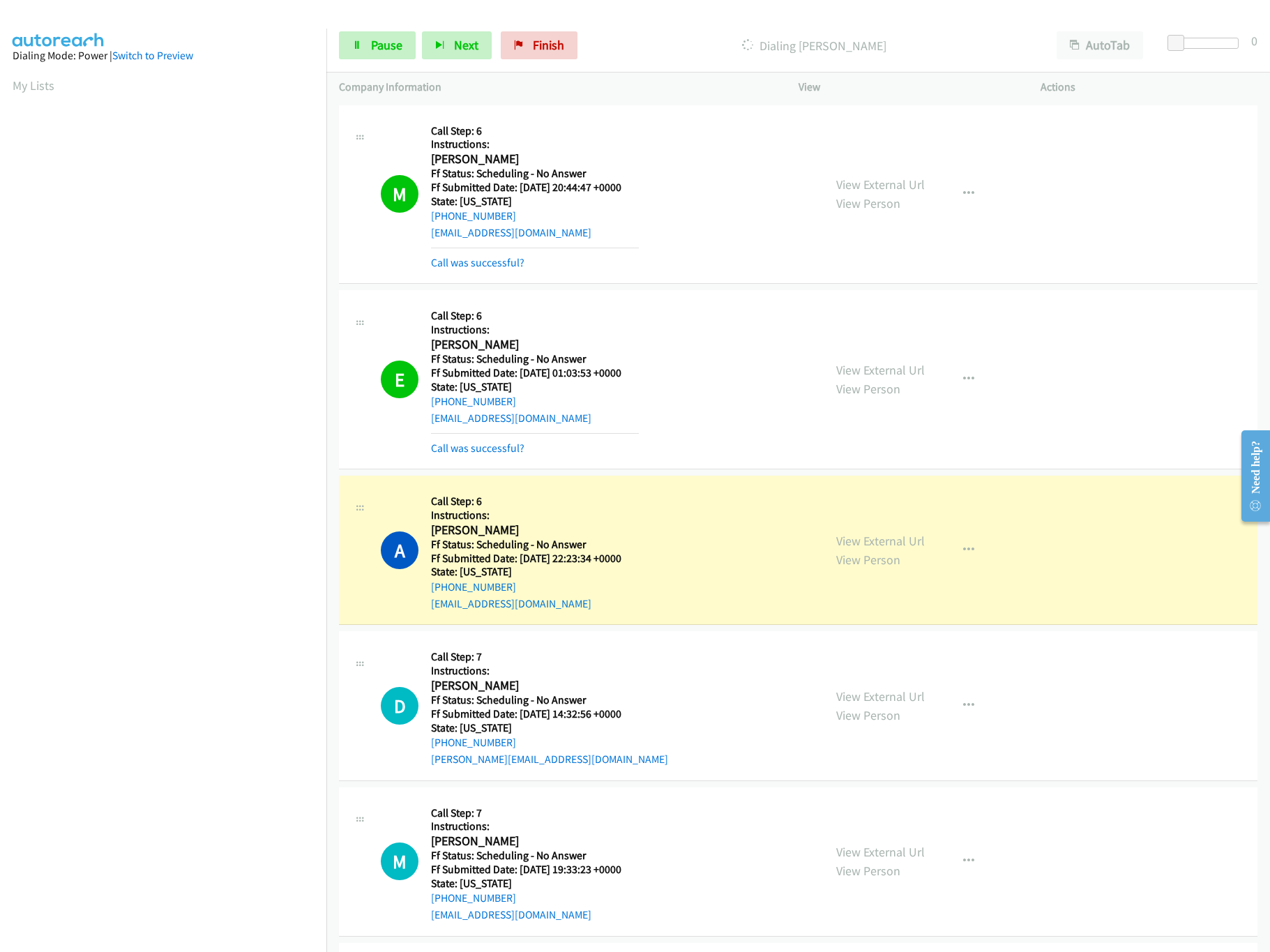
click at [859, 531] on div "View External Url View Person View External Url Email Schedule/Manage Callback …" at bounding box center [951, 549] width 255 height 123
click at [860, 538] on link "View External Url" at bounding box center [881, 541] width 89 height 16
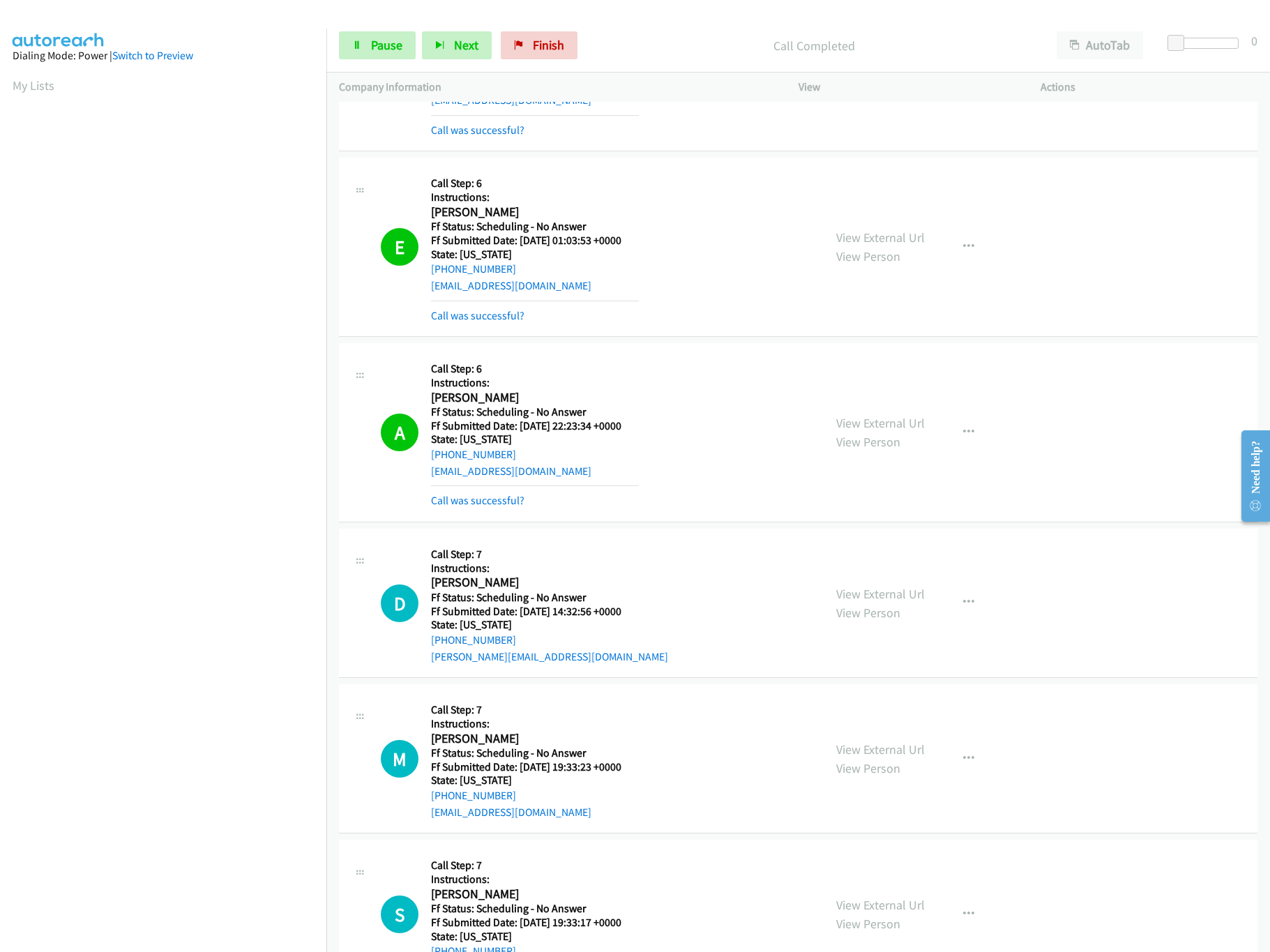
scroll to position [279, 0]
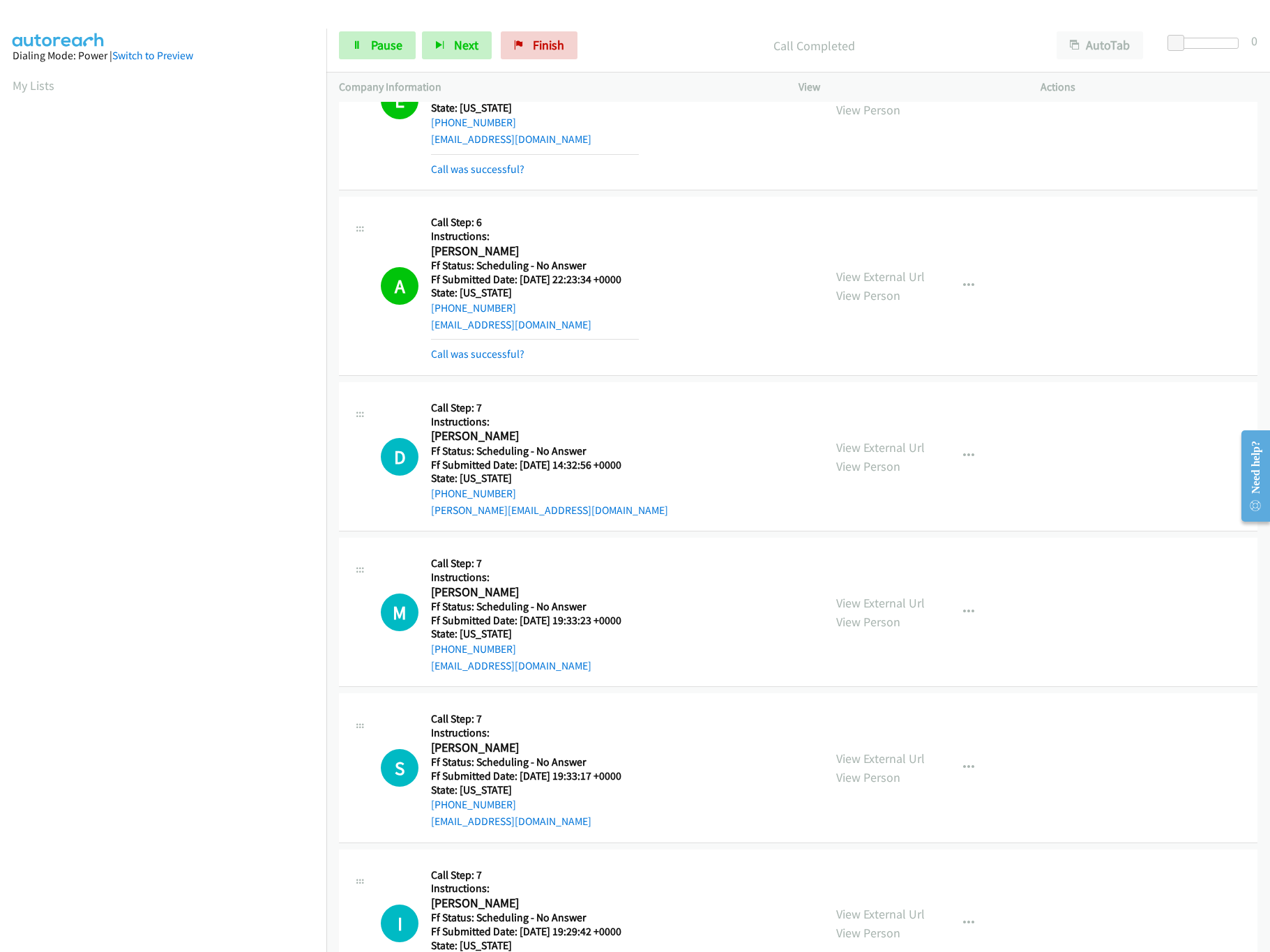
click at [875, 456] on div "View External Url View Person" at bounding box center [881, 456] width 89 height 37
click at [879, 452] on link "View External Url" at bounding box center [881, 447] width 89 height 16
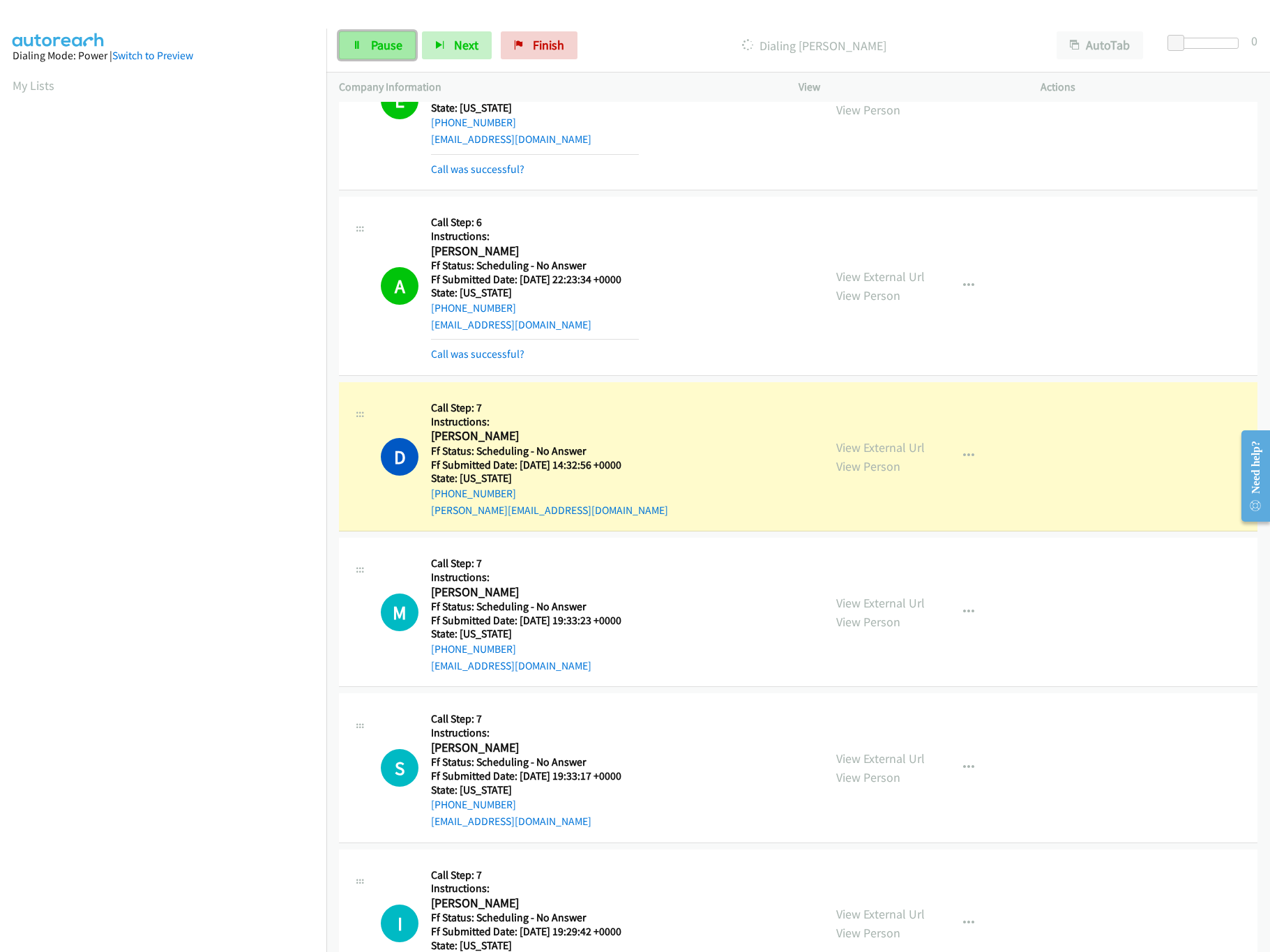
click at [366, 52] on link "Pause" at bounding box center [377, 45] width 77 height 28
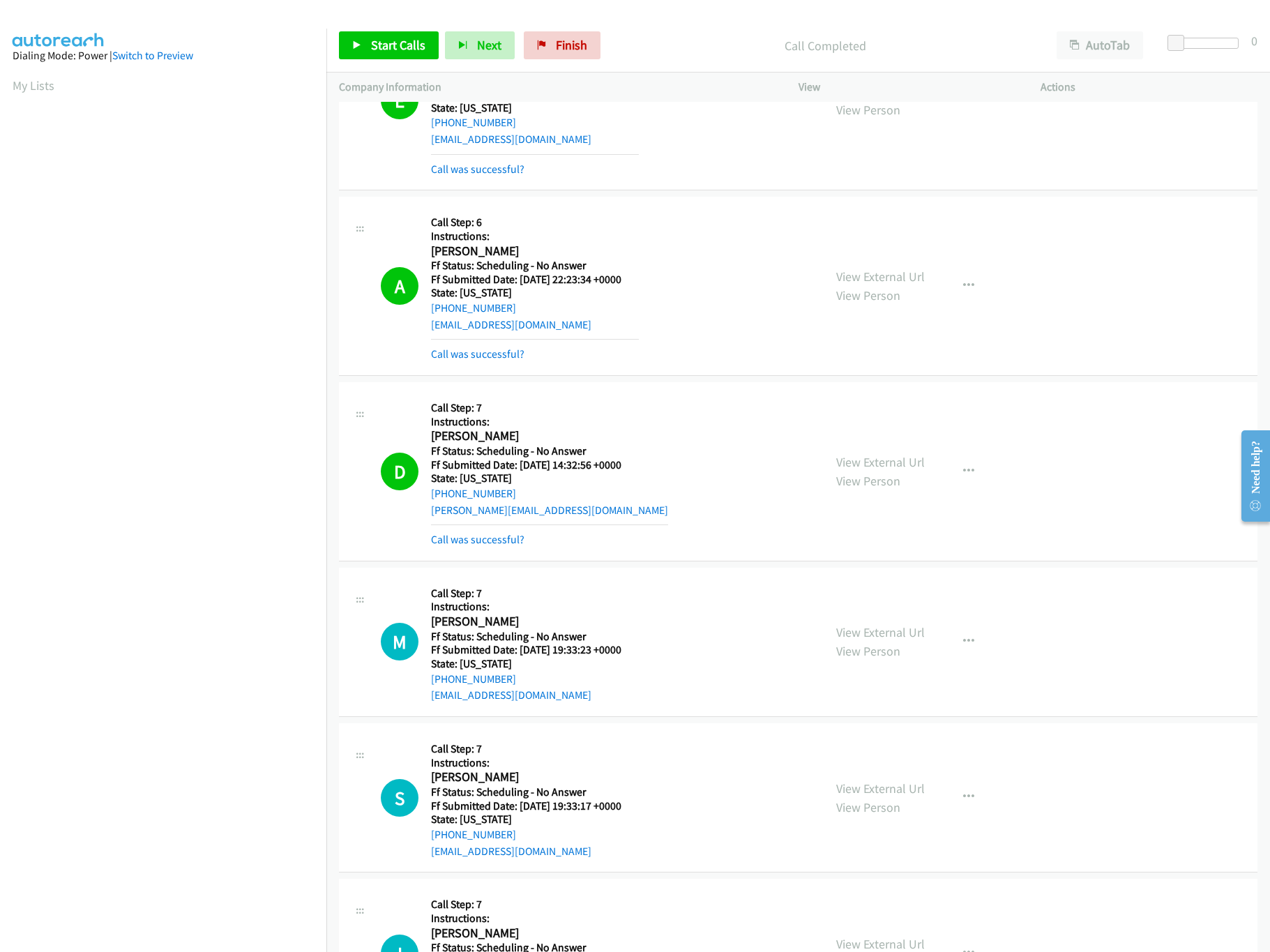
click at [379, 60] on div "Start Calls Pause Next Finish Call Completed AutoTab AutoTab 0" at bounding box center [798, 45] width 944 height 54
click at [379, 56] on link "Start Calls" at bounding box center [388, 45] width 100 height 28
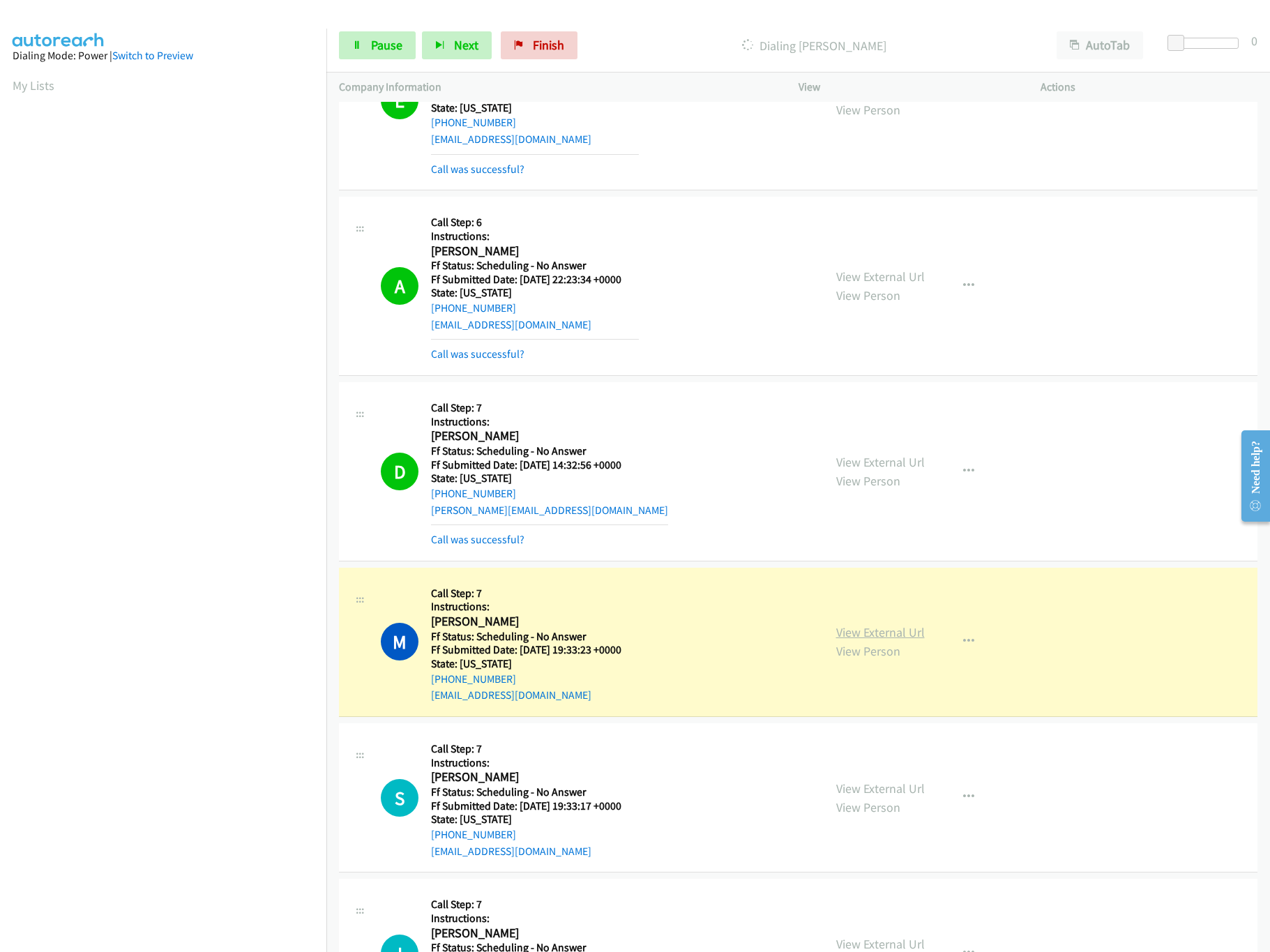
click at [850, 628] on link "View External Url" at bounding box center [881, 632] width 89 height 16
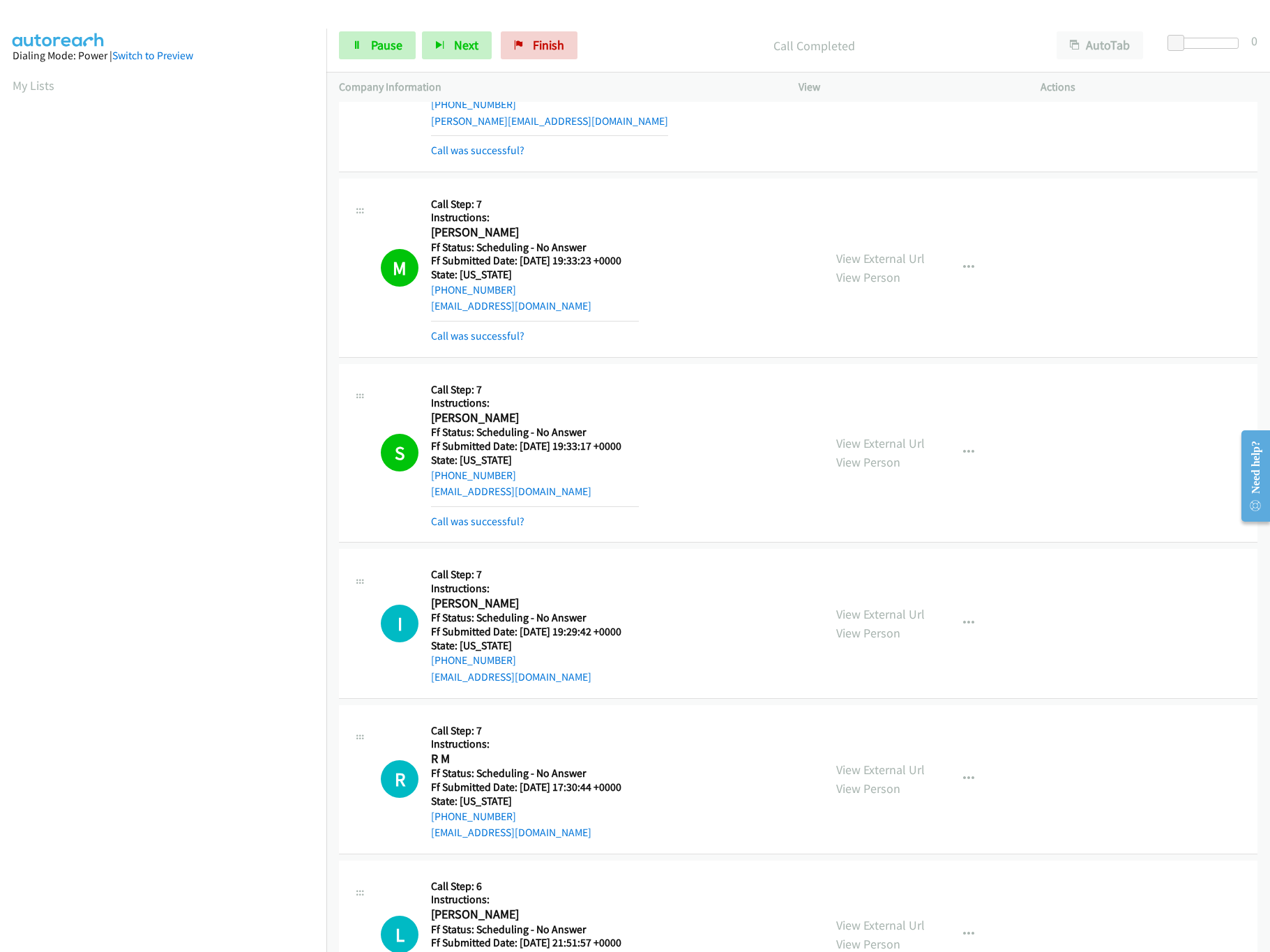
scroll to position [697, 0]
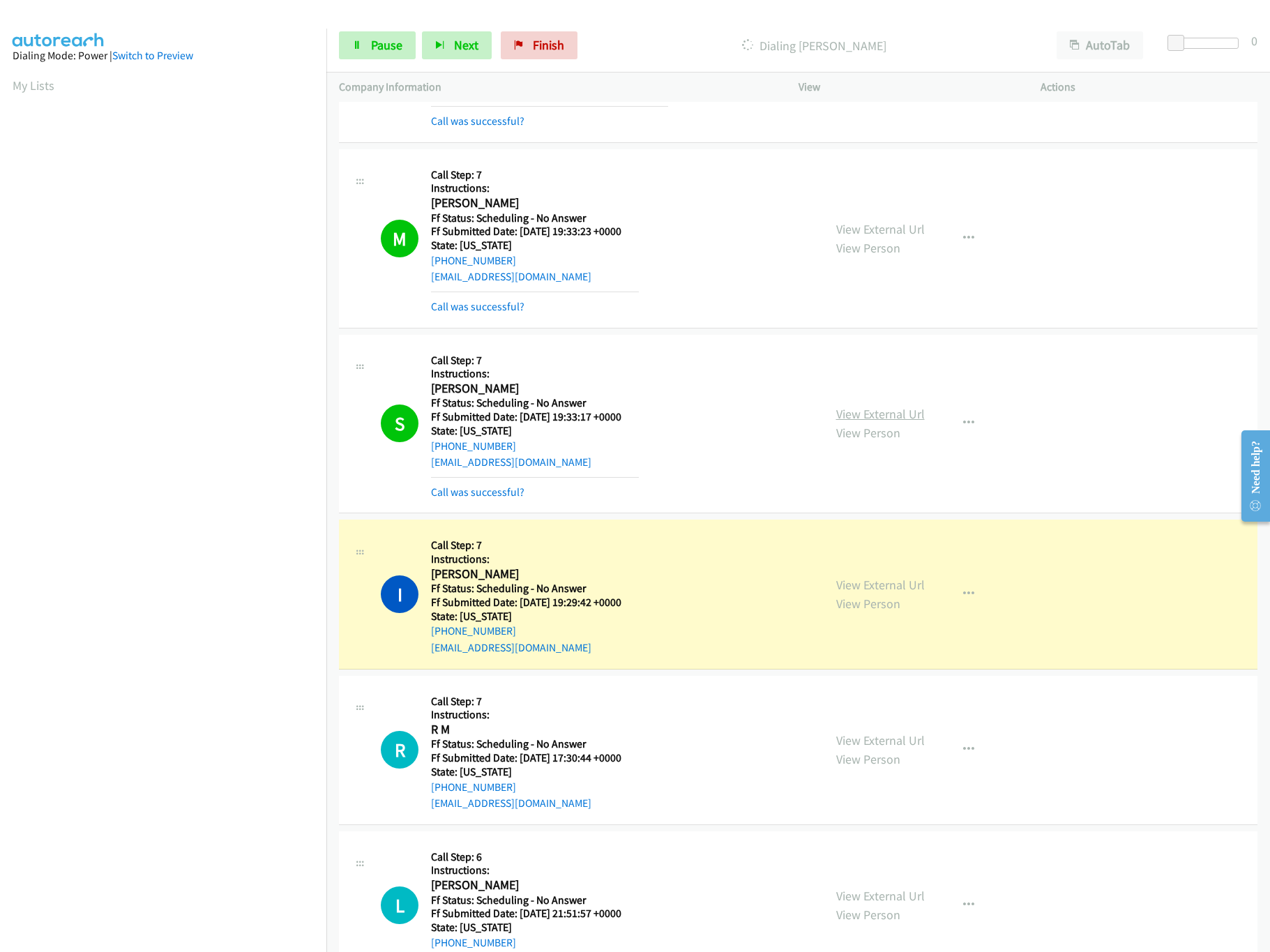
click at [889, 410] on link "View External Url" at bounding box center [881, 414] width 89 height 16
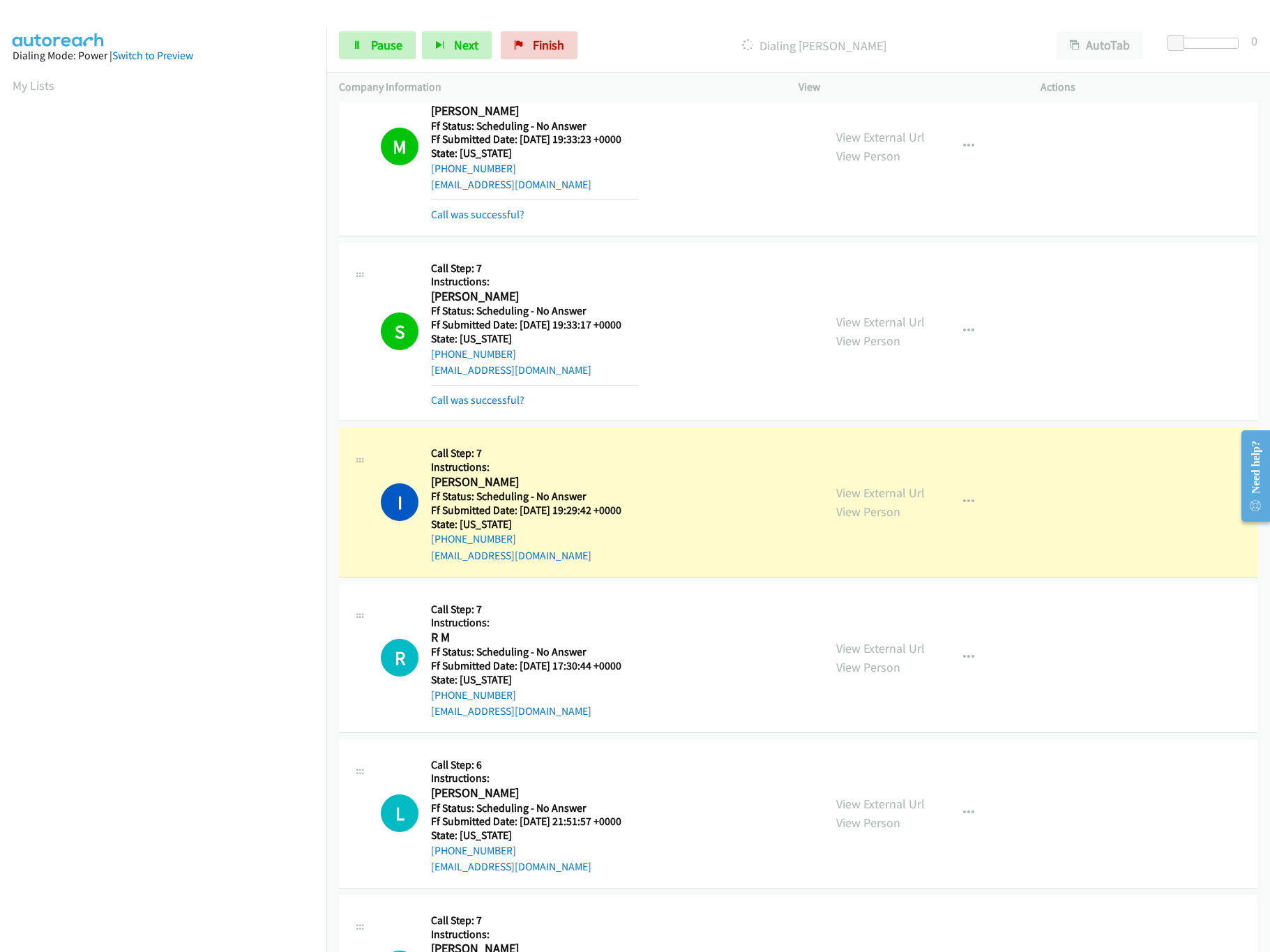
scroll to position [837, 0]
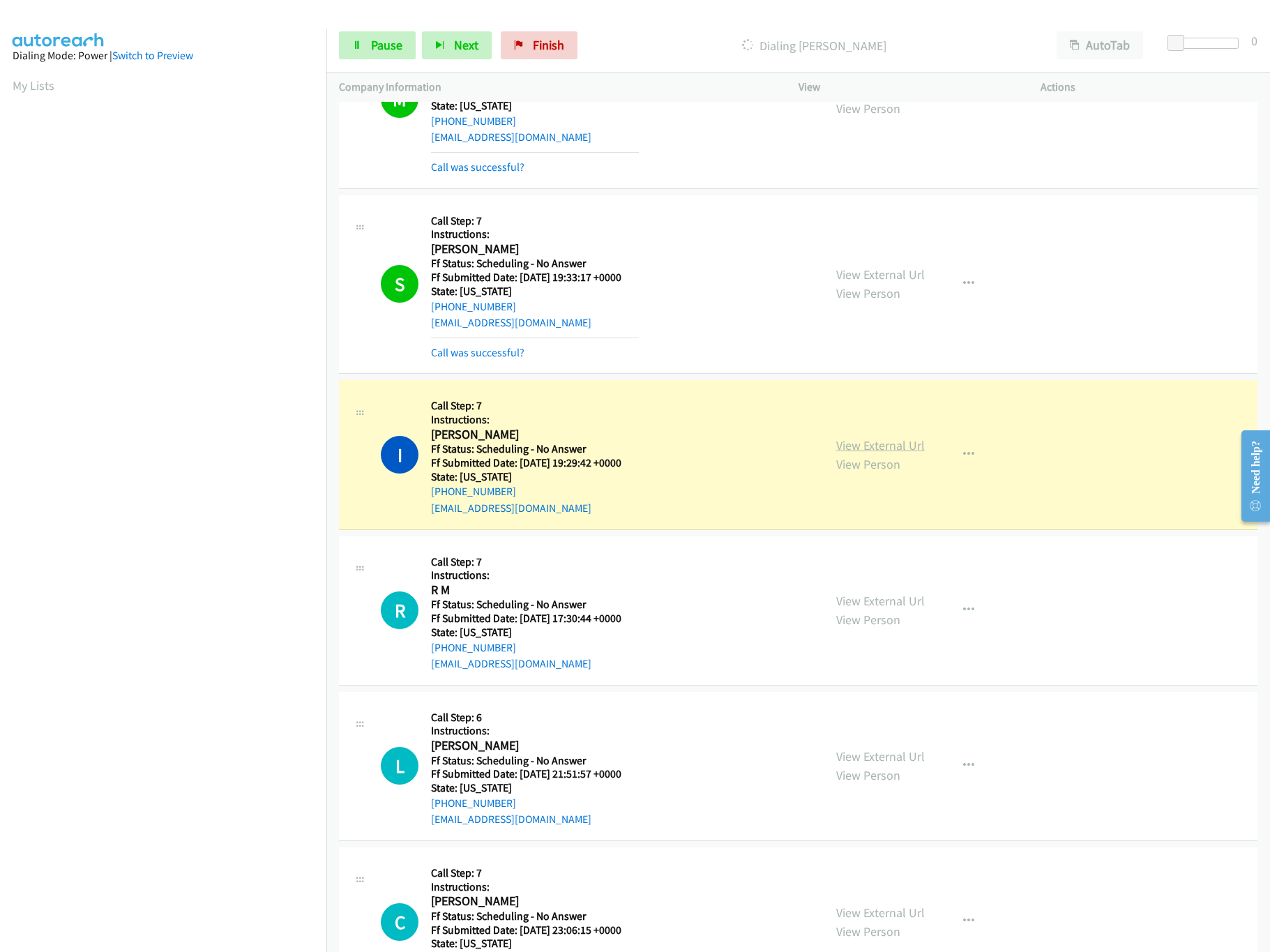
click at [871, 448] on link "View External Url" at bounding box center [881, 444] width 89 height 16
click at [365, 54] on link "Pause" at bounding box center [377, 45] width 77 height 28
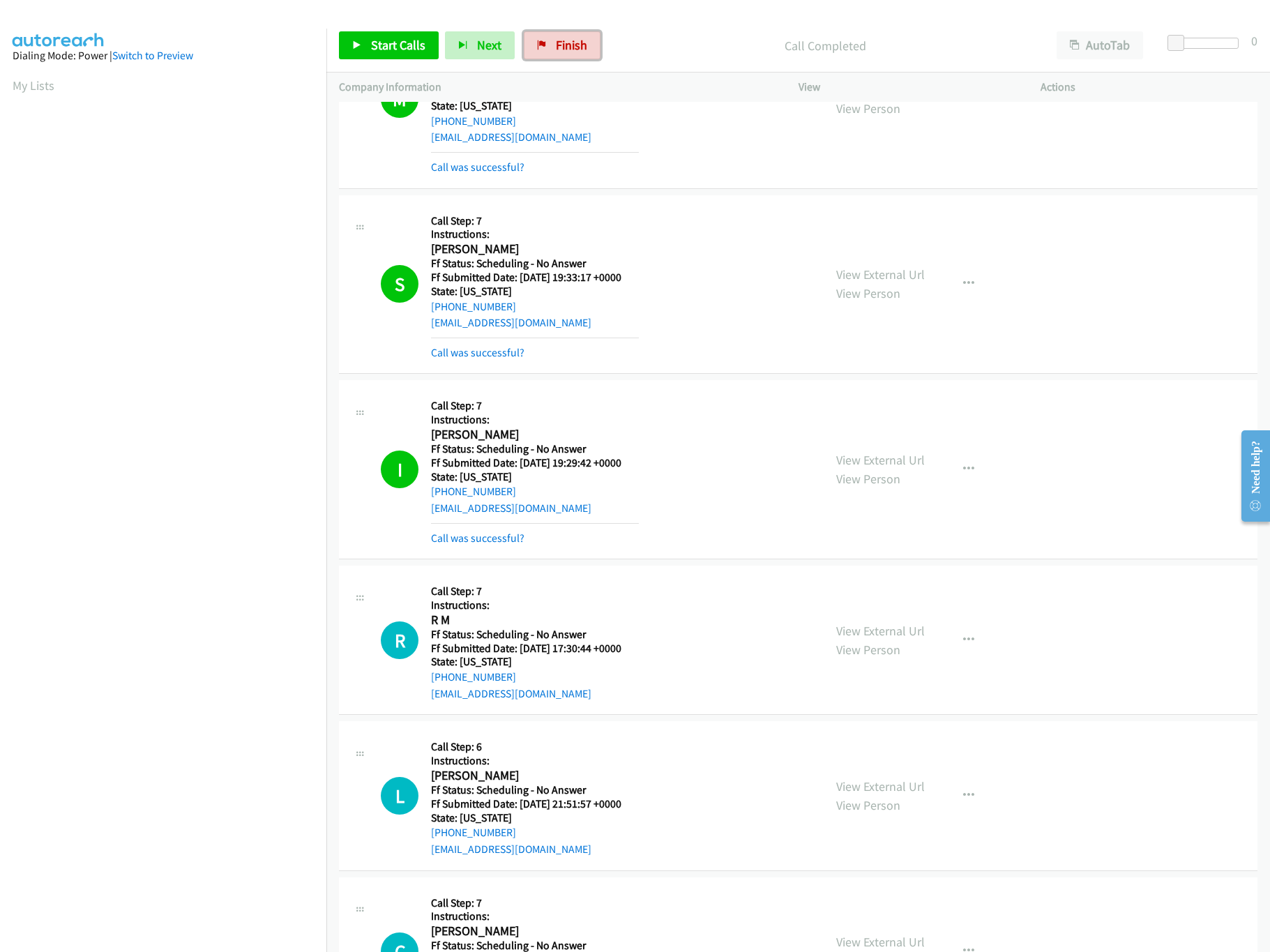
click at [590, 42] on link "Finish" at bounding box center [562, 45] width 77 height 28
